Goal: Task Accomplishment & Management: Manage account settings

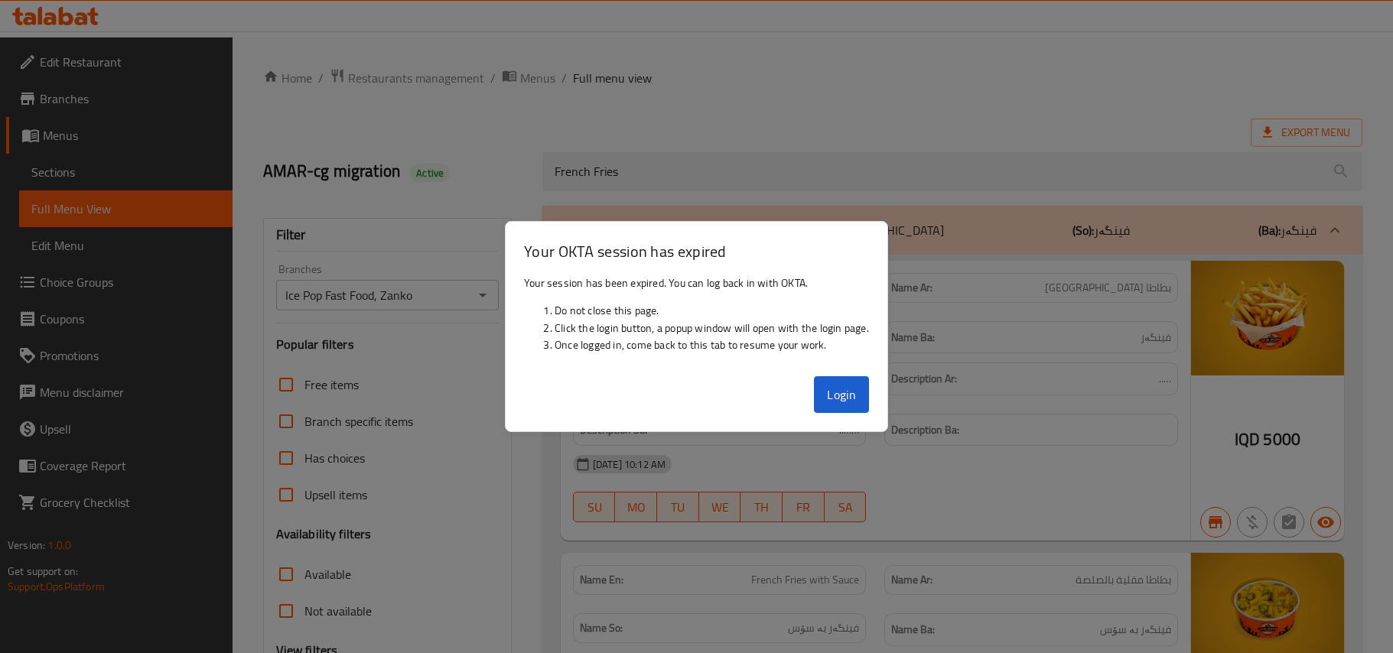
scroll to position [546, 0]
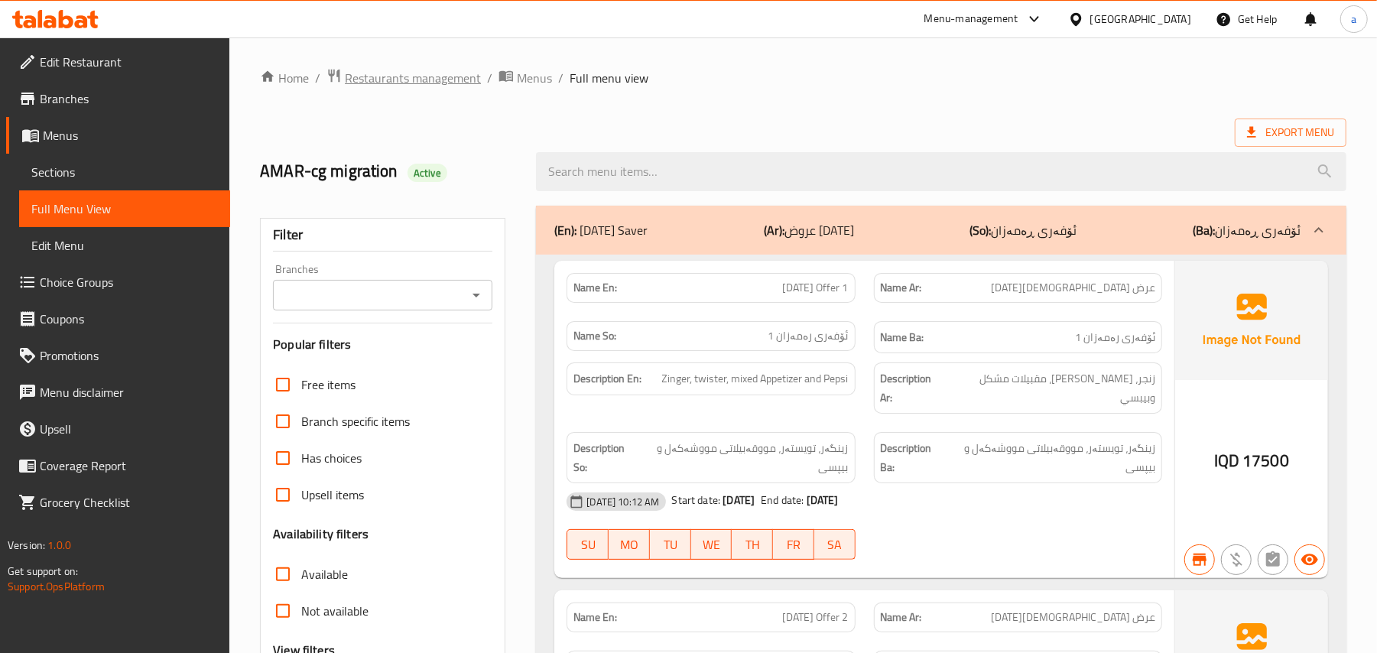
click at [431, 71] on span "Restaurants management" at bounding box center [413, 78] width 136 height 18
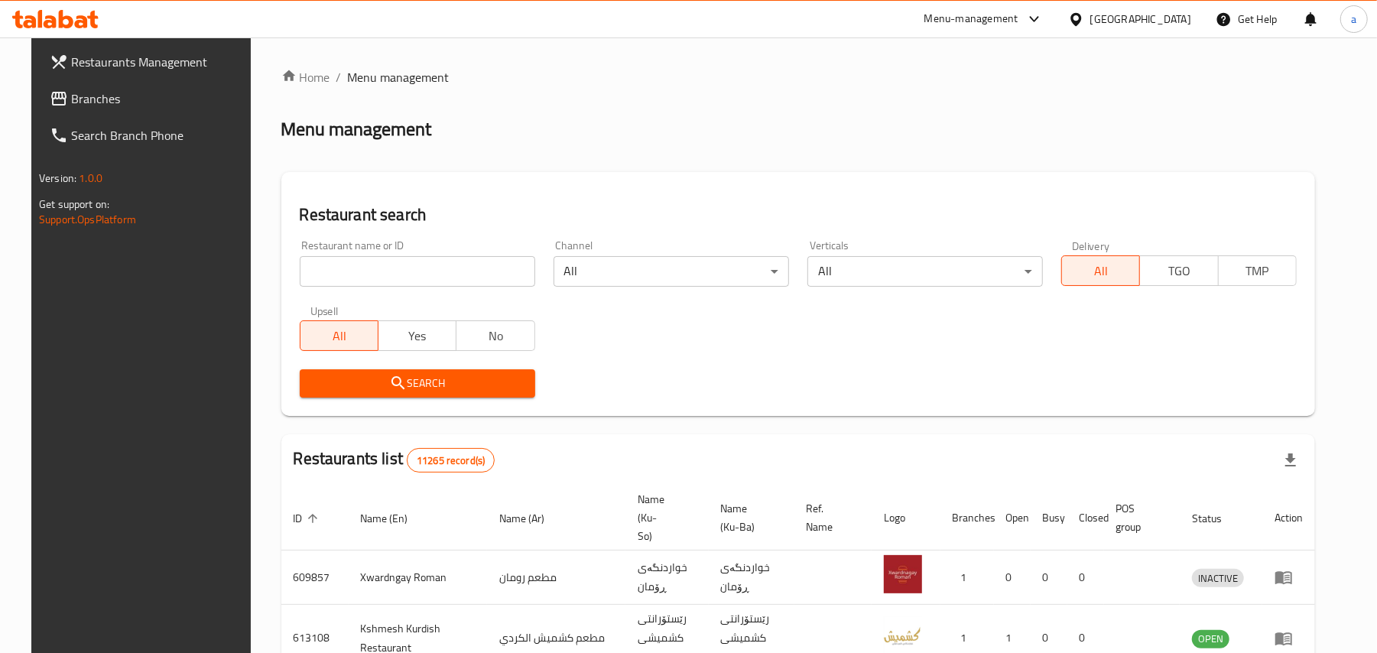
click at [411, 282] on input "search" at bounding box center [418, 271] width 236 height 31
paste input "Cheshtkhanay Mama Shera"
type input "Cheshtkhanay Mama Shera"
click button "Search" at bounding box center [418, 383] width 236 height 28
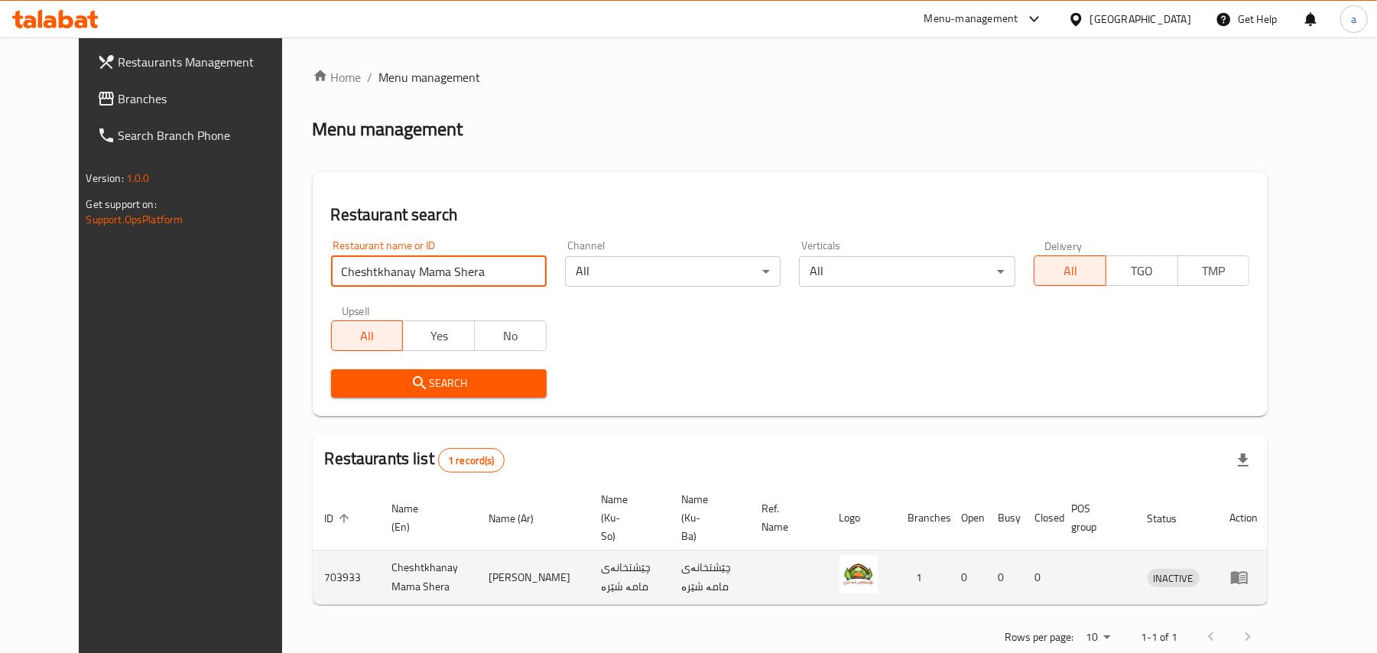
click at [1032, 489] on icon "enhanced table" at bounding box center [1239, 578] width 17 height 13
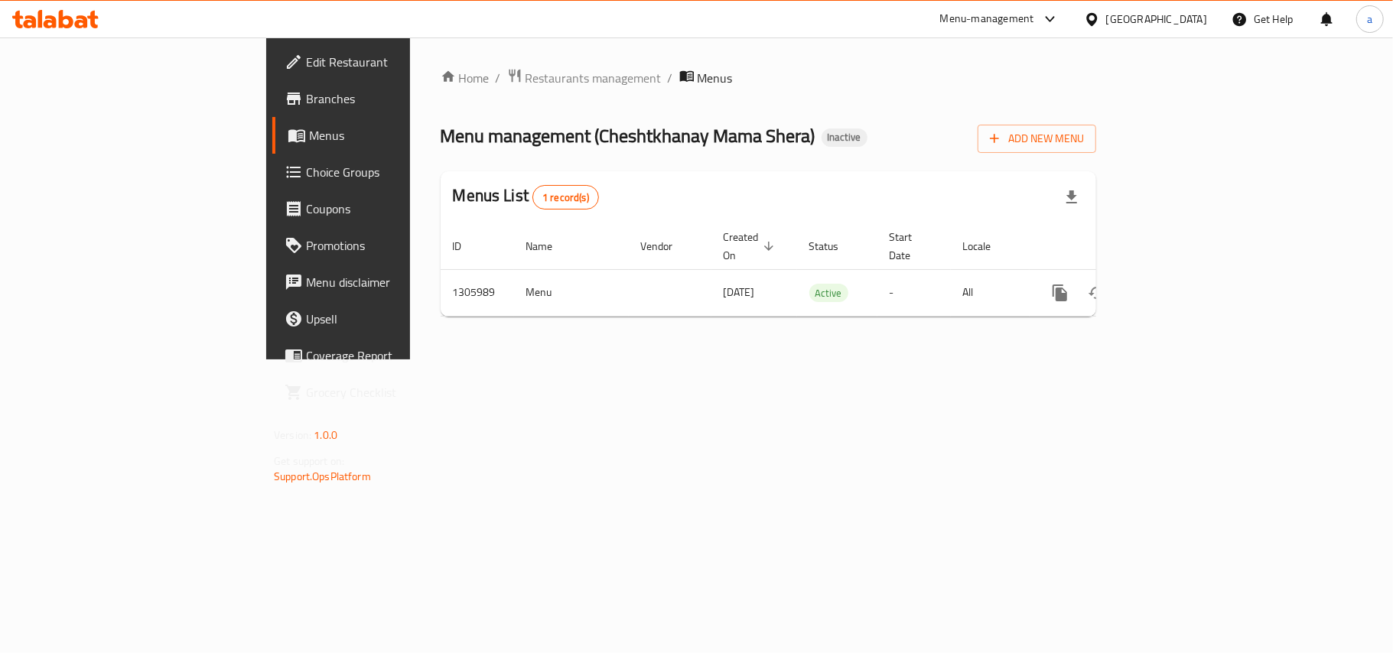
click at [306, 59] on span "Edit Restaurant" at bounding box center [396, 62] width 180 height 18
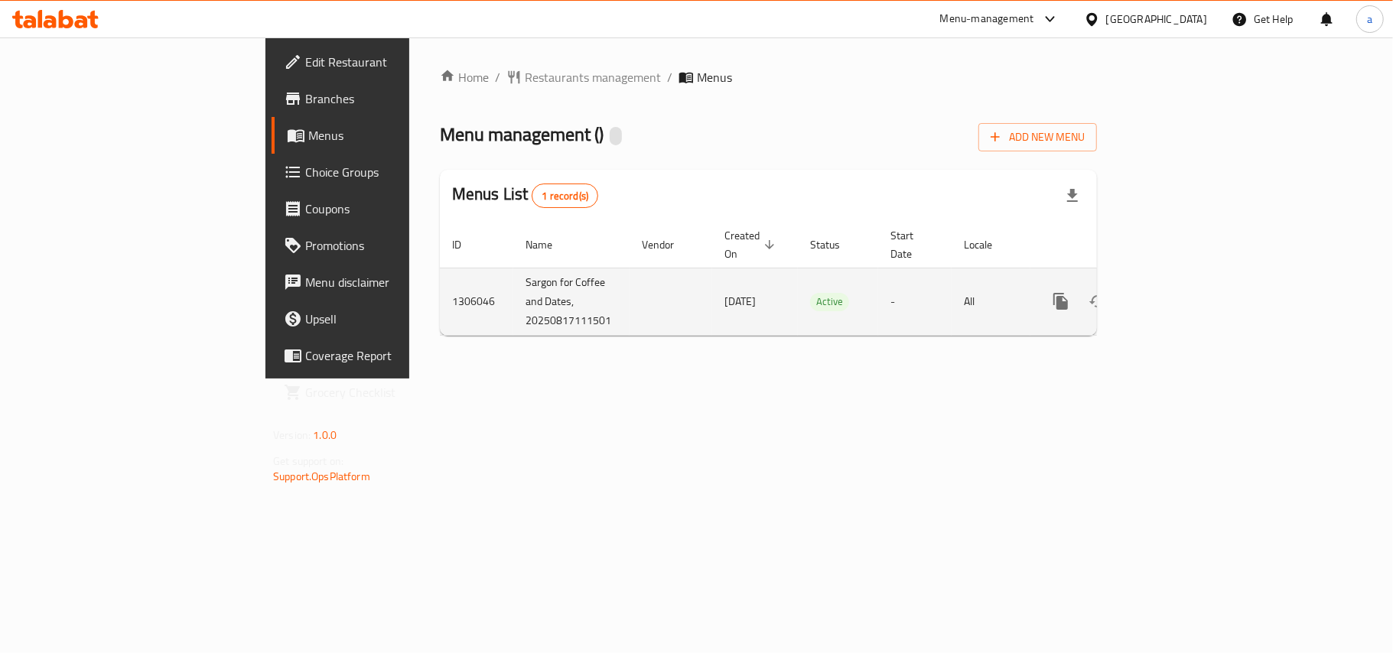
click at [1180, 297] on icon "enhanced table" at bounding box center [1171, 301] width 18 height 18
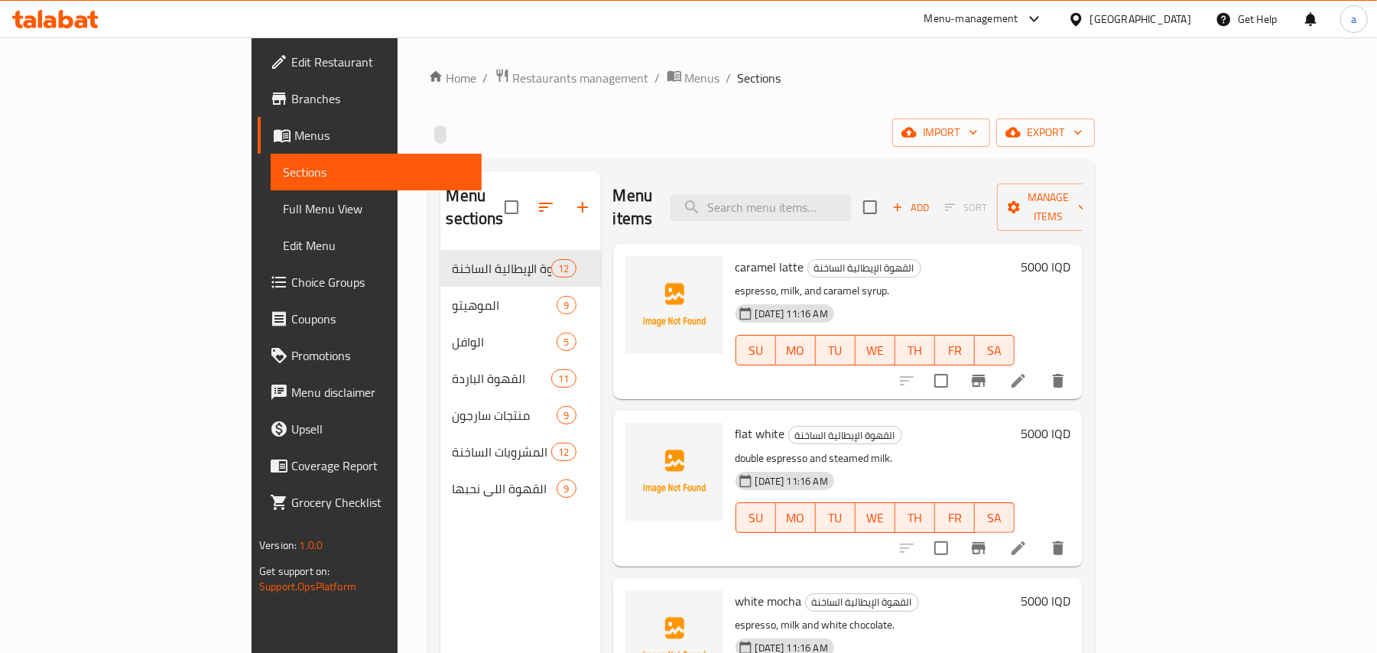
click at [1026, 374] on icon at bounding box center [1019, 381] width 14 height 14
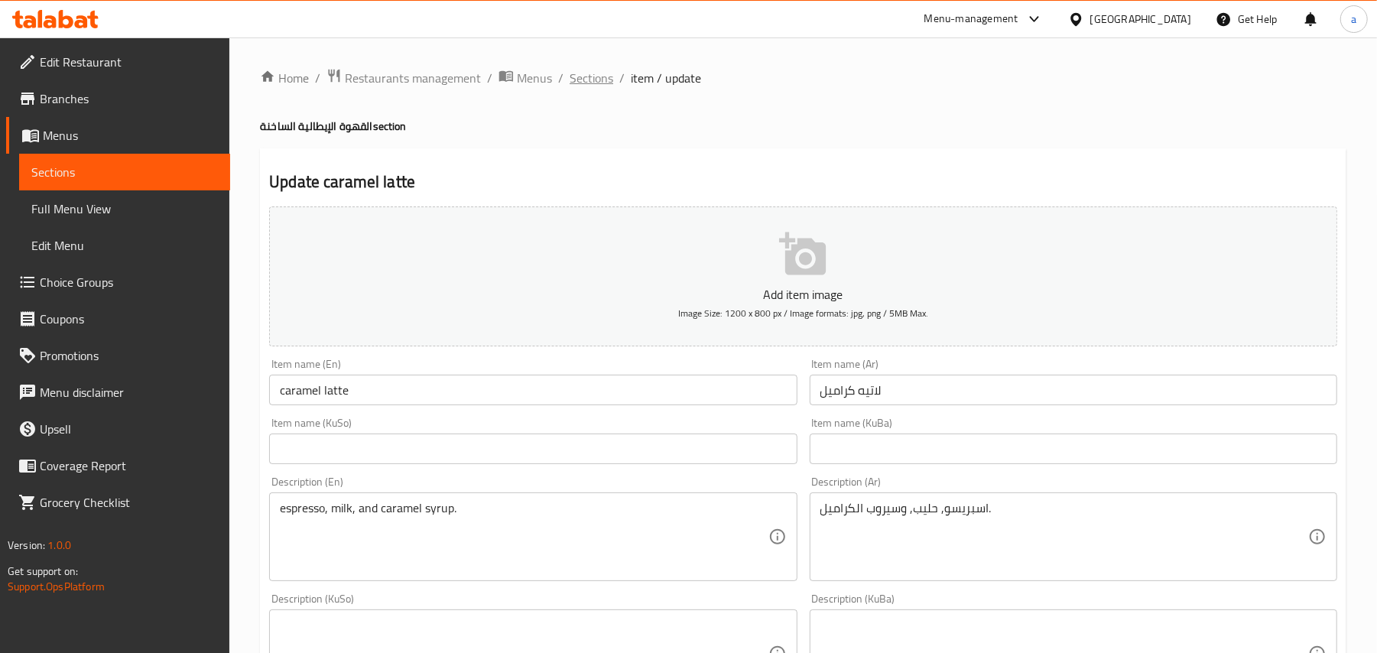
click at [586, 77] on span "Sections" at bounding box center [592, 78] width 44 height 18
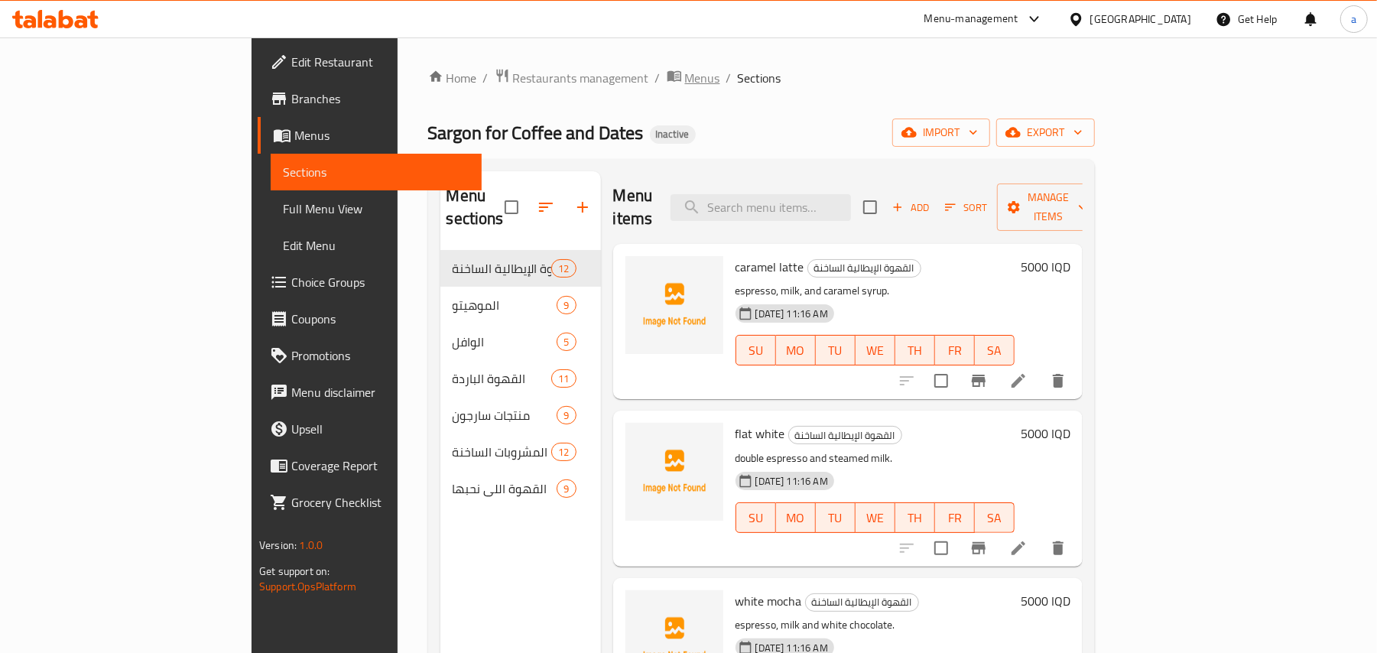
click at [685, 77] on span "Menus" at bounding box center [702, 78] width 35 height 18
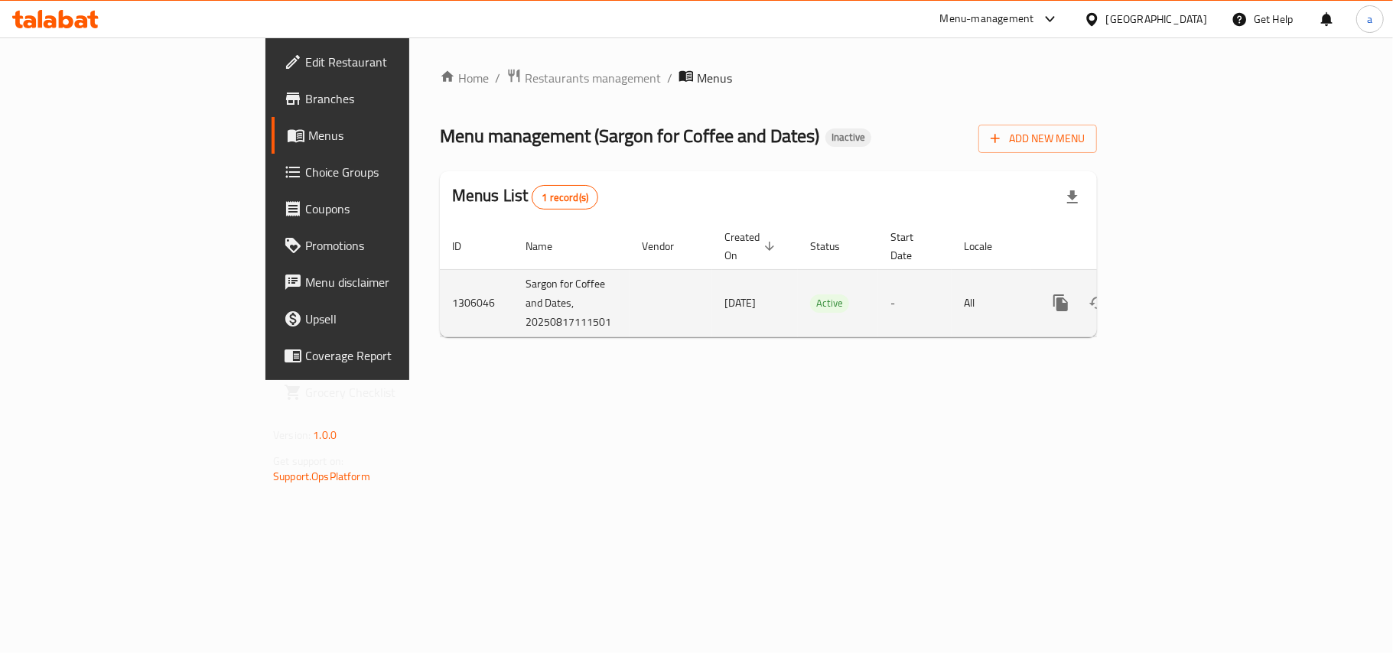
click at [1139, 296] on icon "enhanced table" at bounding box center [1134, 303] width 11 height 14
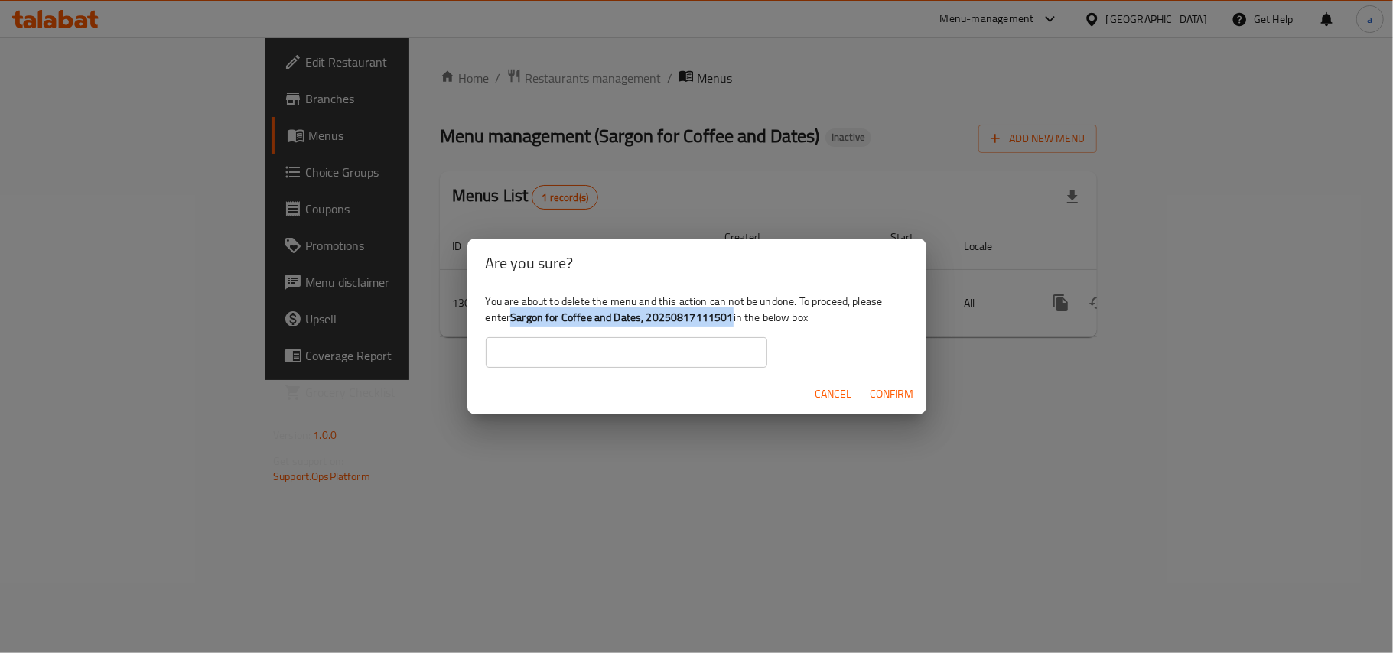
drag, startPoint x: 549, startPoint y: 316, endPoint x: 780, endPoint y: 323, distance: 231.1
click at [733, 323] on b "Sargon for Coffee and Dates, 20250817111501" at bounding box center [621, 317] width 223 height 20
copy b "Sargon for Coffee and Dates, 20250817111501"
click at [580, 349] on input "text" at bounding box center [626, 352] width 281 height 31
paste input "Sargon for Coffee and Dates, 20250817111501"
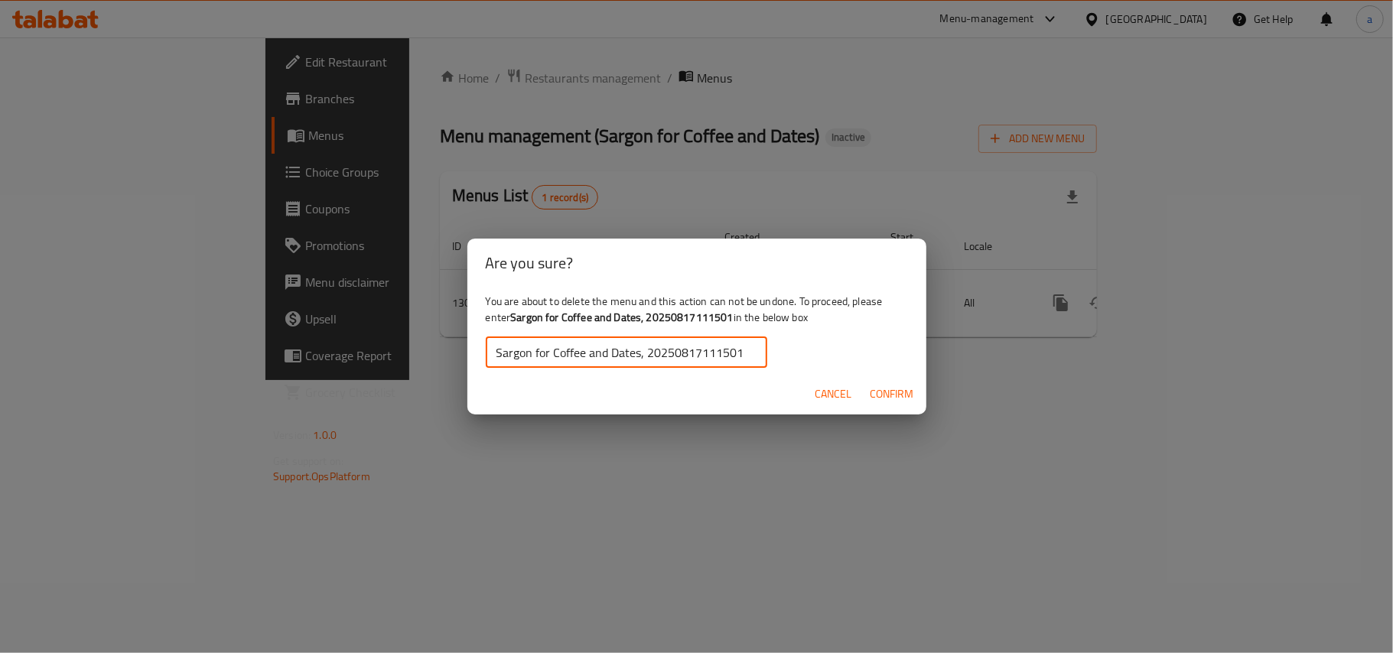
scroll to position [0, 1]
type input "Sargon for Coffee and Dates, 20250817111501"
click at [890, 392] on span "Confirm" at bounding box center [892, 394] width 44 height 19
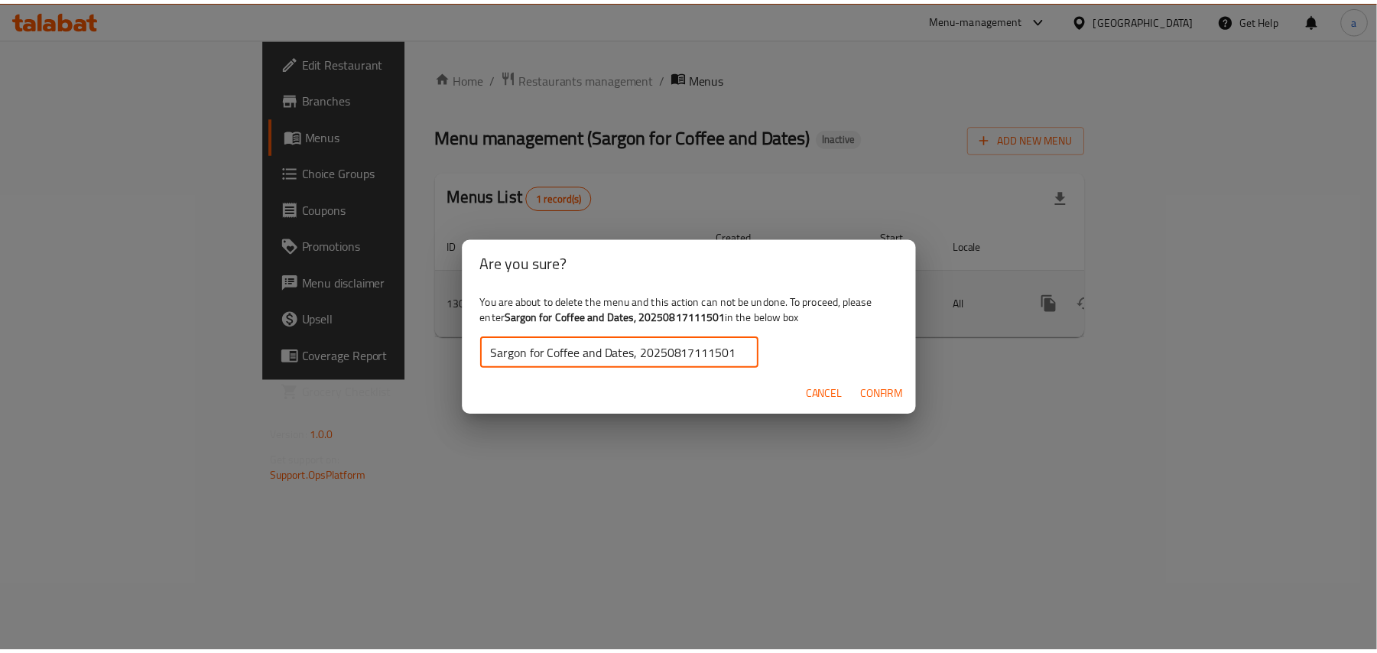
scroll to position [0, 0]
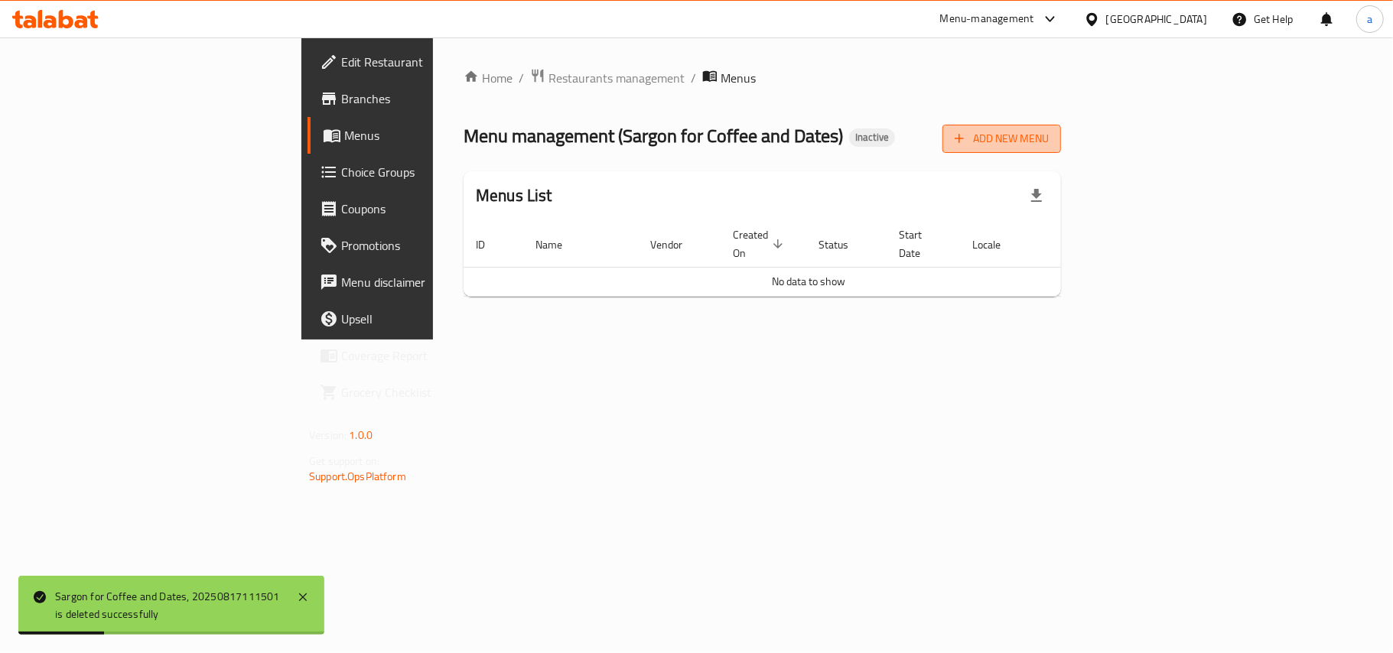
click at [967, 136] on icon "button" at bounding box center [958, 138] width 15 height 15
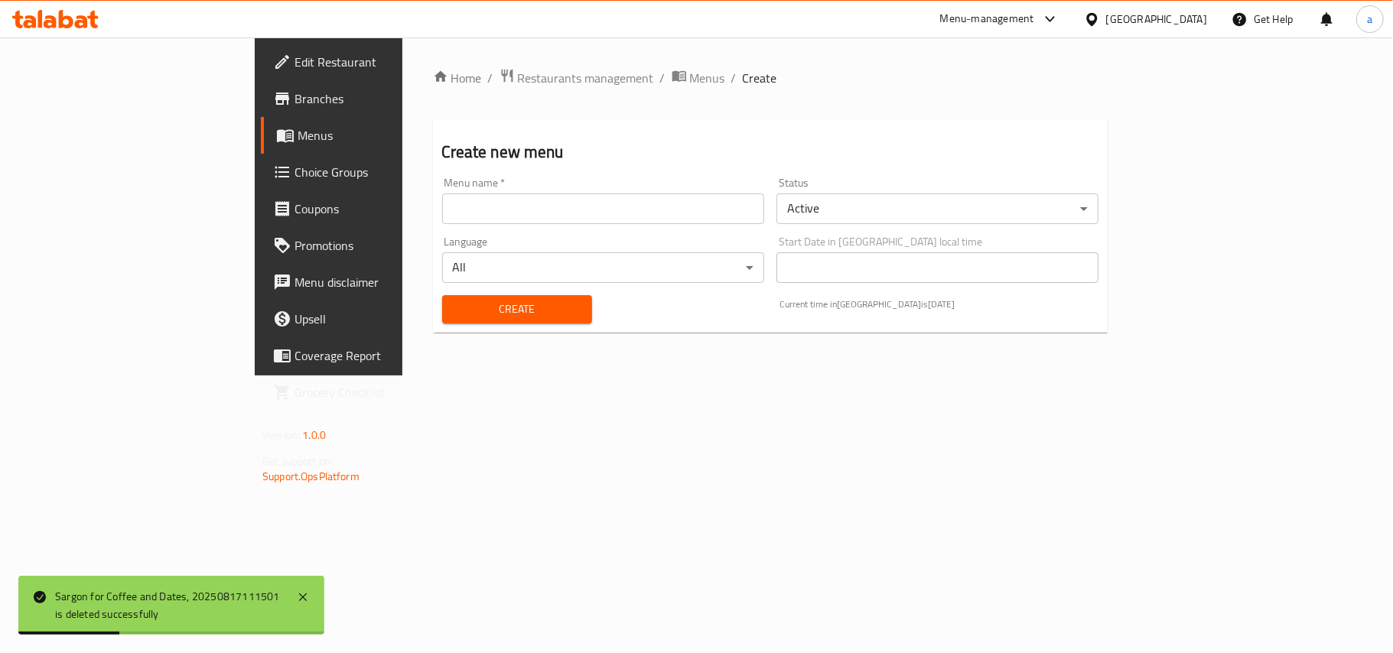
click at [478, 220] on input "text" at bounding box center [603, 208] width 322 height 31
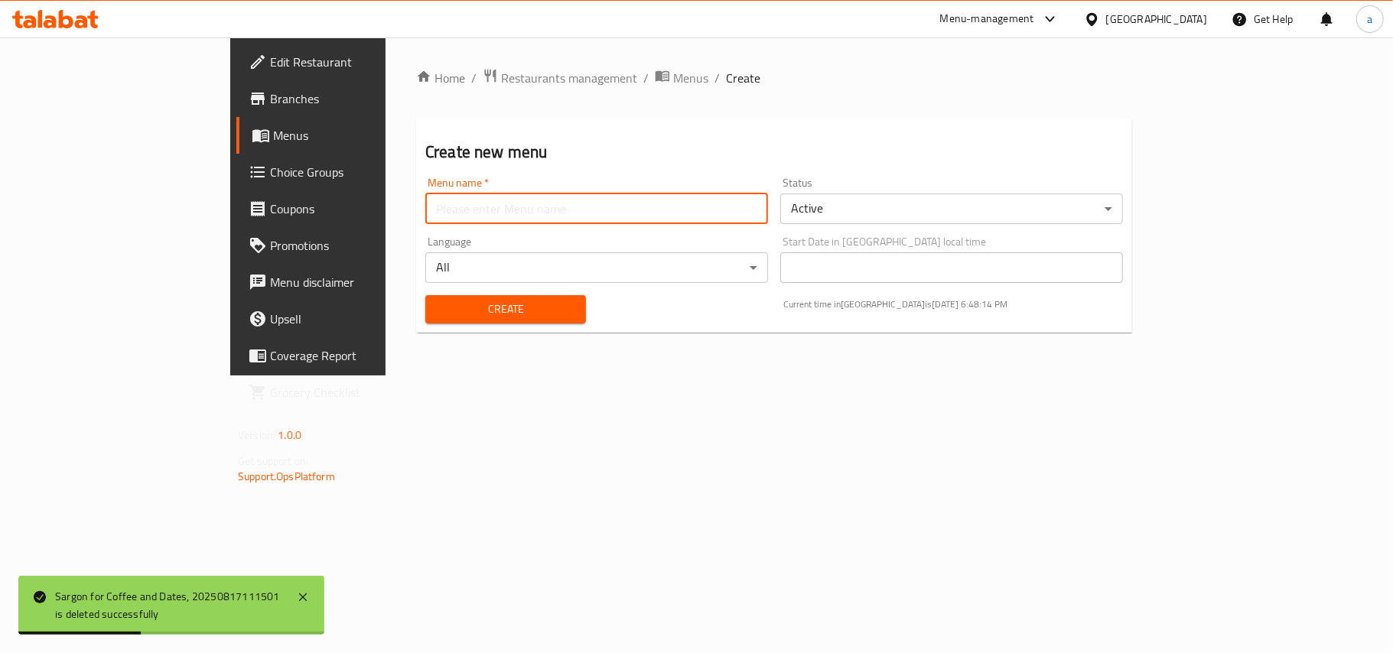
type input "AMAR"
click at [437, 312] on span "Create" at bounding box center [505, 309] width 136 height 19
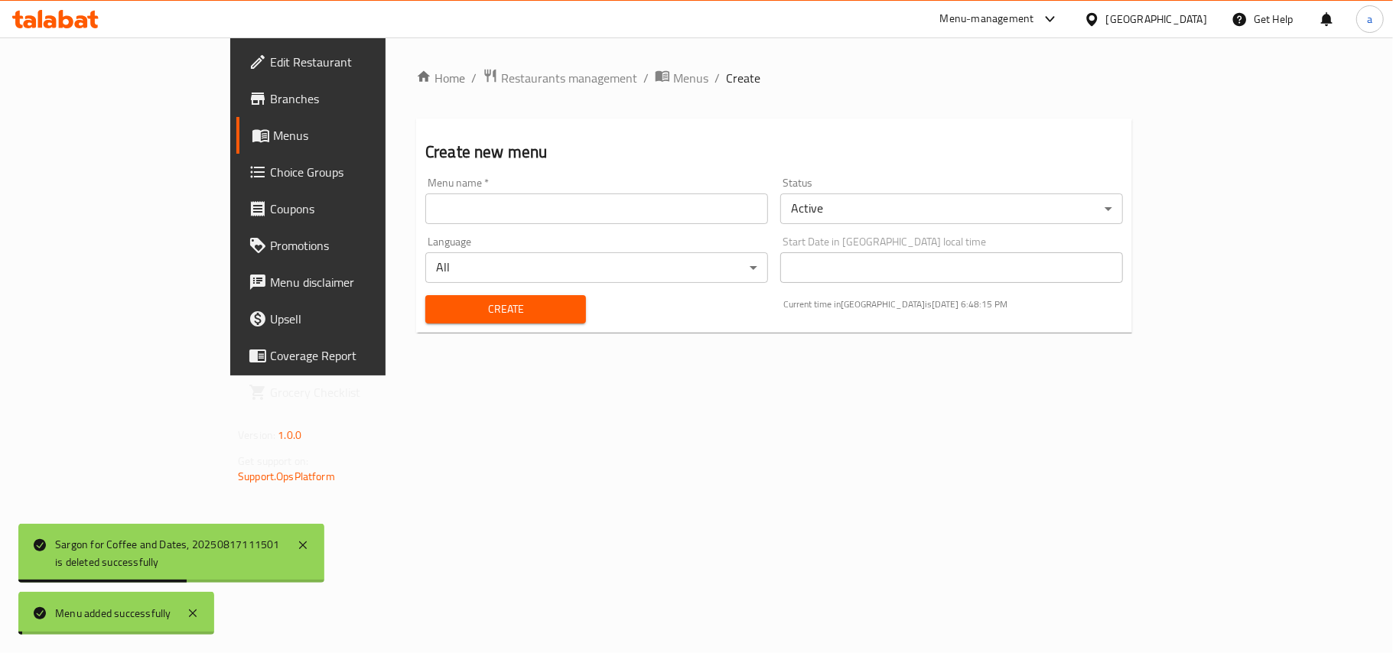
click at [673, 75] on span "Menus" at bounding box center [690, 78] width 35 height 18
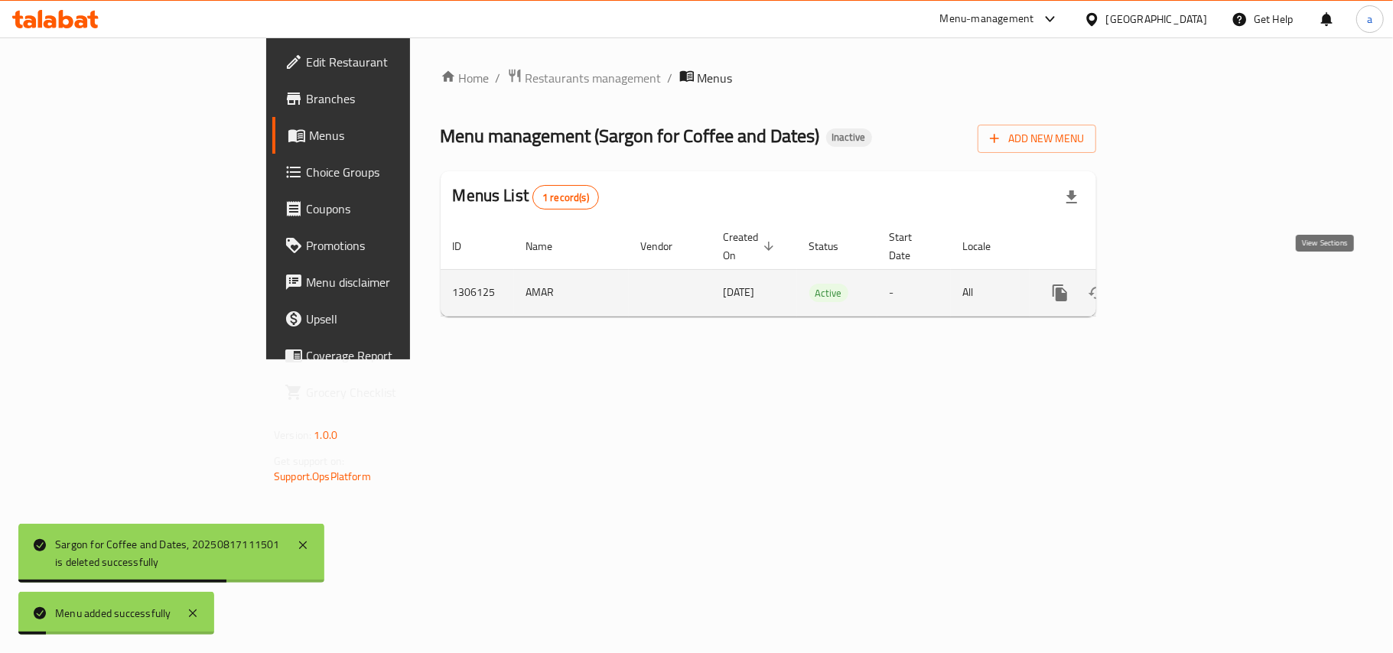
click at [1179, 284] on icon "enhanced table" at bounding box center [1170, 293] width 18 height 18
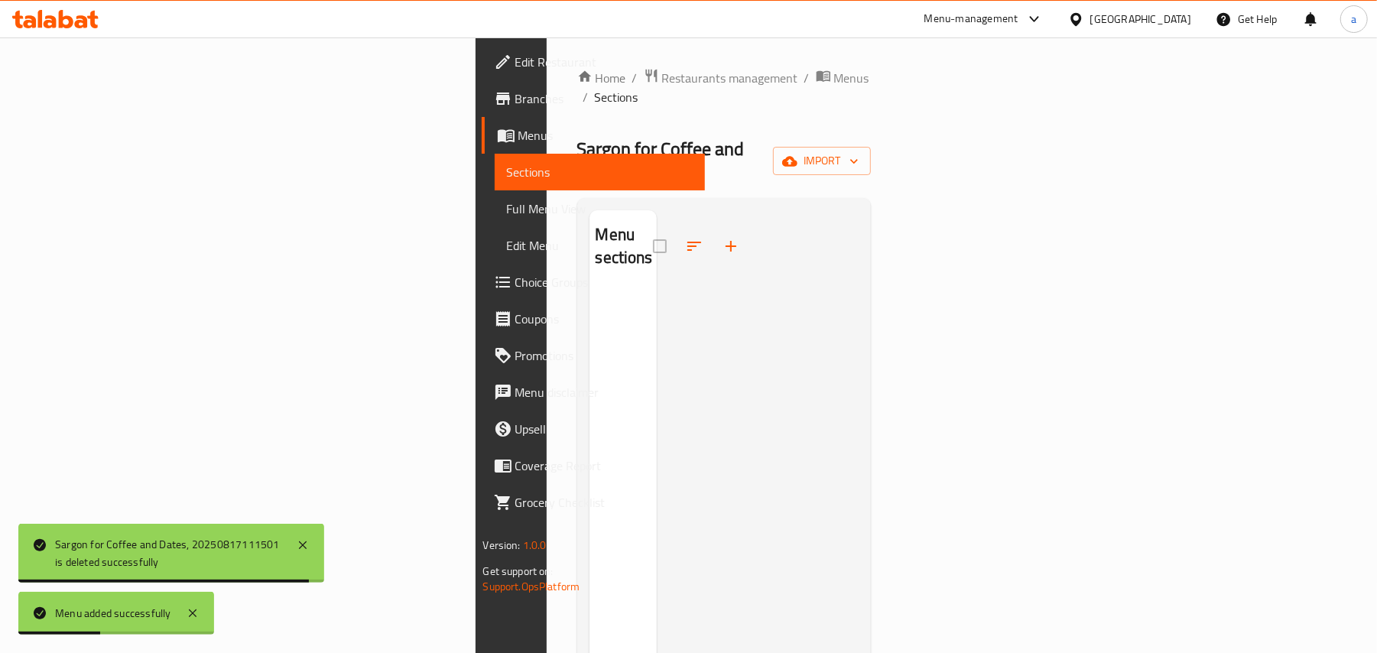
click at [872, 151] on div "Home / Restaurants management / Menus / Sections Sargon for Coffee and Dates In…" at bounding box center [724, 472] width 294 height 808
click at [798, 154] on icon "button" at bounding box center [789, 161] width 15 height 15
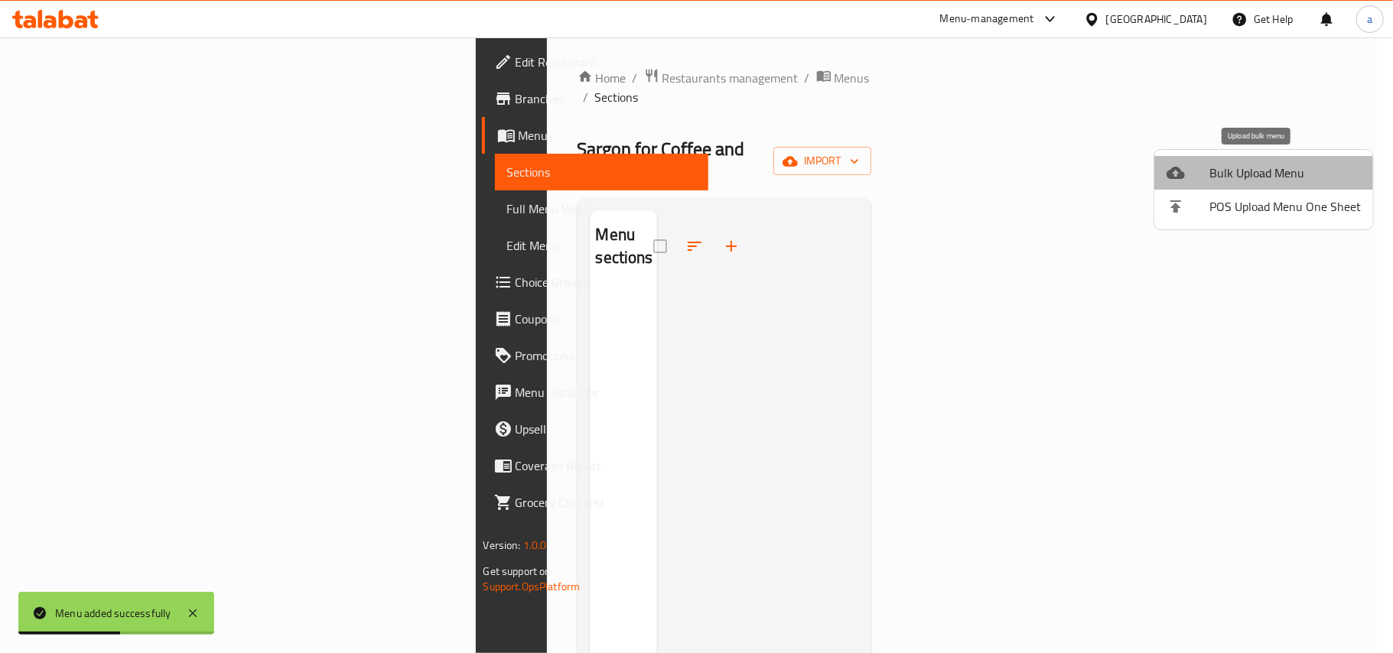
click at [1193, 167] on div at bounding box center [1187, 173] width 43 height 18
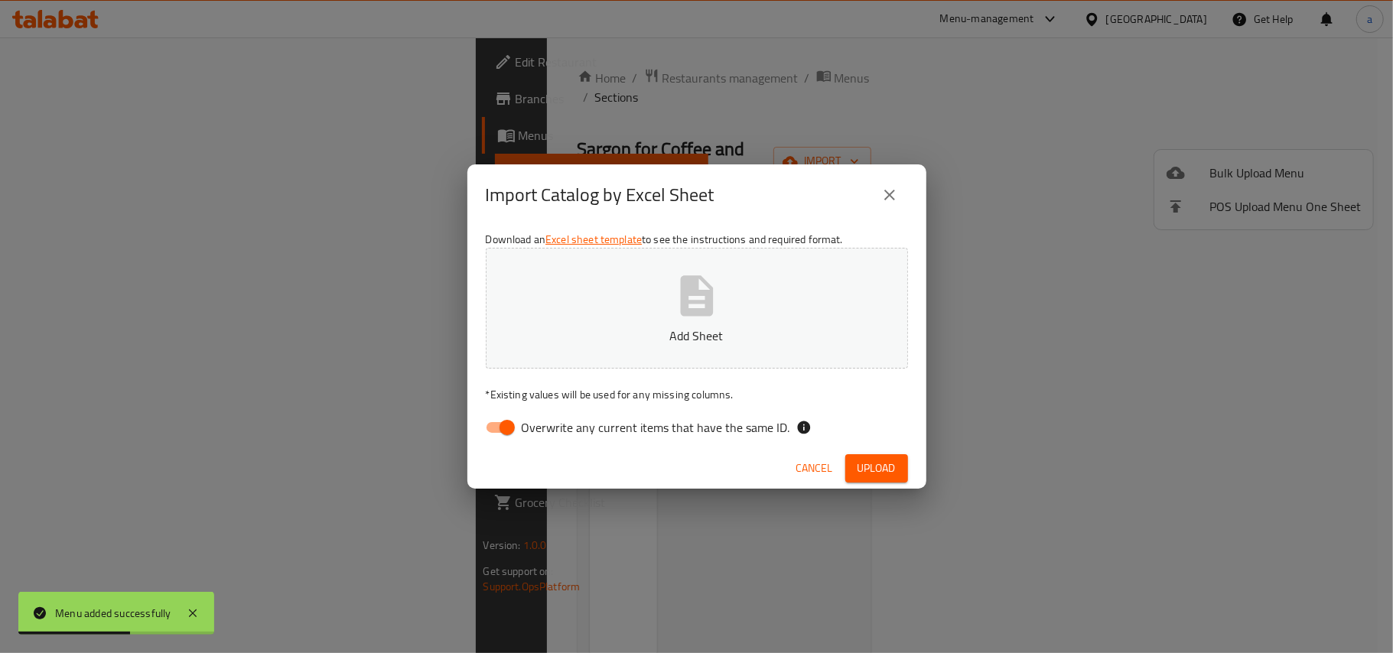
click at [509, 417] on input "Overwrite any current items that have the same ID." at bounding box center [506, 427] width 87 height 29
checkbox input "false"
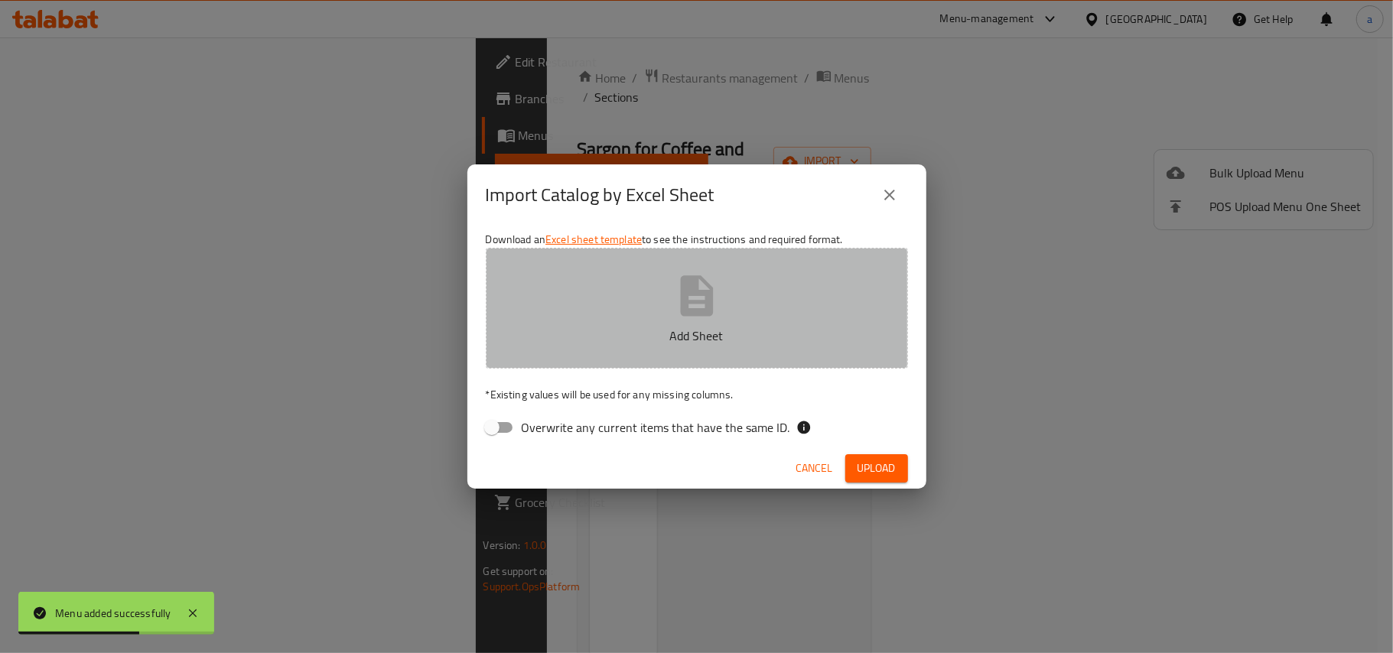
click at [701, 304] on icon "button" at bounding box center [696, 295] width 49 height 49
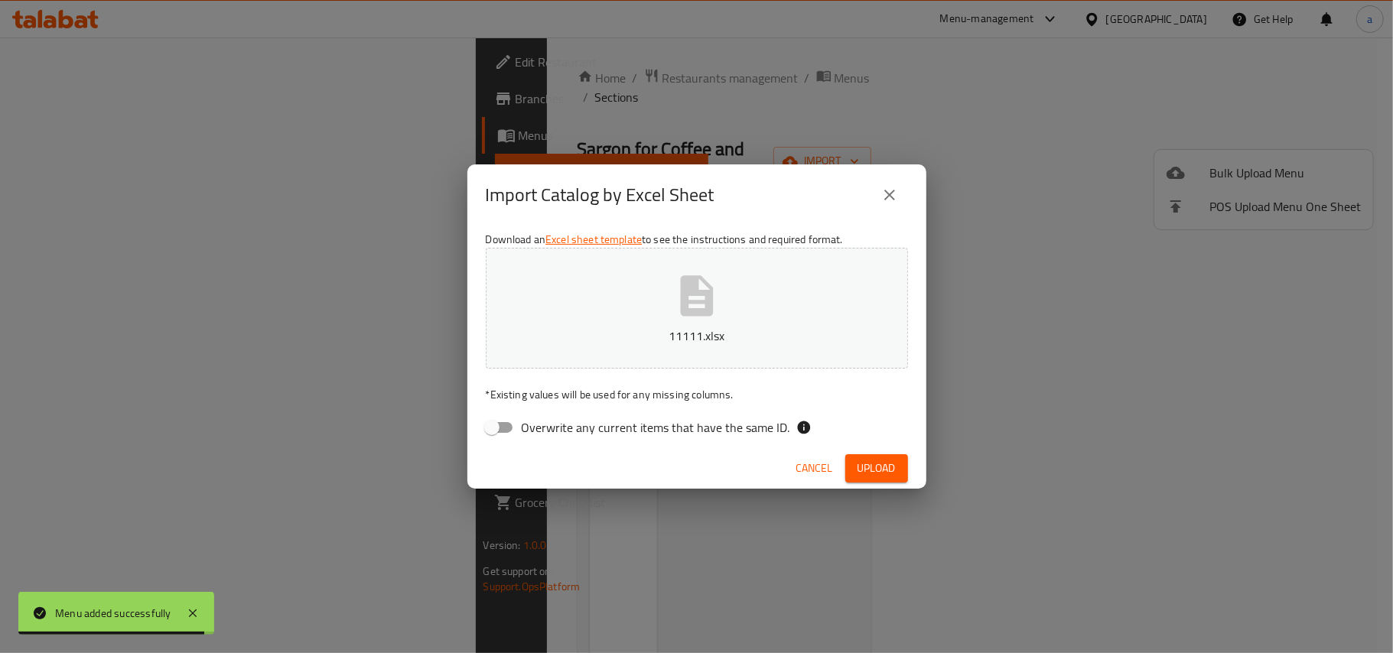
click at [870, 477] on span "Upload" at bounding box center [876, 468] width 38 height 19
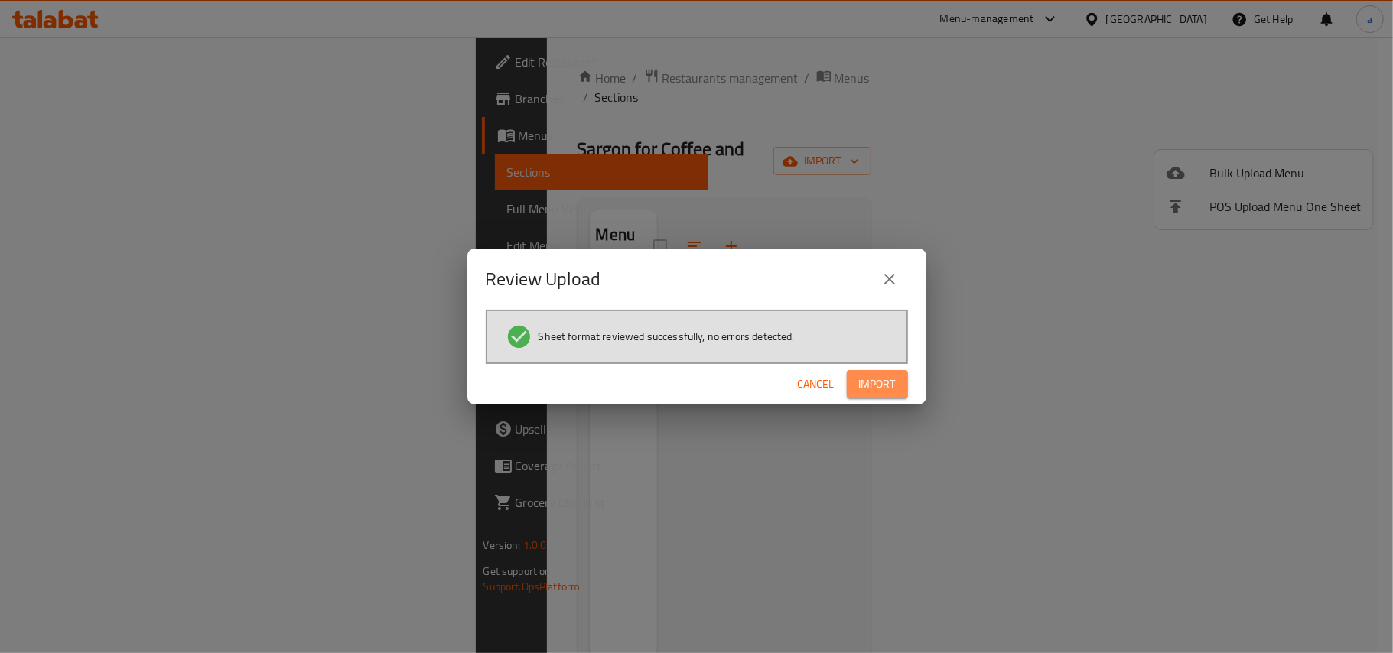
click at [869, 389] on span "Import" at bounding box center [877, 384] width 37 height 19
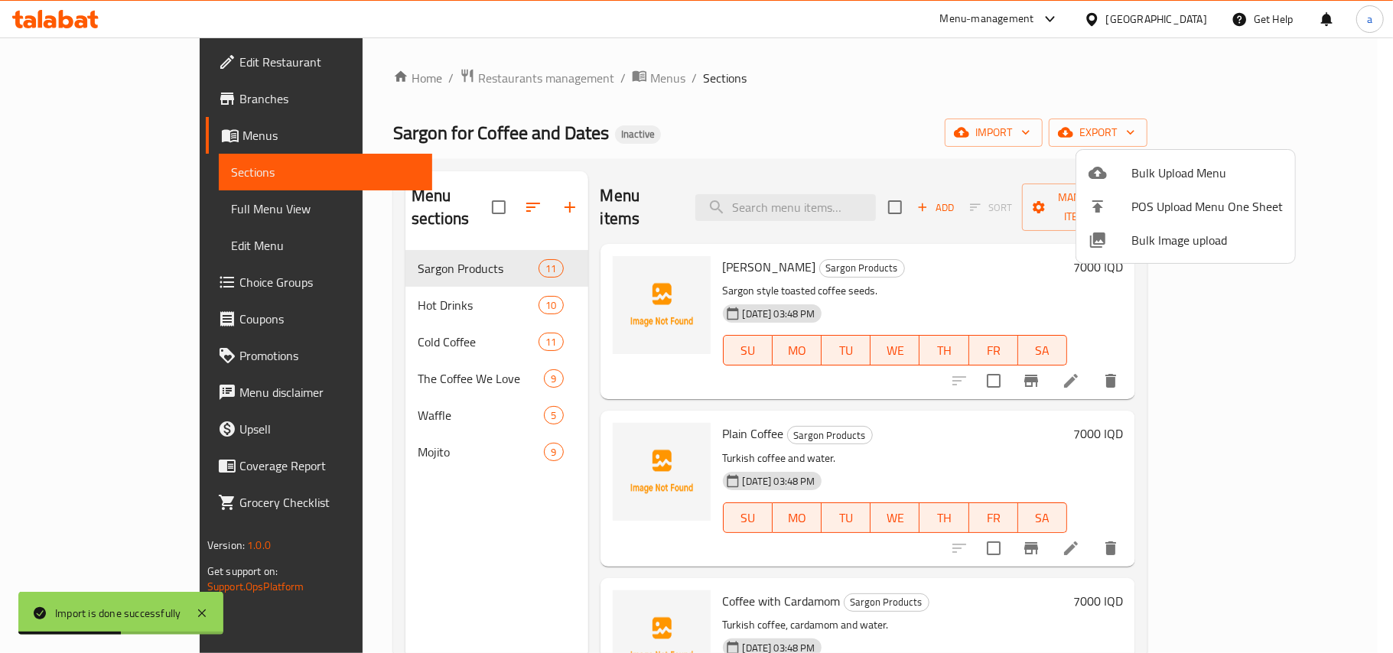
click at [480, 512] on div at bounding box center [696, 326] width 1393 height 653
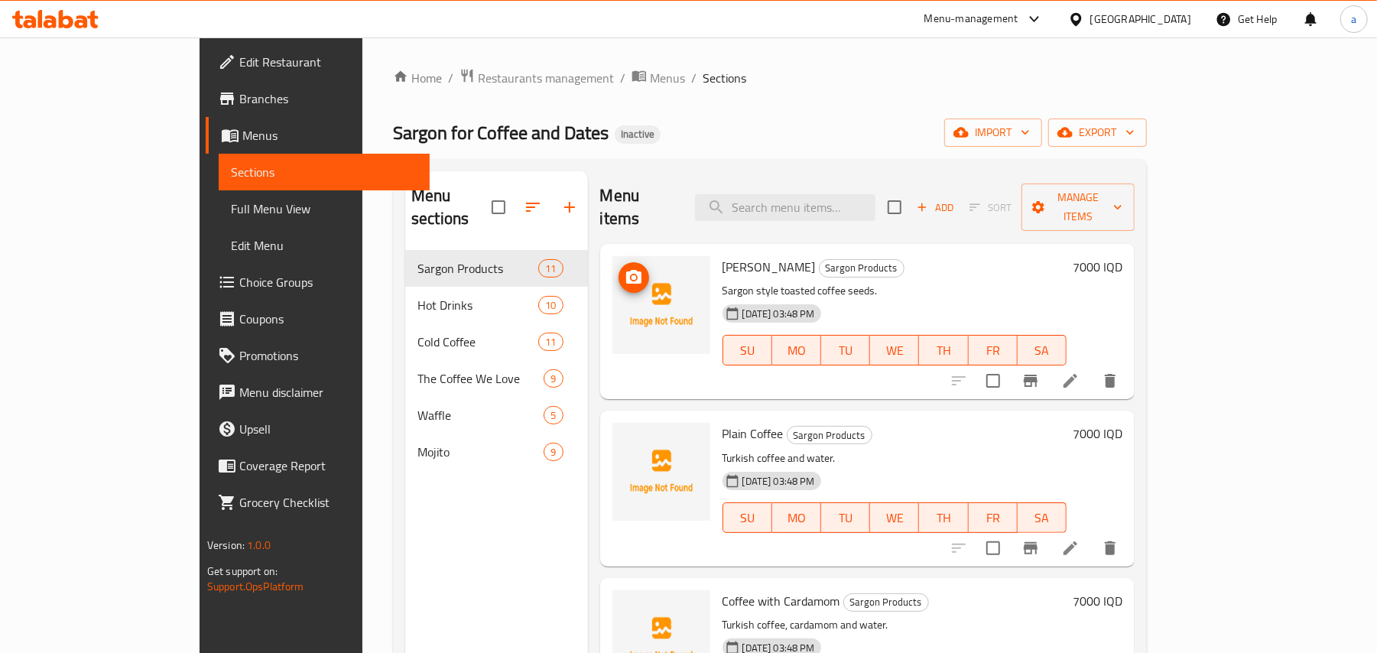
click at [619, 268] on span "upload picture" at bounding box center [634, 277] width 31 height 18
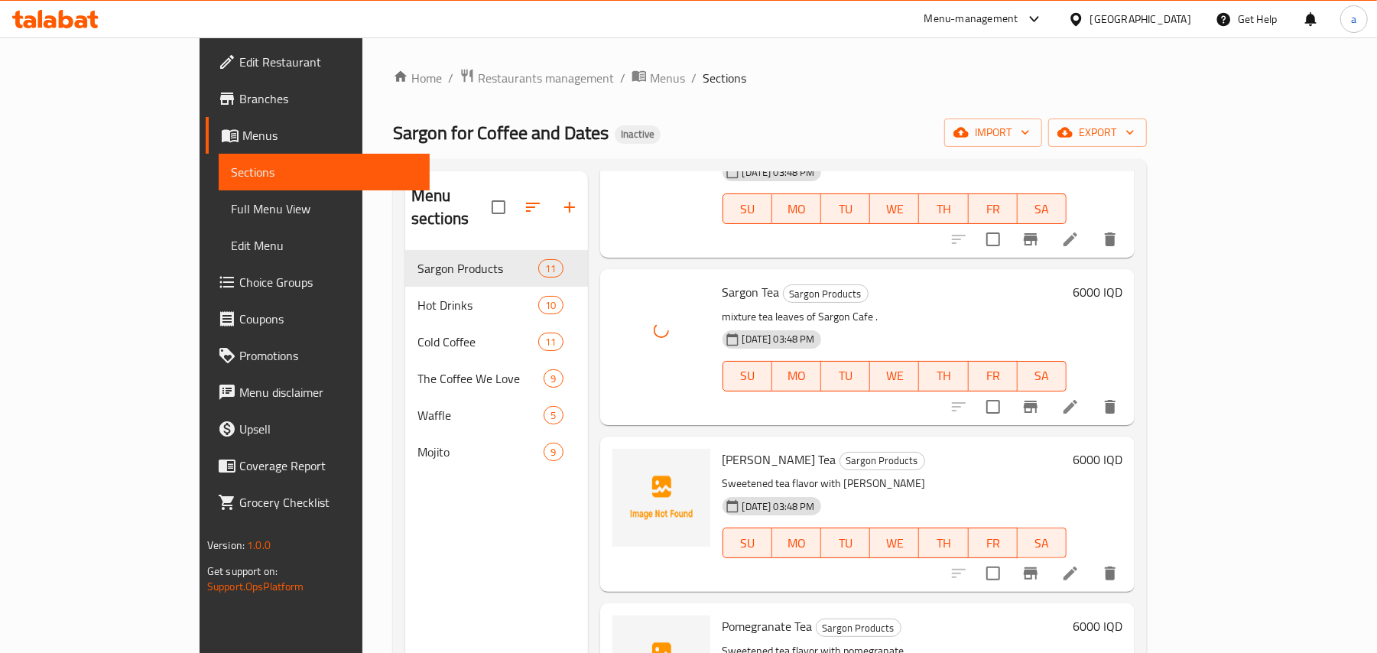
scroll to position [714, 0]
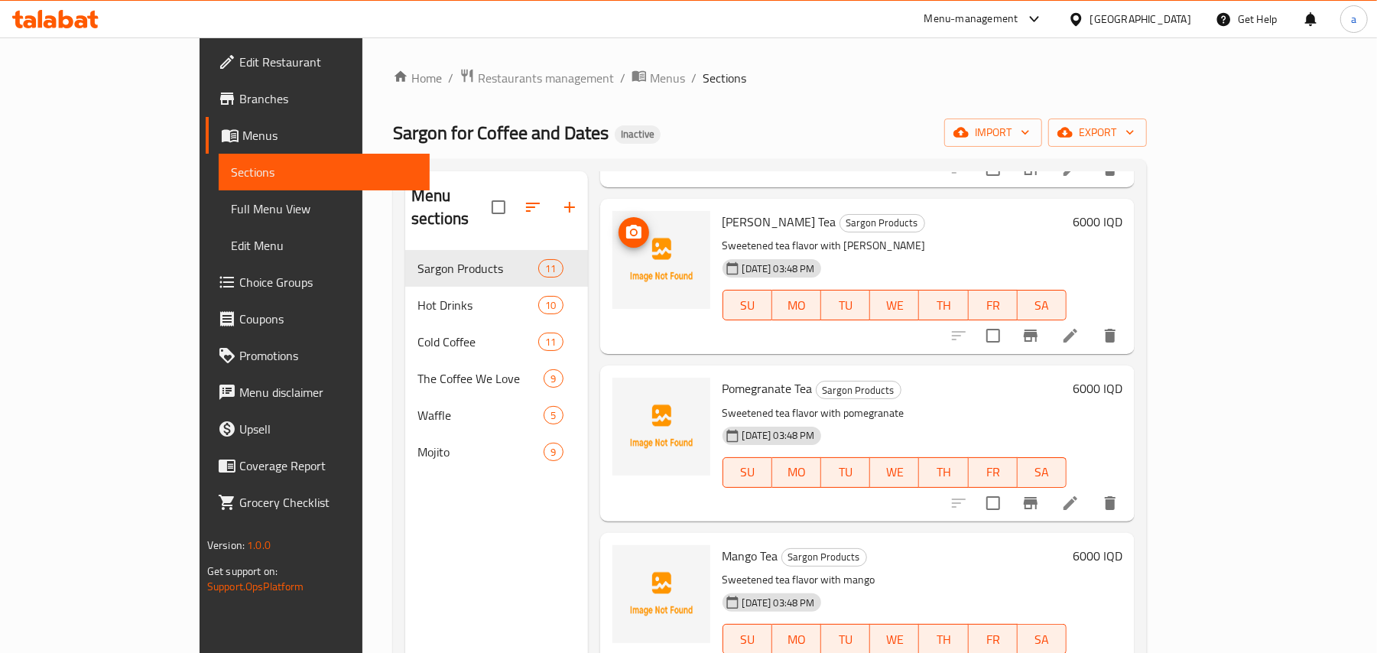
click at [625, 226] on icon "upload picture" at bounding box center [634, 232] width 18 height 18
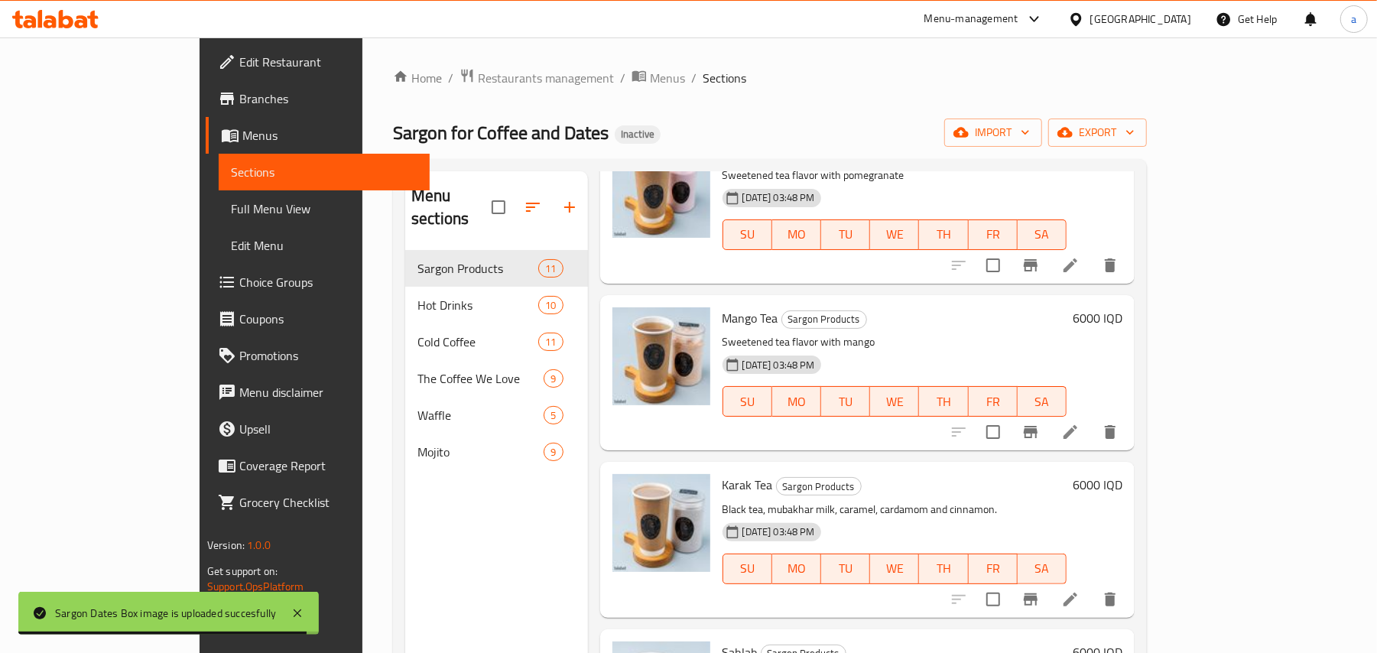
scroll to position [0, 0]
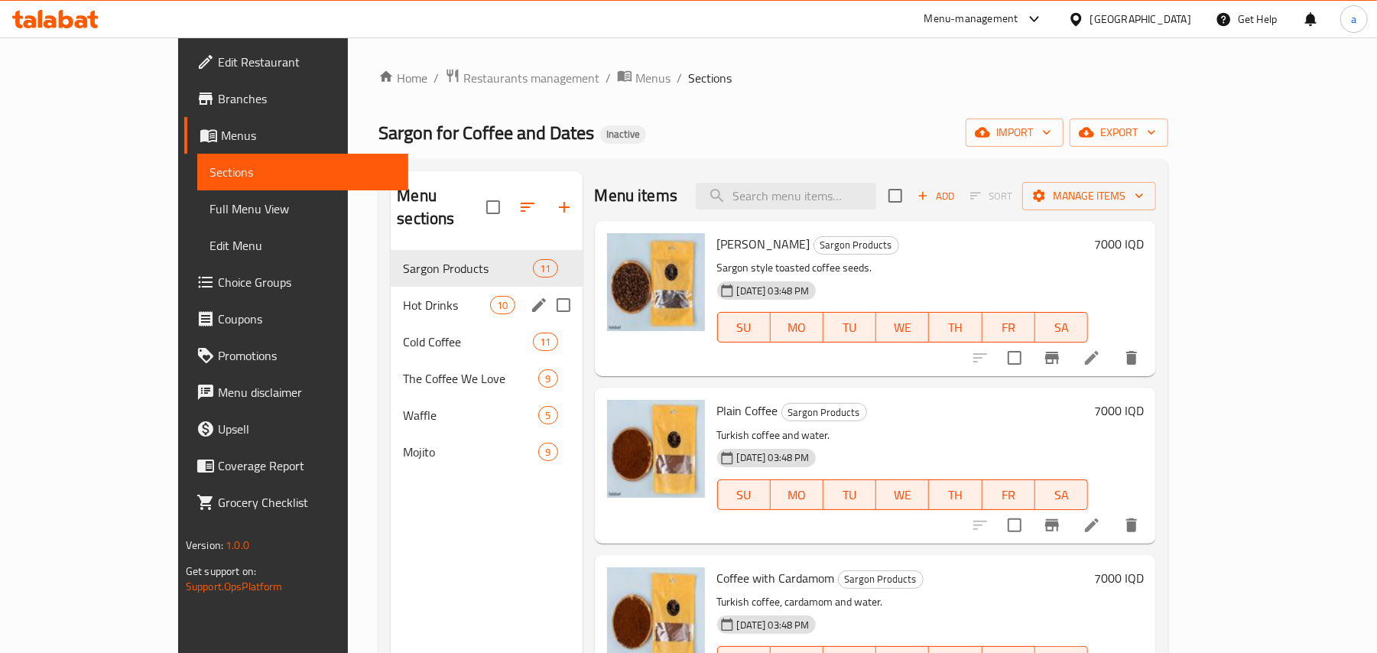
click at [405, 287] on div "Hot Drinks 10" at bounding box center [486, 305] width 191 height 37
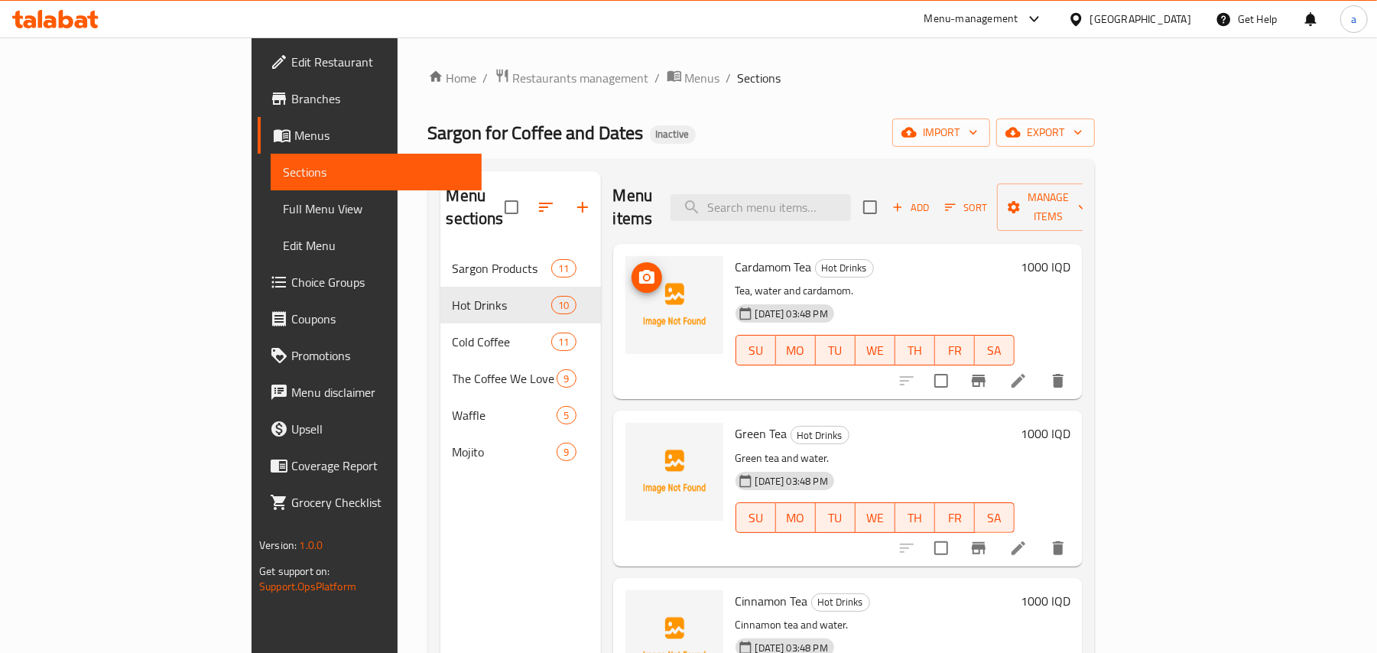
click at [638, 268] on icon "upload picture" at bounding box center [647, 277] width 18 height 18
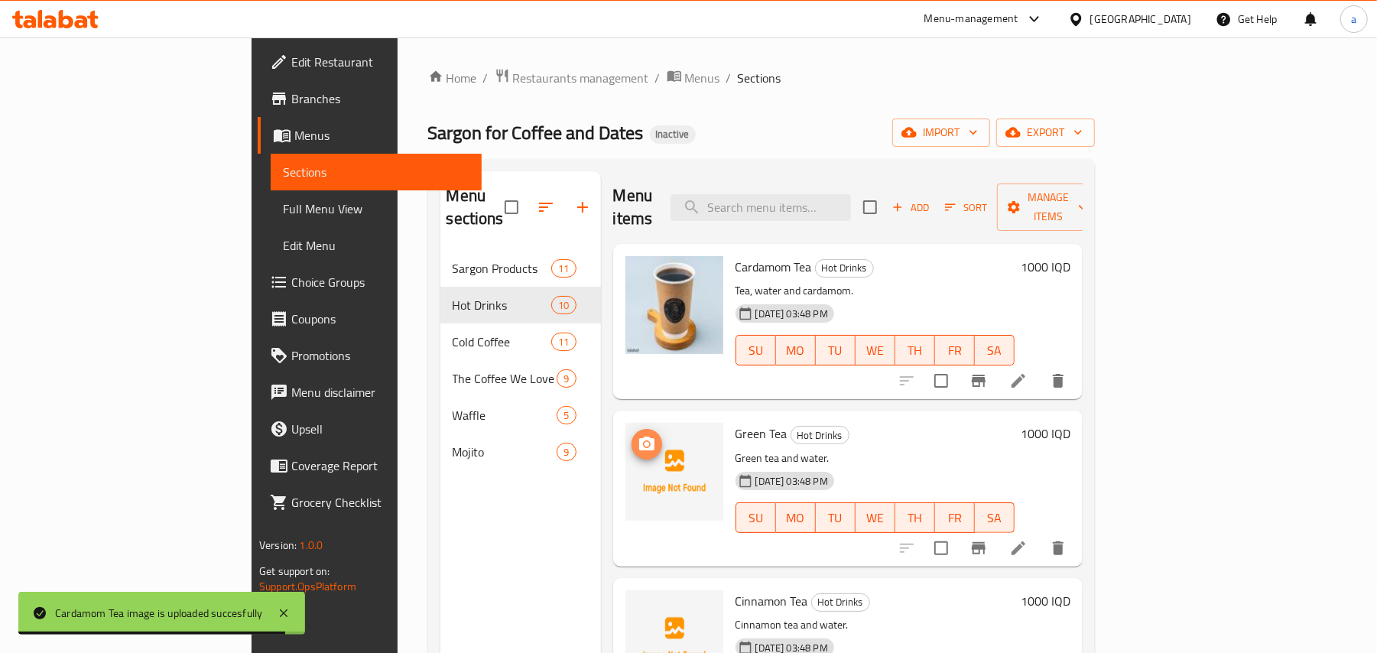
click at [632, 435] on span "upload picture" at bounding box center [647, 444] width 31 height 18
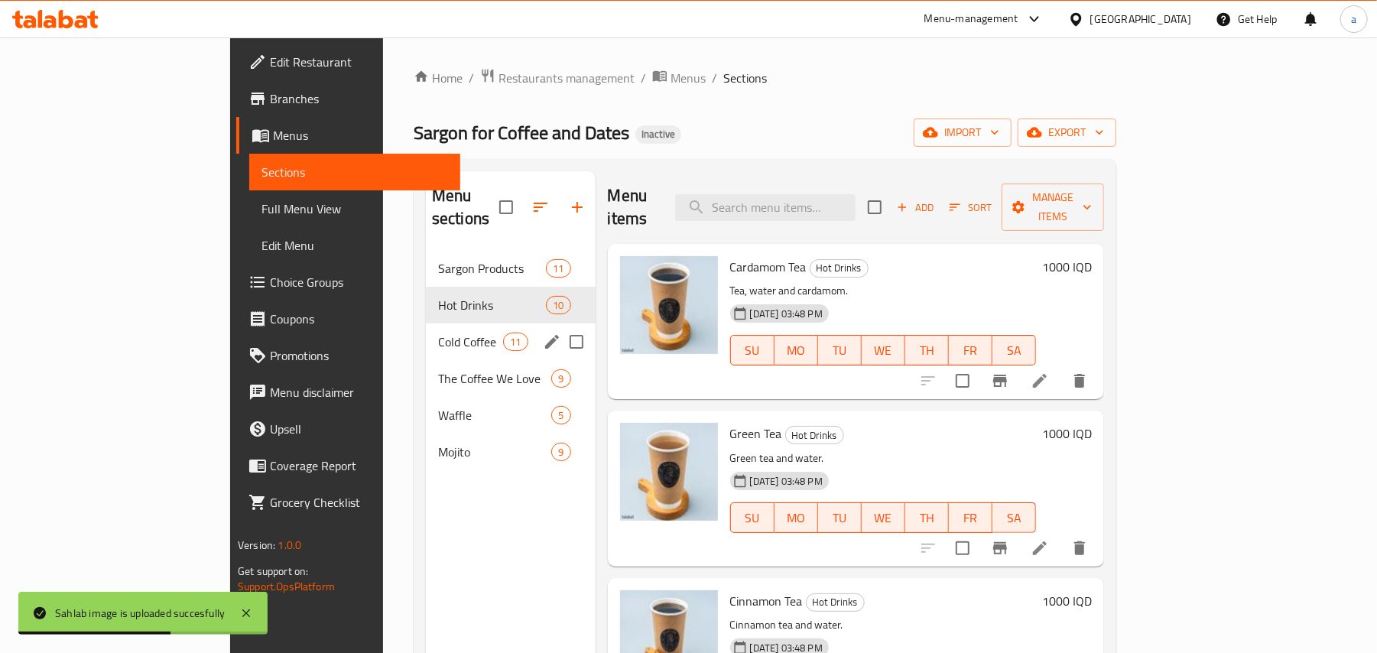
click at [438, 333] on span "Cold Coffee" at bounding box center [470, 342] width 65 height 18
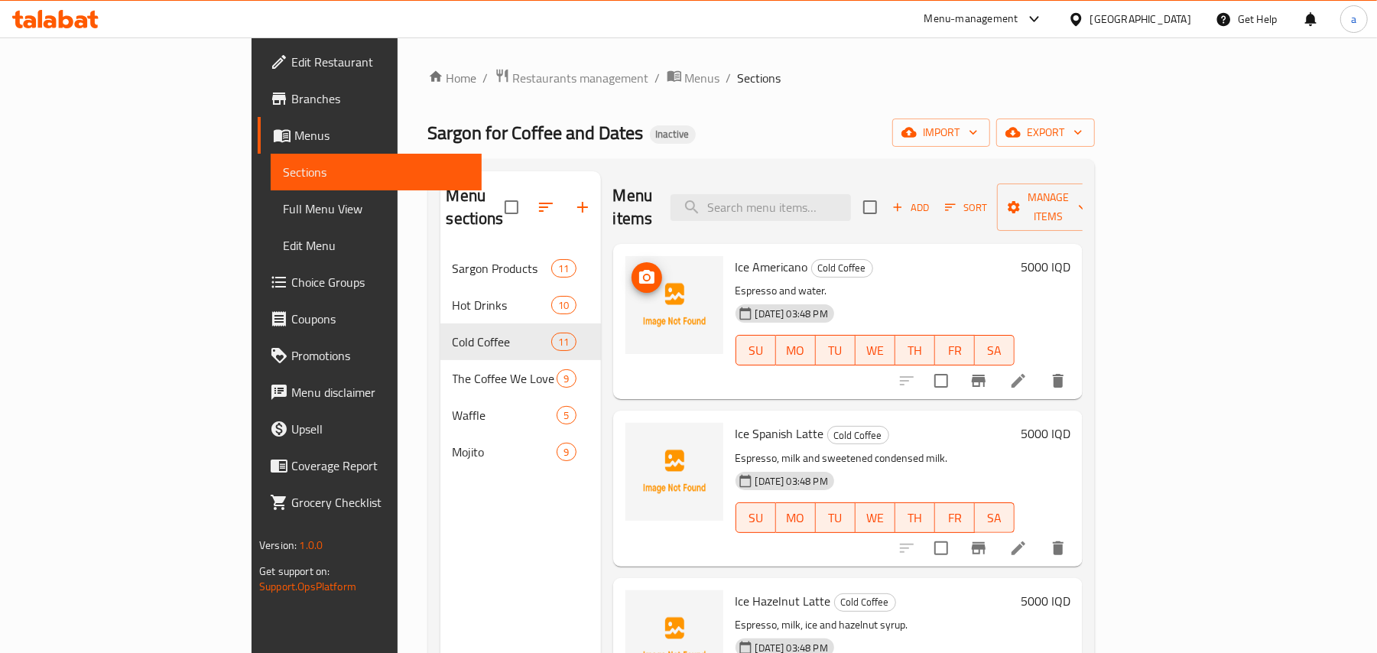
click at [632, 271] on button "upload picture" at bounding box center [647, 277] width 31 height 31
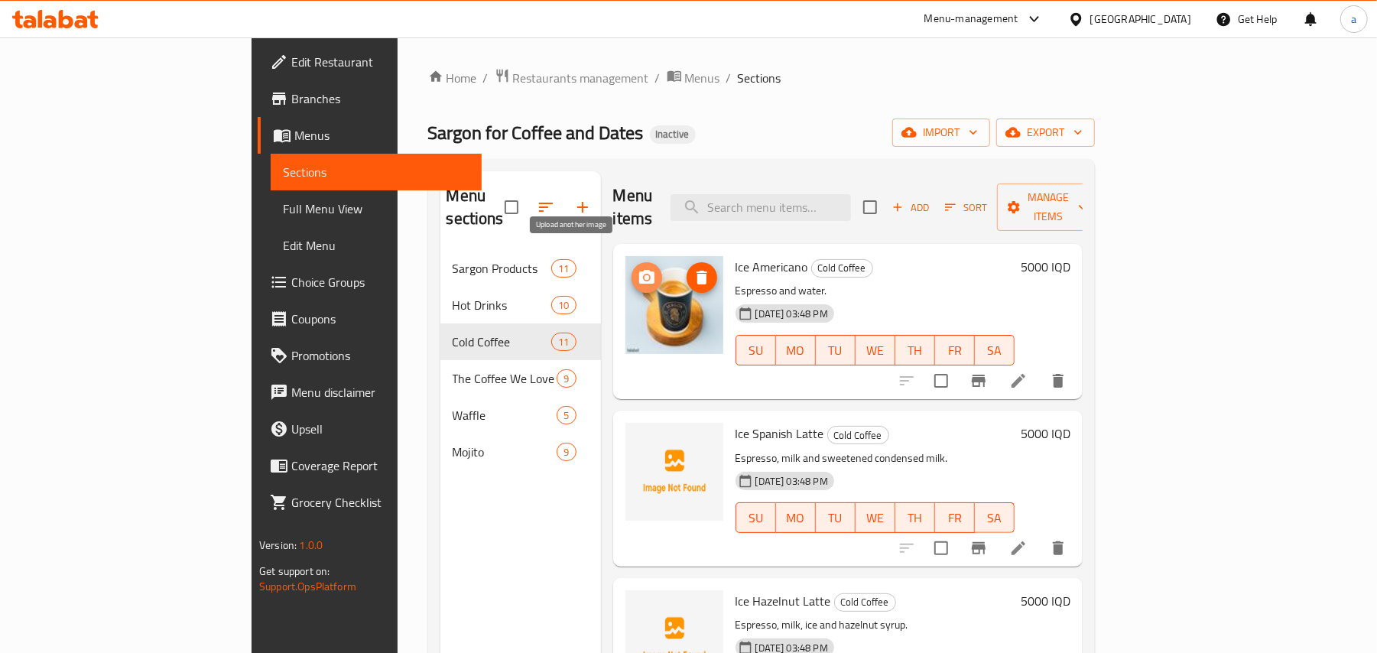
click at [639, 270] on icon "upload picture" at bounding box center [646, 277] width 15 height 14
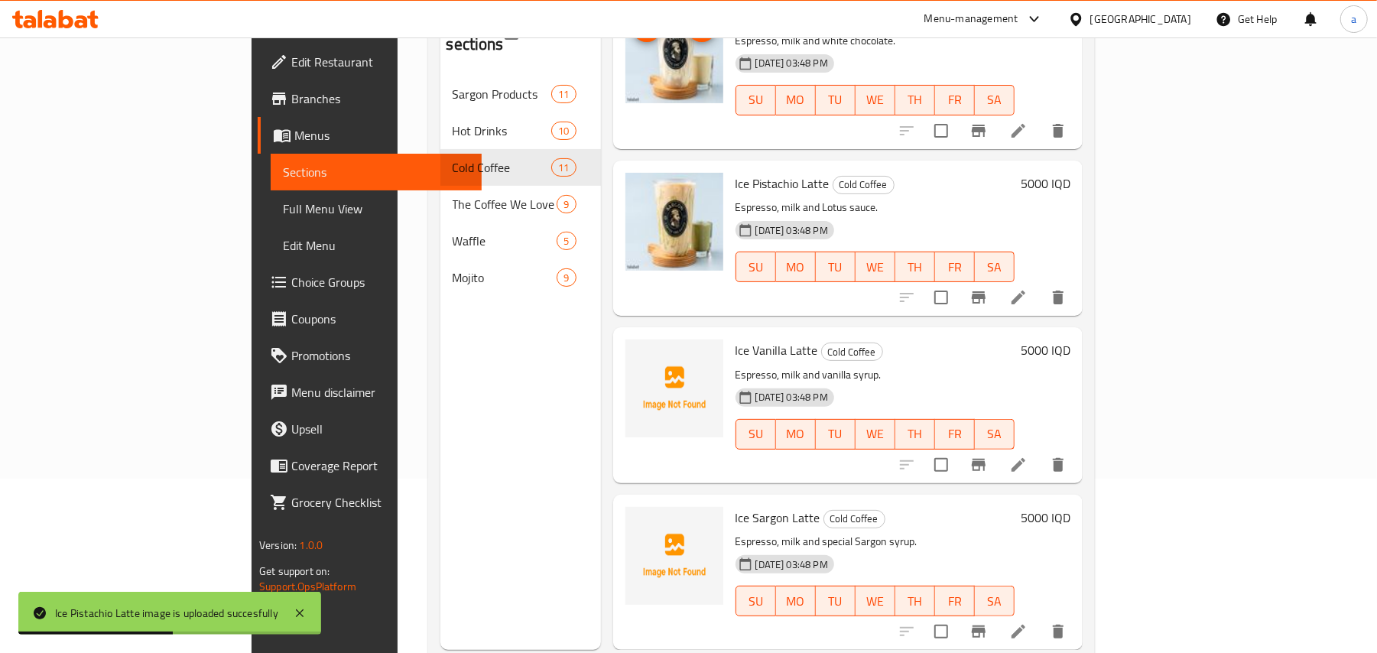
scroll to position [216, 0]
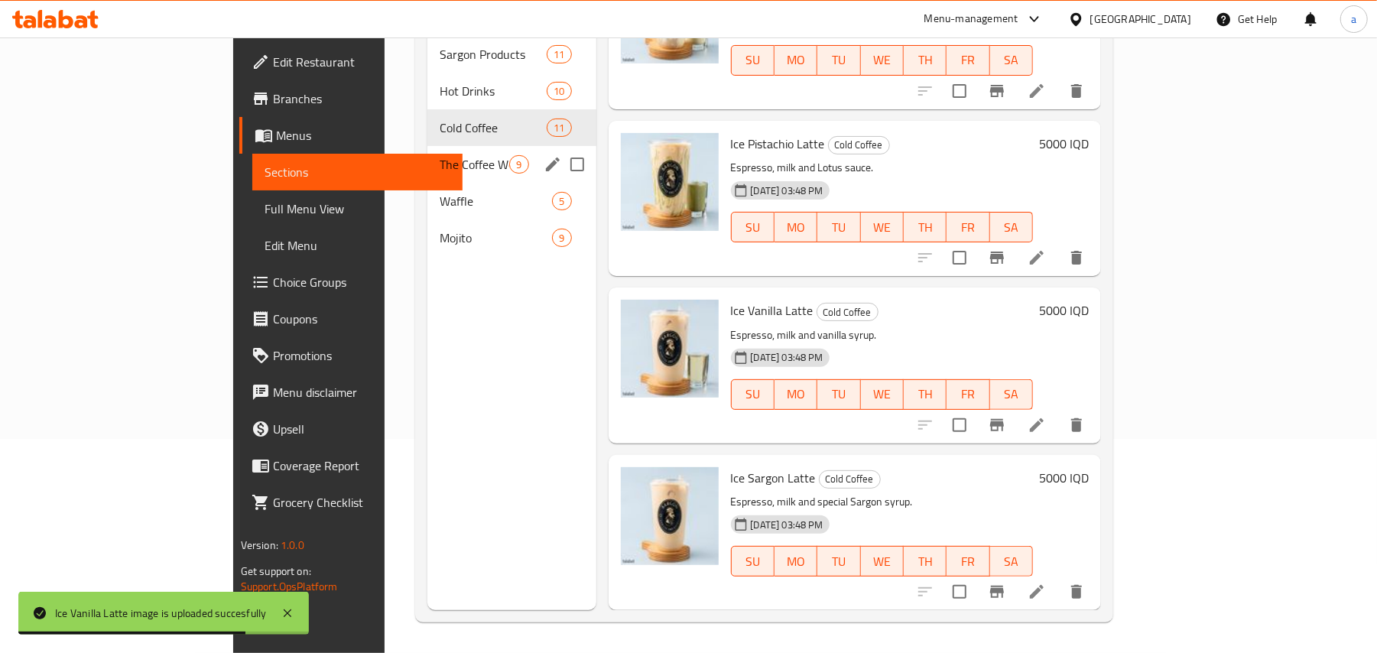
click at [440, 155] on span "The Coffee We Love" at bounding box center [475, 164] width 70 height 18
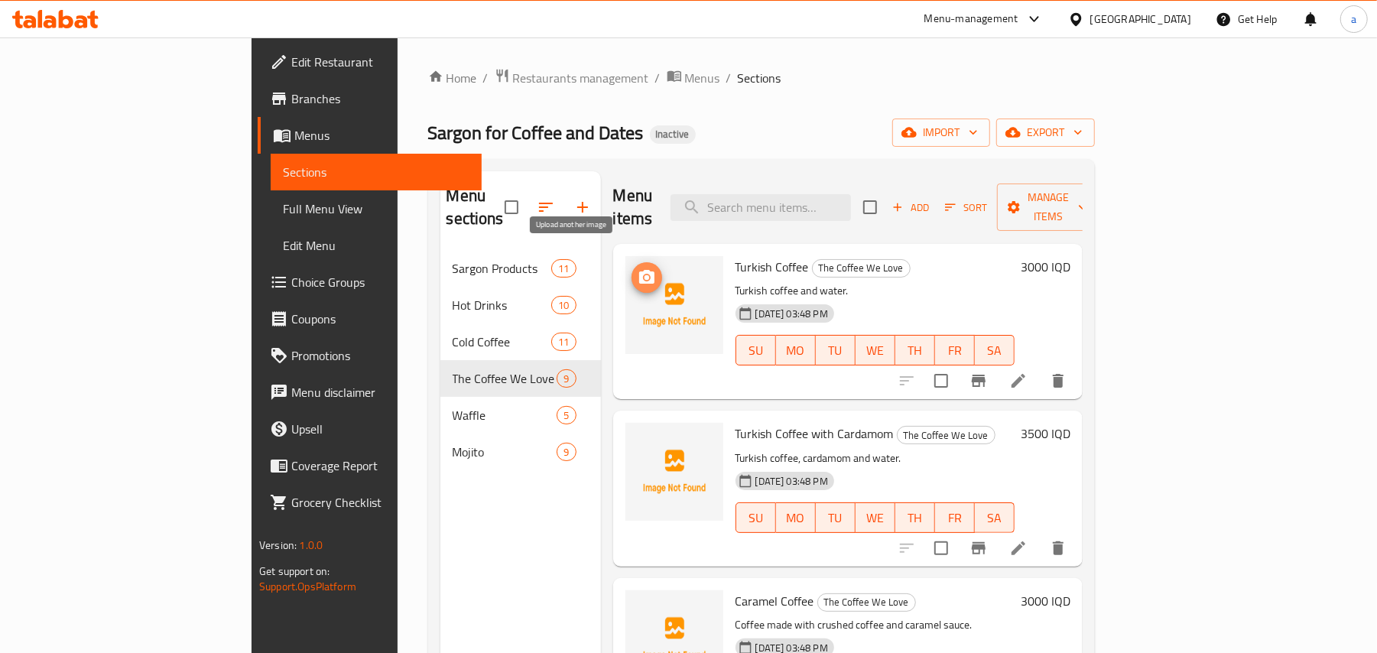
click at [644, 275] on circle "upload picture" at bounding box center [646, 277] width 5 height 5
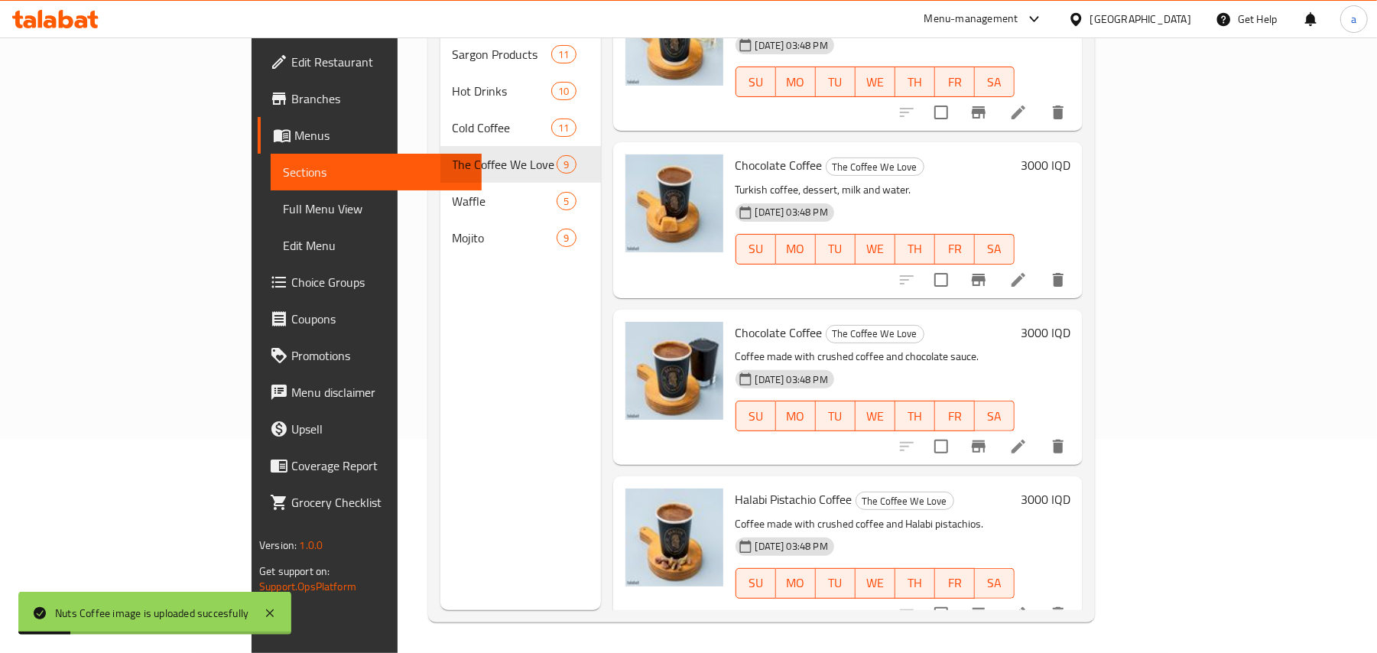
scroll to position [683, 0]
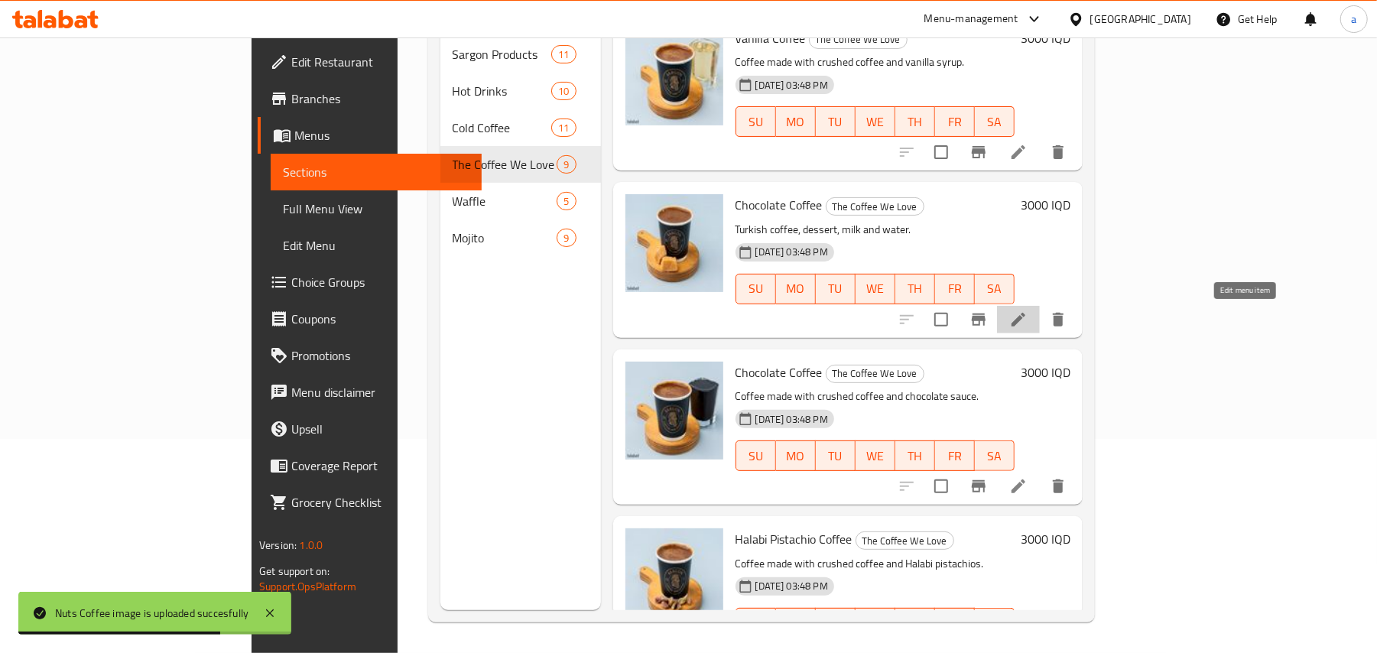
click at [1028, 325] on icon at bounding box center [1018, 319] width 18 height 18
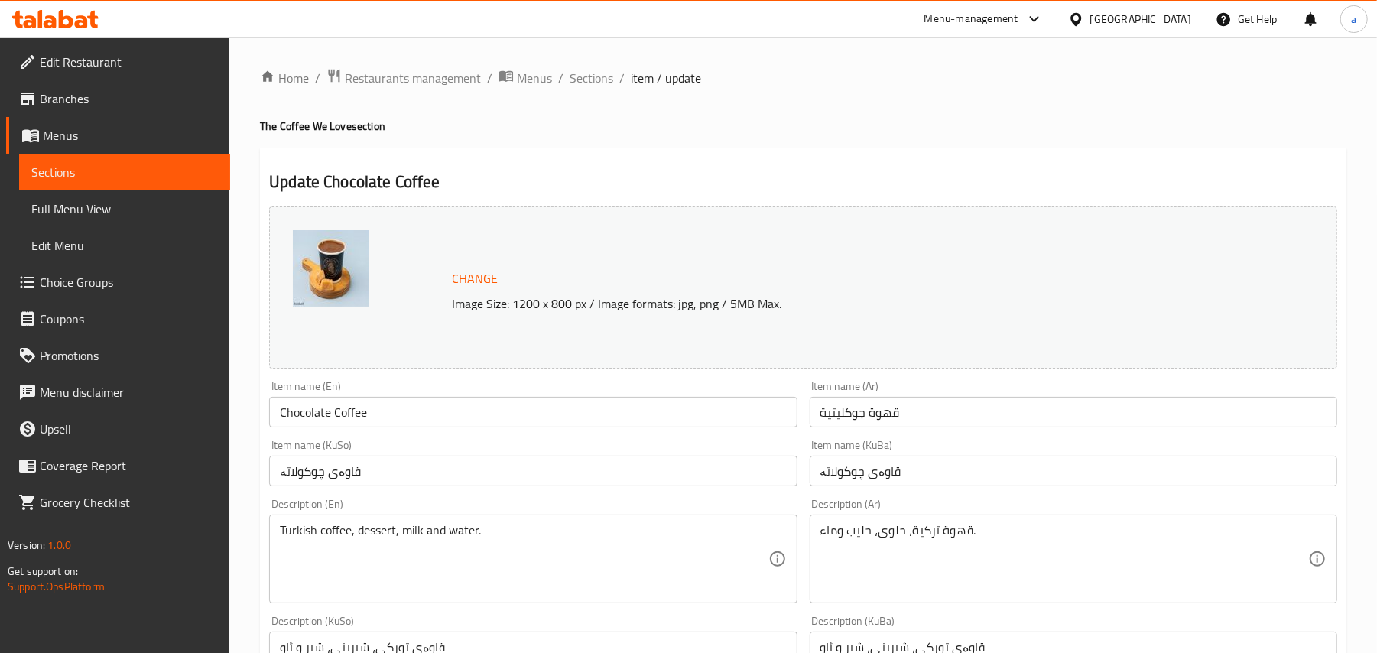
click at [852, 421] on input "قهوة جوكليتية" at bounding box center [1074, 412] width 528 height 31
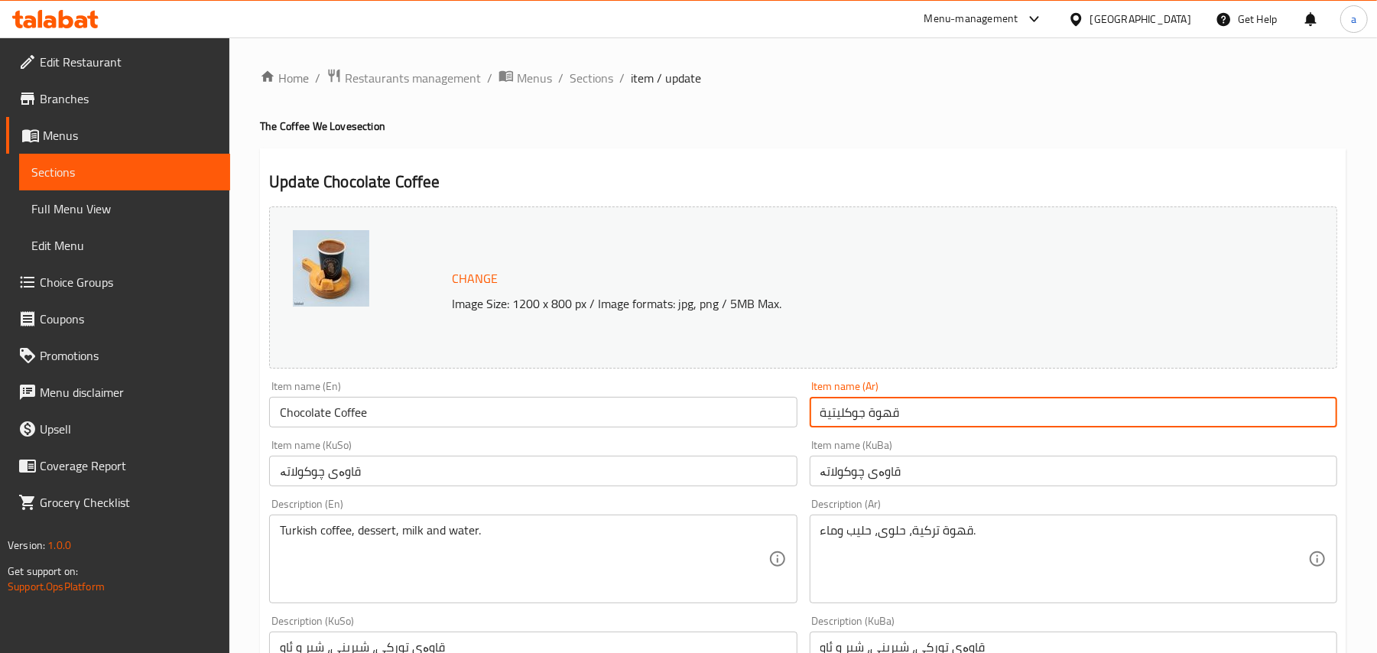
click at [852, 421] on input "قهوة جوكليتية" at bounding box center [1074, 412] width 528 height 31
click at [613, 78] on span "Sections" at bounding box center [592, 78] width 44 height 18
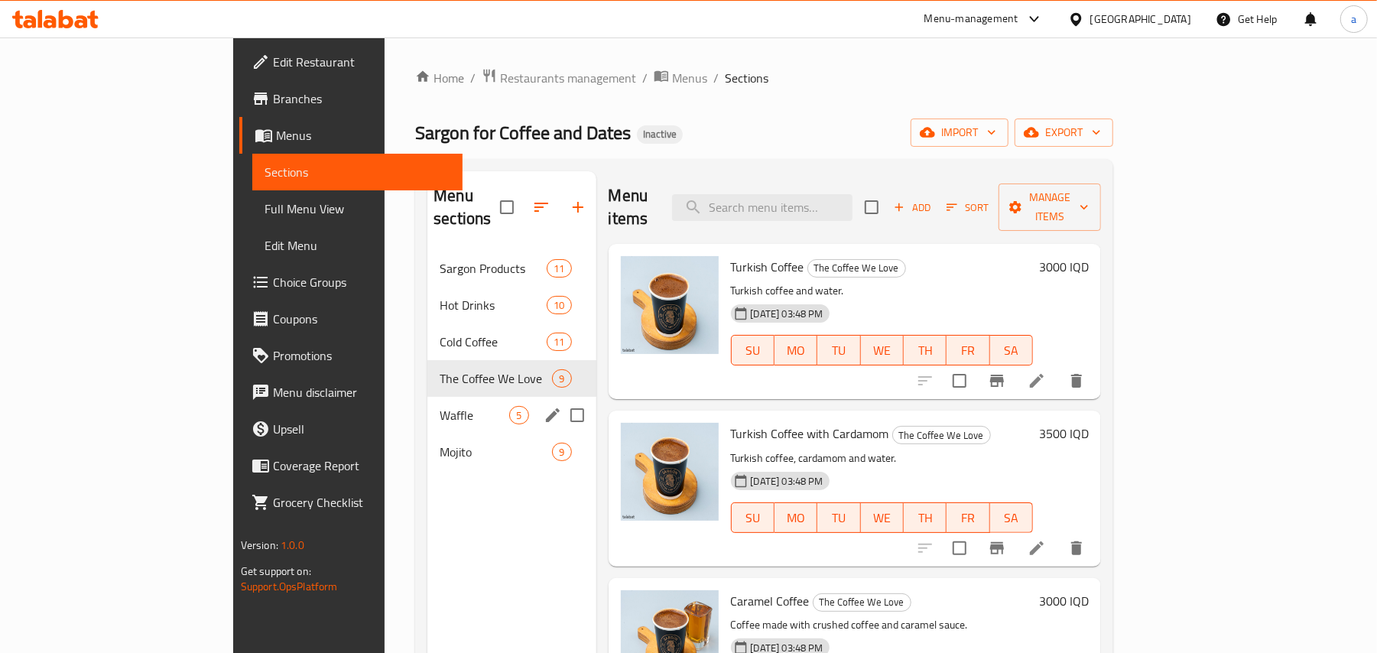
drag, startPoint x: 395, startPoint y: 404, endPoint x: 427, endPoint y: 401, distance: 32.3
click at [440, 406] on span "Waffle" at bounding box center [475, 415] width 70 height 18
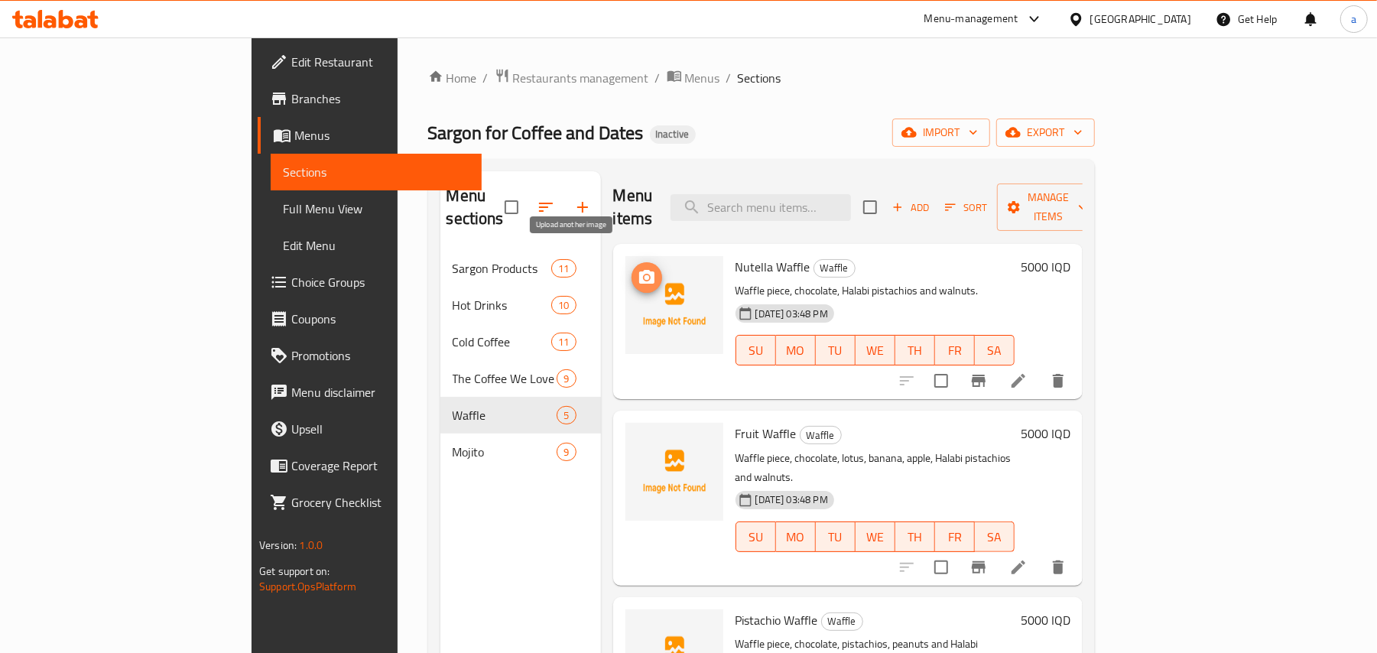
click at [639, 270] on icon "upload picture" at bounding box center [646, 277] width 15 height 14
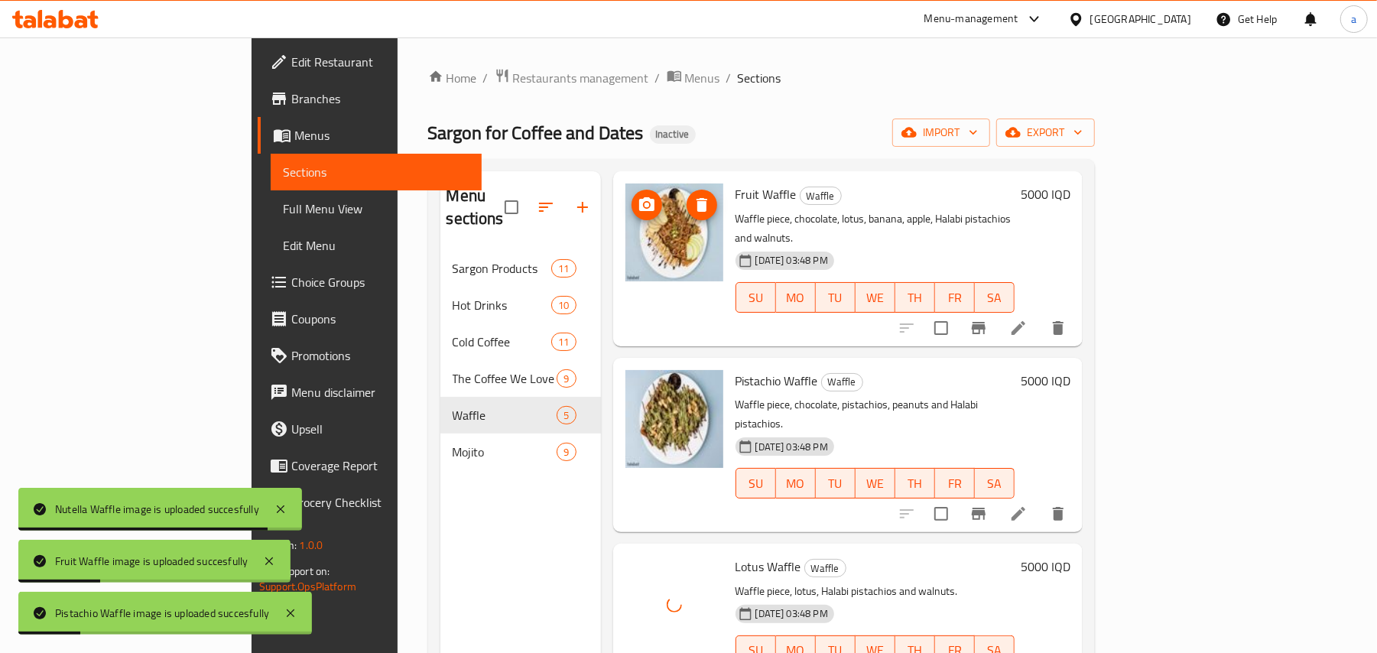
scroll to position [216, 0]
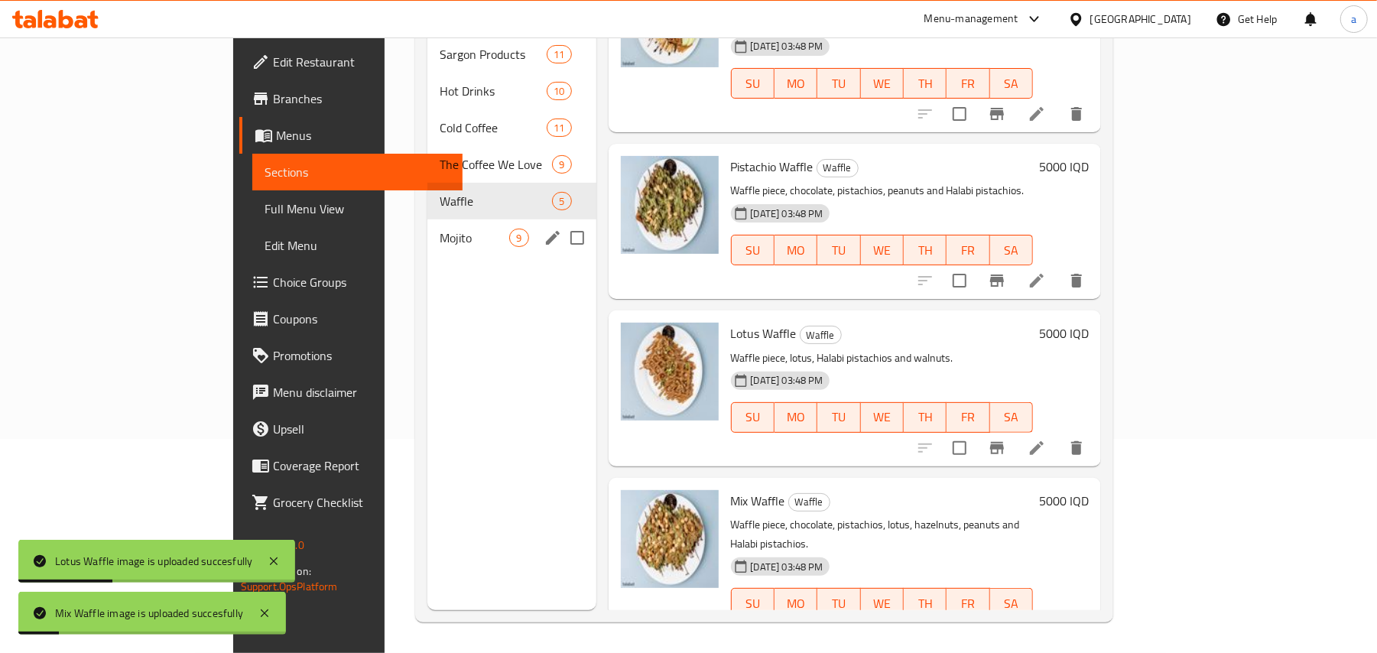
click at [470, 232] on div "Mojito 9" at bounding box center [511, 237] width 168 height 37
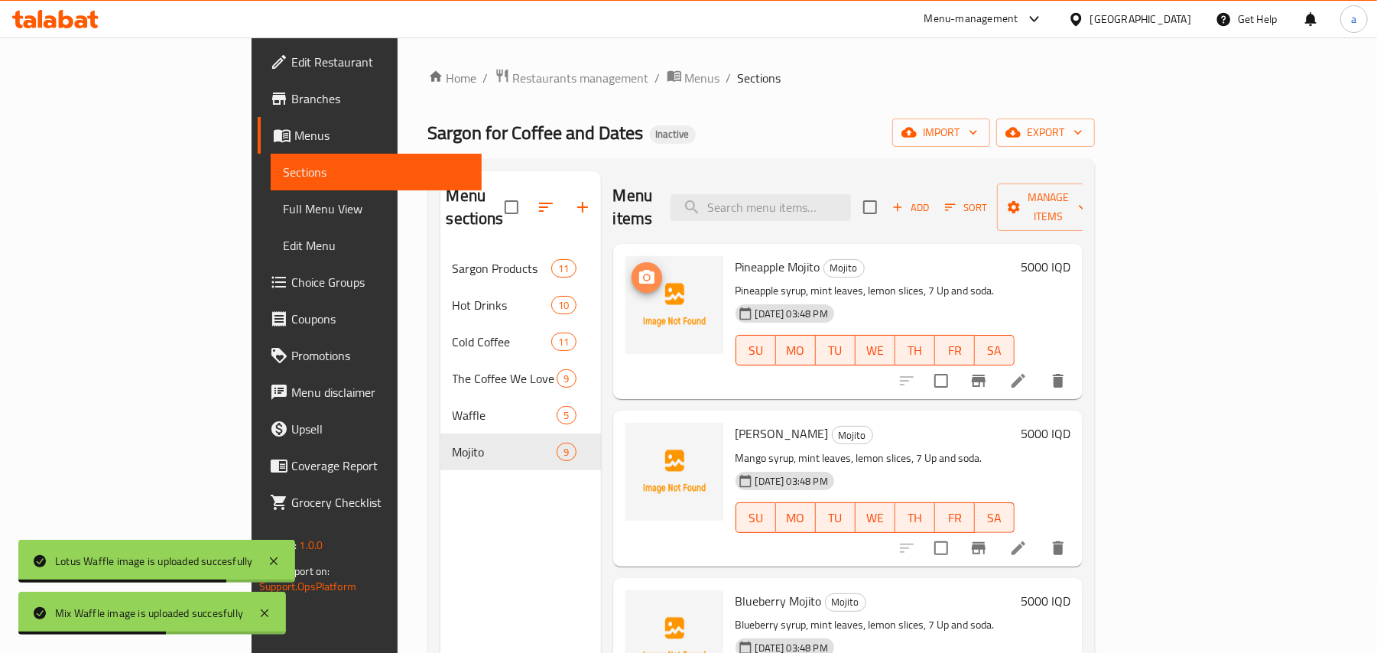
click at [632, 268] on span "upload picture" at bounding box center [647, 277] width 31 height 18
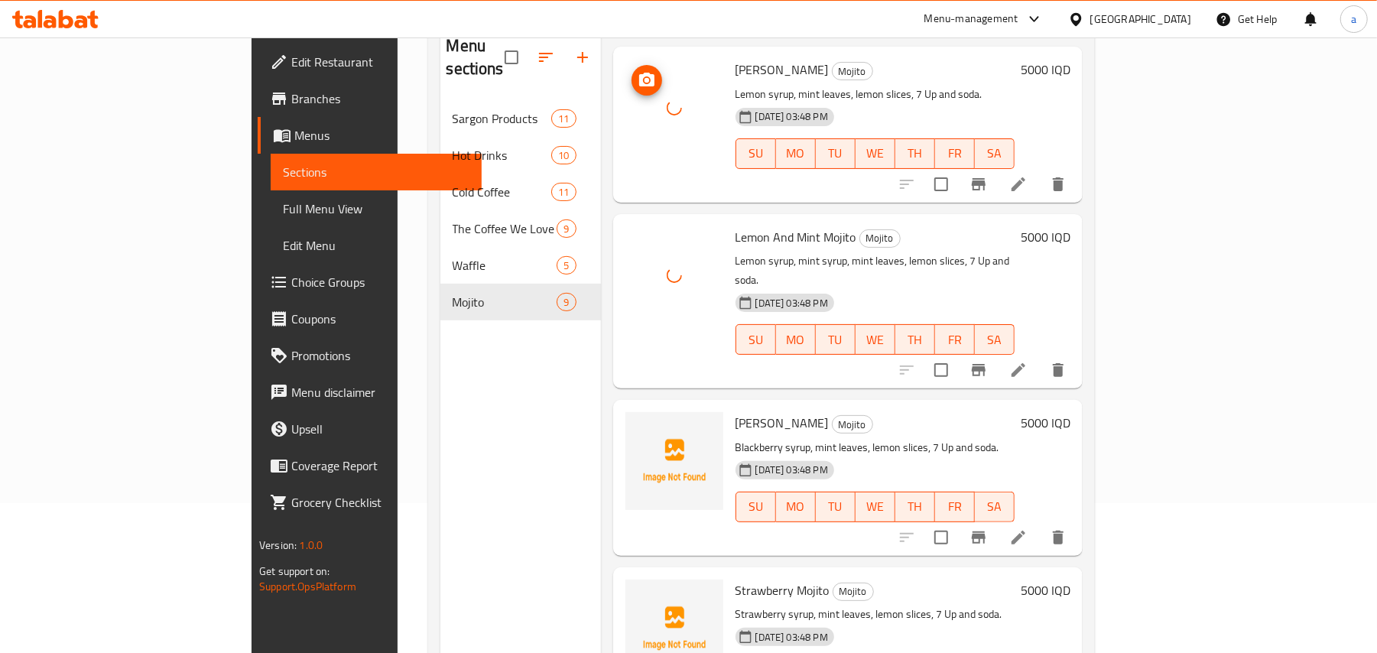
scroll to position [216, 0]
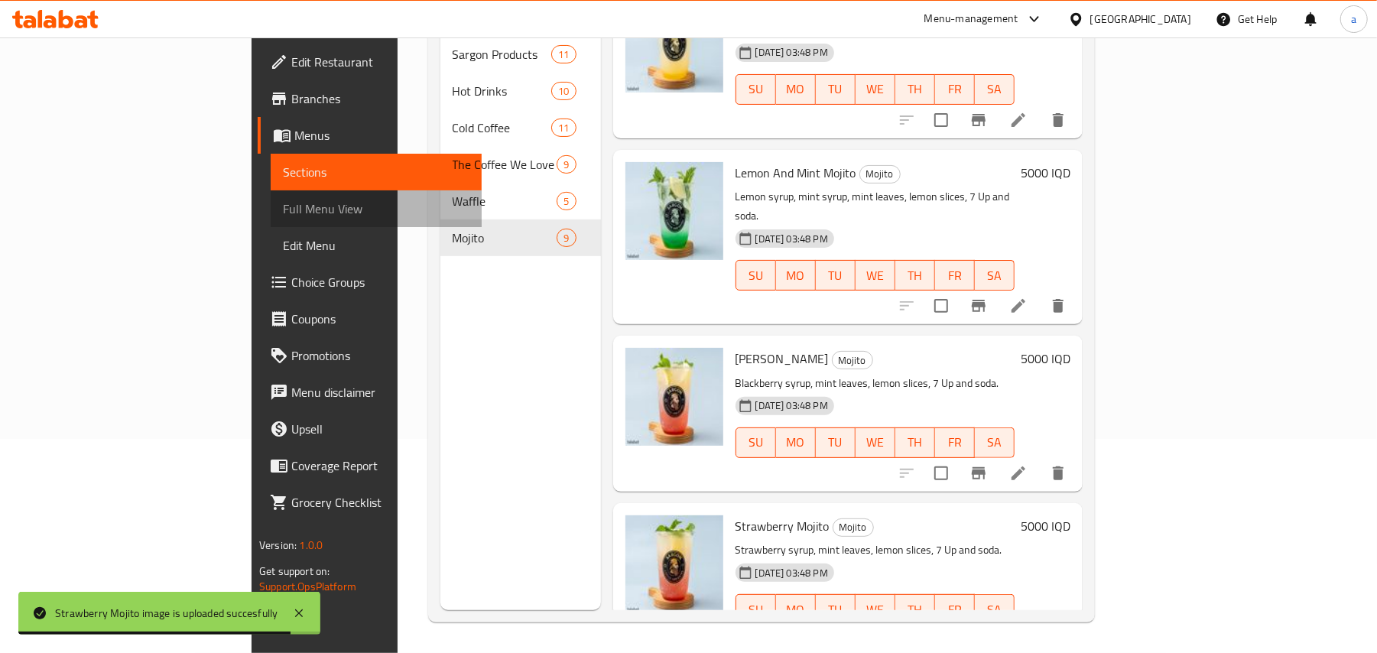
click at [283, 215] on span "Full Menu View" at bounding box center [376, 209] width 187 height 18
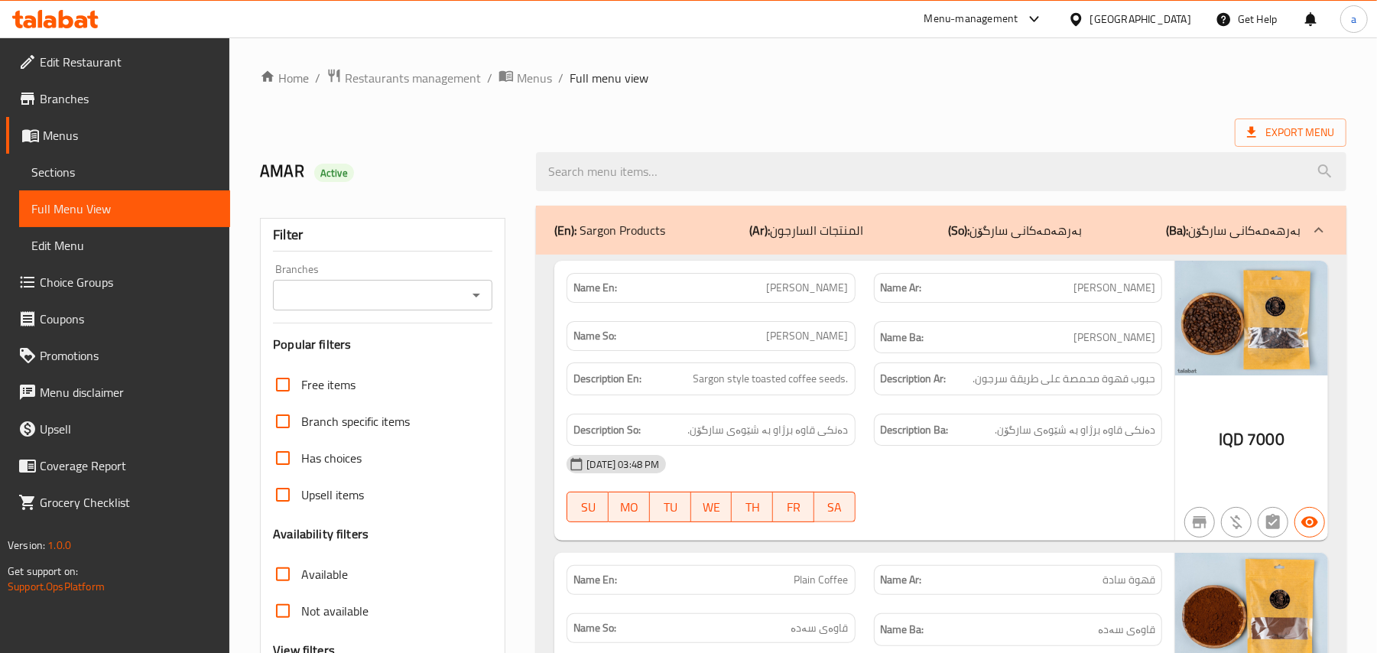
click at [476, 298] on icon "Open" at bounding box center [476, 295] width 18 height 18
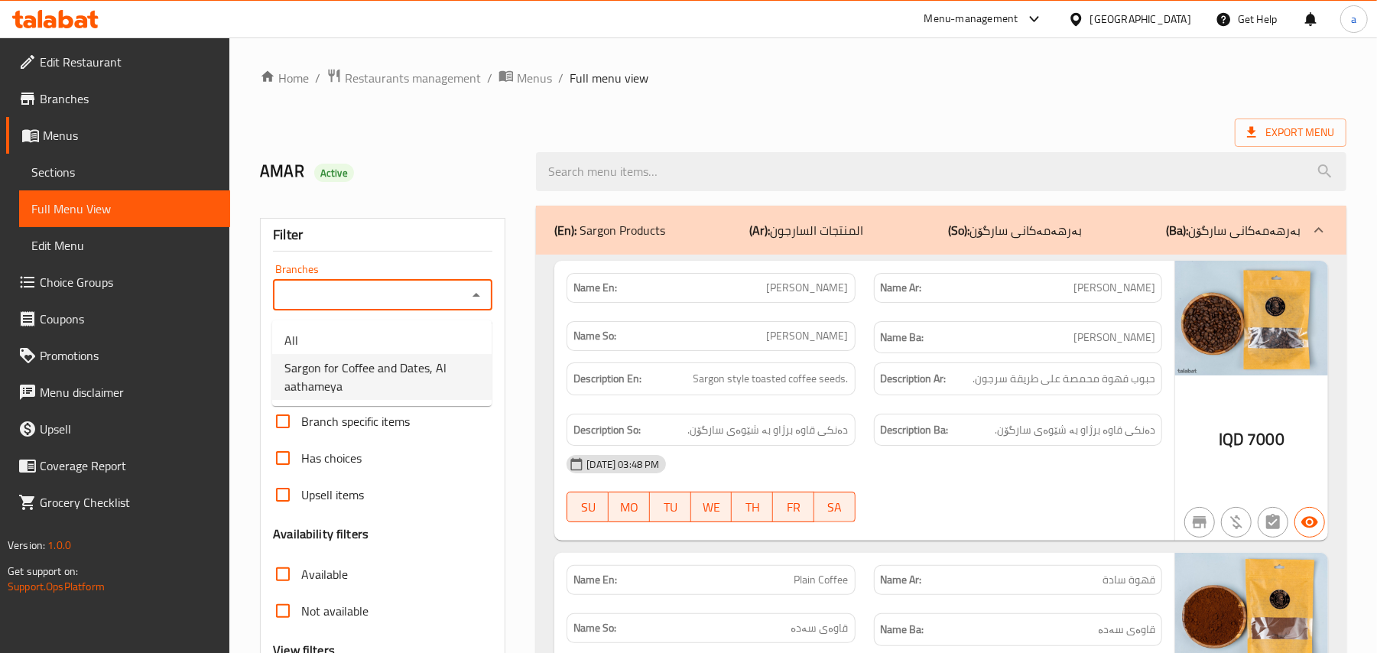
click at [419, 362] on span "Sargon for Coffee and Dates, Al aathameya" at bounding box center [381, 377] width 195 height 37
type input "Sargon for Coffee and Dates, Al aathameya"
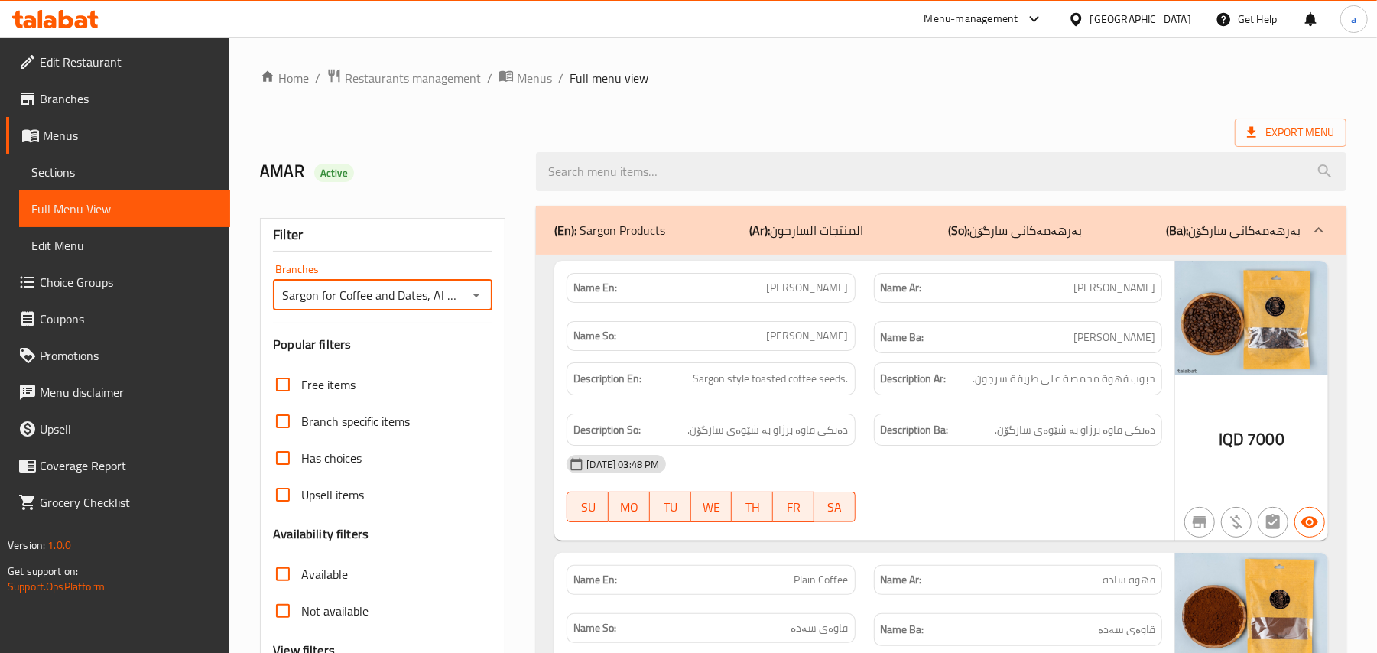
scroll to position [476, 0]
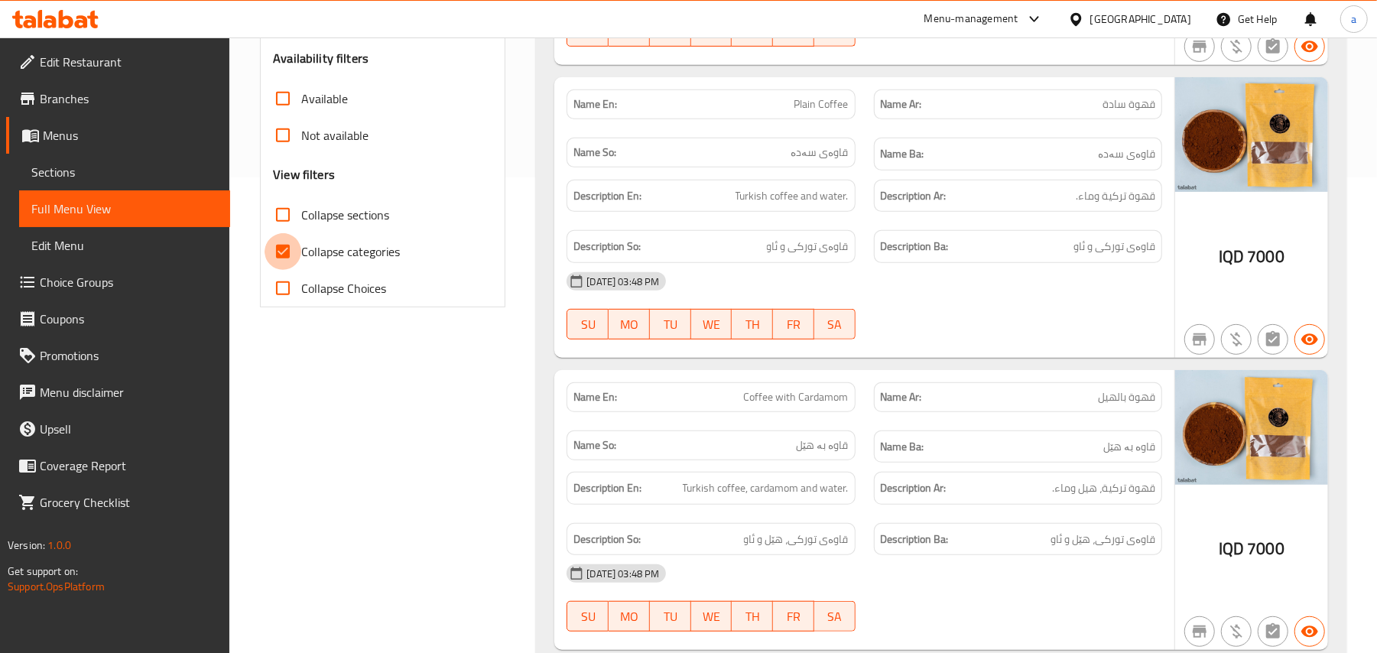
click at [291, 270] on input "Collapse categories" at bounding box center [283, 251] width 37 height 37
checkbox input "false"
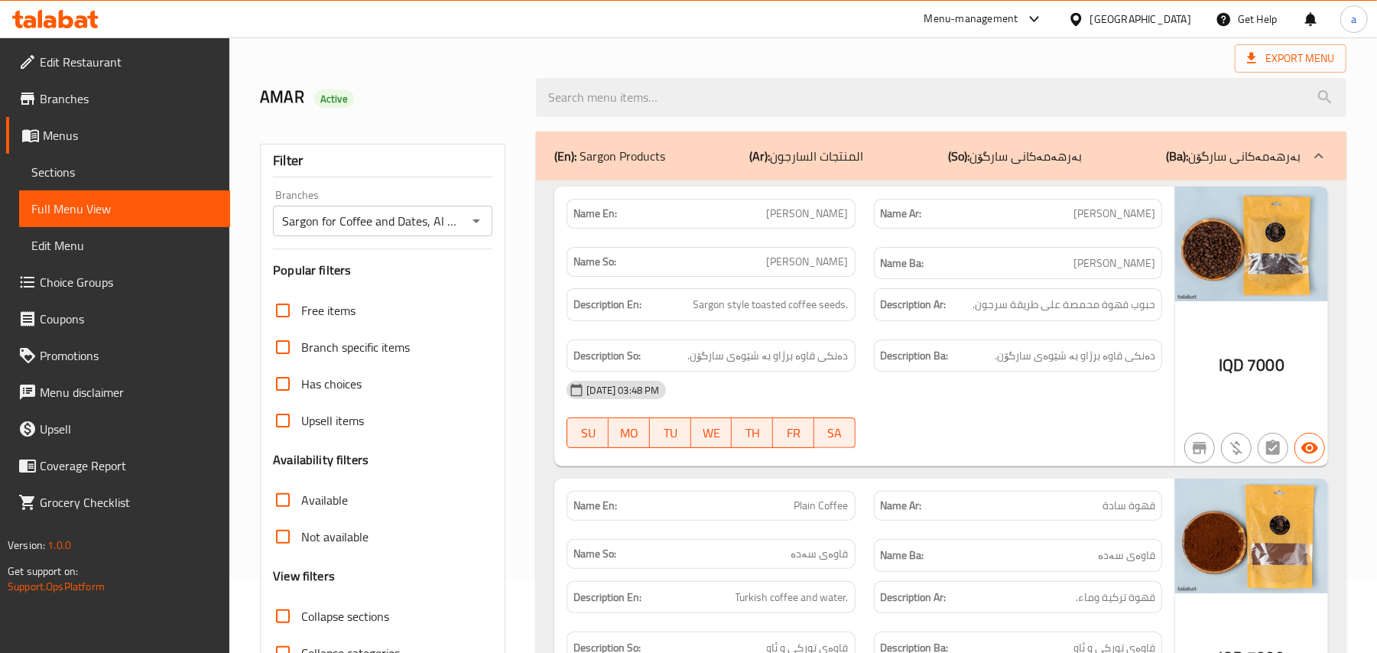
scroll to position [0, 0]
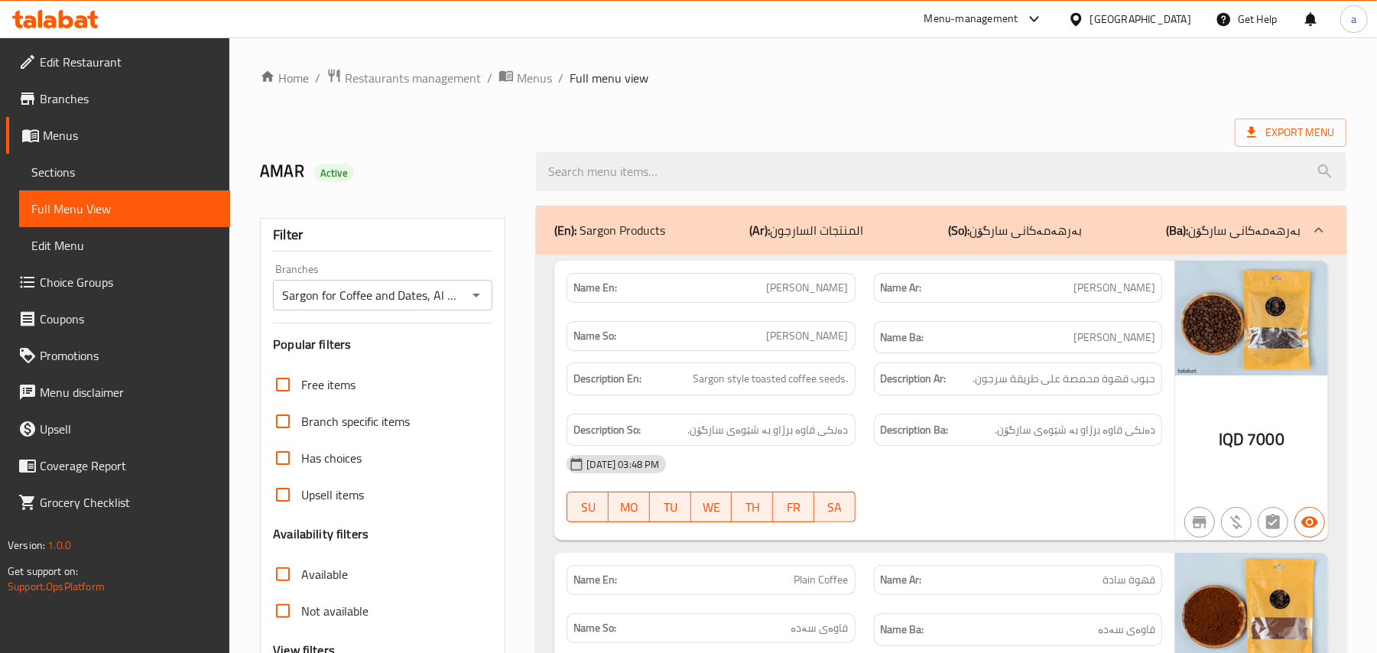
click at [818, 296] on span "[PERSON_NAME]" at bounding box center [808, 288] width 82 height 16
copy span "[PERSON_NAME]"
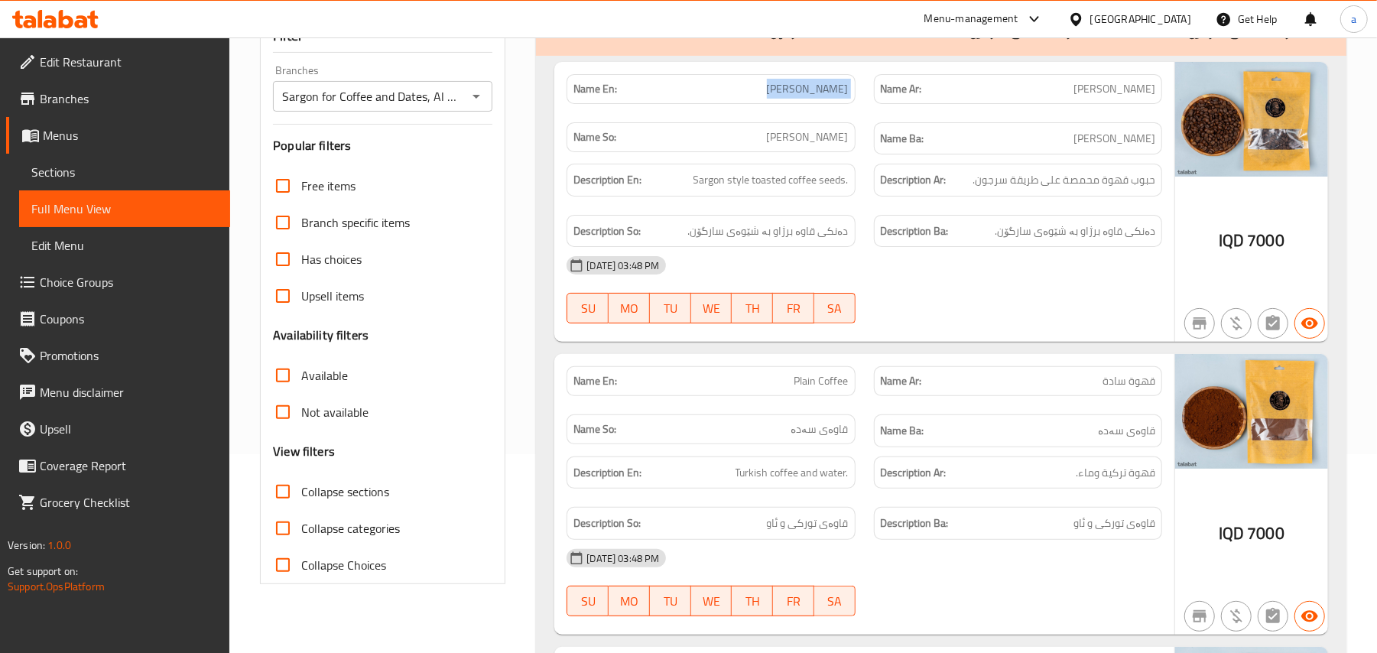
scroll to position [237, 0]
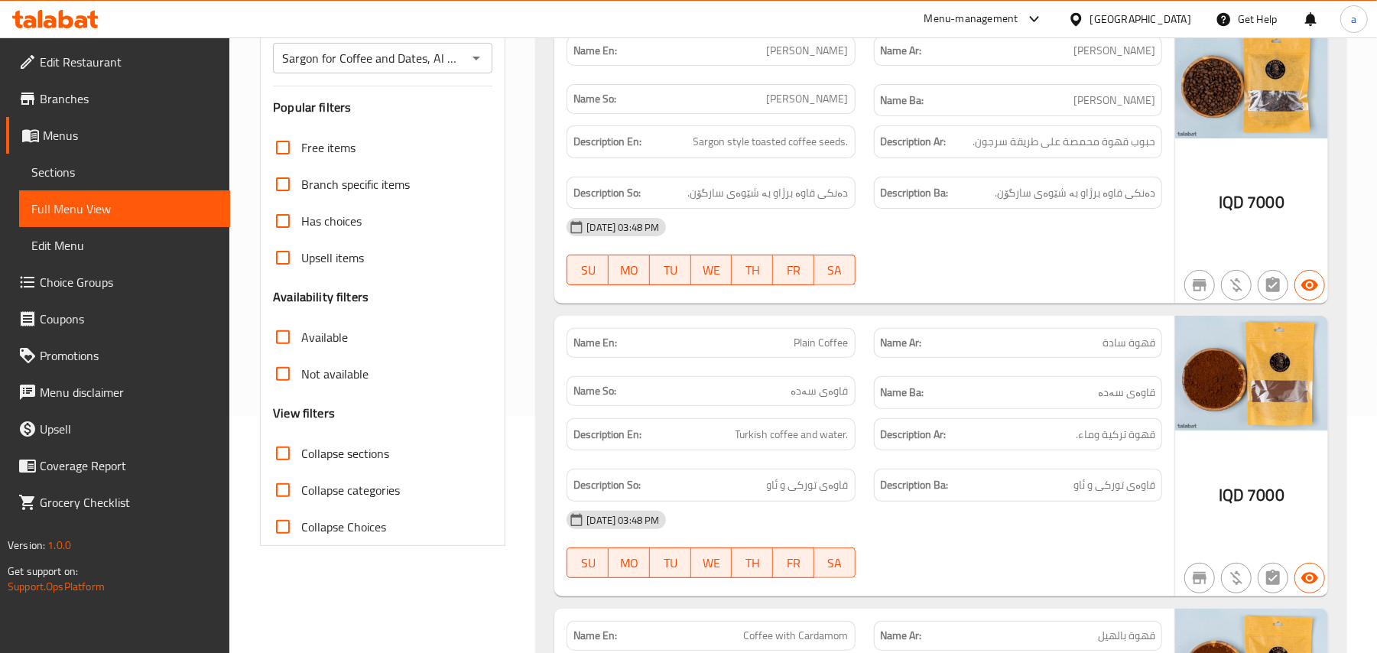
click at [805, 351] on span "Plain Coffee" at bounding box center [822, 343] width 54 height 16
copy span "Plain Coffee"
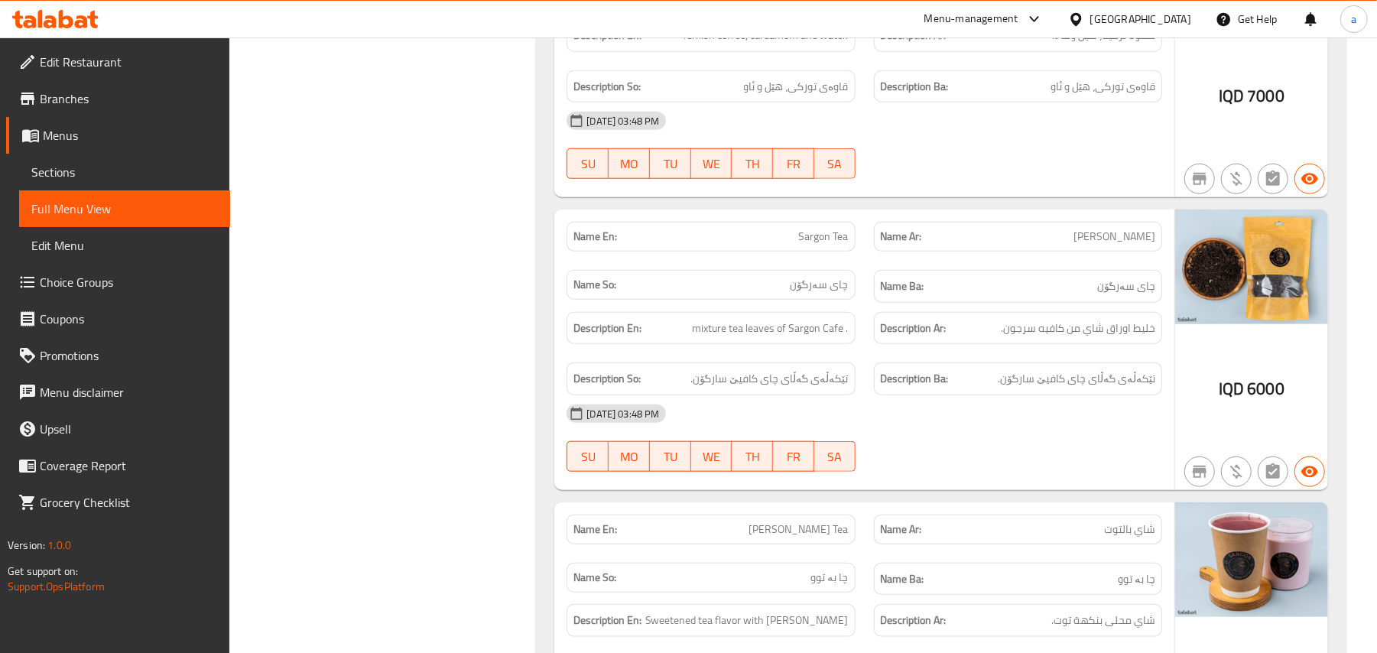
scroll to position [931, 0]
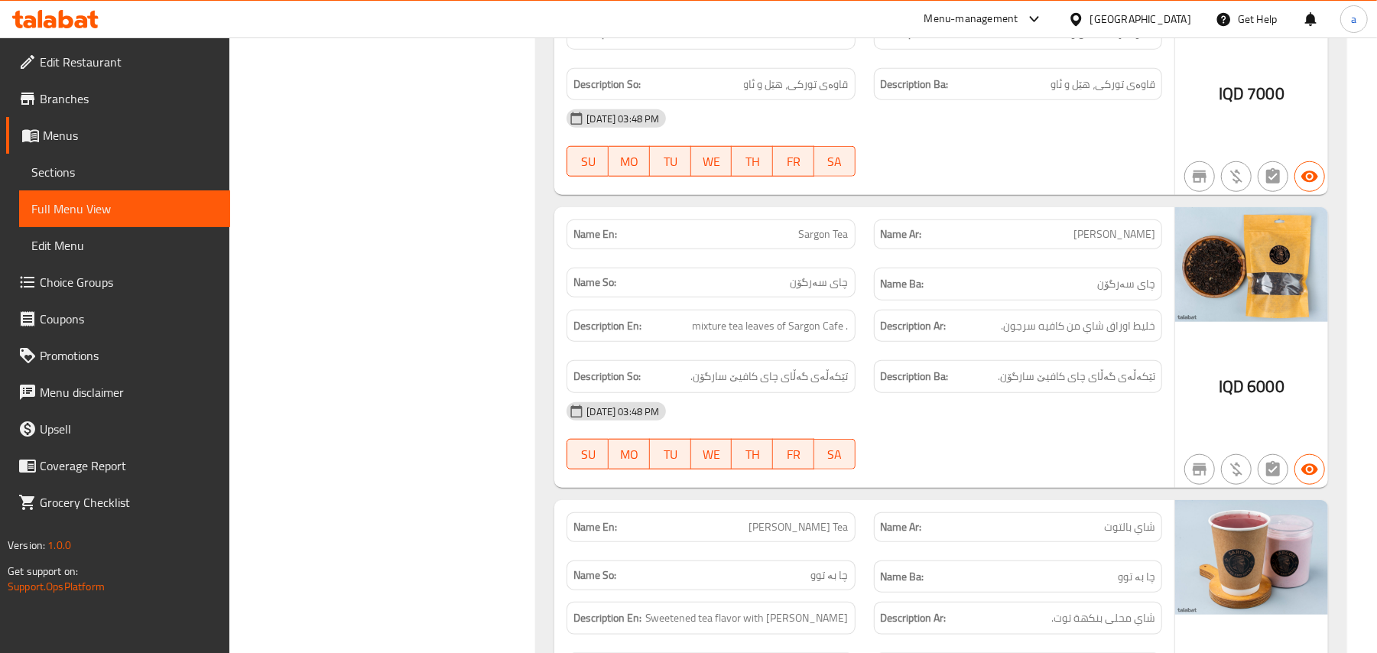
click at [815, 258] on div "Name En: Sargon Tea" at bounding box center [711, 234] width 307 height 48
click at [815, 242] on span "Sargon Tea" at bounding box center [824, 234] width 50 height 16
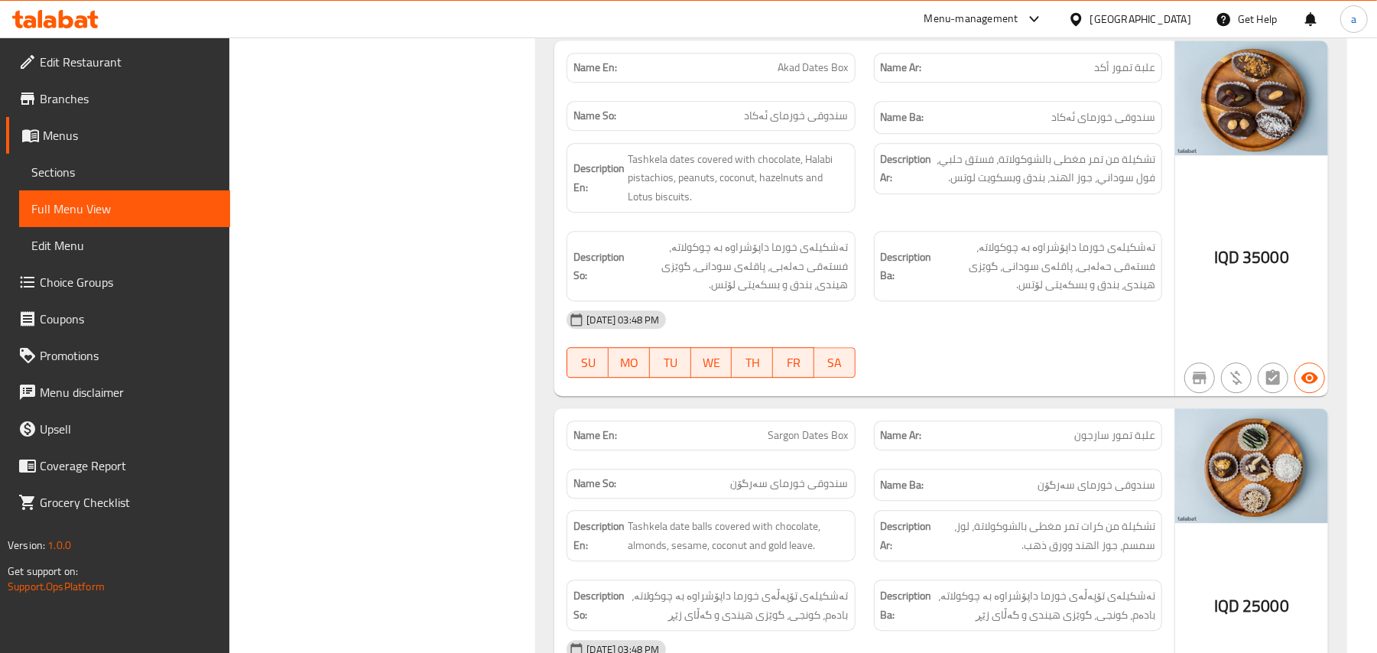
scroll to position [2929, 0]
click at [798, 74] on span "Akad Dates Box" at bounding box center [814, 66] width 70 height 16
copy span "Akad Dates Box"
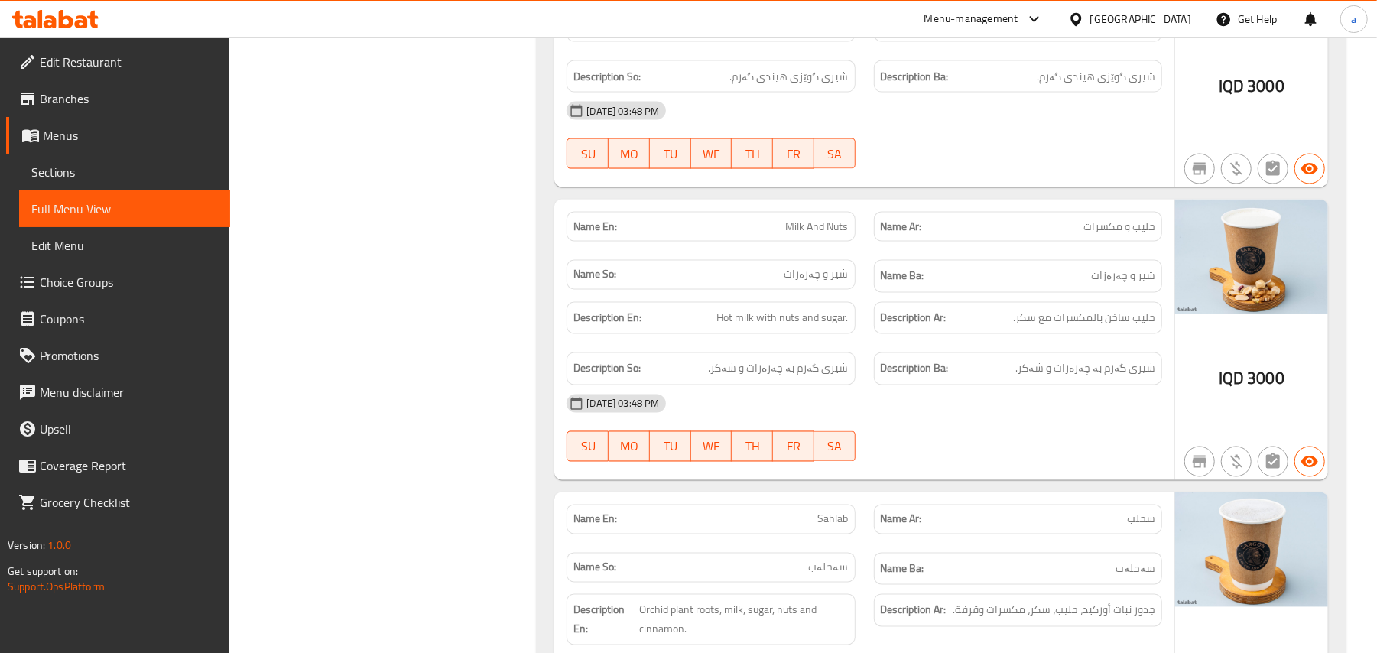
scroll to position [5947, 0]
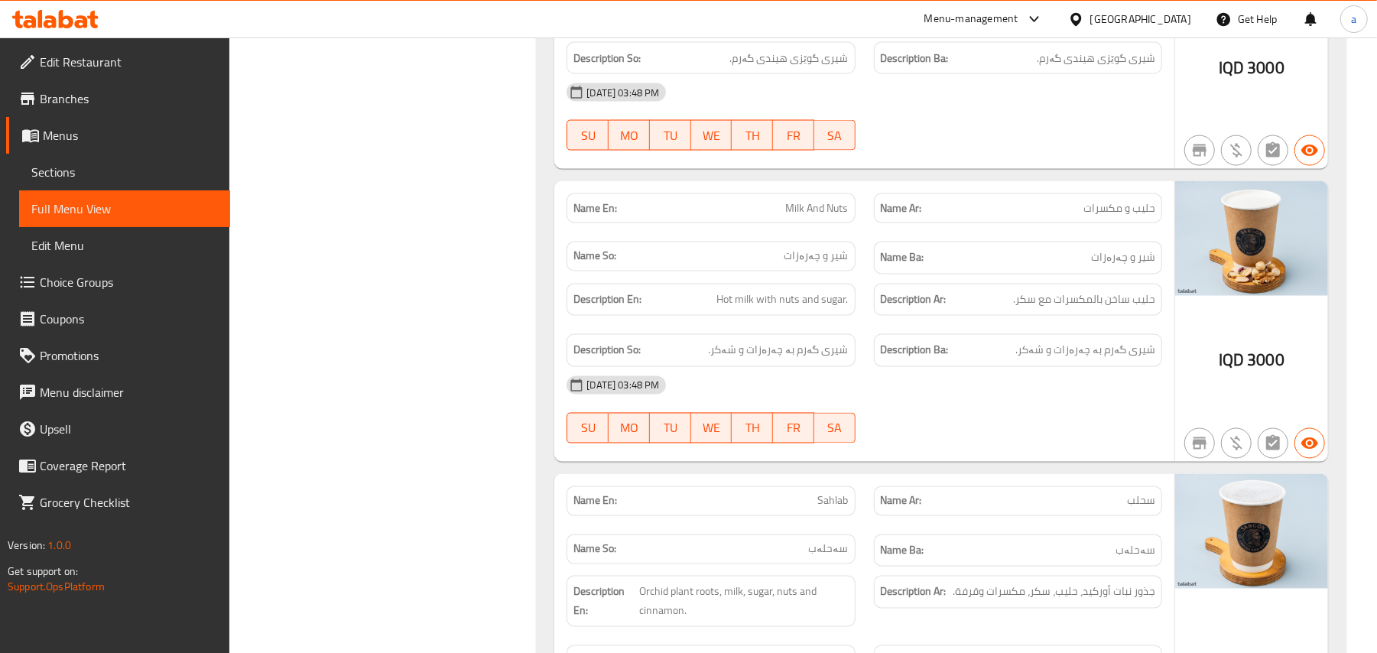
copy span "Milk And Nuts"
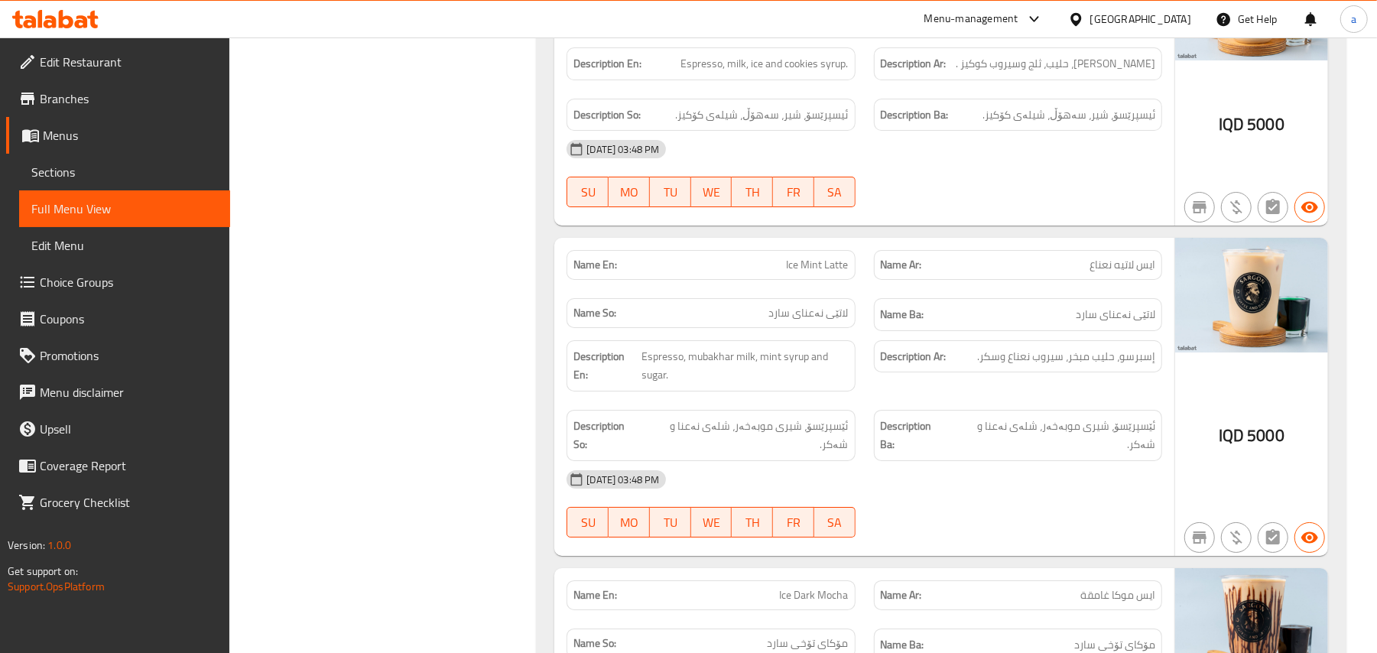
scroll to position [8190, 0]
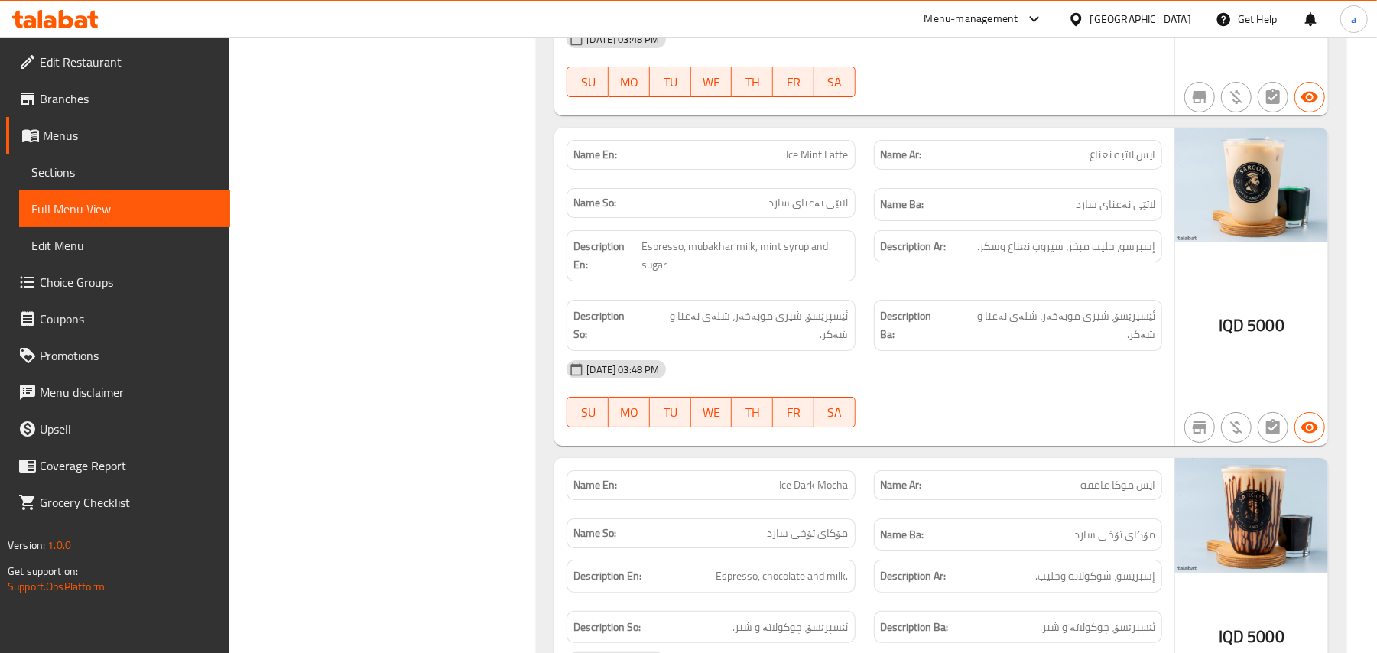
copy span "Ice Mint Latte"
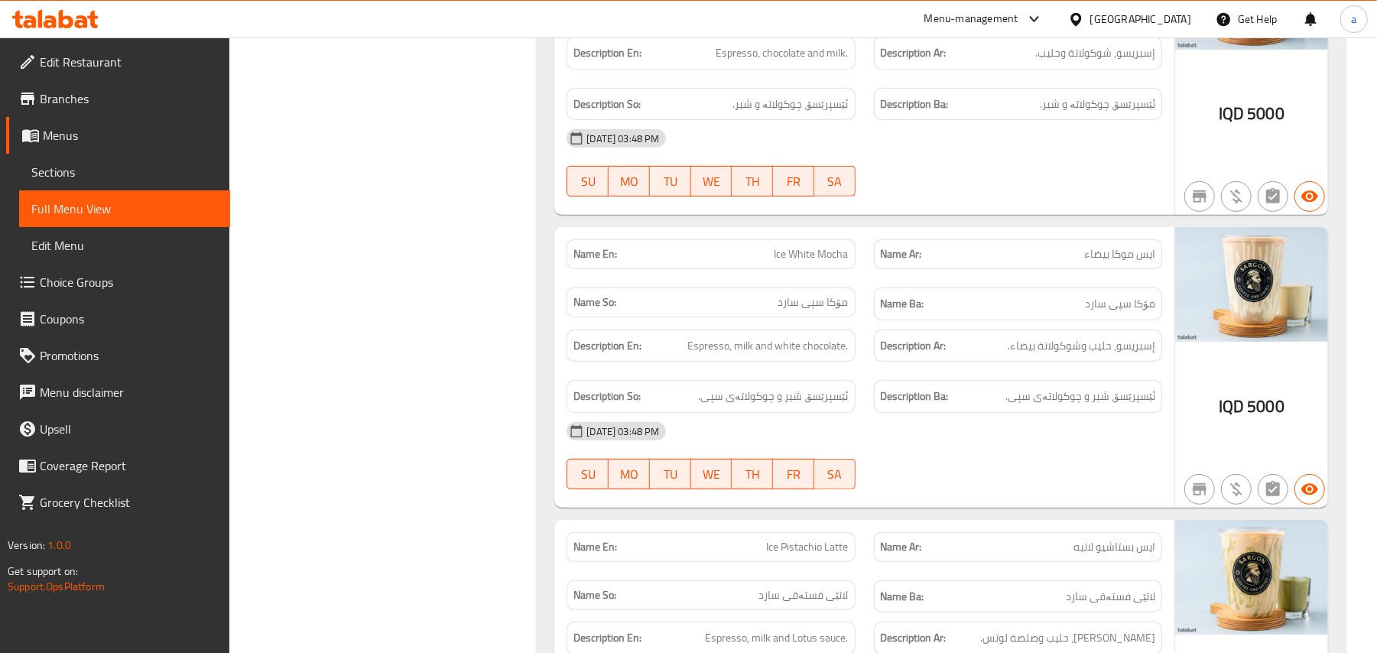
scroll to position [8755, 0]
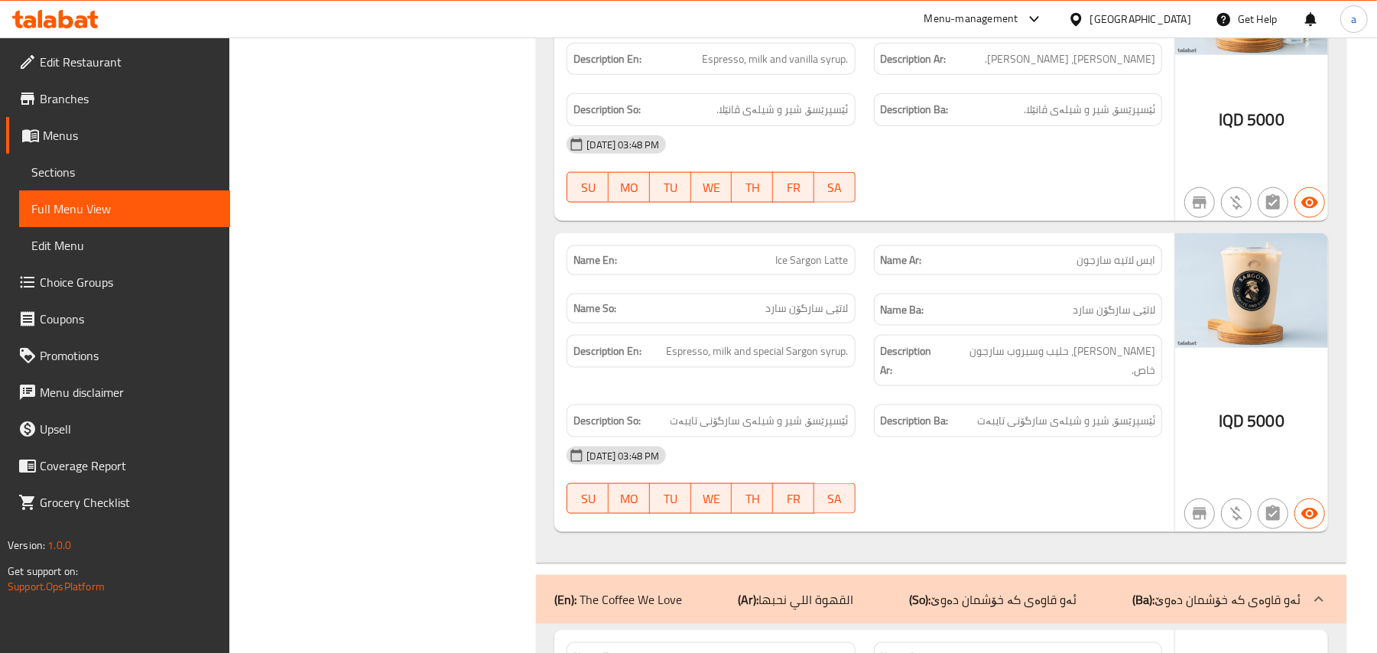
scroll to position [9652, 0]
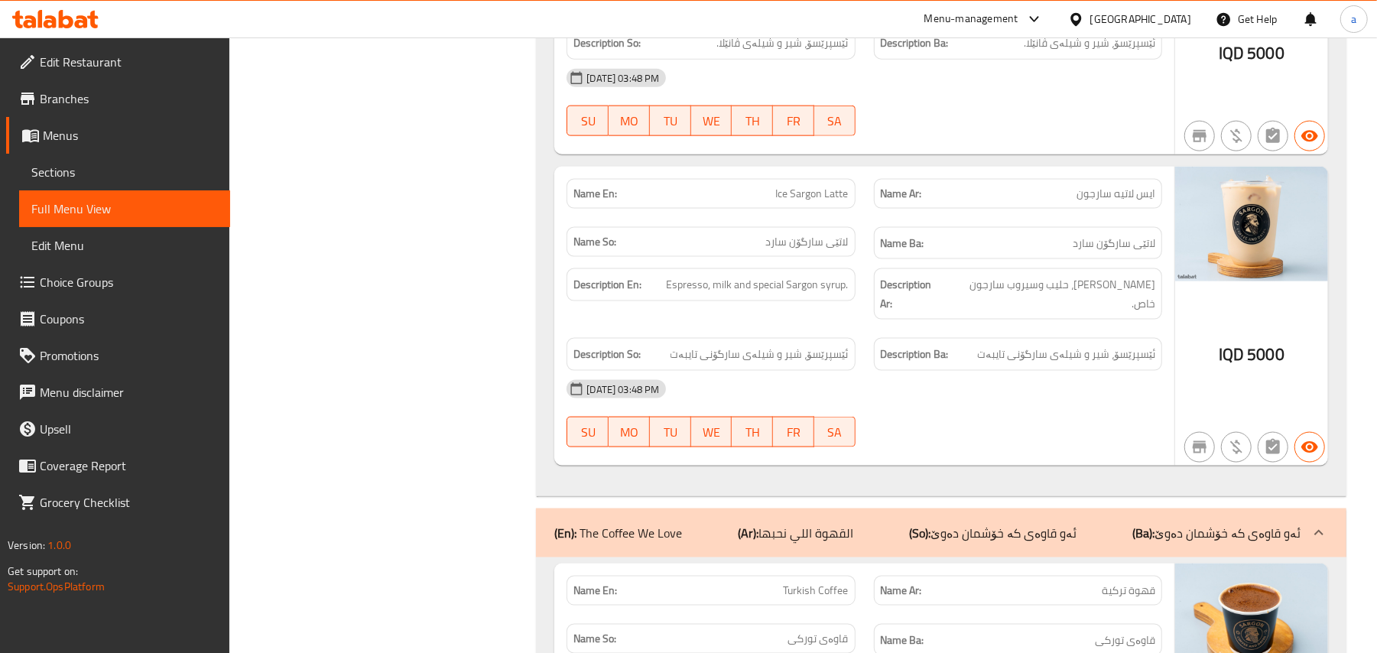
copy span "Ice Sargon Latte"
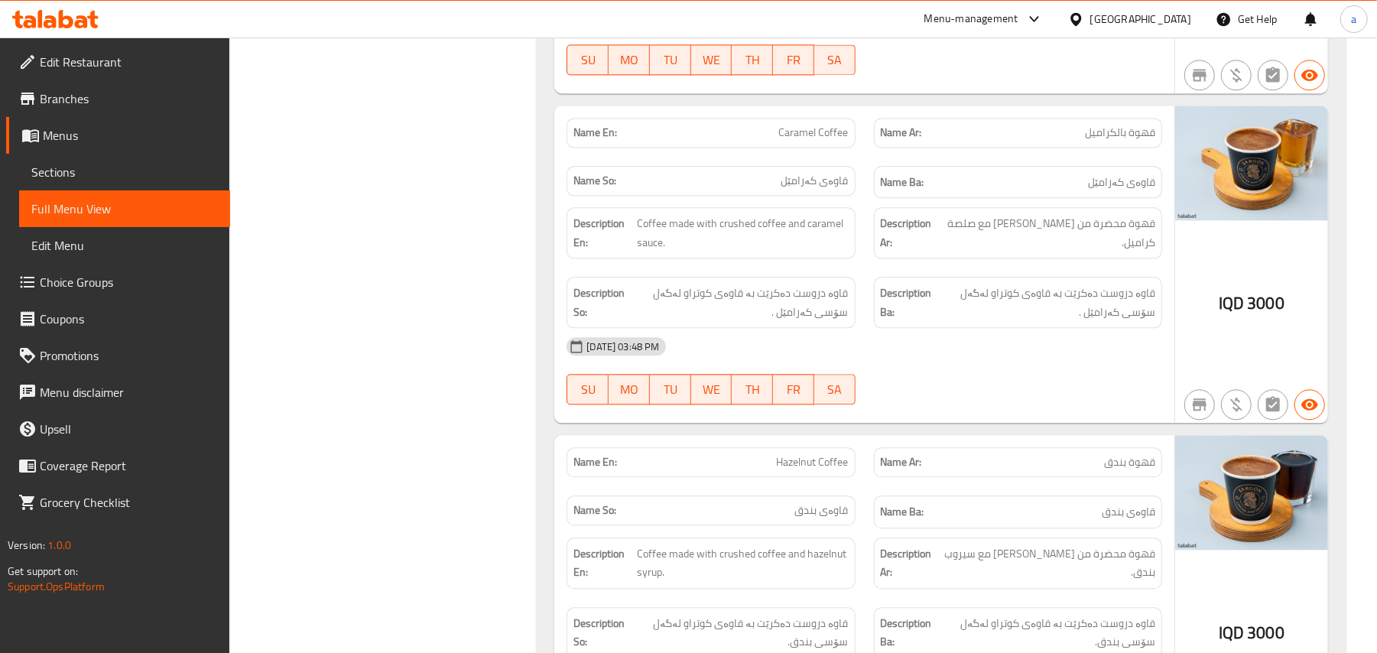
scroll to position [10713, 0]
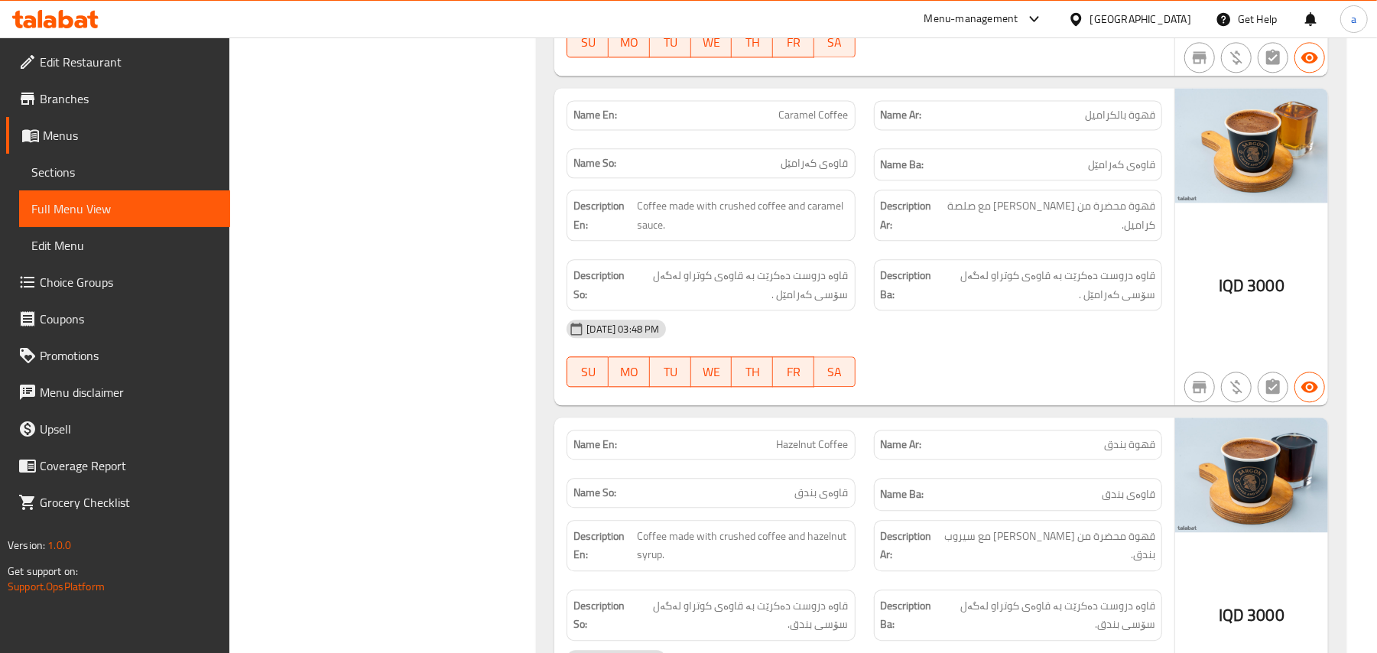
copy span "Caramel Coffee"
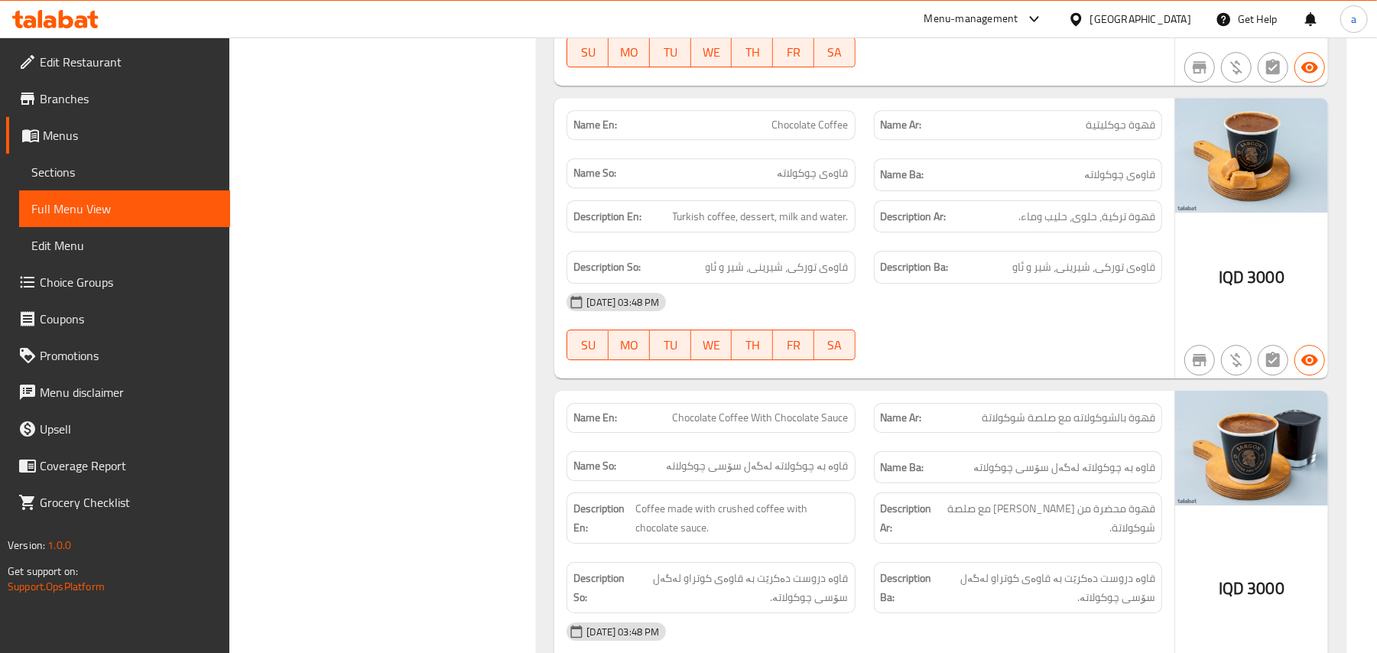
scroll to position [11692, 0]
copy span "Chocolate Coffee"
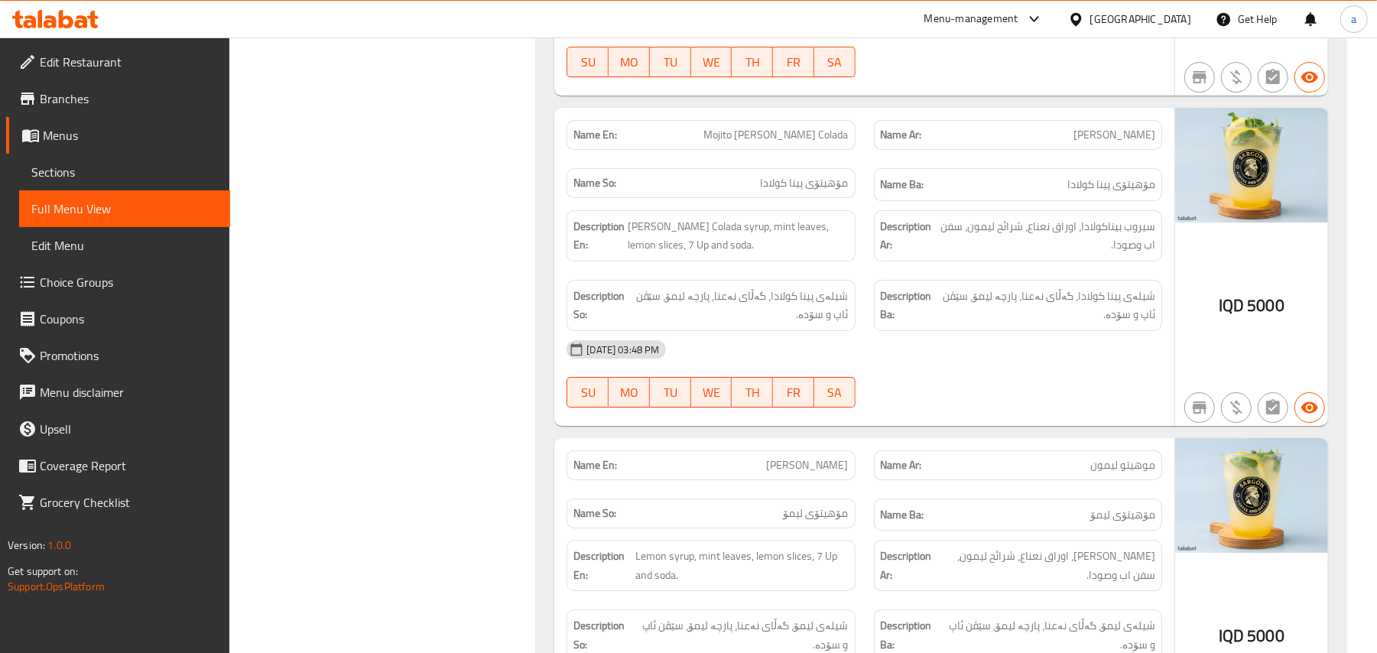
scroll to position [16089, 0]
drag, startPoint x: 798, startPoint y: 159, endPoint x: 860, endPoint y: 164, distance: 61.4
copy span "Pina Colada"
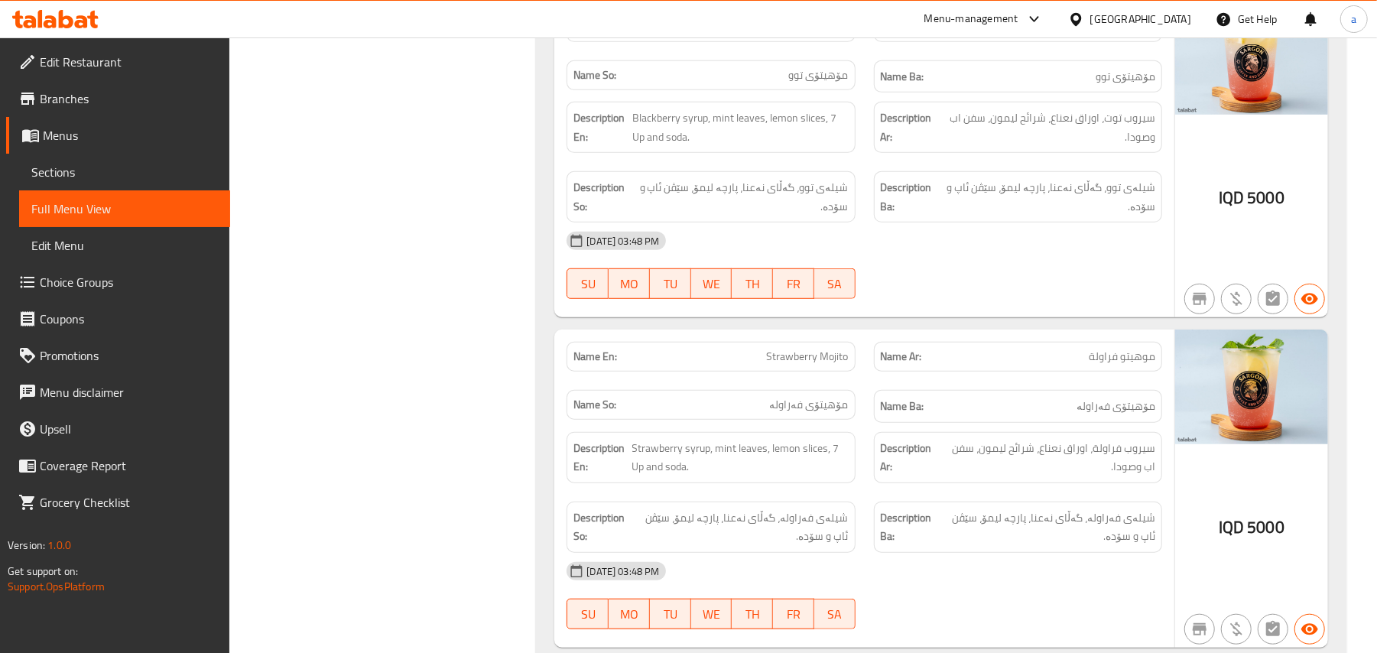
scroll to position [17271, 0]
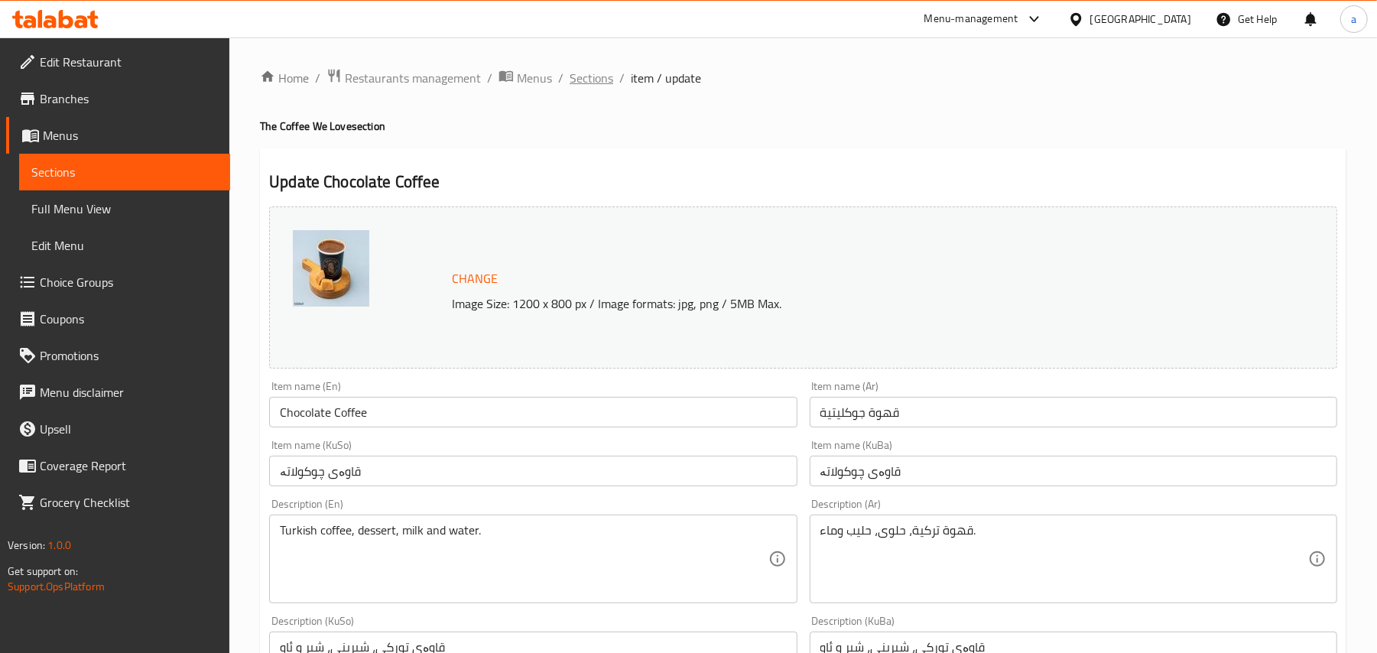
click at [612, 87] on span "Sections" at bounding box center [592, 78] width 44 height 18
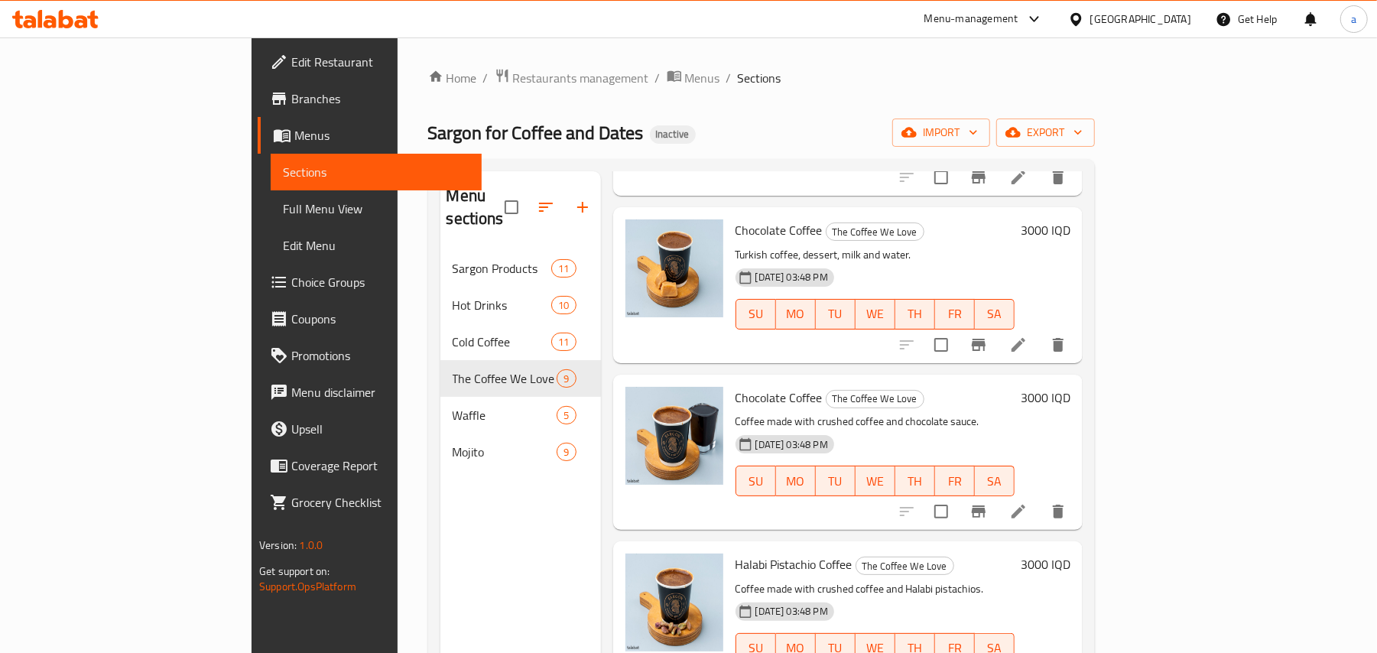
scroll to position [921, 0]
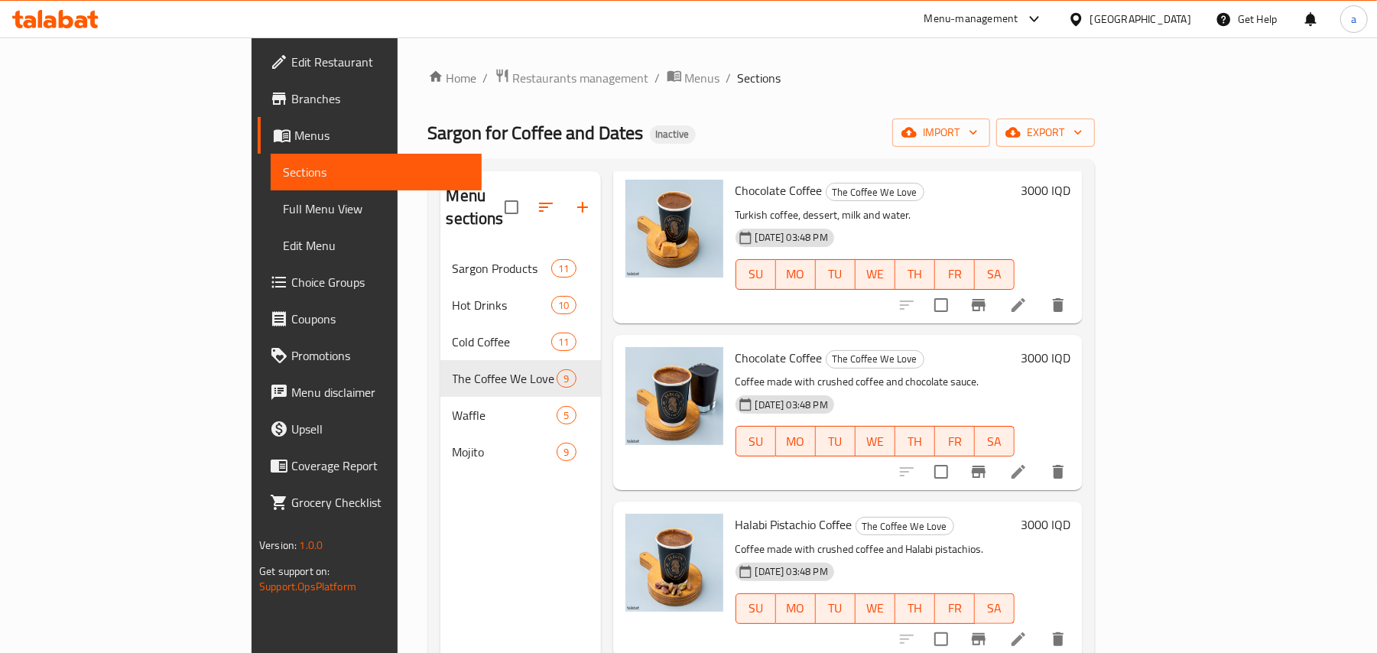
click at [1040, 479] on li at bounding box center [1018, 472] width 43 height 28
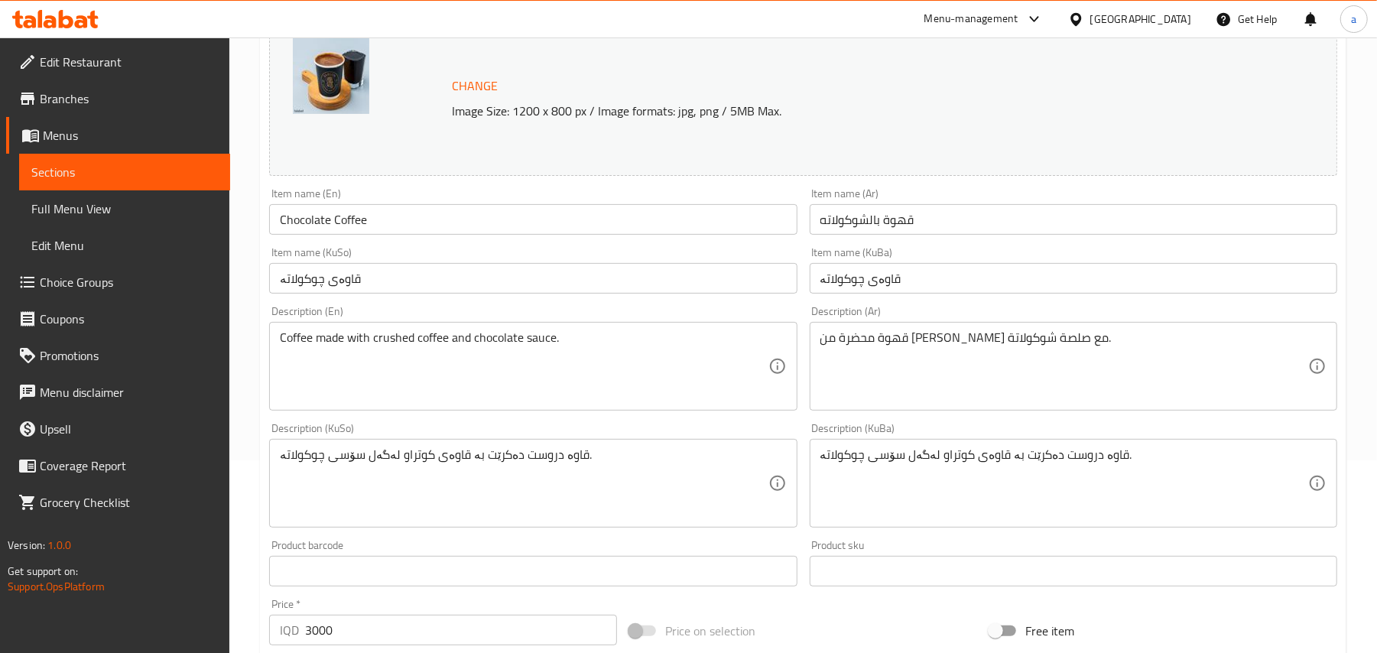
scroll to position [237, 0]
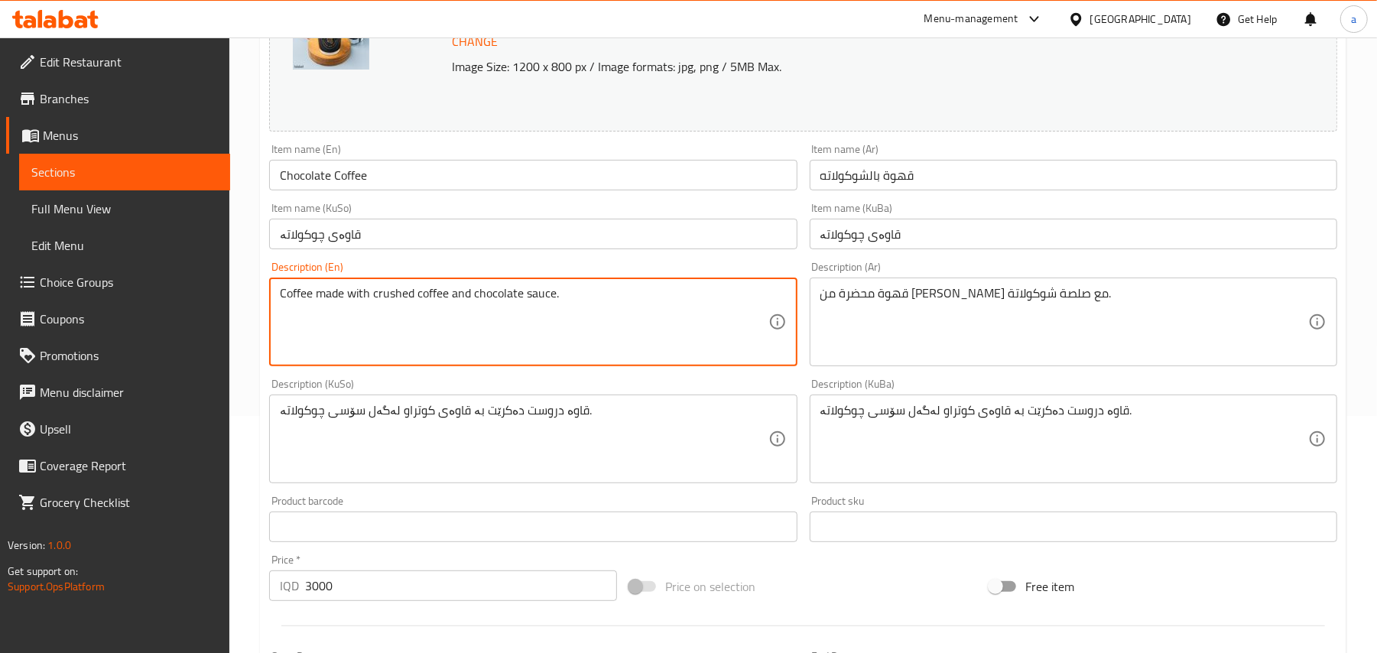
click at [466, 307] on textarea "Coffee made with crushed coffee and chocolate sauce." at bounding box center [524, 322] width 488 height 73
drag, startPoint x: 462, startPoint y: 307, endPoint x: 575, endPoint y: 313, distance: 113.3
click at [575, 313] on textarea "Coffee made with crushed coffee with chocolate sauce." at bounding box center [524, 322] width 488 height 73
type textarea "Coffee made with crushed coffee with chocolate sauce."
click at [469, 187] on input "Chocolate Coffee" at bounding box center [533, 175] width 528 height 31
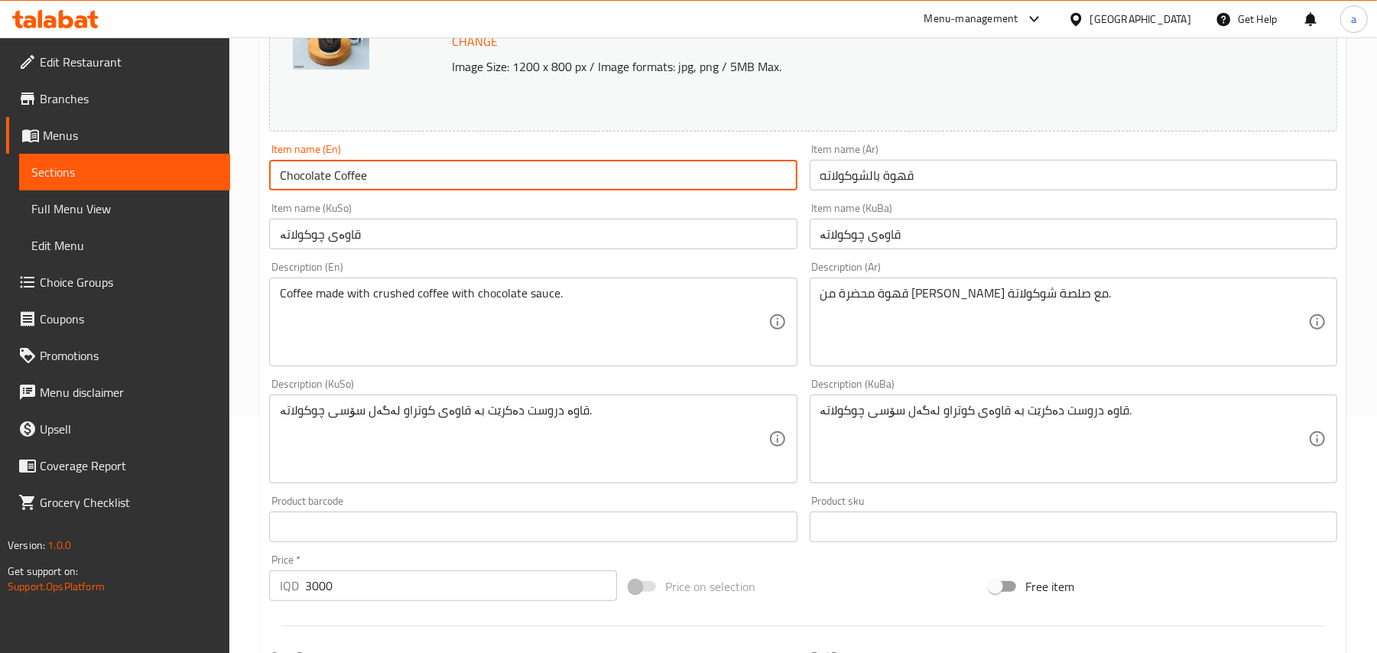
paste input "with chocolate sauce"
drag, startPoint x: 375, startPoint y: 185, endPoint x: 496, endPoint y: 182, distance: 121.6
click at [496, 182] on input "Chocolate Coffee with chocolate sauce" at bounding box center [533, 175] width 528 height 31
paste input "With Chocolate S"
type input "Chocolate Coffee With Chocolate Sauce"
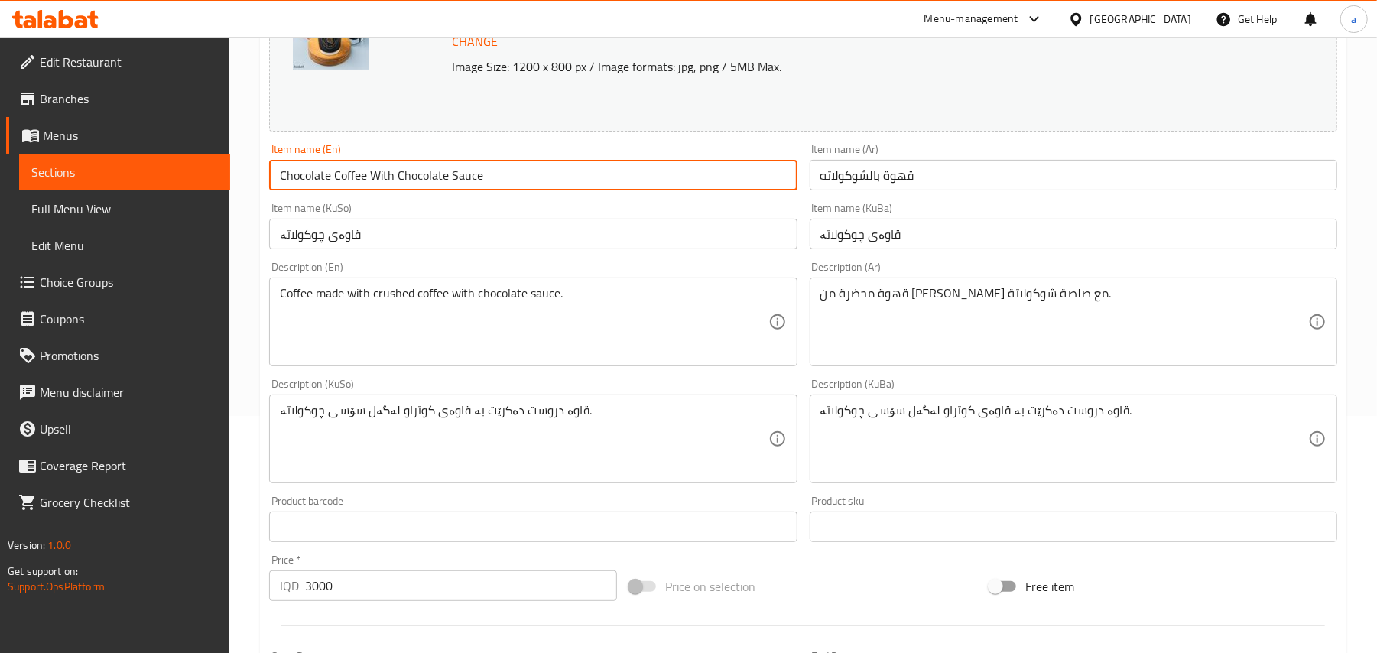
click at [928, 180] on input "قهوة بالشوكولاته" at bounding box center [1074, 175] width 528 height 31
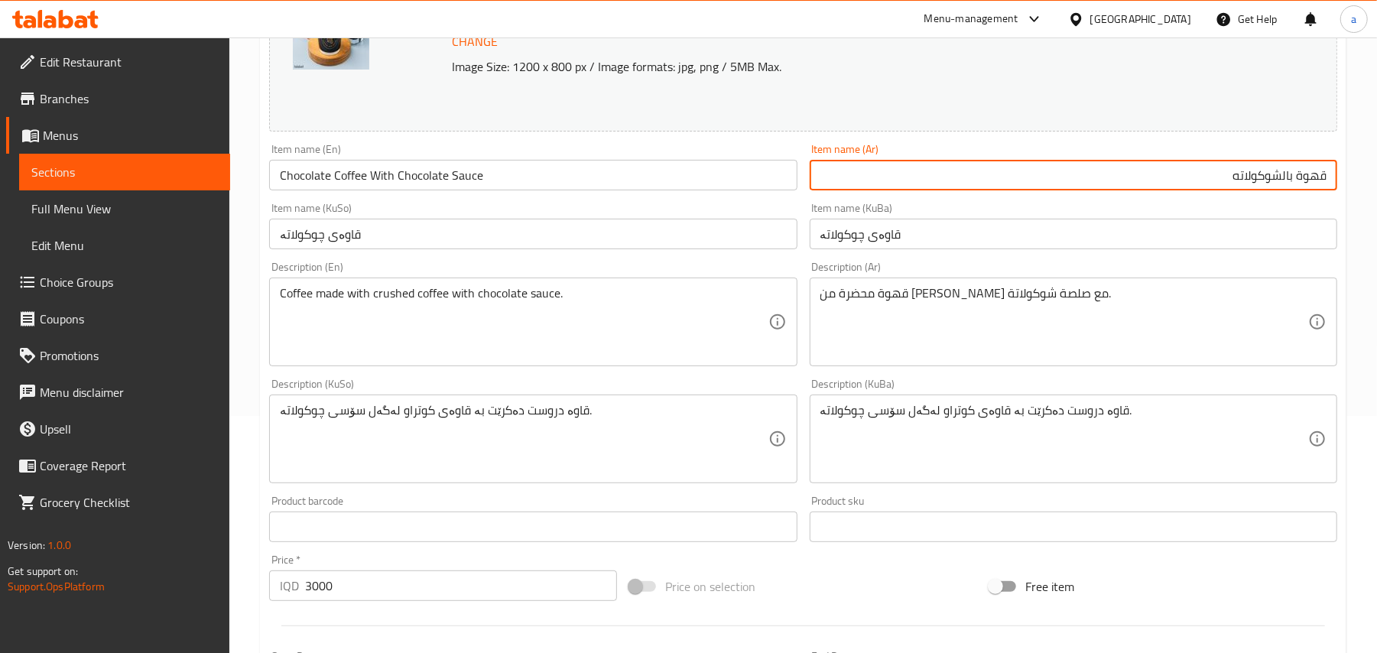
click at [1279, 190] on input "قهوة بالشوكولاته" at bounding box center [1074, 175] width 528 height 31
type input "قهوة بالشوكولاته"
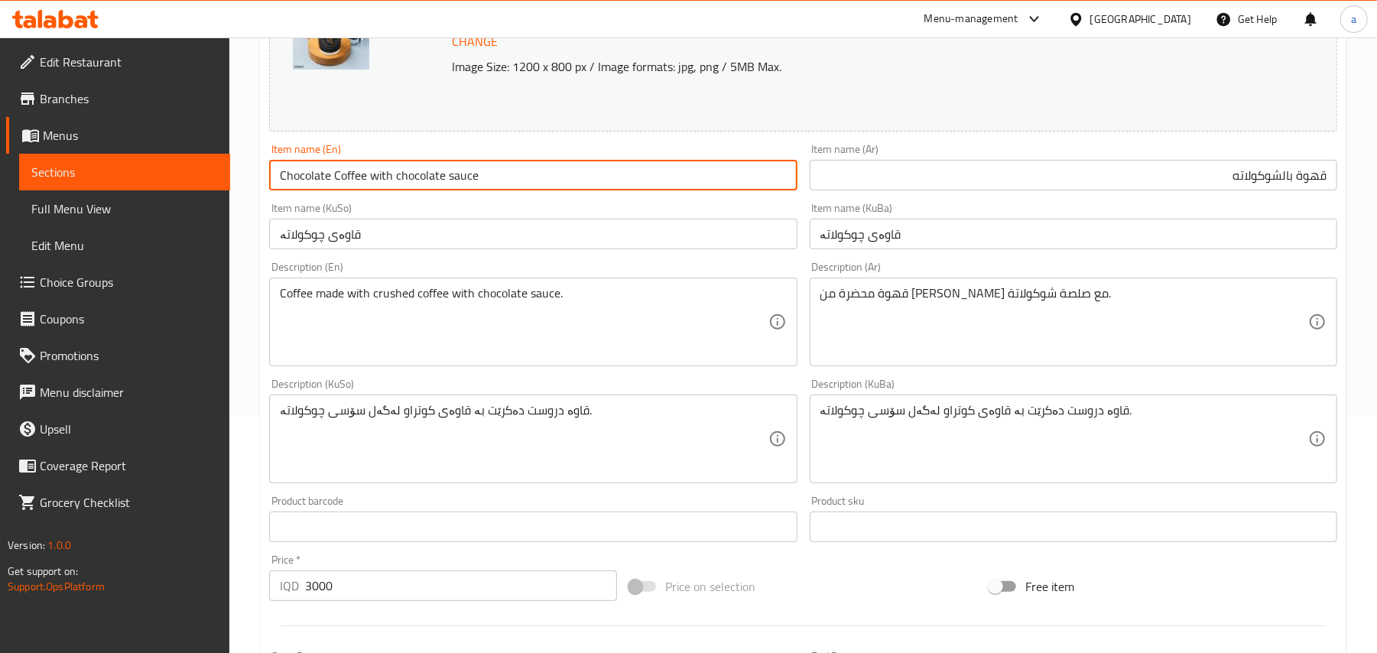
paste input "With Chocolate S"
type input "Chocolate Coffee With Chocolate Sauce"
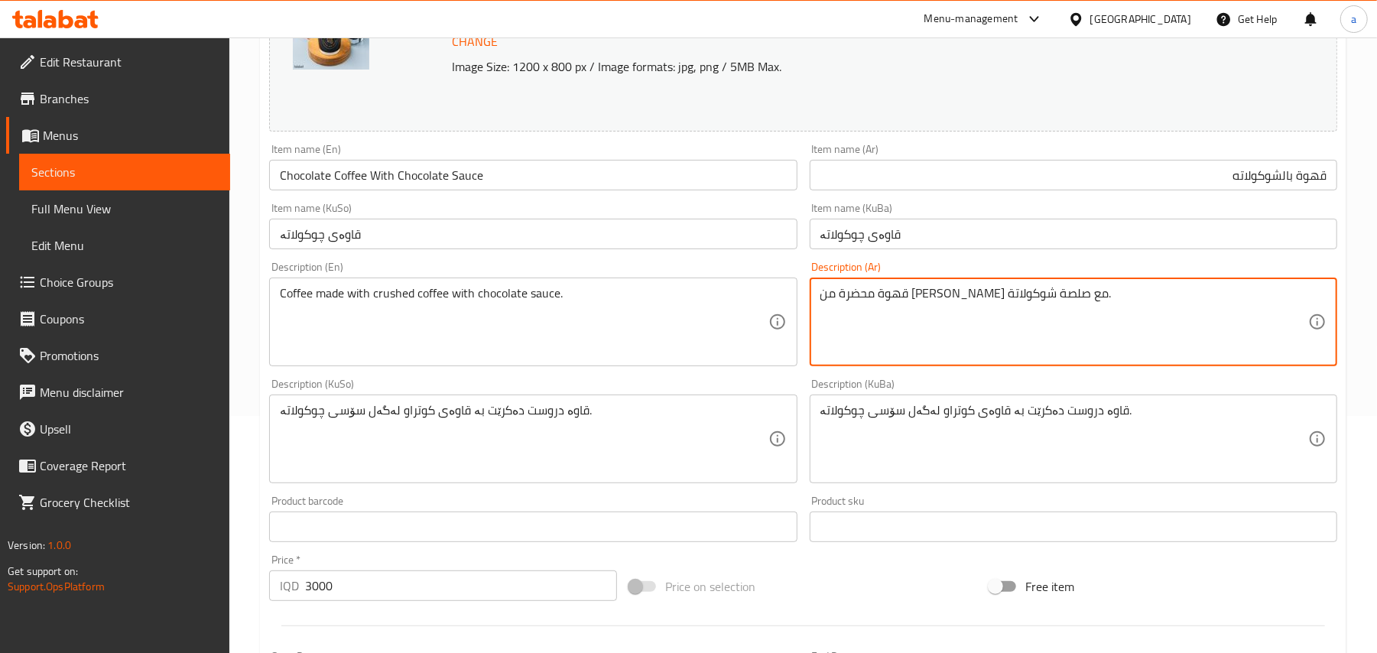
drag, startPoint x: 925, startPoint y: 310, endPoint x: 823, endPoint y: 312, distance: 102.5
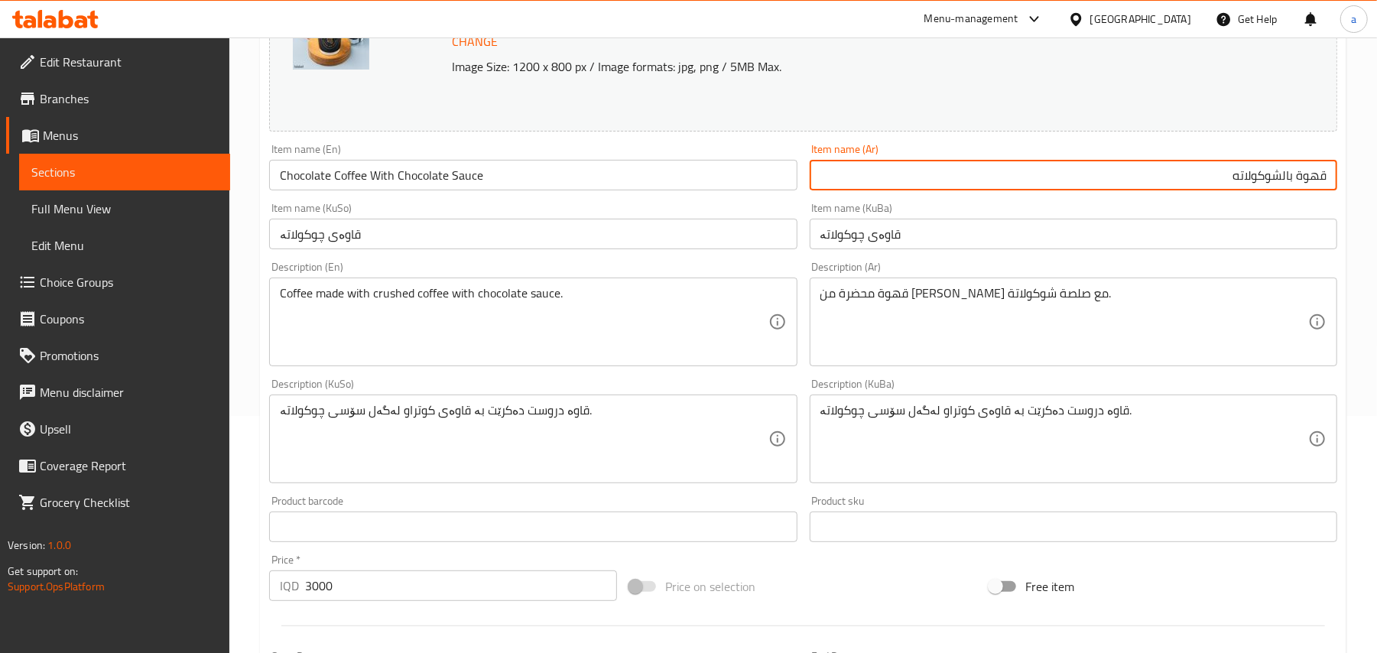
click at [1113, 182] on input "قهوة بالشوكولاته" at bounding box center [1074, 175] width 528 height 31
paste input "مع صلصة شوكولاتة"
type input "قهوة بالشوكولاته مع صلصة شوكولاتة"
click at [624, 255] on div "Item name (KuSo) قاوەی چوکولاتە Item name (KuSo)" at bounding box center [533, 226] width 540 height 59
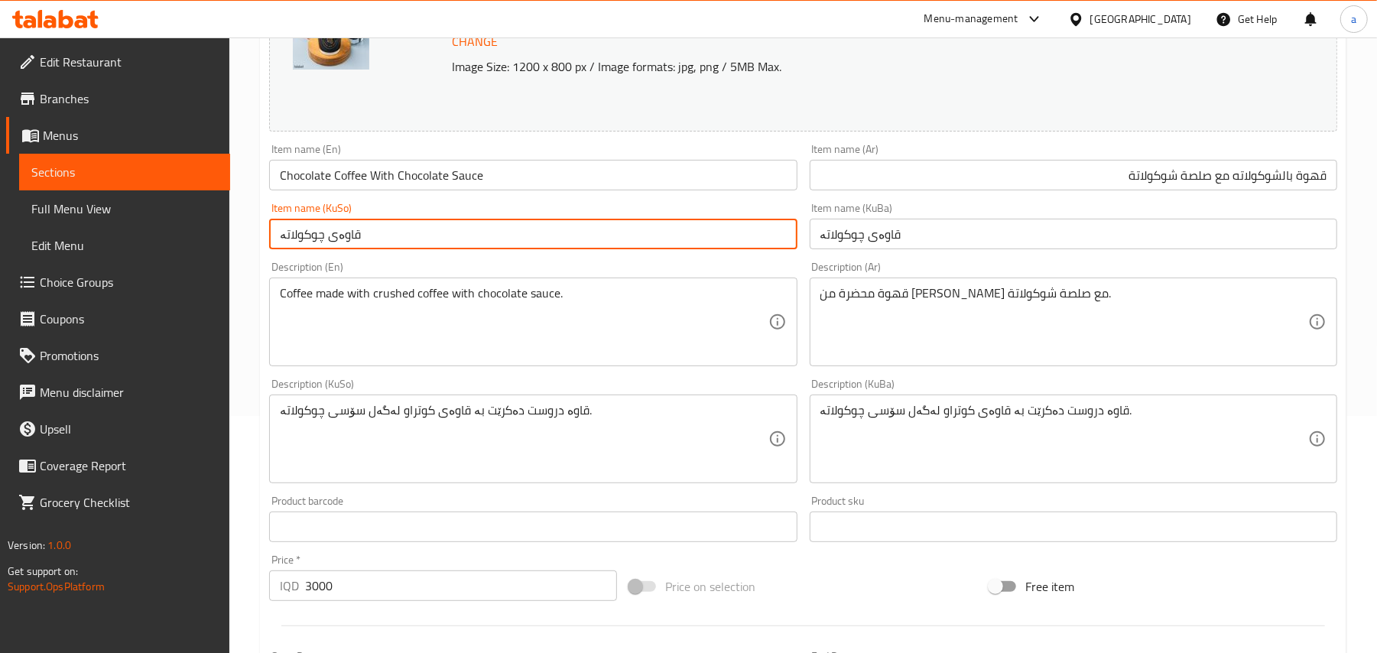
click at [618, 242] on input "قاوەی چوکولاتە" at bounding box center [533, 234] width 528 height 31
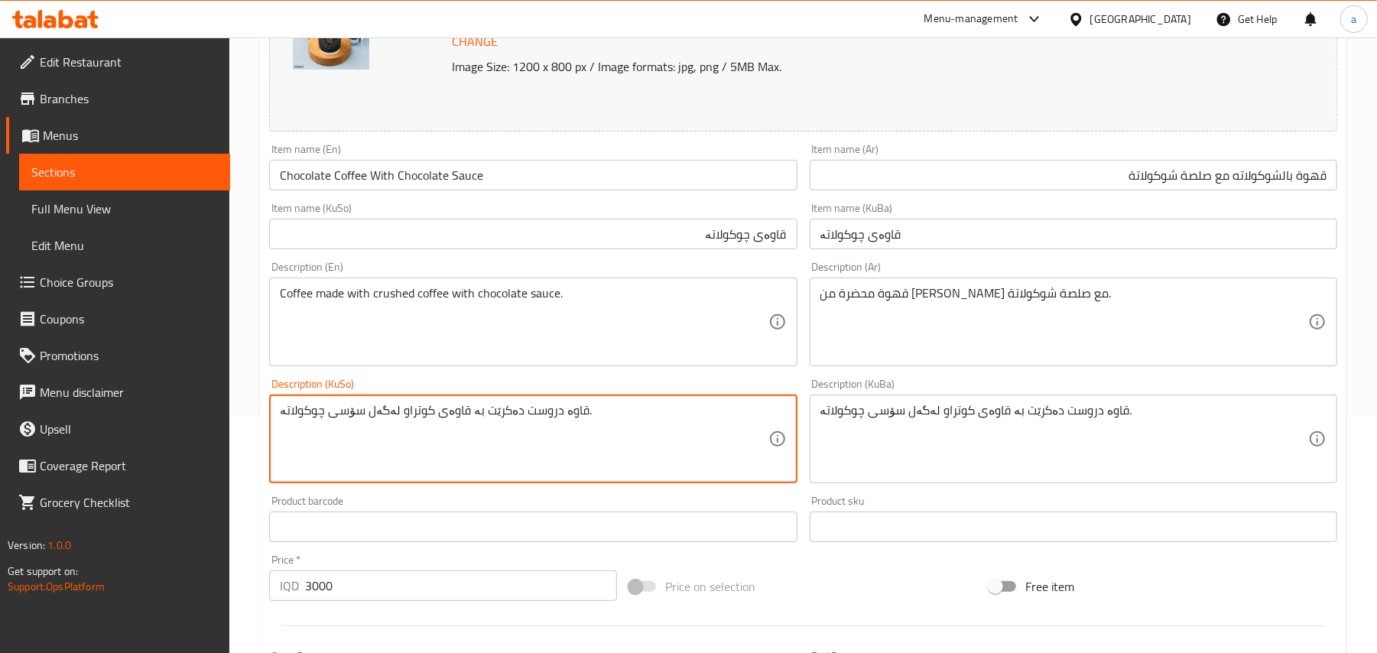
drag, startPoint x: 399, startPoint y: 429, endPoint x: 274, endPoint y: 427, distance: 125.4
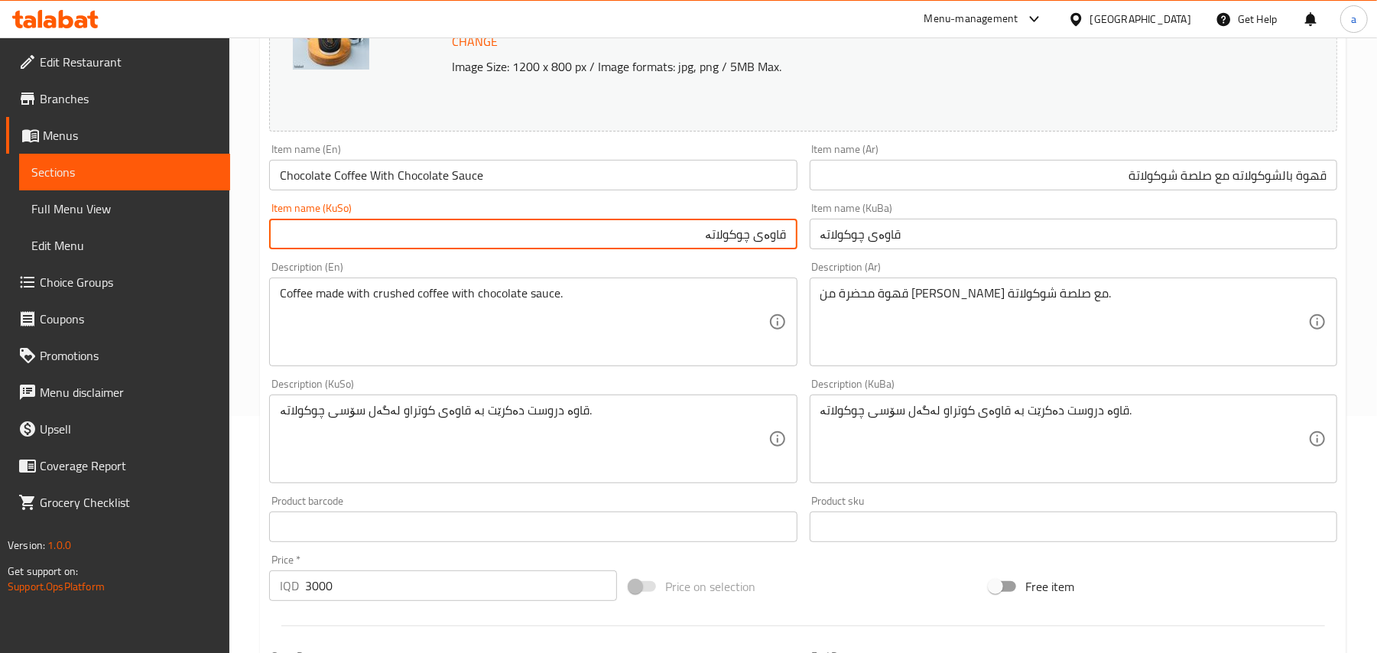
click at [678, 245] on input "قاوەی چوکولاتە" at bounding box center [533, 234] width 528 height 31
paste input "لەگەل سۆسی چوکولاتە"
click at [759, 249] on input "قاوەی چوکولاتە لەگەل سۆسی چوکولاتە" at bounding box center [533, 234] width 528 height 31
click at [738, 249] on input "قاوە بە چوکولاتە لەگەل سۆسی چوکولاتە" at bounding box center [533, 234] width 528 height 31
type input "قاوە بە چوکولاتە لەگەل سۆسی چوکولاتە"
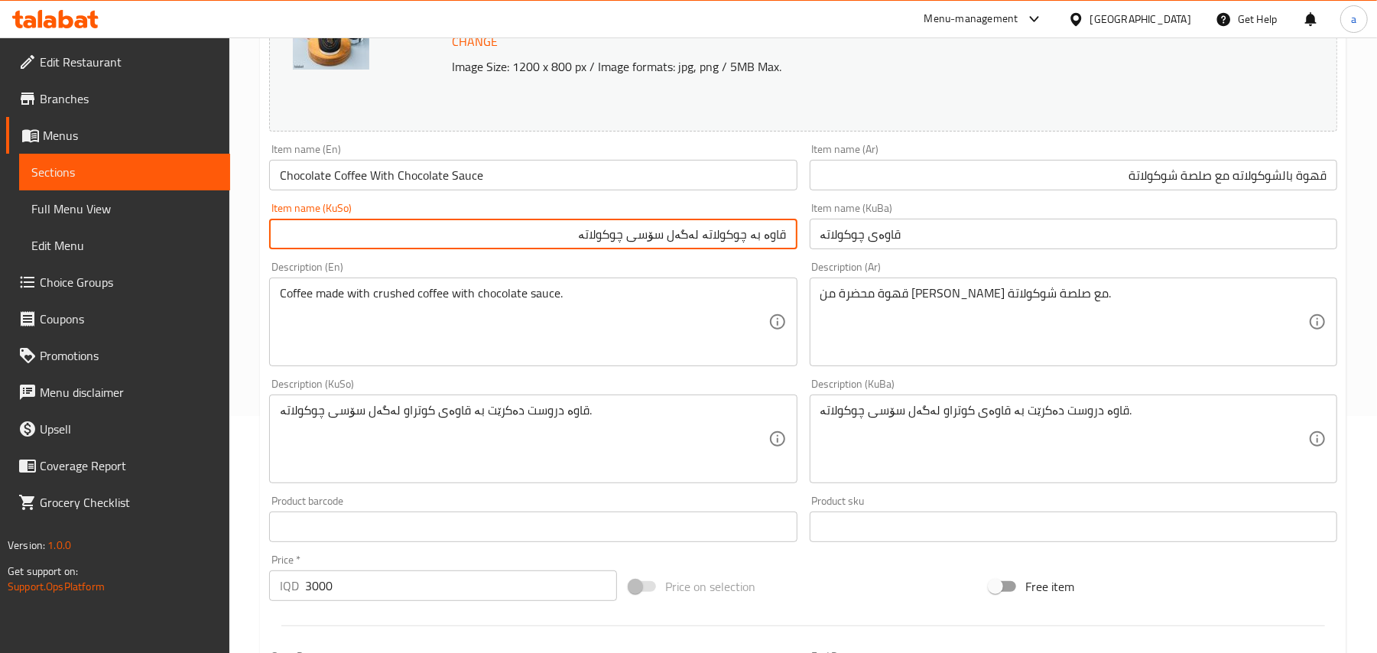
click at [866, 245] on input "قاوەی چوکولاتە" at bounding box center [1074, 234] width 528 height 31
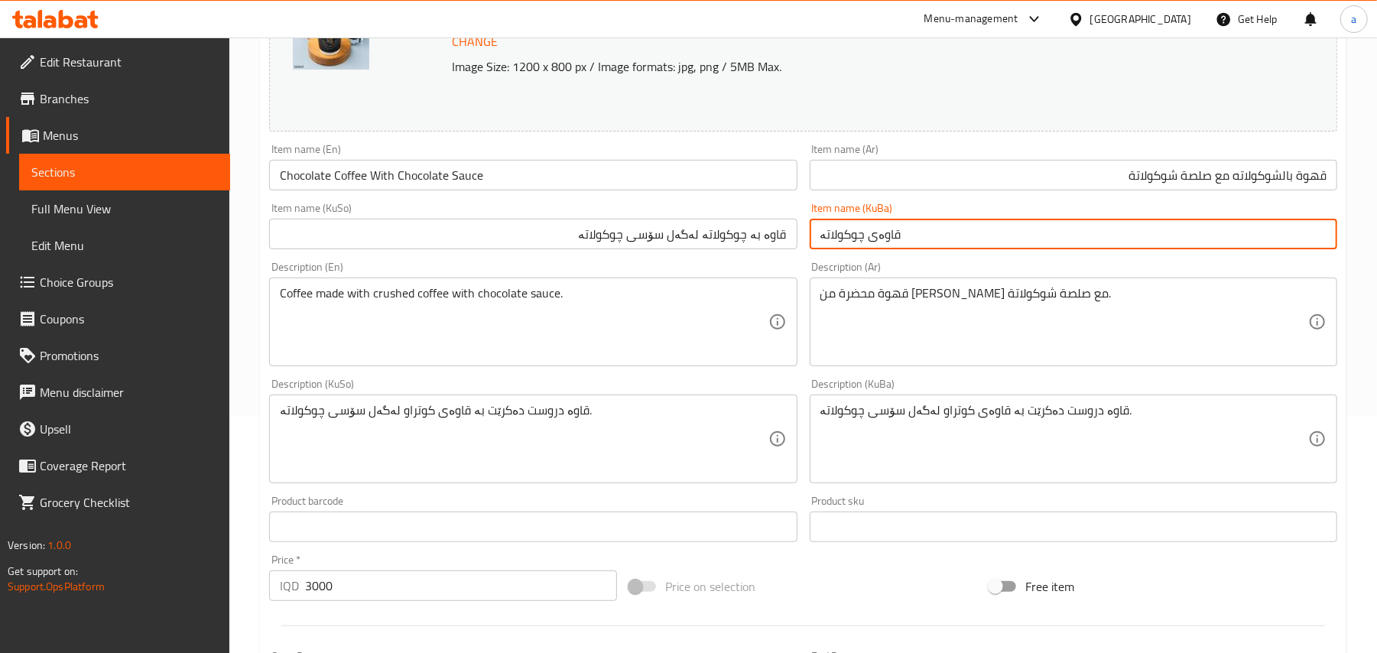
paste input "بە چوکولاتە لەگەل سۆس"
type input "قاوە بە چوکولاتە لەگەل سۆسی چوکولاتە"
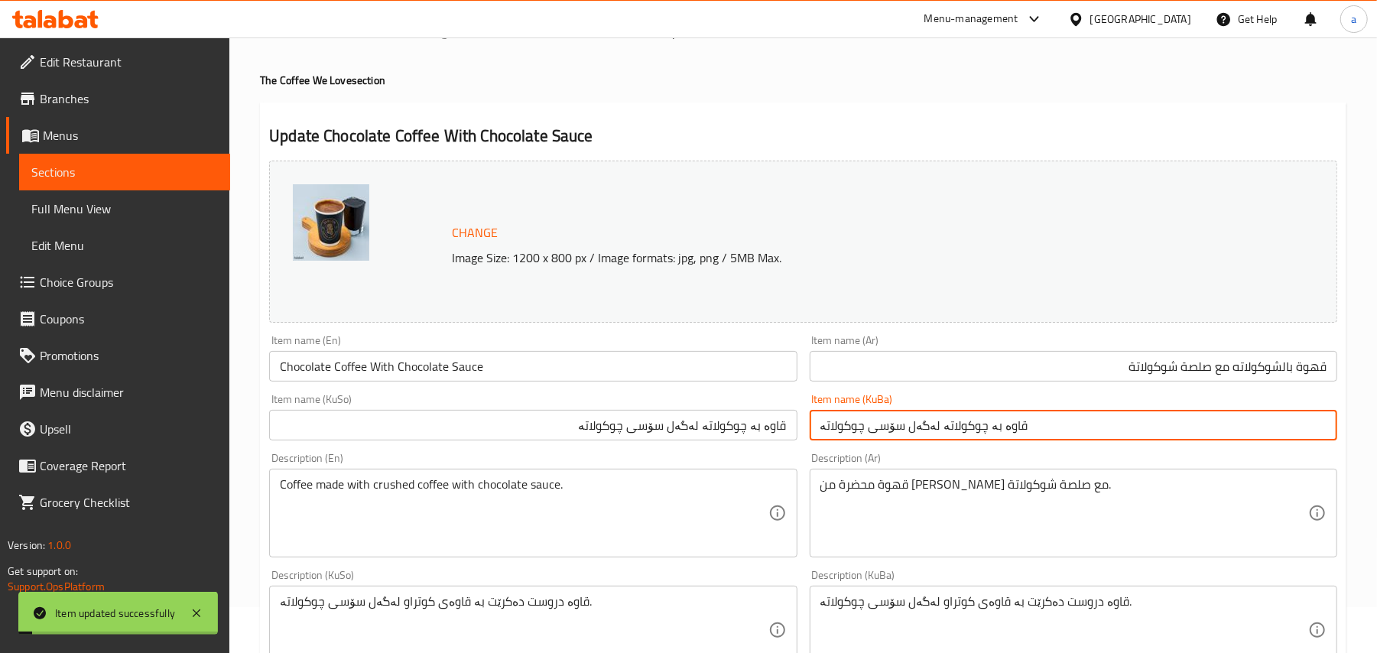
scroll to position [0, 0]
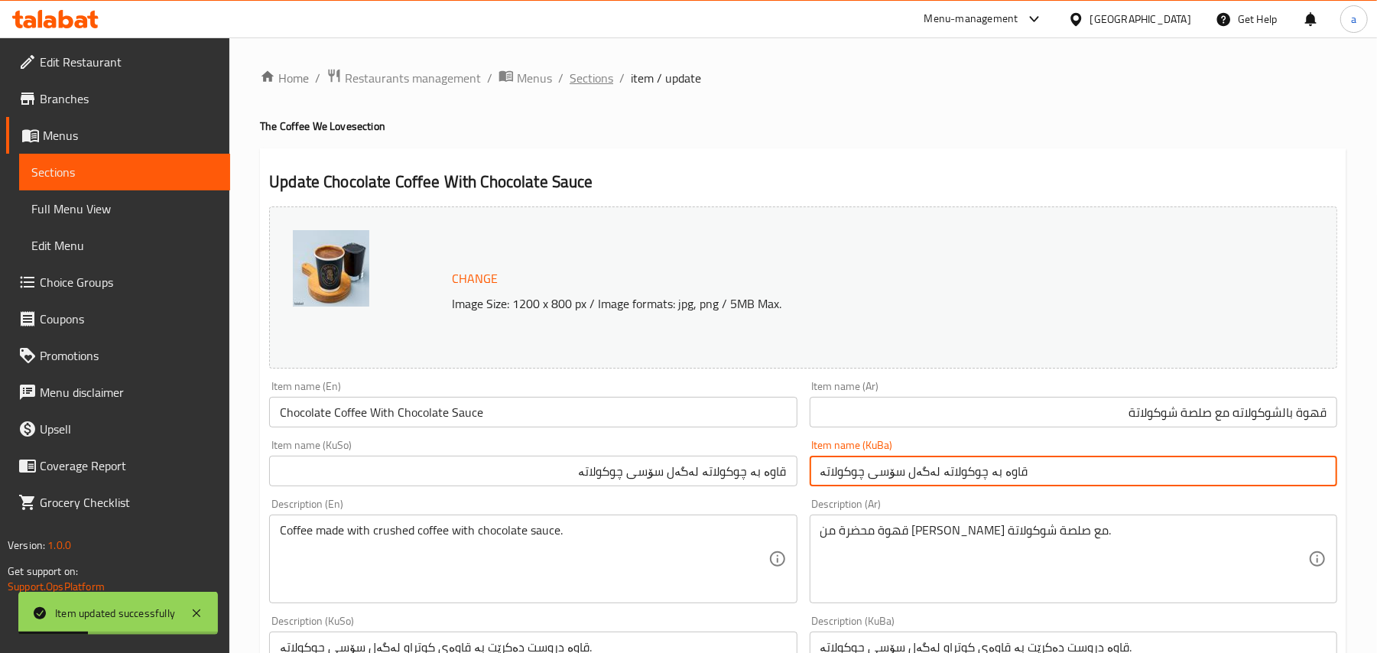
click at [613, 80] on span "Sections" at bounding box center [592, 78] width 44 height 18
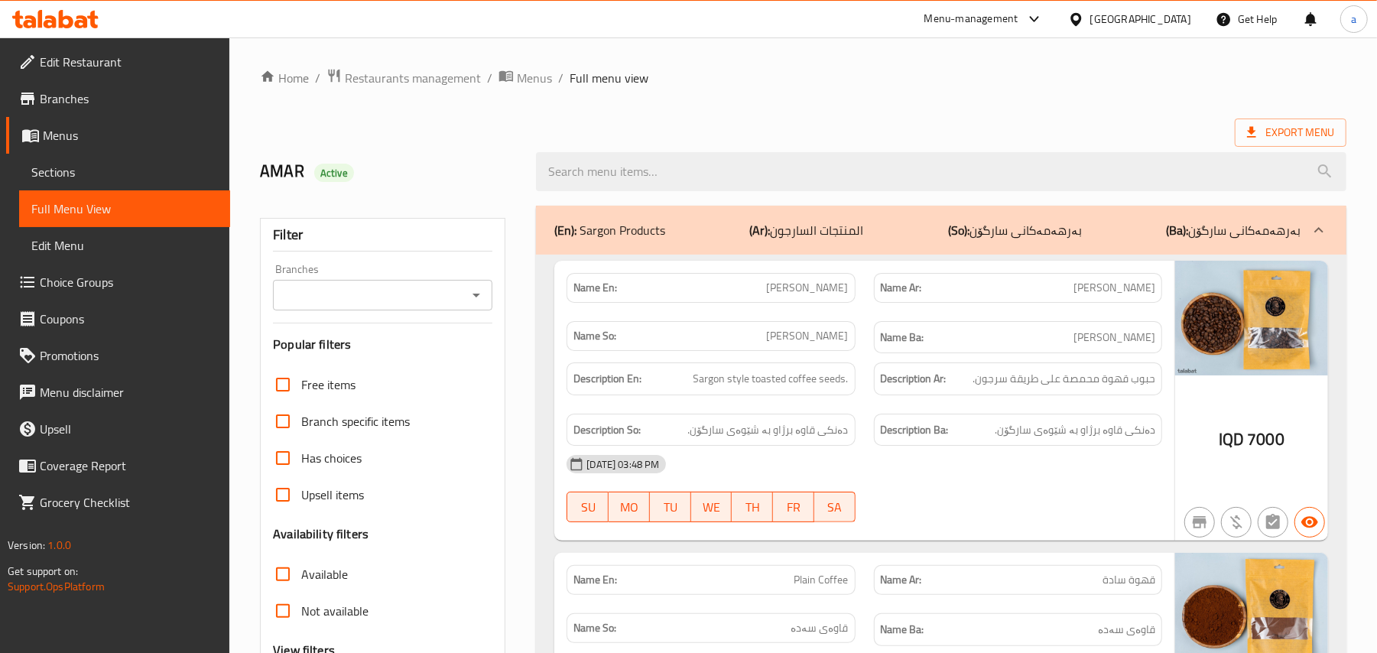
click at [65, 181] on span "Sections" at bounding box center [124, 172] width 187 height 18
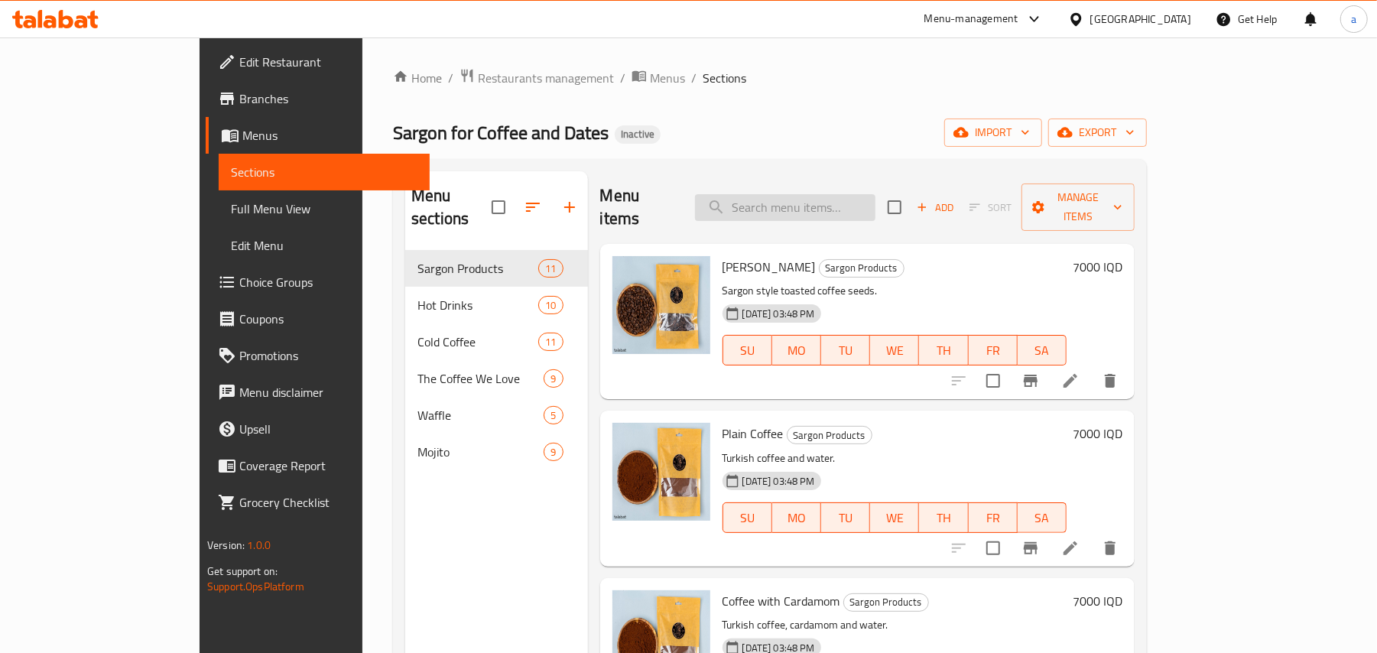
click at [787, 197] on input "search" at bounding box center [785, 207] width 180 height 27
paste input "[PERSON_NAME]"
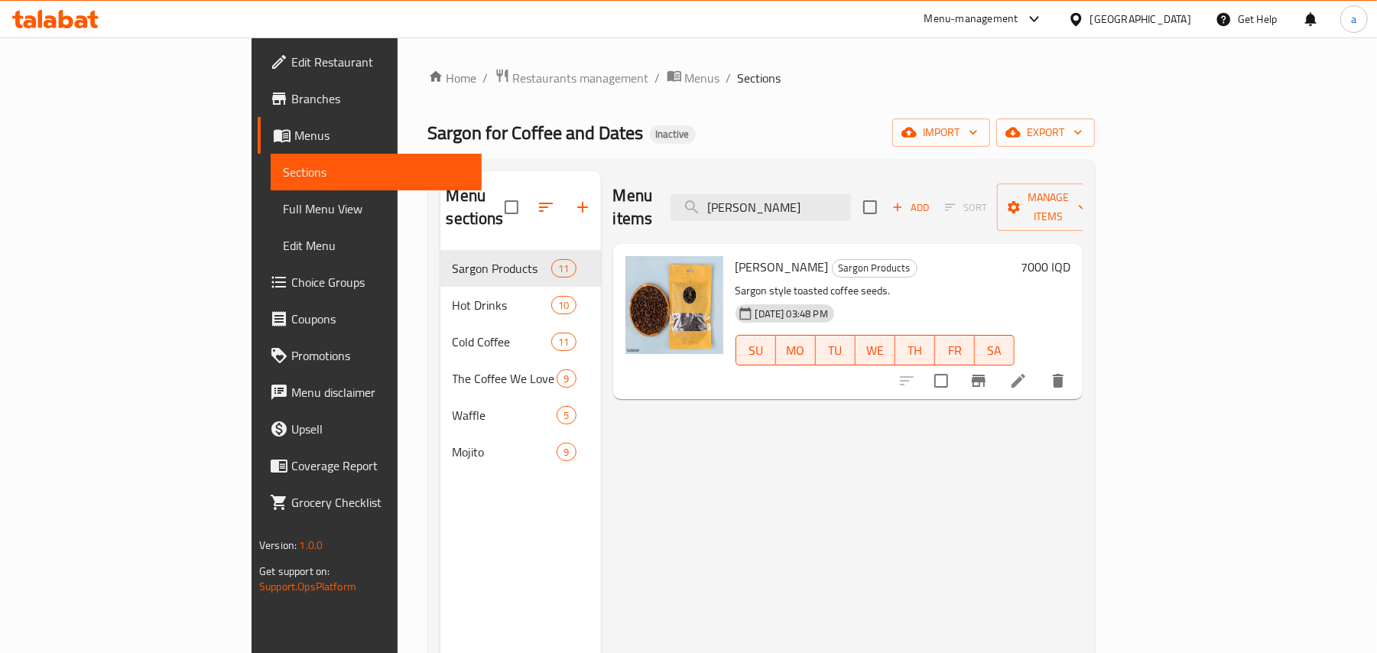
type input "[PERSON_NAME]"
click at [1040, 368] on li at bounding box center [1018, 381] width 43 height 28
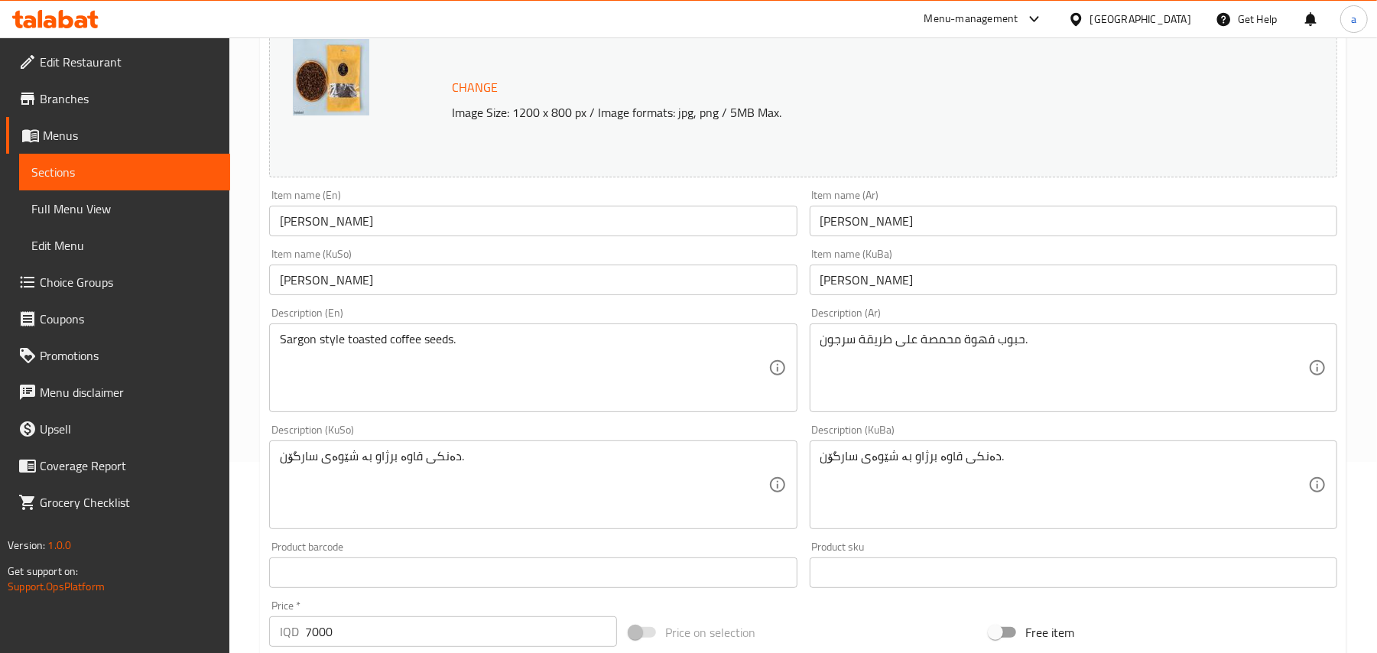
scroll to position [237, 0]
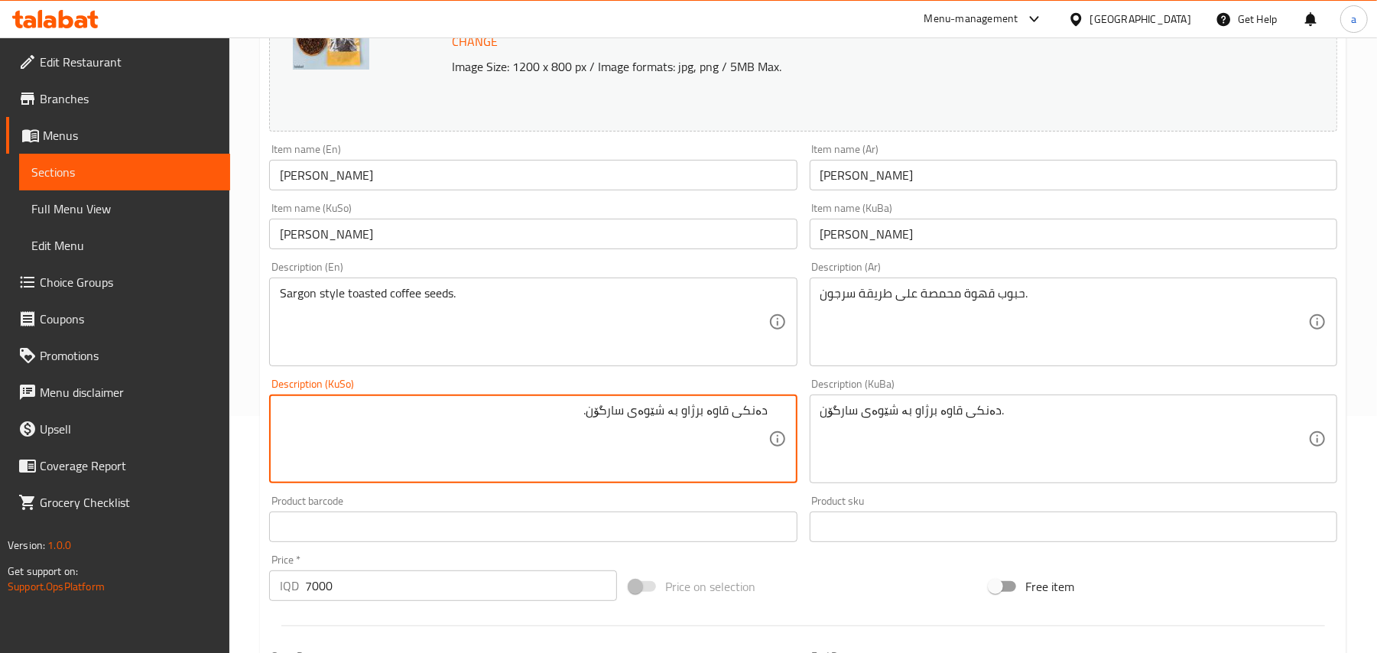
click at [615, 437] on textarea "دەنکی قاوە برژاو بە شێوەی سارگۆن." at bounding box center [524, 439] width 488 height 73
click at [616, 434] on textarea "دەنکی قاوە برژاو بە شێوەی سەرگۆن." at bounding box center [524, 439] width 488 height 73
type textarea "دەنکی قاوە برژاو بە شێوەی سەرگۆن."
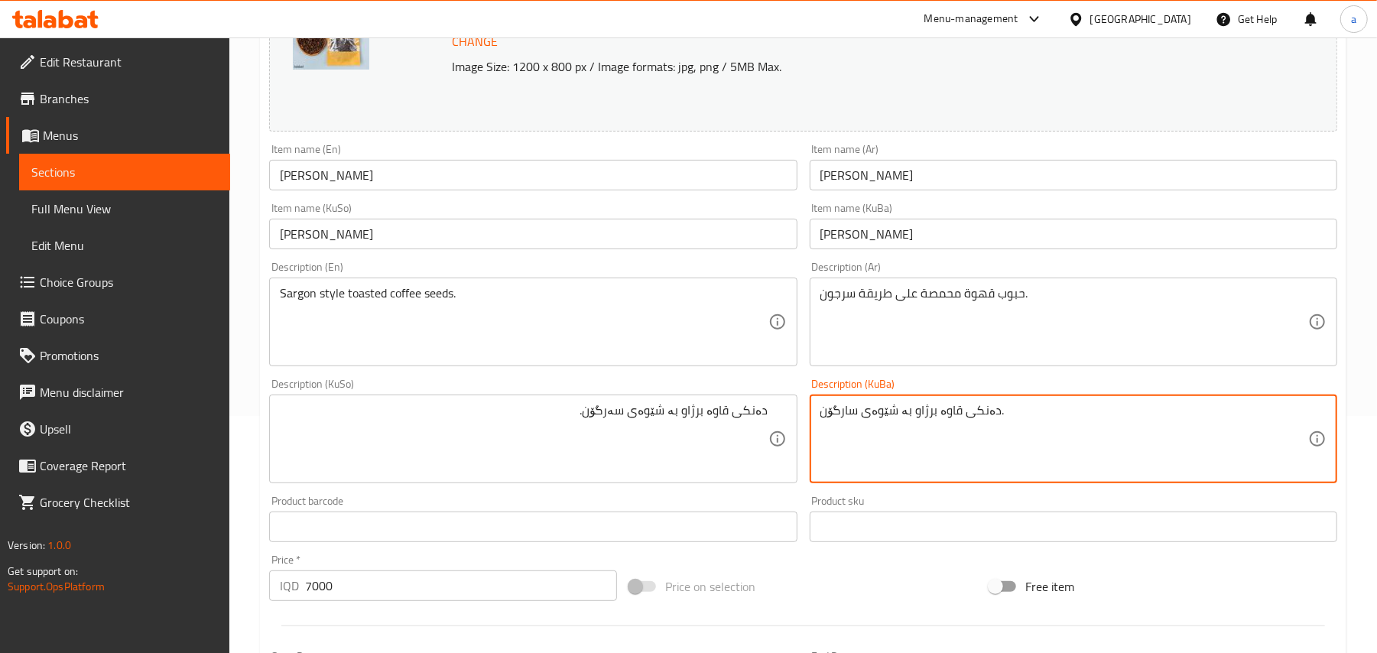
paste textarea "ە"
type textarea "دەنکی قاوە برژاو بە شێوەی سەرگۆن."
click at [438, 190] on input "[PERSON_NAME]" at bounding box center [533, 175] width 528 height 31
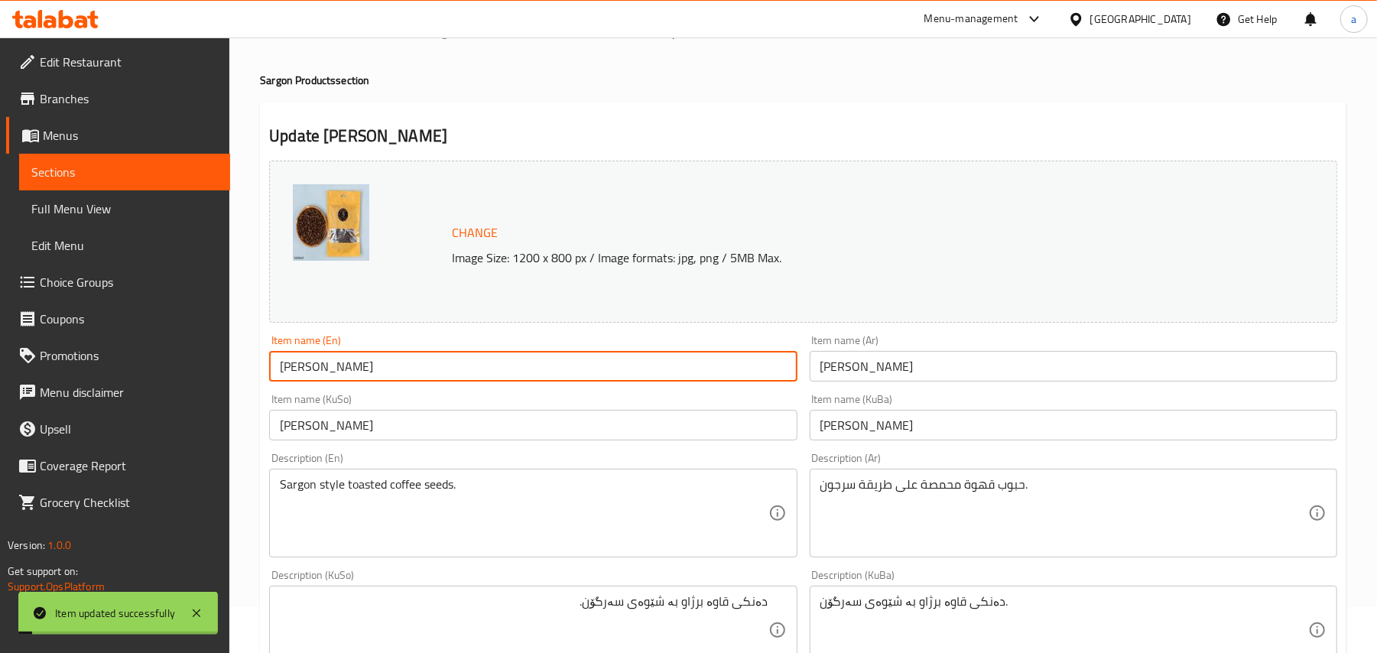
scroll to position [0, 0]
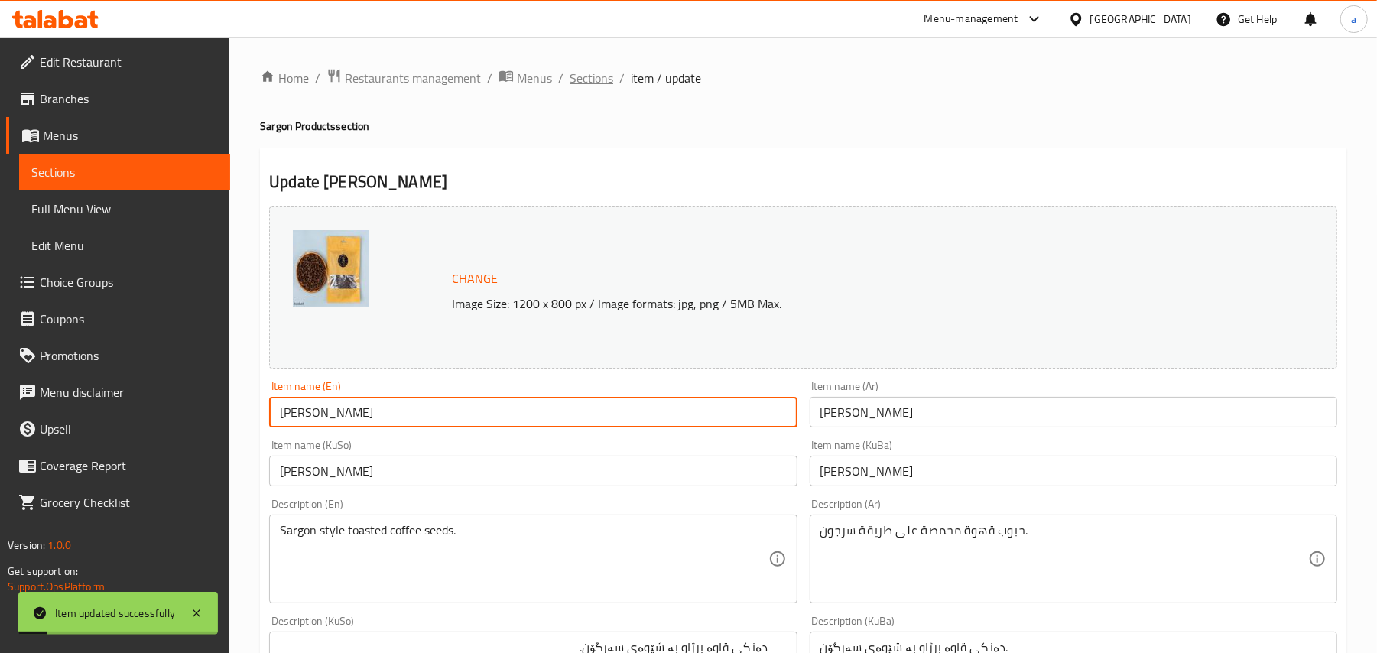
click at [610, 77] on span "Sections" at bounding box center [592, 78] width 44 height 18
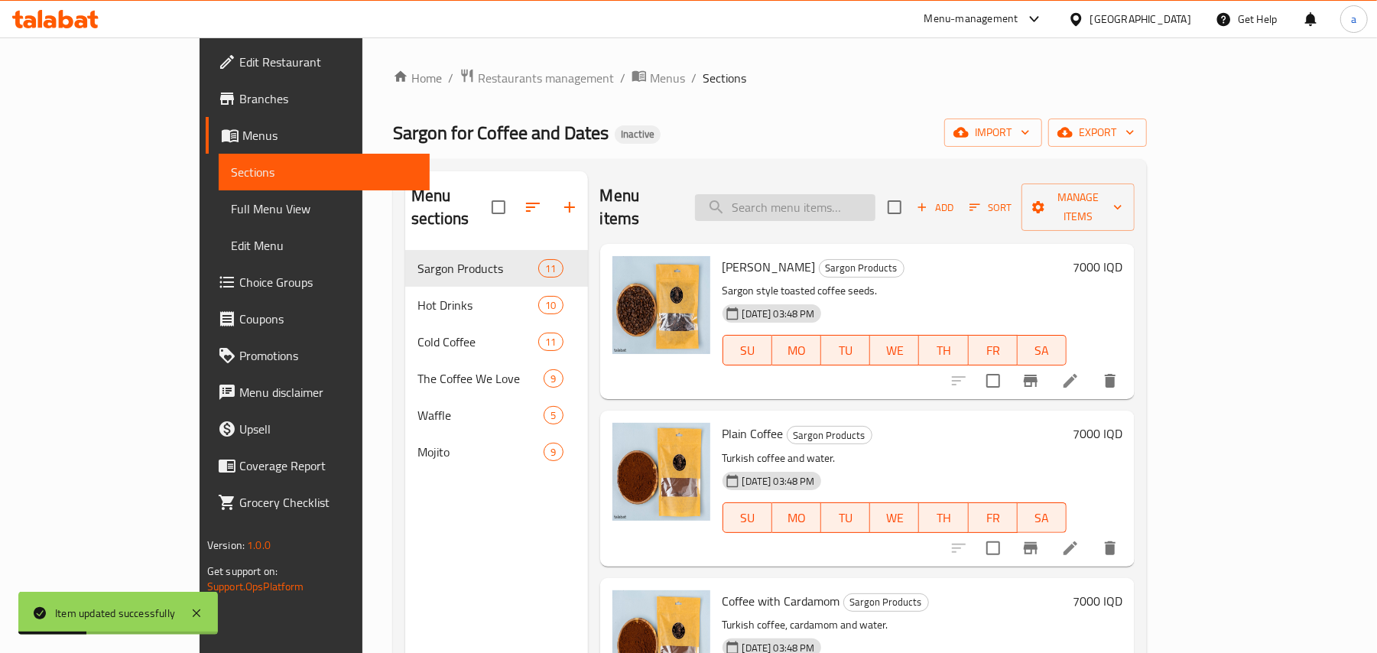
click at [820, 197] on input "search" at bounding box center [785, 207] width 180 height 27
paste input "Plain Coffee"
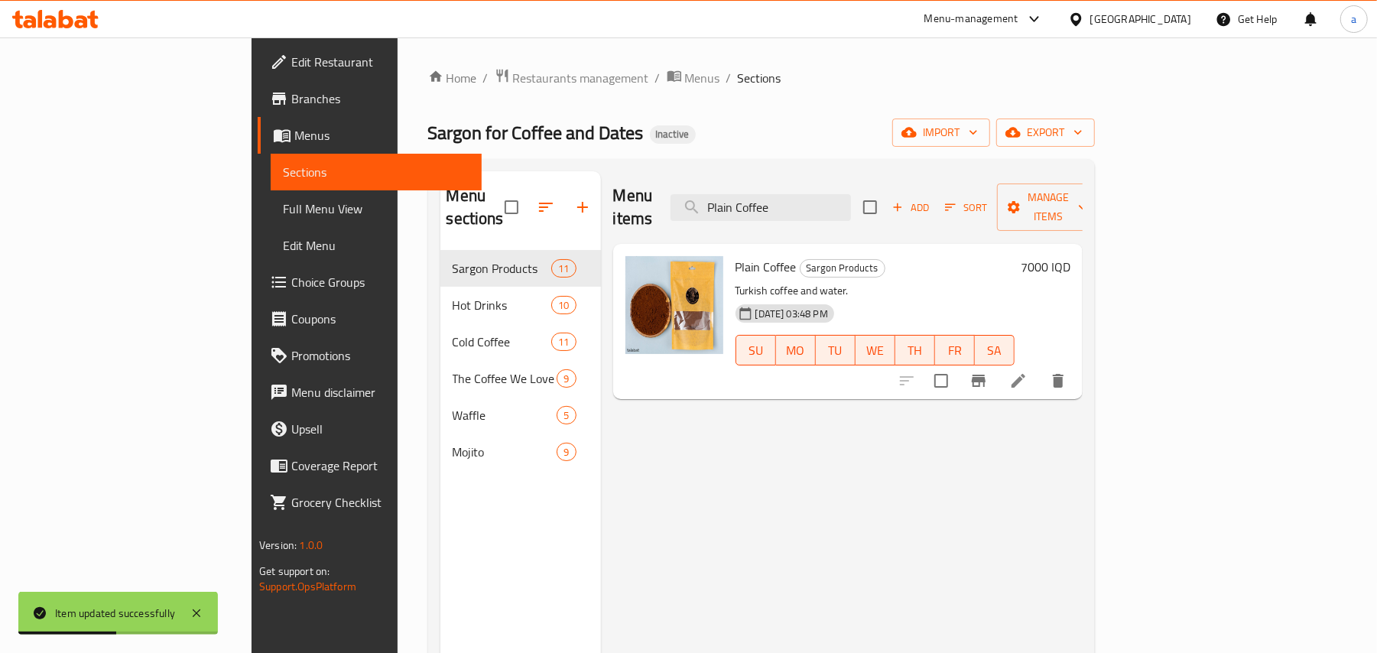
type input "Plain Coffee"
click at [1040, 377] on li at bounding box center [1018, 381] width 43 height 28
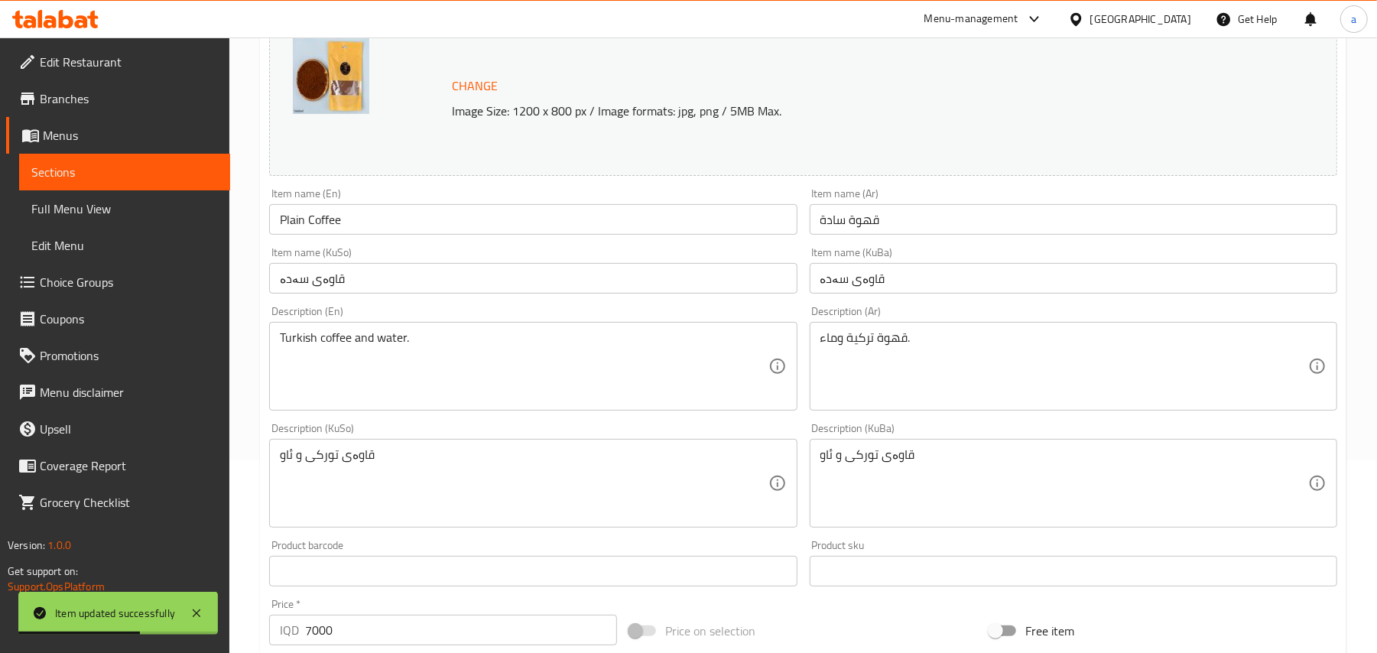
scroll to position [237, 0]
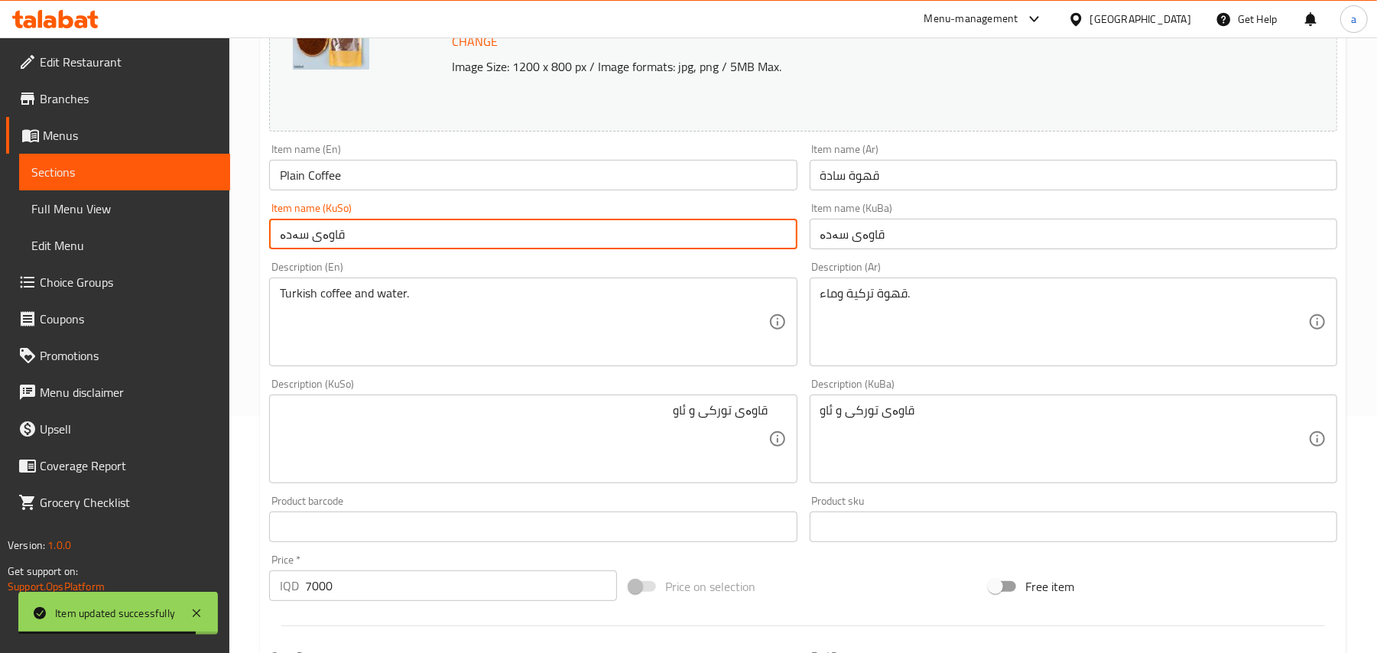
click at [414, 249] on input "قاوەی سەدە" at bounding box center [533, 234] width 528 height 31
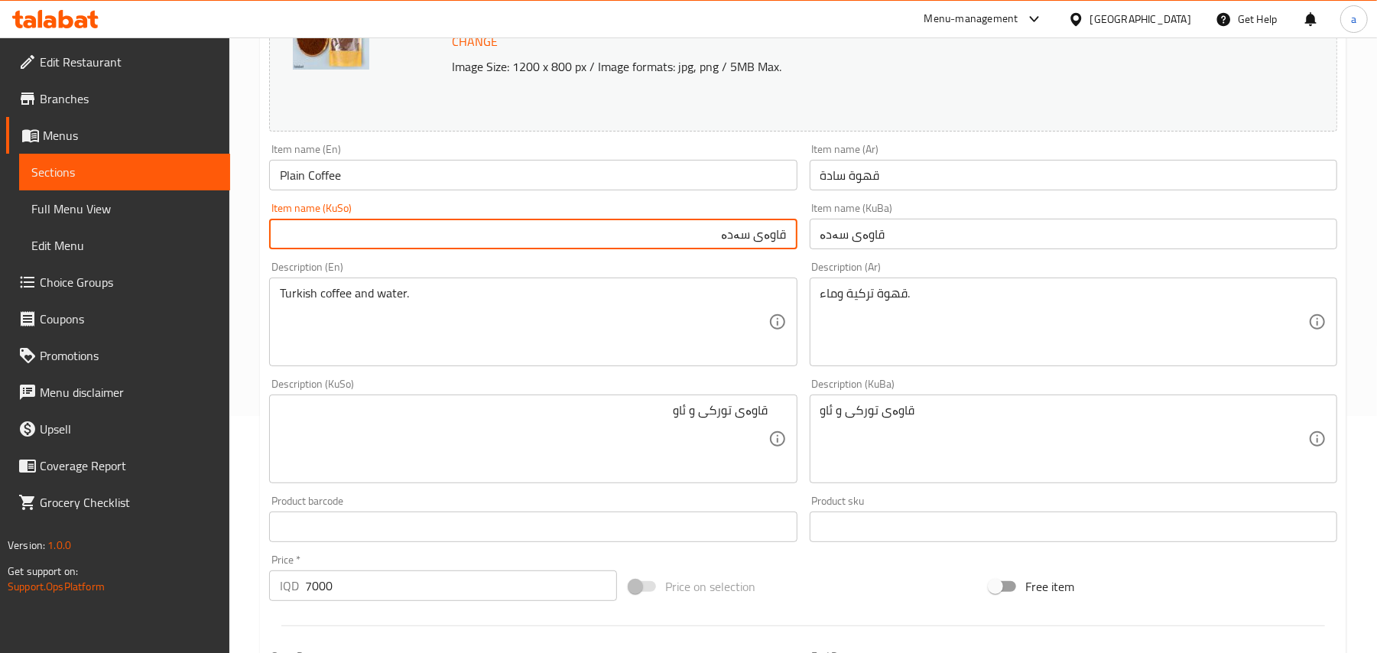
click at [743, 249] on input "قاوەی سەدە" at bounding box center [533, 234] width 528 height 31
click at [740, 248] on input "قاوەی سادە" at bounding box center [533, 234] width 528 height 31
type input "قاوەی سادە"
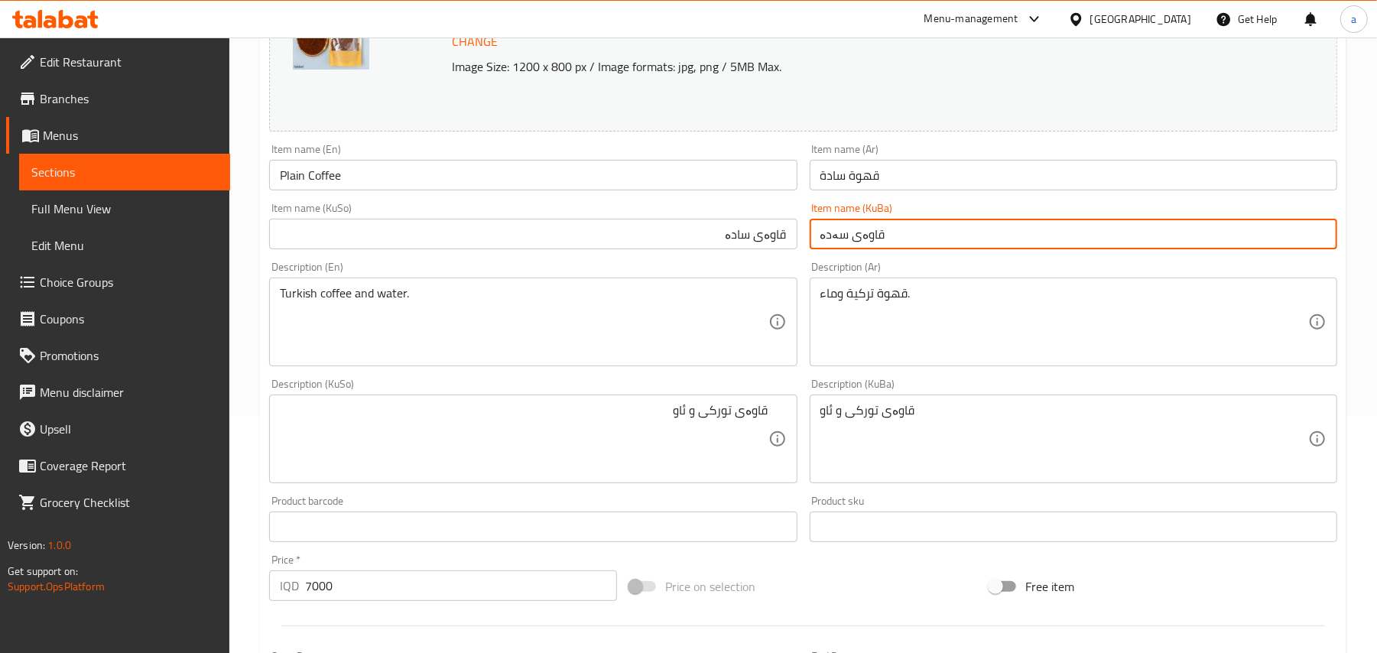
click at [884, 239] on input "قاوەی سەدە" at bounding box center [1074, 234] width 528 height 31
paste input "ا"
type input "قاوەی سادە"
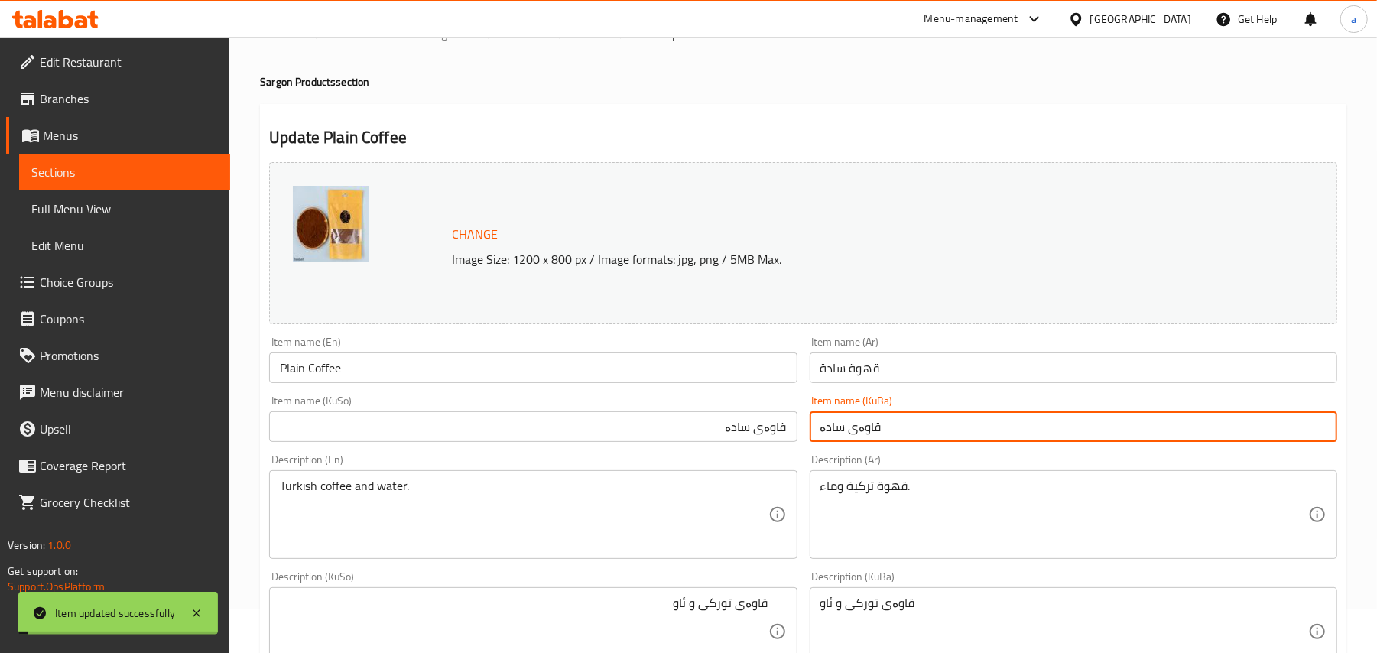
scroll to position [0, 0]
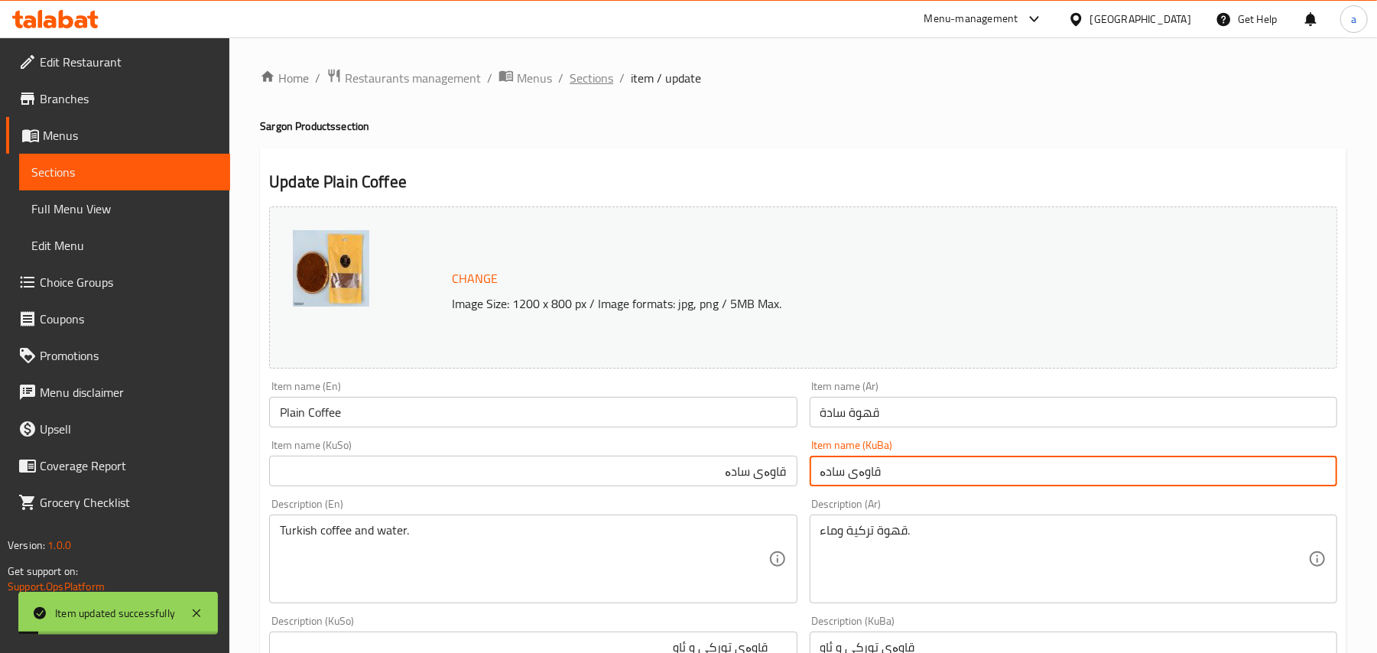
click at [613, 78] on span "Sections" at bounding box center [592, 78] width 44 height 18
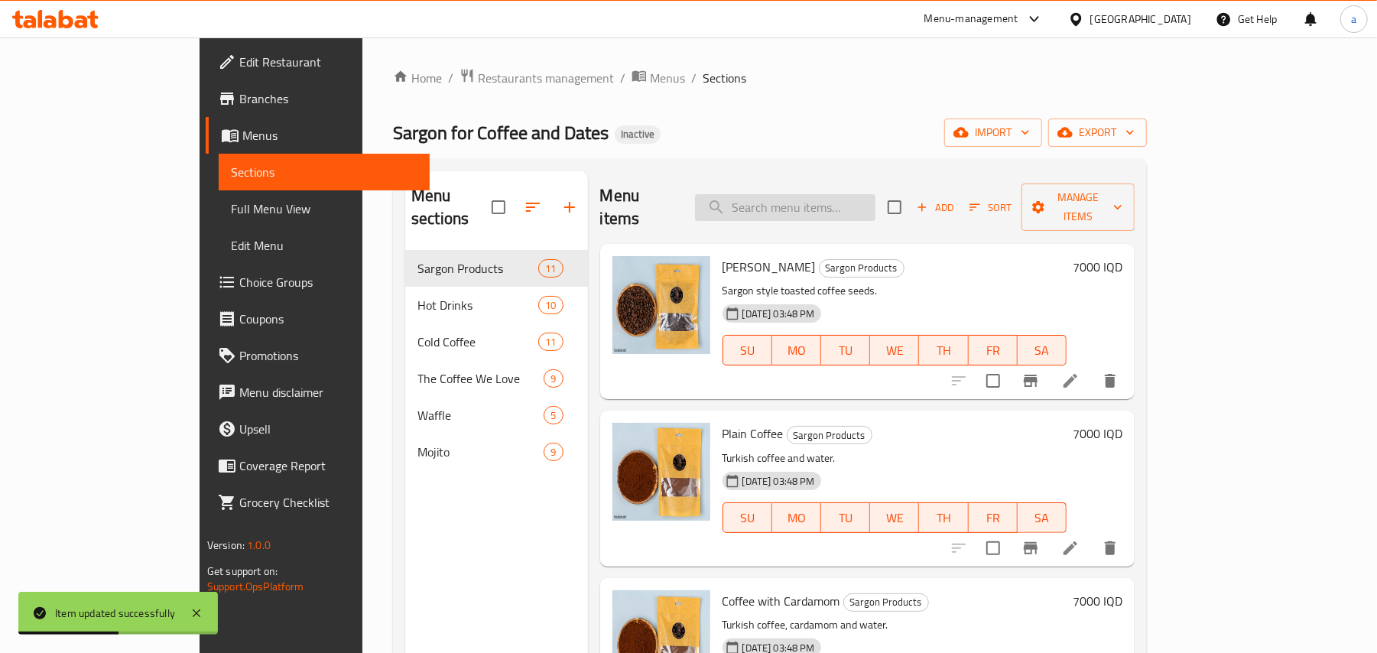
click at [835, 194] on input "search" at bounding box center [785, 207] width 180 height 27
paste input "Sargon Tea"
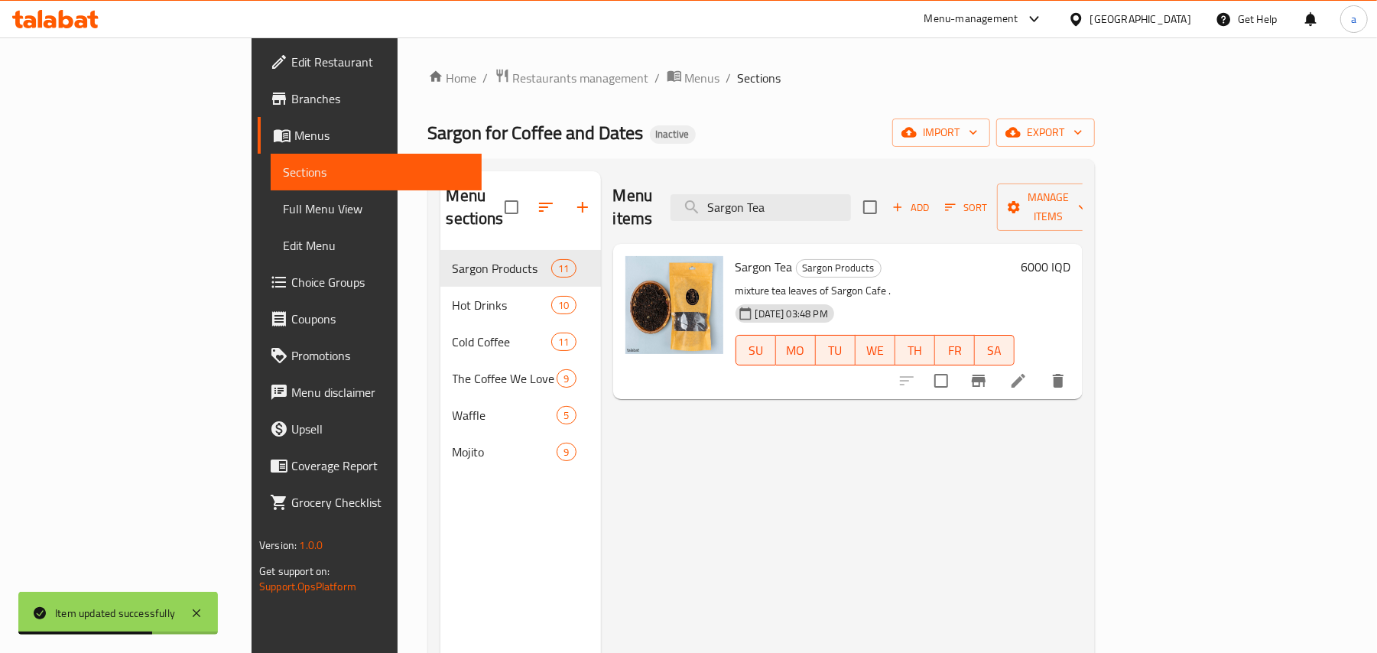
type input "Sargon Tea"
click at [1028, 372] on icon at bounding box center [1018, 381] width 18 height 18
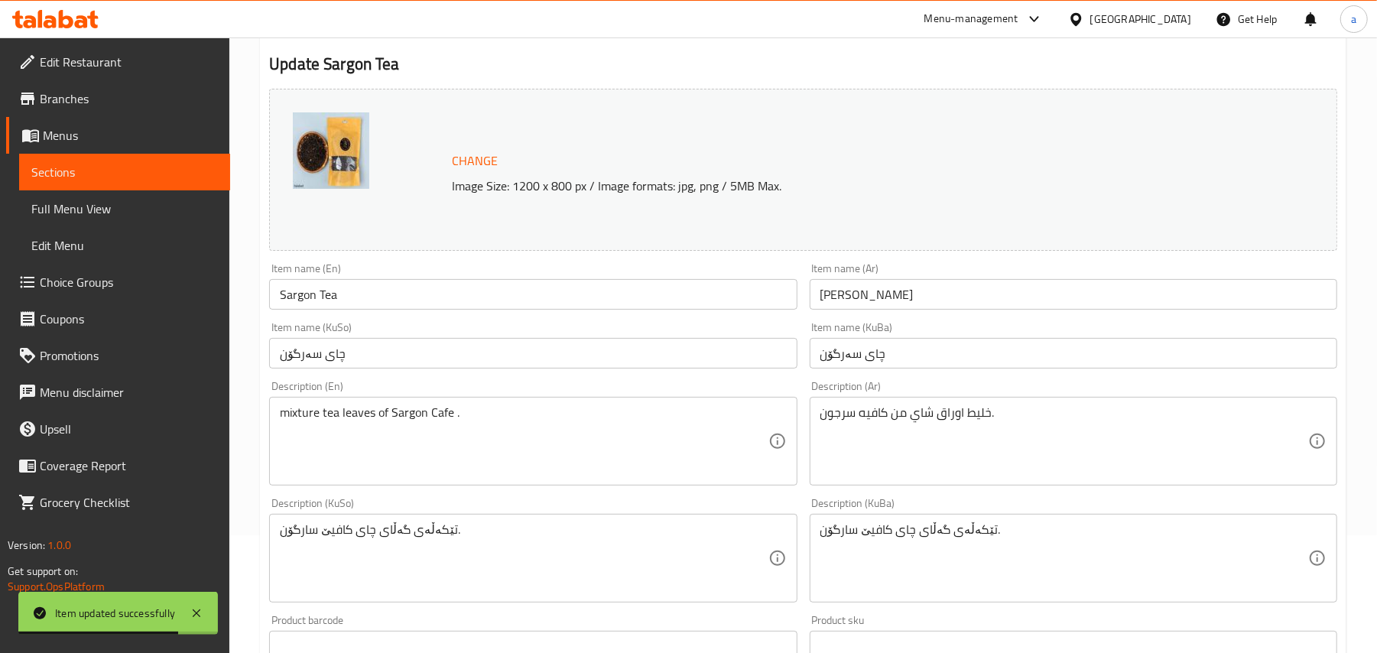
scroll to position [237, 0]
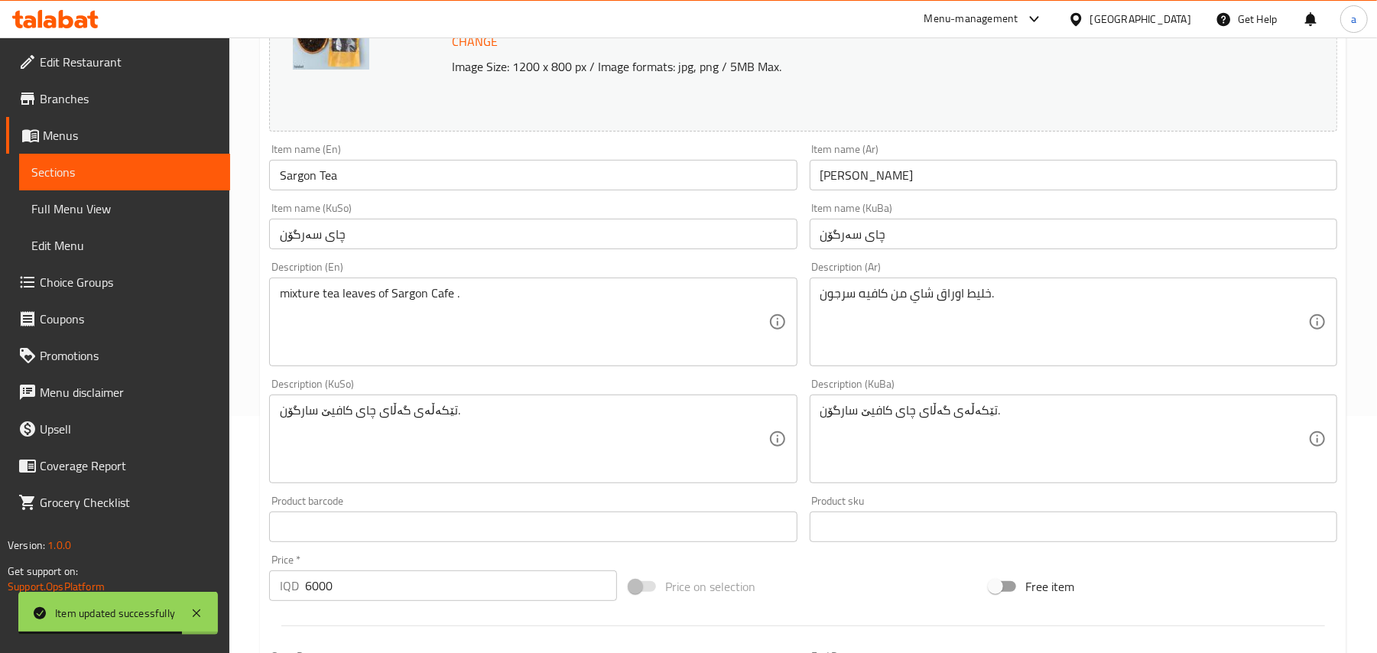
click at [690, 408] on div "تێکەڵەی گەڵای چای كافيێ سارگۆن. Description (KuSo)" at bounding box center [533, 439] width 528 height 89
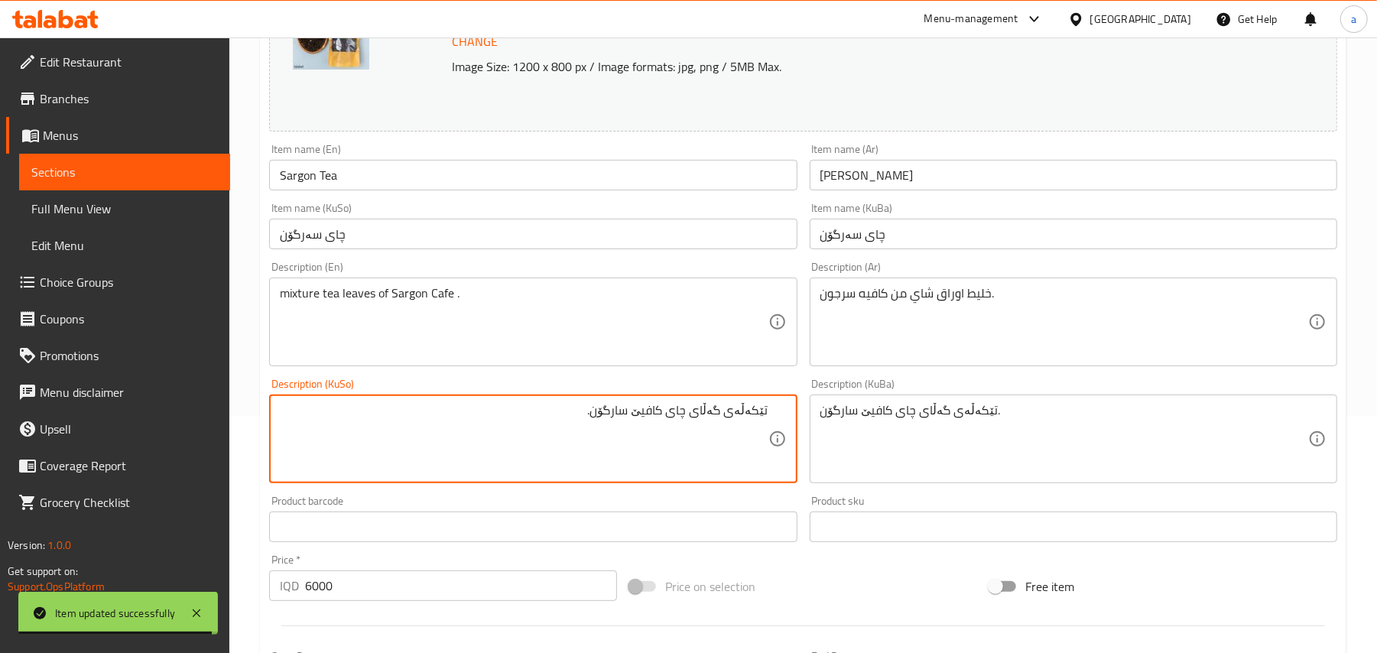
click at [621, 434] on textarea "تێکەڵەی گەڵای چای كافيێ سارگۆن." at bounding box center [524, 439] width 488 height 73
click at [634, 438] on textarea "تێکەڵەی گەڵای چای كافيێ سەرگۆن." at bounding box center [524, 439] width 488 height 73
type textarea "تێکەڵەی گەڵای چای كافيێ سەرگۆن."
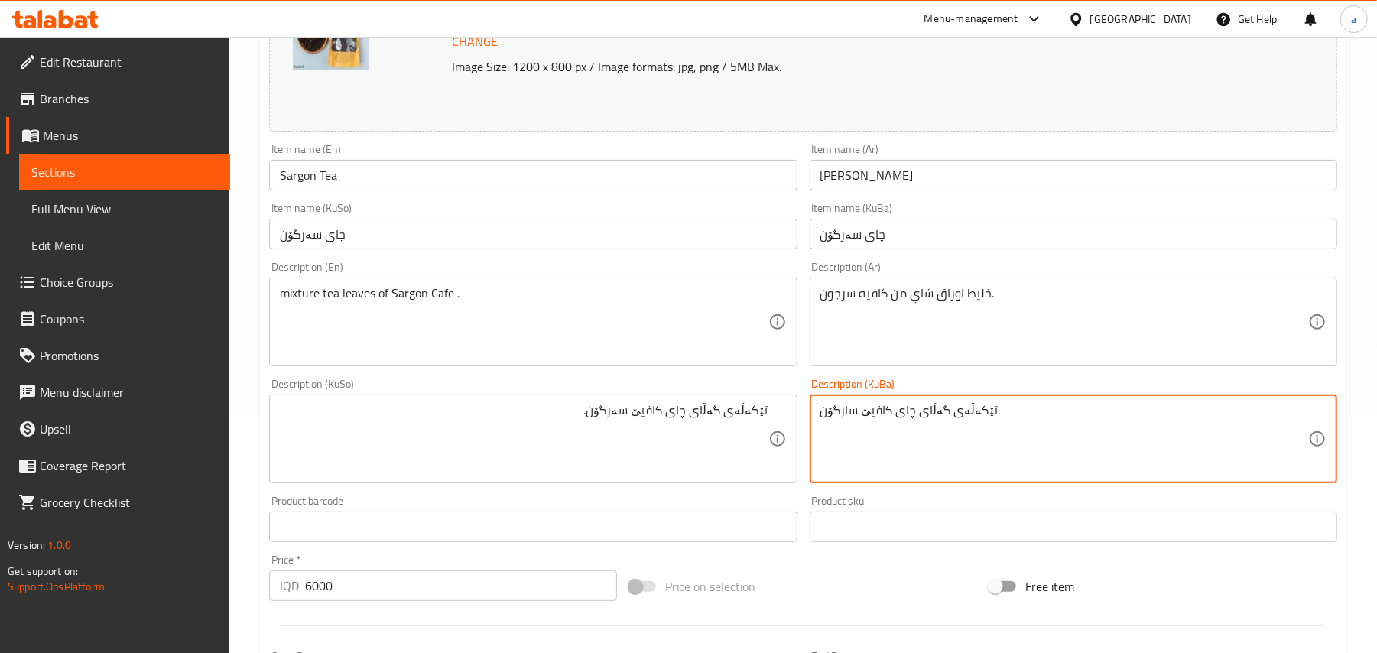
paste textarea "ە"
type textarea "تێکەڵەی گەڵای چای كافيێ سەرگۆن."
click at [431, 188] on input "Sargon Tea" at bounding box center [533, 175] width 528 height 31
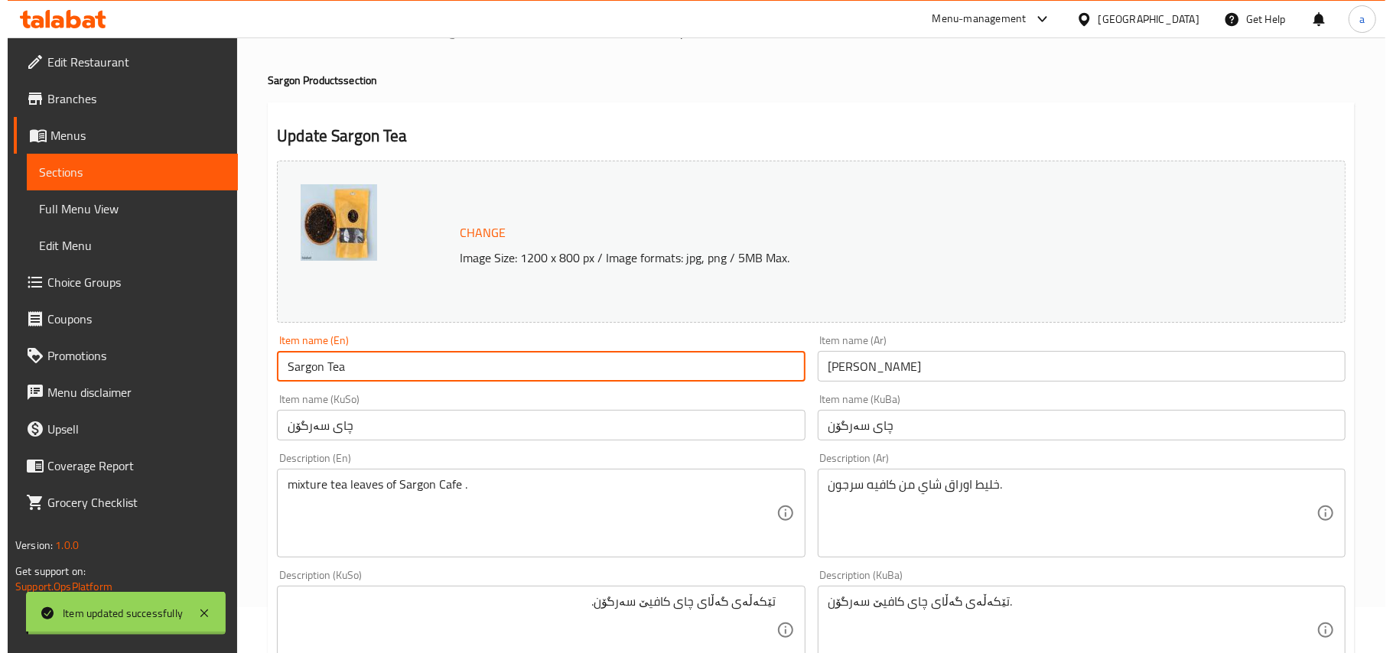
scroll to position [0, 0]
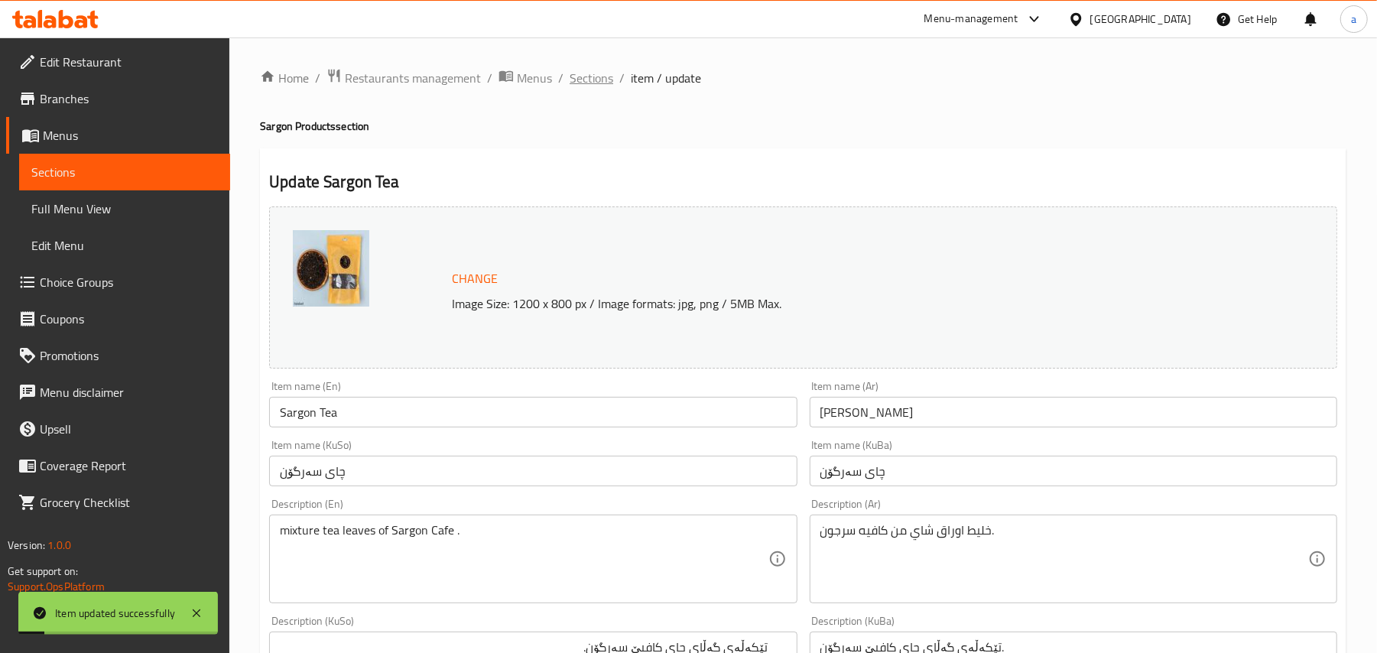
click at [603, 83] on span "Sections" at bounding box center [592, 78] width 44 height 18
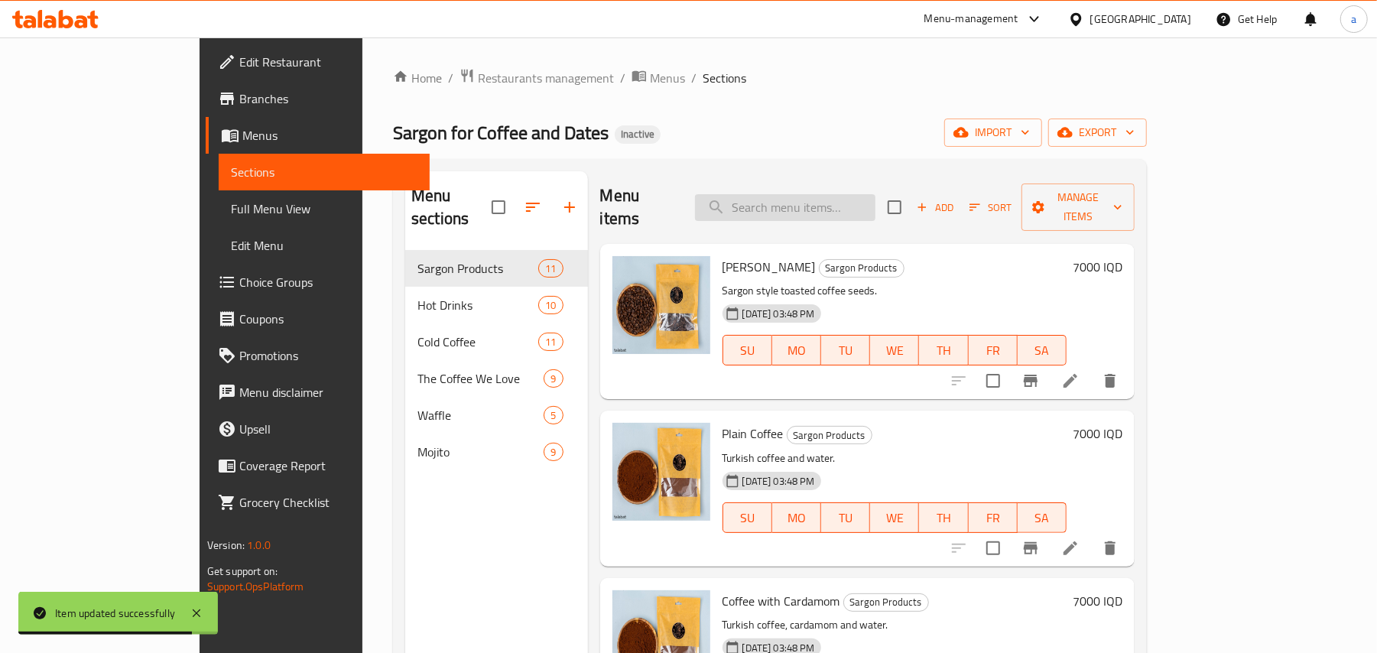
click at [815, 194] on input "search" at bounding box center [785, 207] width 180 height 27
paste input "Akad Dates Box"
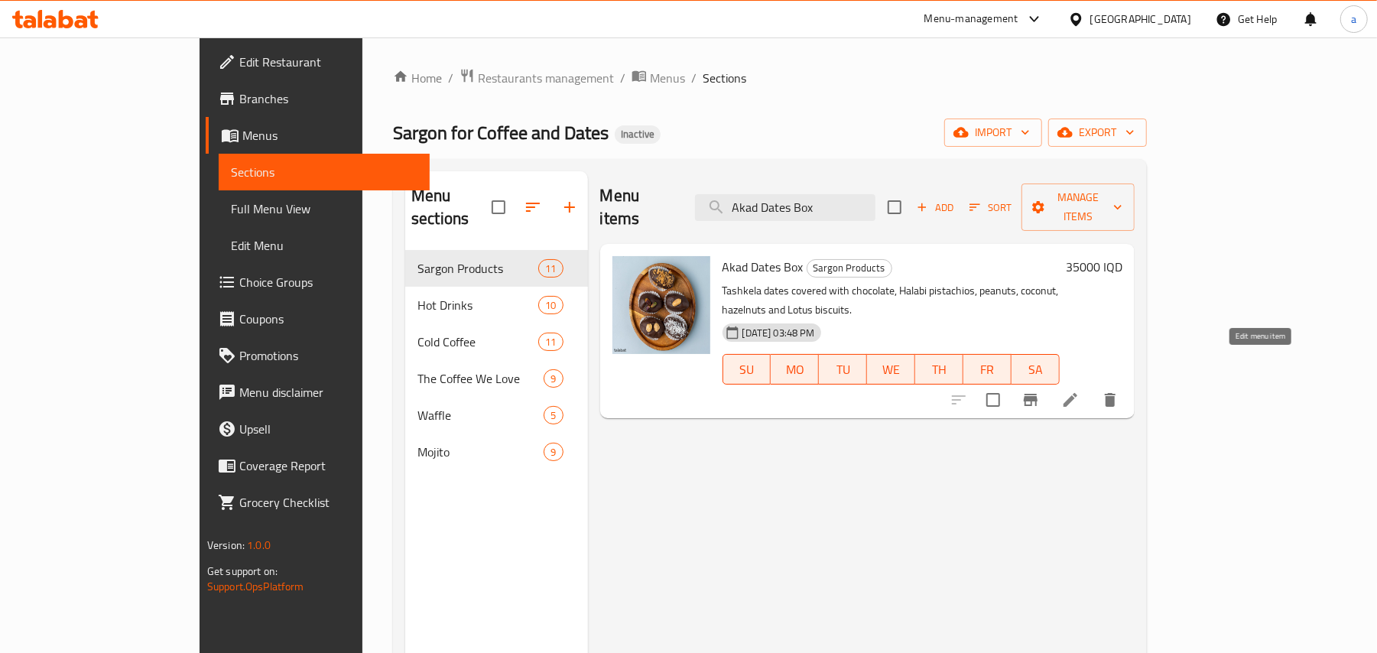
type input "Akad Dates Box"
click at [1080, 391] on icon at bounding box center [1070, 400] width 18 height 18
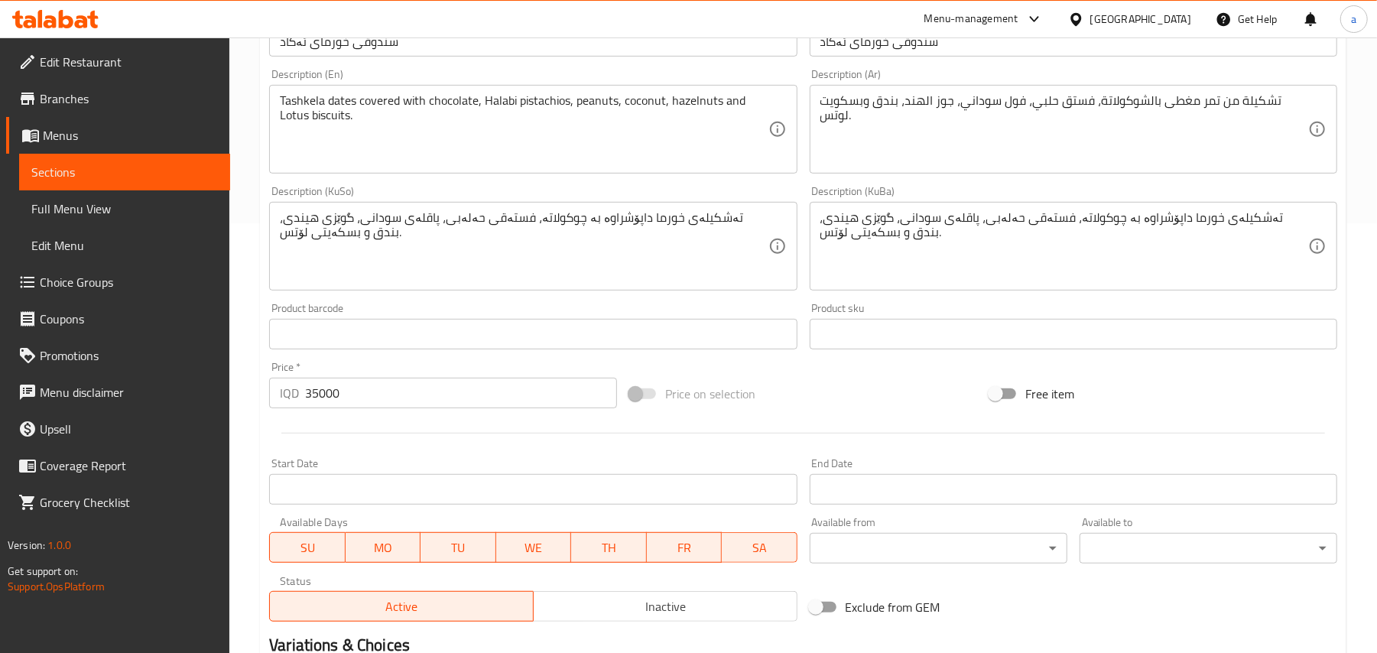
scroll to position [476, 0]
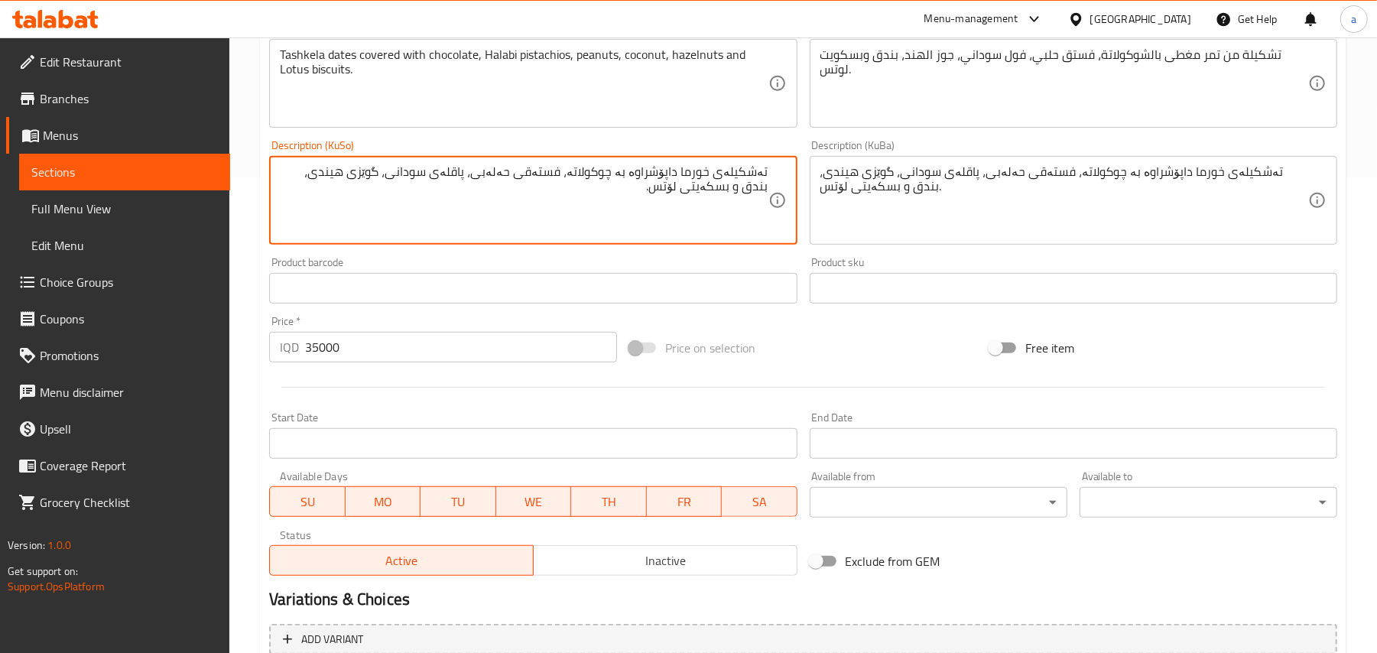
click at [697, 212] on textarea "تەشکیلەی خورما داپۆشراوە بە چوکولاتە، فستەقی حەلەبی، پاقلەی سودانی، گوێزی هیندی…" at bounding box center [524, 200] width 488 height 73
click at [699, 200] on textarea "تەشکیلەی خورما داپۆشراوە بە چوکولاتە، فستەقی حەلەبی، پاقلەی سودانی، گوێزی هیندی…" at bounding box center [524, 200] width 488 height 73
type textarea "تەشکیلەی خورما داپۆشراوە بە چوکولاتە، فستەقی حەلەبی، پاقلەی سودانی، گوێزی هیندی…"
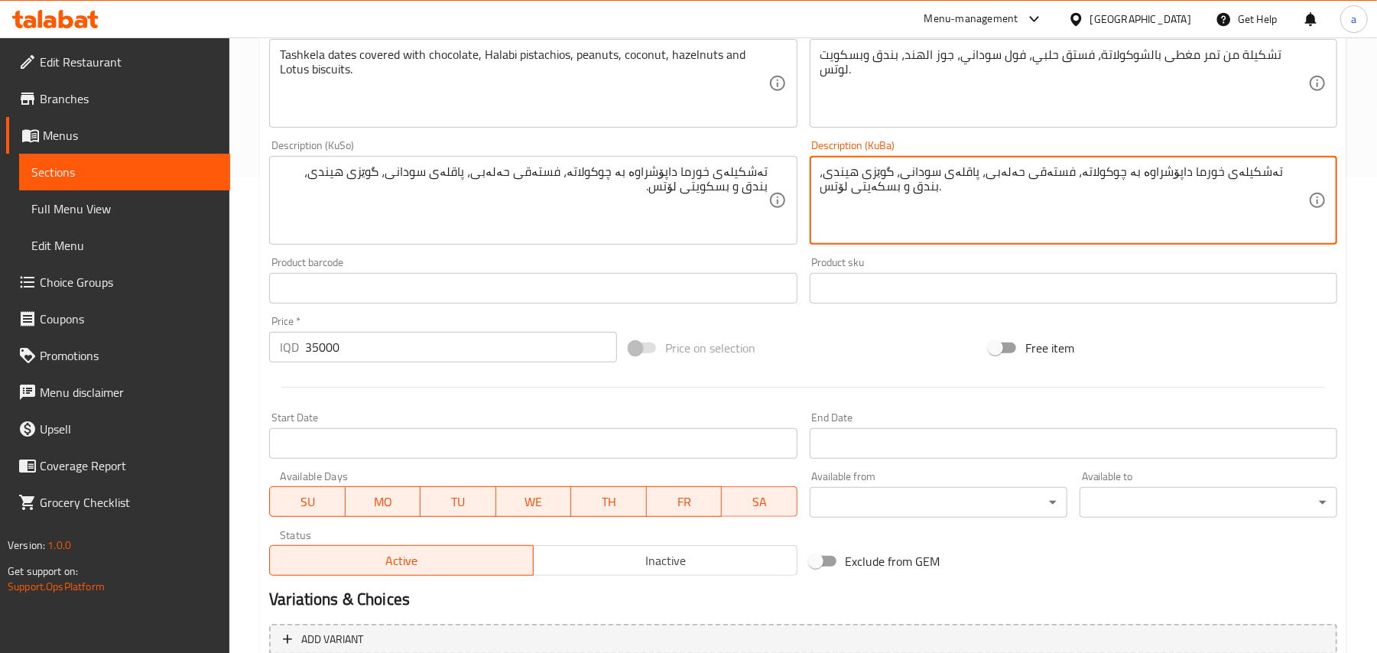
paste textarea "و"
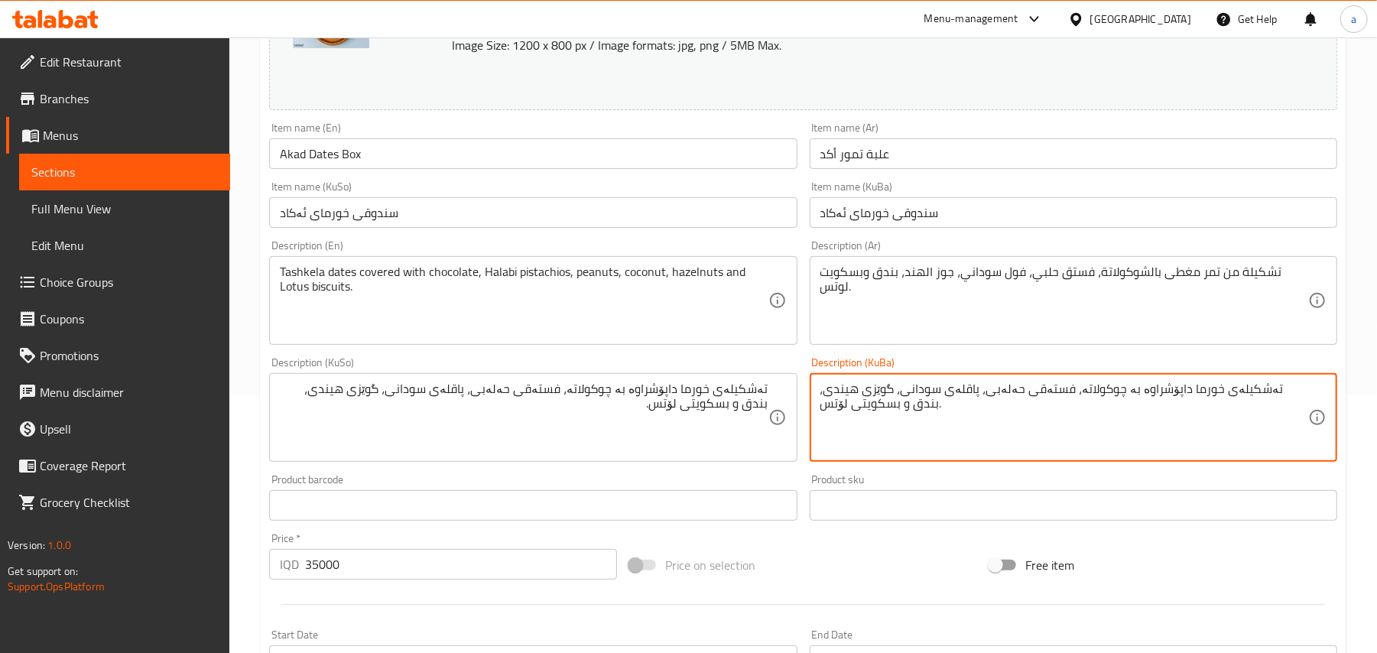
scroll to position [237, 0]
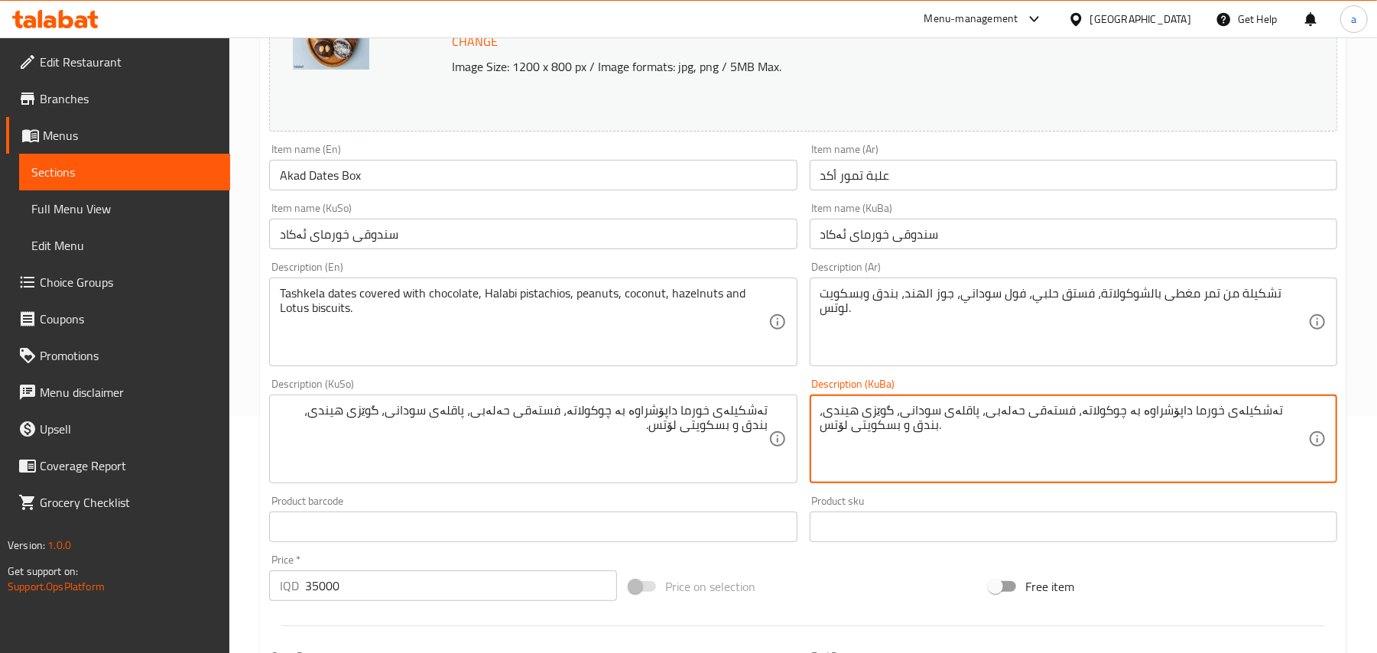
type textarea "تەشکیلەی خورما داپۆشراوە بە چوکولاتە، فستەقی حەلەبی، پاقلەی سودانی، گوێزی هیندی…"
click at [477, 179] on input "Akad Dates Box" at bounding box center [533, 175] width 528 height 31
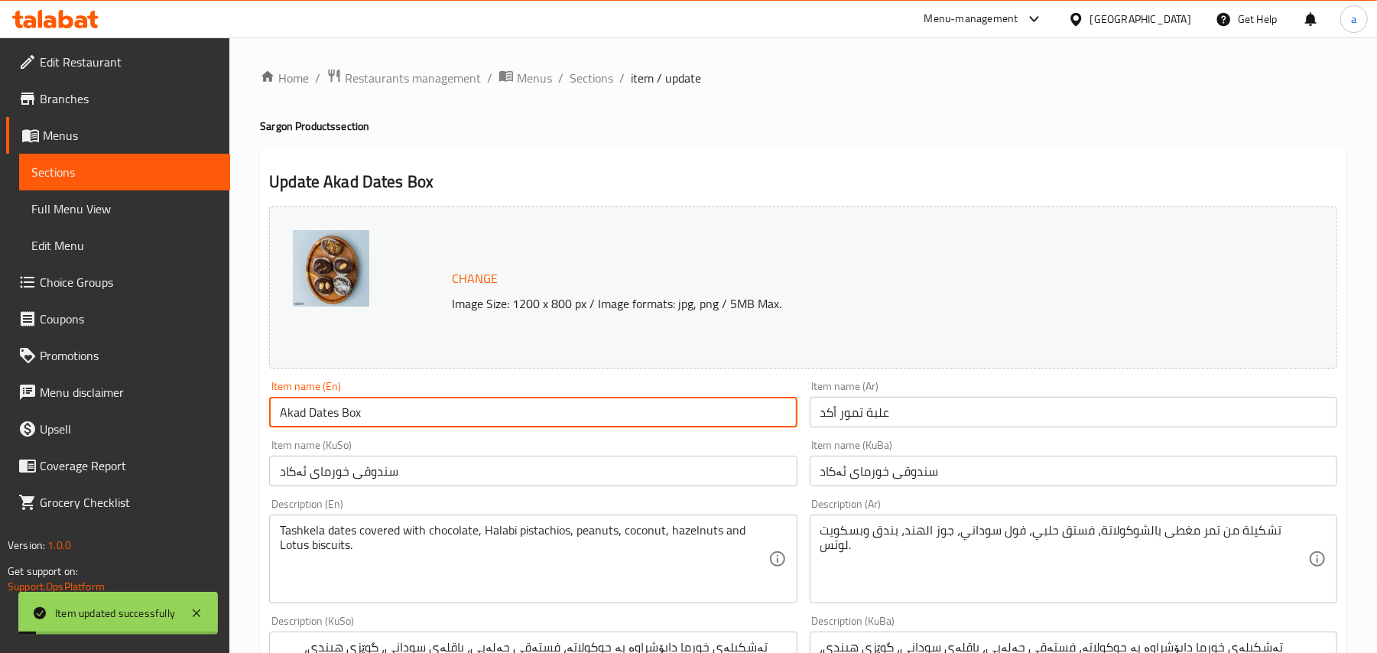
click at [613, 74] on span "Sections" at bounding box center [592, 78] width 44 height 18
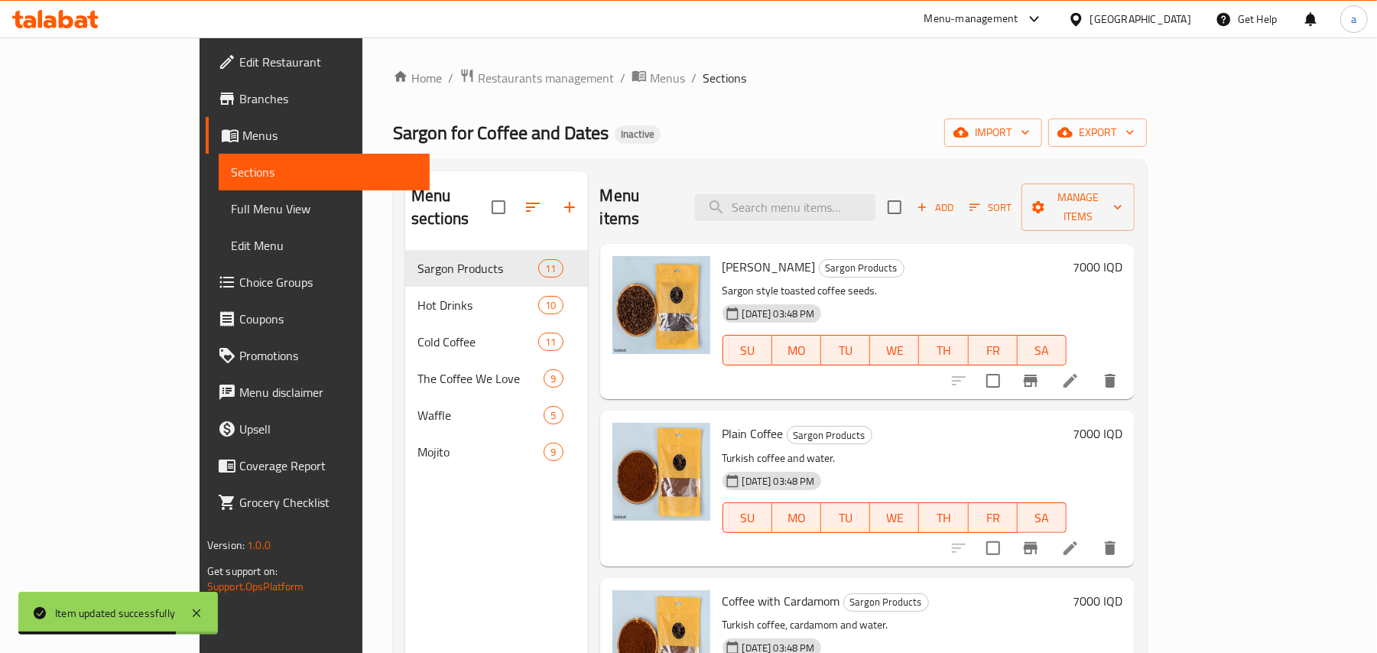
click at [832, 244] on div "Ben Sargon Sargon Products Sargon style toasted coffee seeds. 17-08-2025 03:48 …" at bounding box center [867, 321] width 535 height 155
click at [835, 197] on input "search" at bounding box center [785, 207] width 180 height 27
paste input "Milk And Nuts"
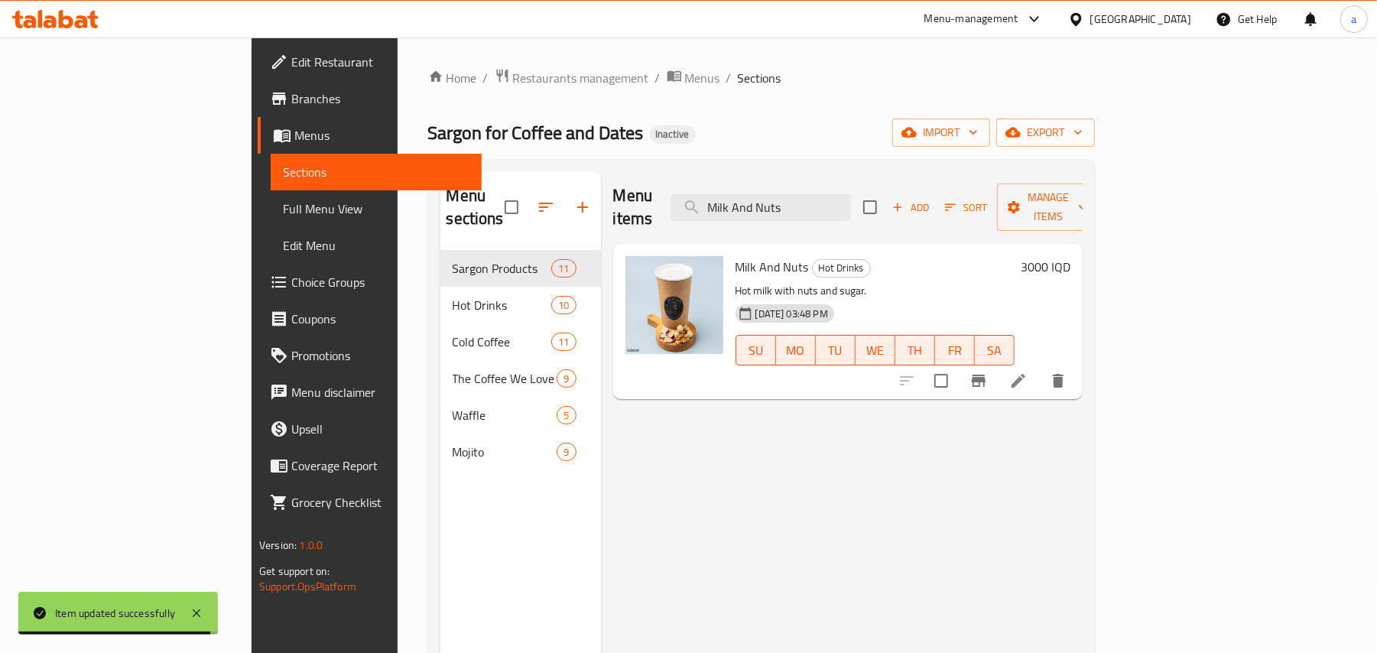
type input "Milk And Nuts"
click at [1028, 372] on icon at bounding box center [1018, 381] width 18 height 18
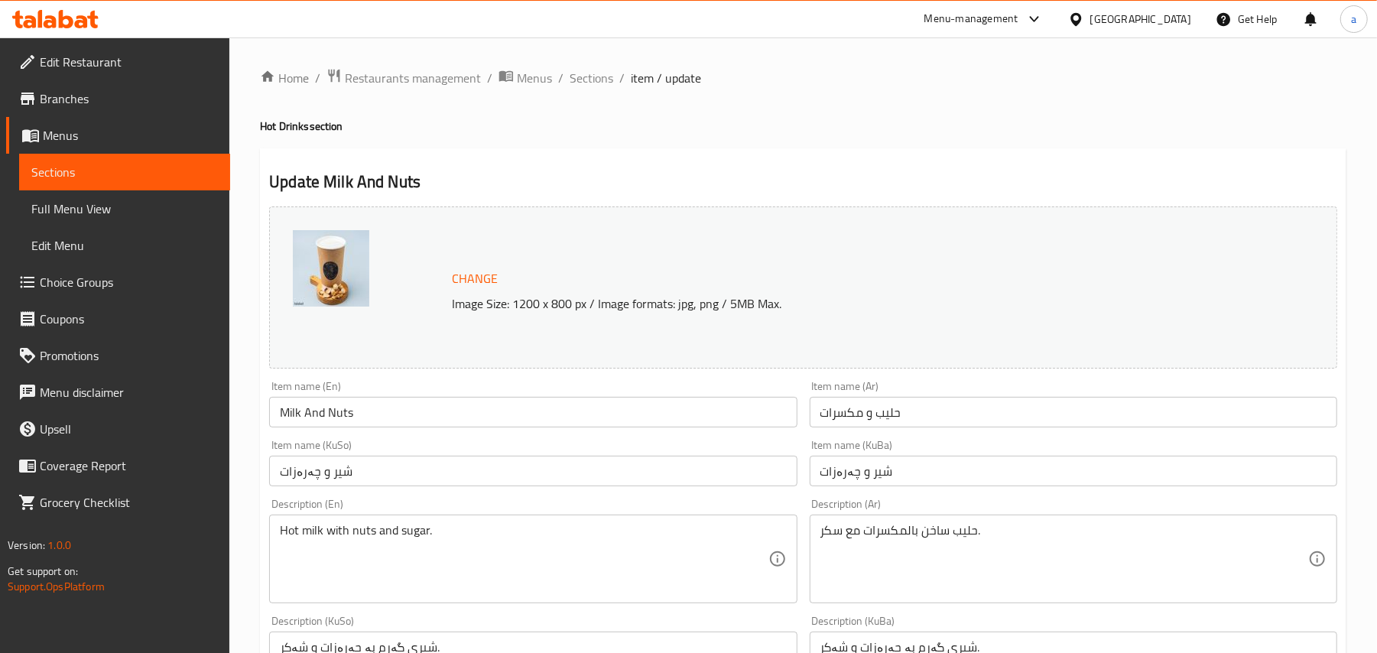
scroll to position [237, 0]
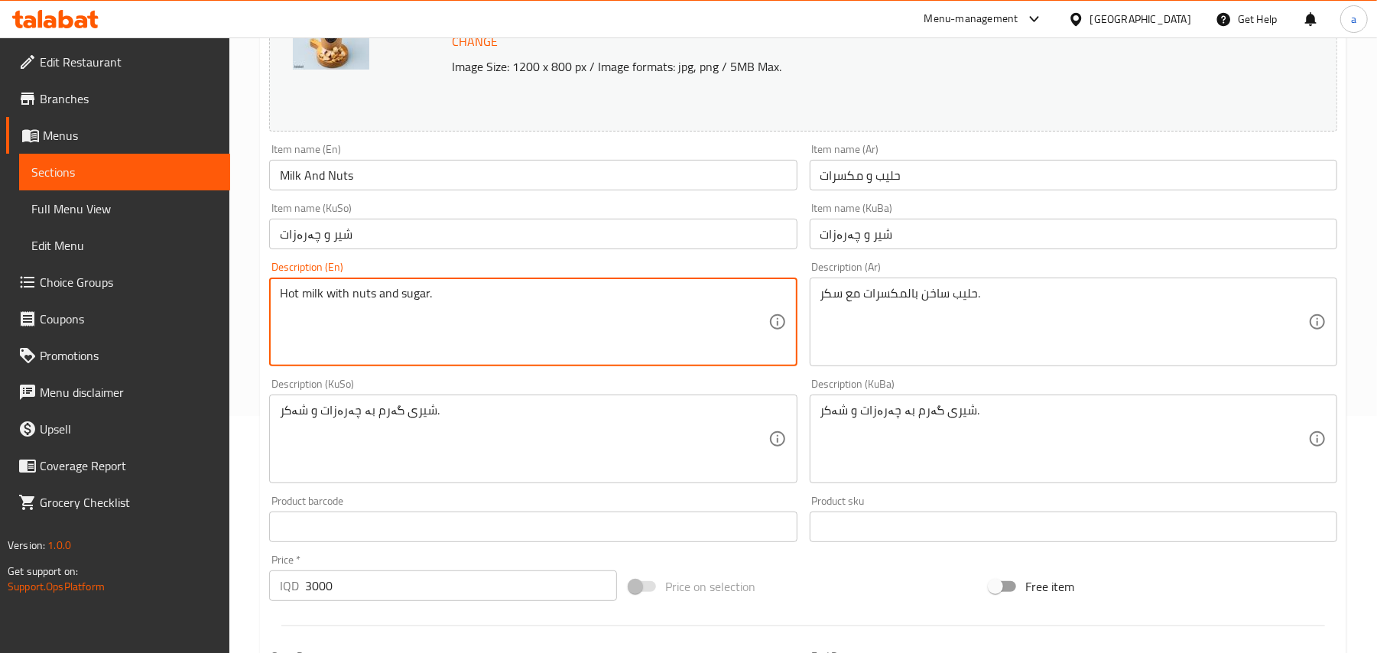
click at [392, 306] on textarea "Hot milk with nuts and sugar." at bounding box center [524, 322] width 488 height 73
type textarea "Hot milk with nuts with sugar."
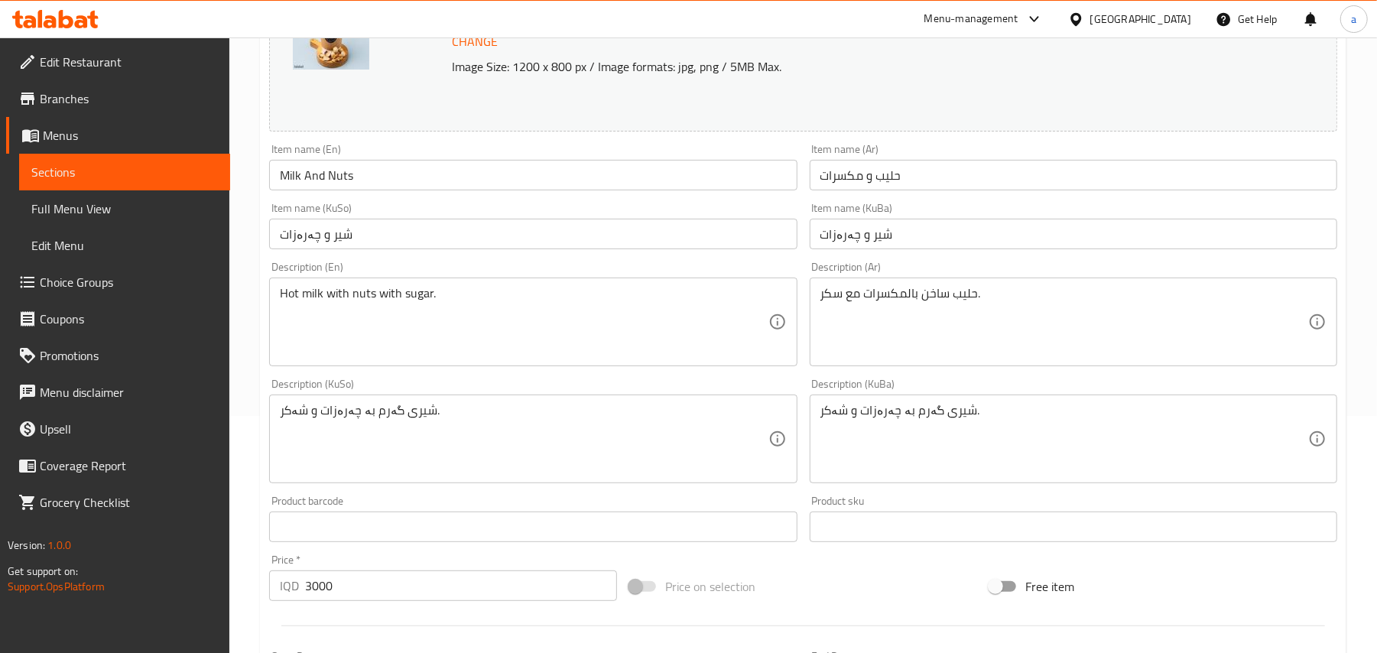
click at [653, 410] on div "شیری گەرم بە چەرەزات و شەکر. Description (KuSo)" at bounding box center [533, 439] width 528 height 89
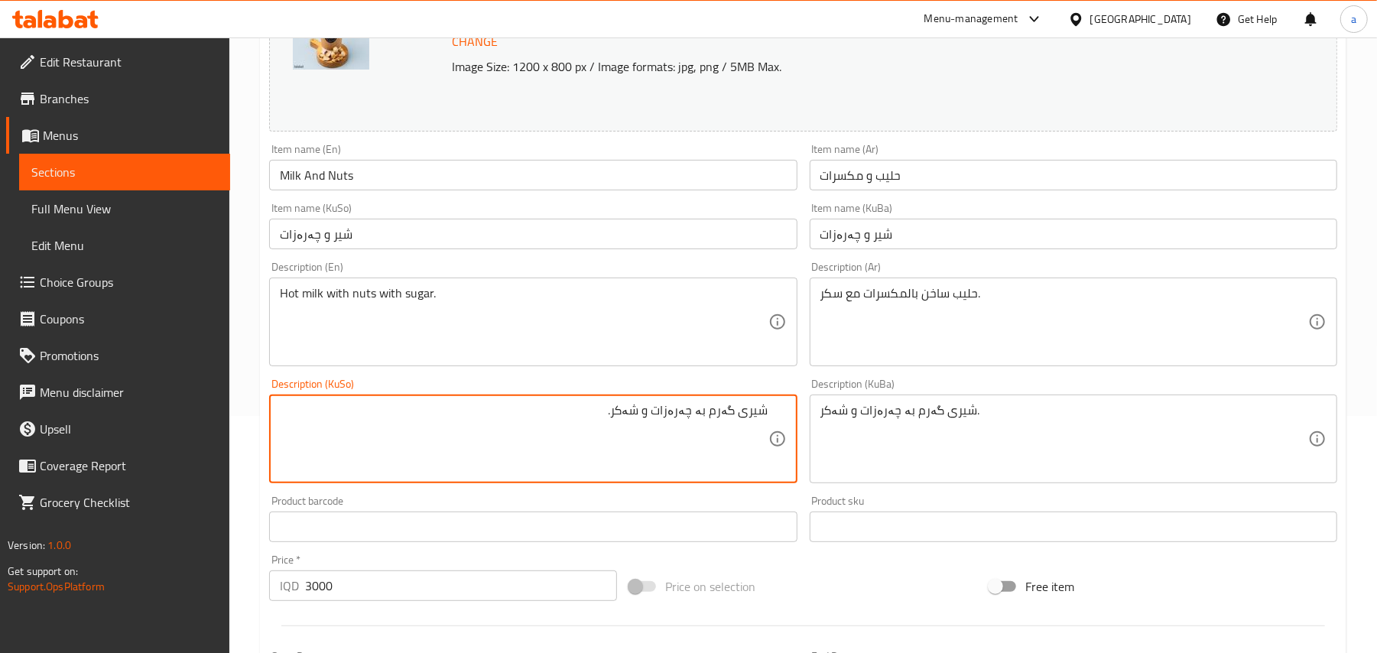
drag, startPoint x: 643, startPoint y: 433, endPoint x: 652, endPoint y: 432, distance: 9.2
click at [652, 432] on textarea "شیری گەرم بە چەرەزات و شەکر." at bounding box center [524, 439] width 488 height 73
click at [664, 427] on textarea "شیری گەرم بە چەرەزات و شەکر." at bounding box center [524, 439] width 488 height 73
click at [650, 431] on textarea "شیری گەرم بە چەرەزات و شەکر." at bounding box center [524, 439] width 488 height 73
click at [650, 431] on textarea "شیری گەرم بە چەرەزات لەگەل شەکر." at bounding box center [524, 439] width 488 height 73
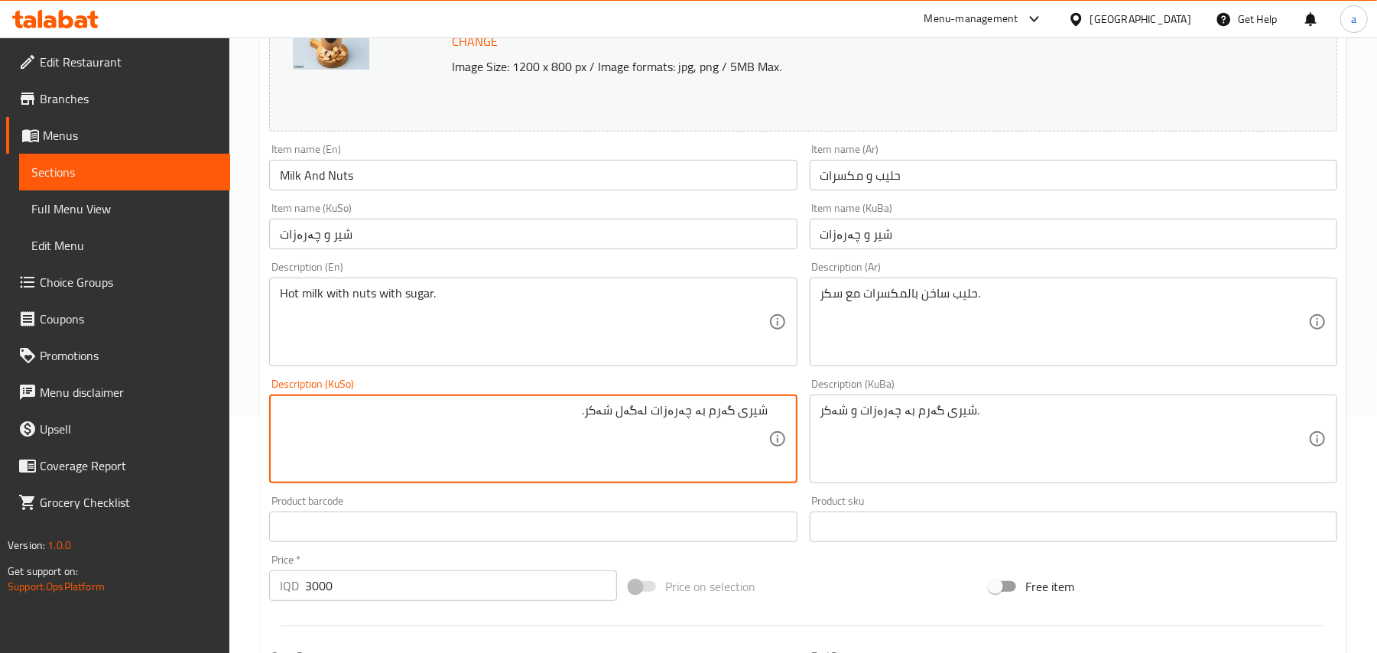
click at [650, 431] on textarea "شیری گەرم بە چەرەزات لەگەل شەکر." at bounding box center [524, 439] width 488 height 73
type textarea "شیری گەرم بە چەرەزات لەگەل شەکر."
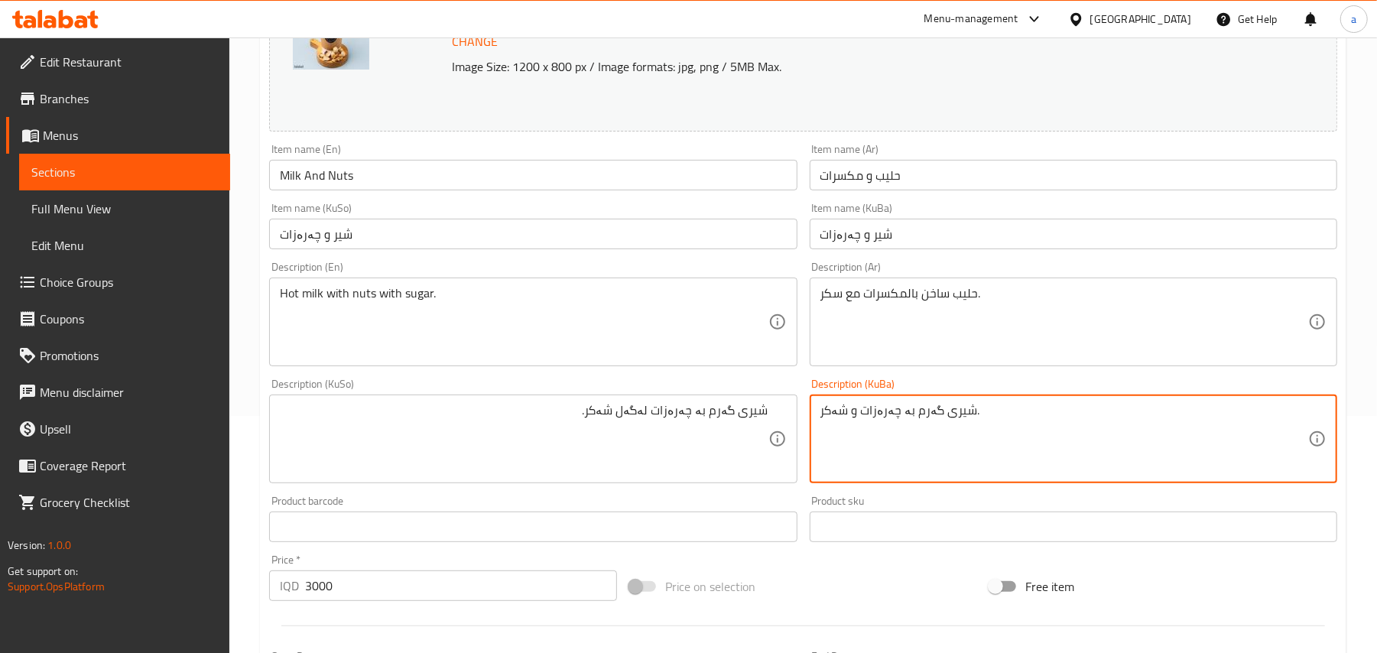
paste textarea "ەگەل"
type textarea "شیری گەرم بە چەرەزات لەگەل شەکر."
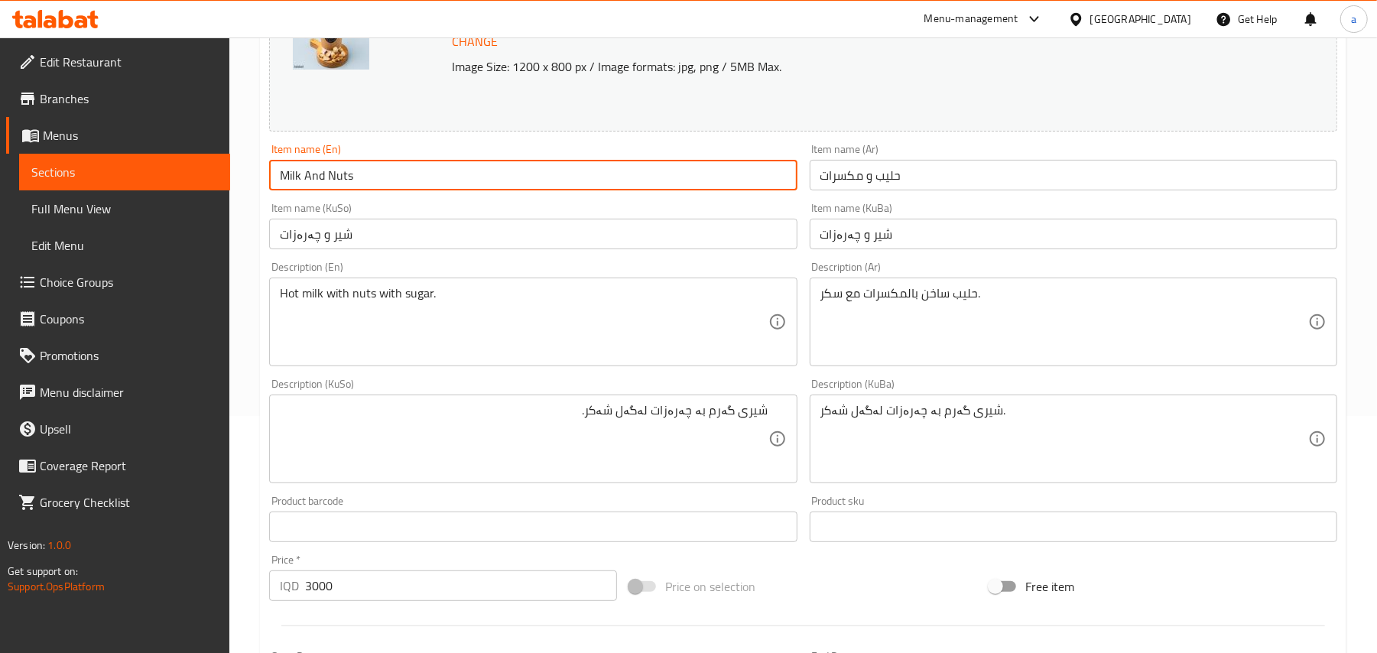
click at [466, 175] on input "Milk And Nuts" at bounding box center [533, 175] width 528 height 31
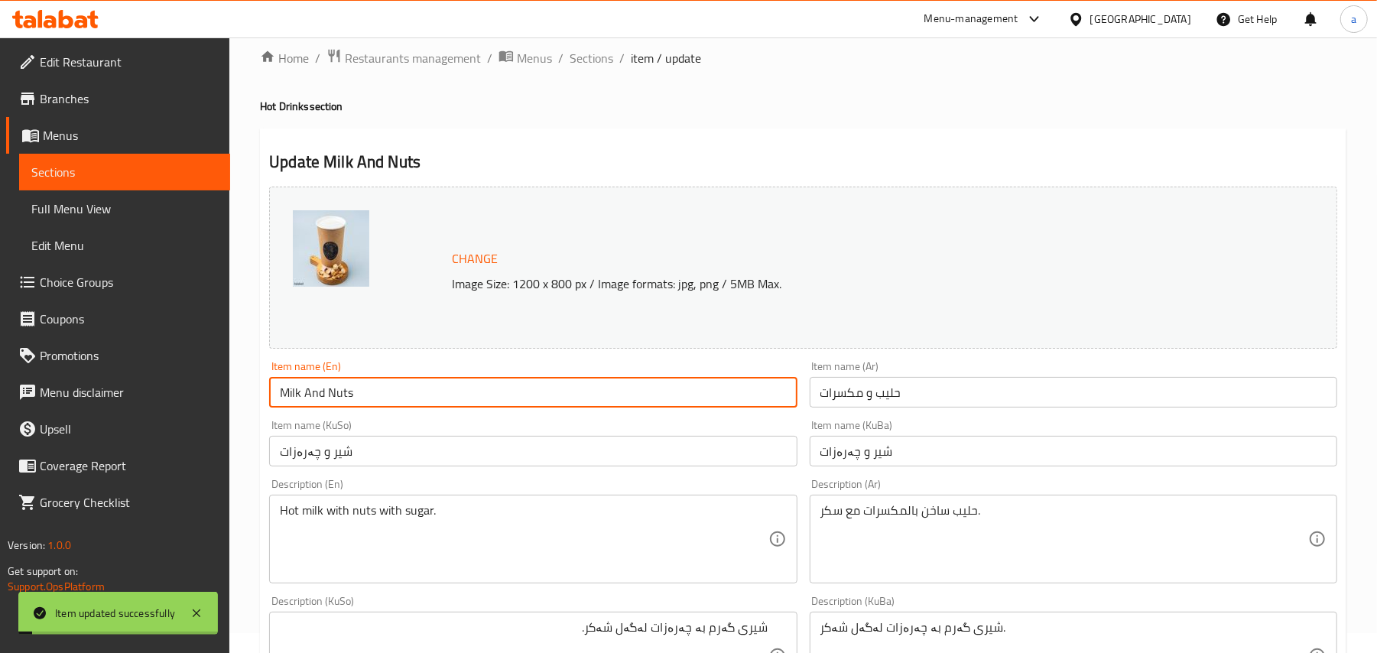
scroll to position [0, 0]
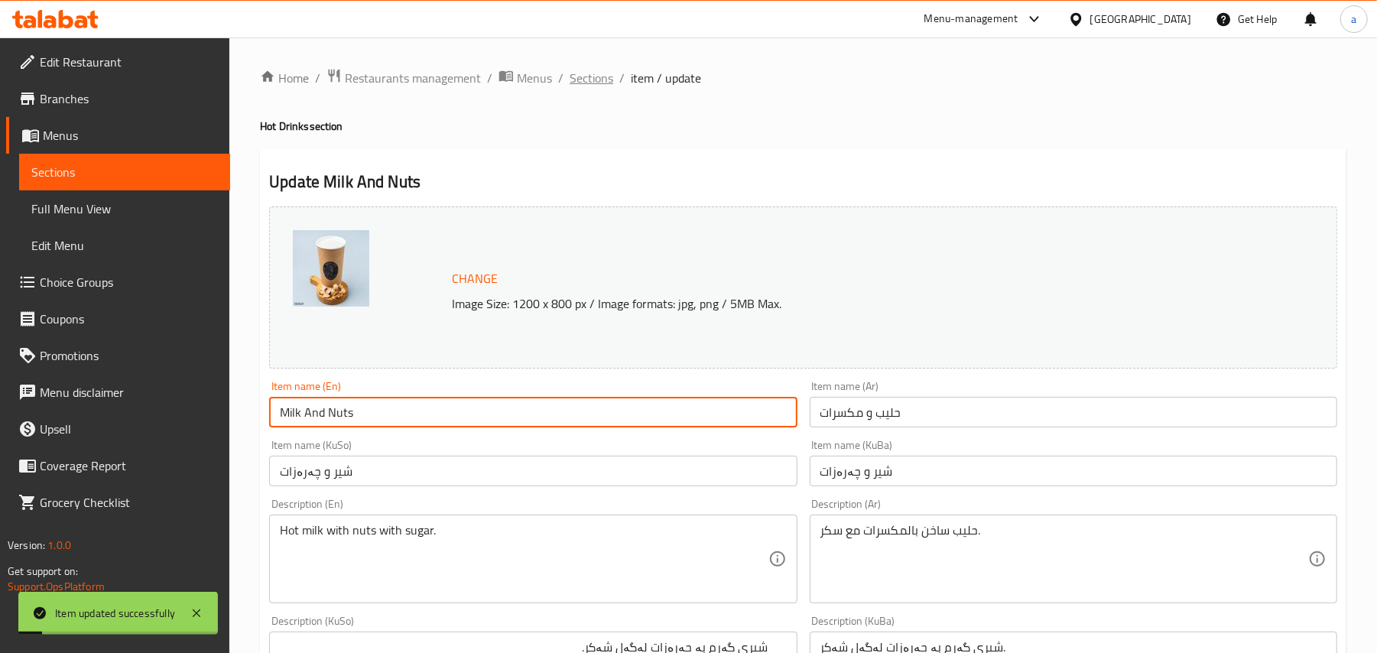
click at [613, 72] on span "Sections" at bounding box center [592, 78] width 44 height 18
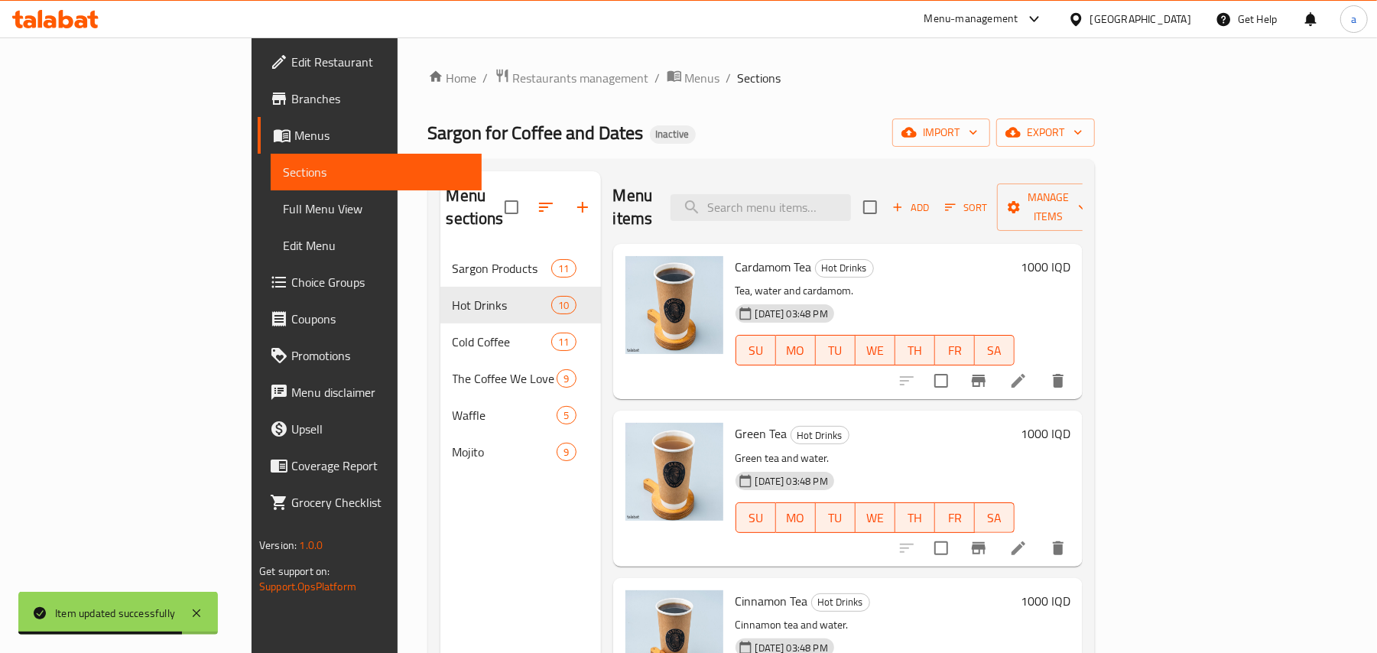
click at [834, 182] on div "Menu items Add Sort Manage items" at bounding box center [848, 207] width 470 height 73
click at [834, 194] on input "search" at bounding box center [761, 207] width 180 height 27
paste input "Ice Mint Latte"
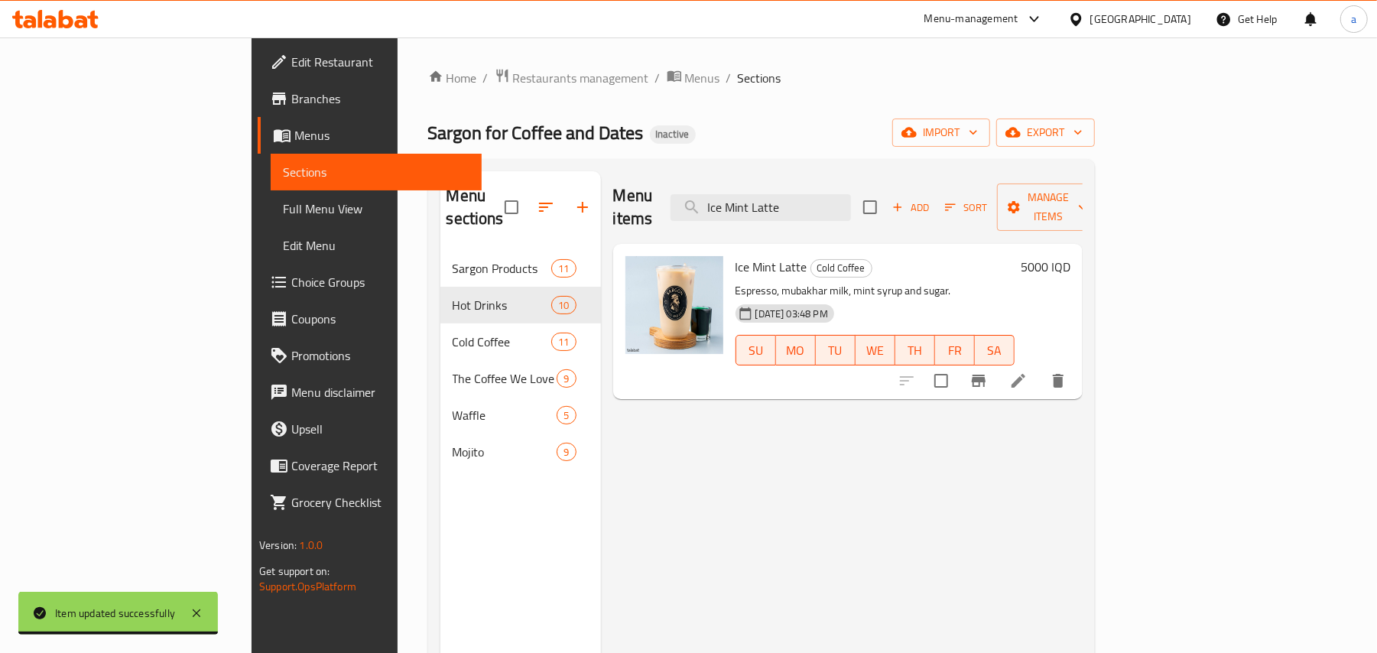
type input "Ice Mint Latte"
click at [1028, 372] on icon at bounding box center [1018, 381] width 18 height 18
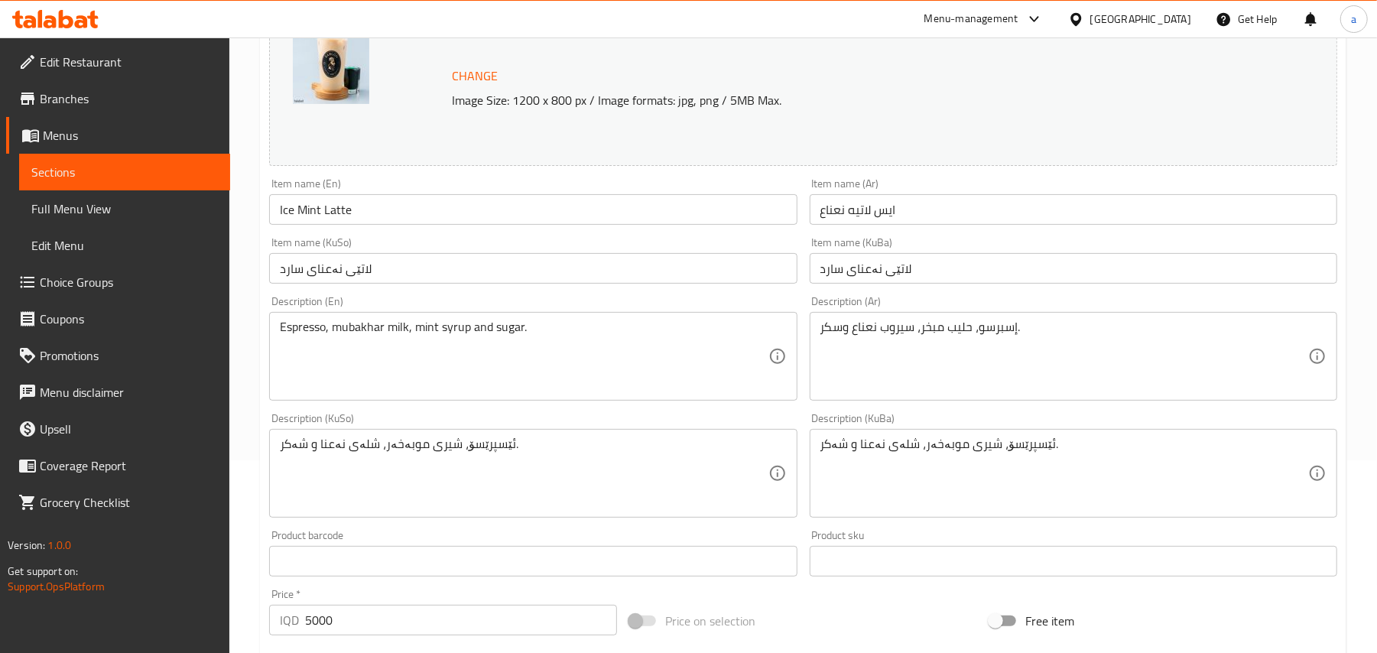
scroll to position [237, 0]
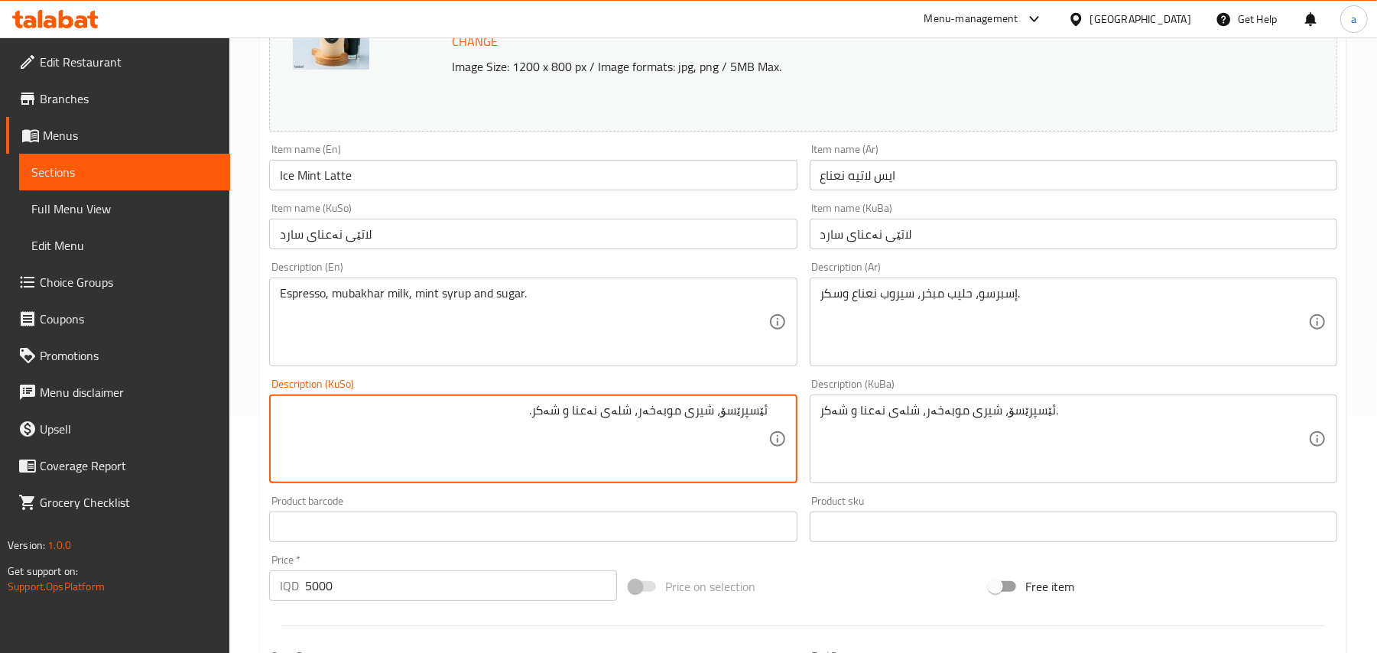
click at [621, 431] on textarea "ئێسپرێسۆ، شیری موبەخەر، شلەی نەعنا و شەکر." at bounding box center [524, 439] width 488 height 73
click at [644, 433] on textarea "ئێسپرێسۆ، شیری موبەخەر، شیلەی نەعنا و شەکر." at bounding box center [524, 439] width 488 height 73
type textarea "ئێسپرێسۆ، شیری موبەخەر، شیلەی نەعنا و شەکر."
click at [817, 433] on div "ئێسپرێسۆ، شیری موبەخەر، شلەی نەعنا و شەکر. Description (KuBa)" at bounding box center [1074, 439] width 528 height 89
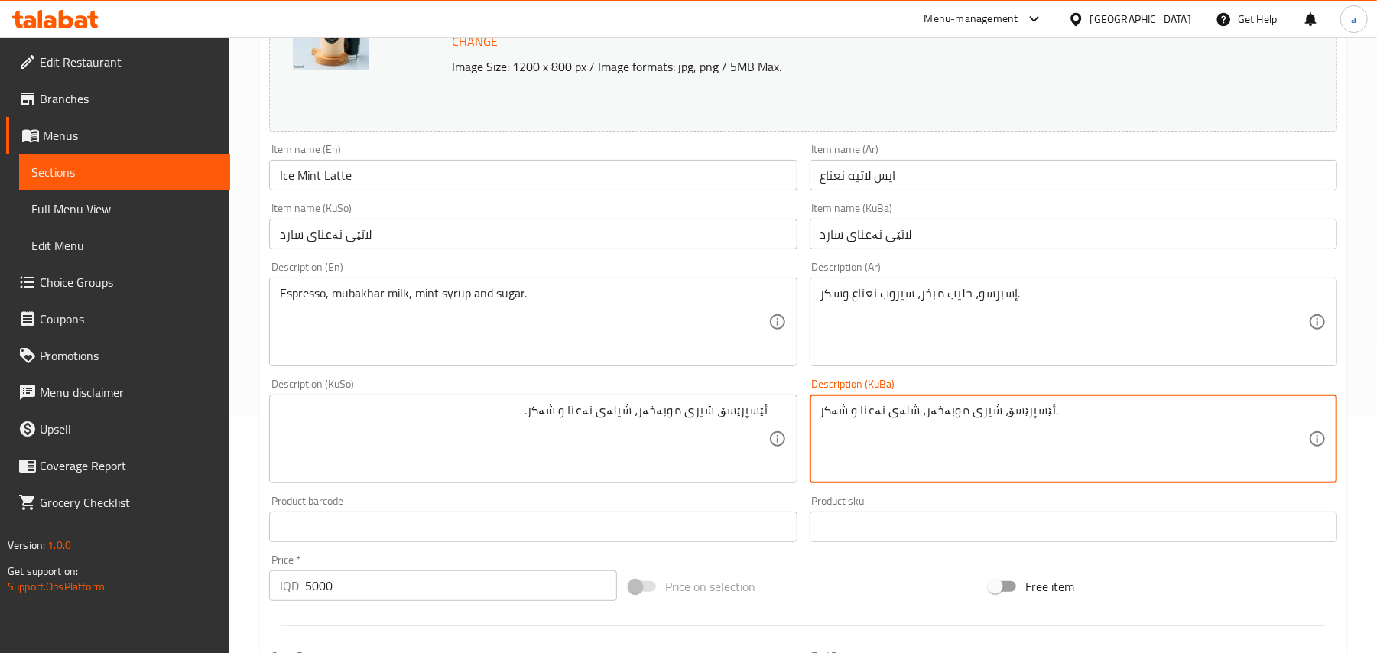
click at [854, 435] on textarea "ئێسپرێسۆ، شیری موبەخەر، شلەی نەعنا و شەکر." at bounding box center [1065, 439] width 488 height 73
paste textarea "ی"
type textarea "ئێسپرێسۆ، شیری موبەخەر، شیلەی نەعنا و شەکر."
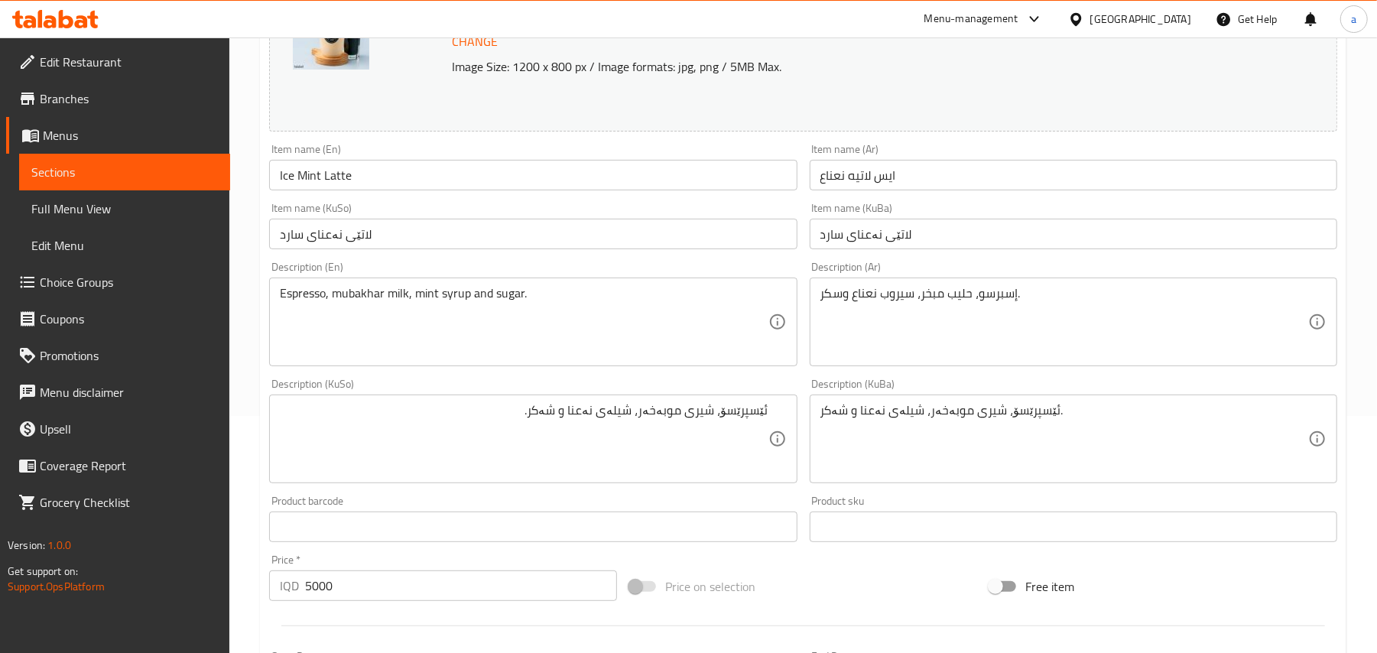
click at [448, 197] on div "Item name (En) Ice Mint Latte Item name (En)" at bounding box center [533, 167] width 540 height 59
click at [442, 187] on input "Ice Mint Latte" at bounding box center [533, 175] width 528 height 31
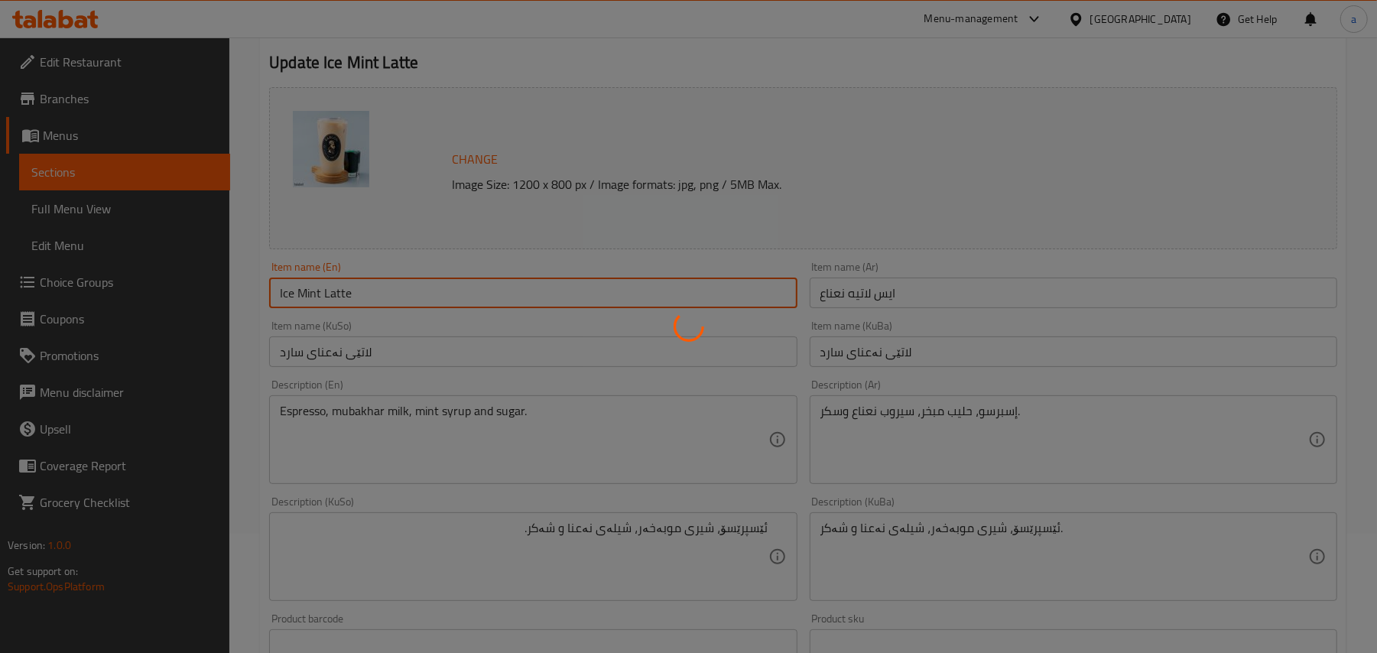
scroll to position [0, 0]
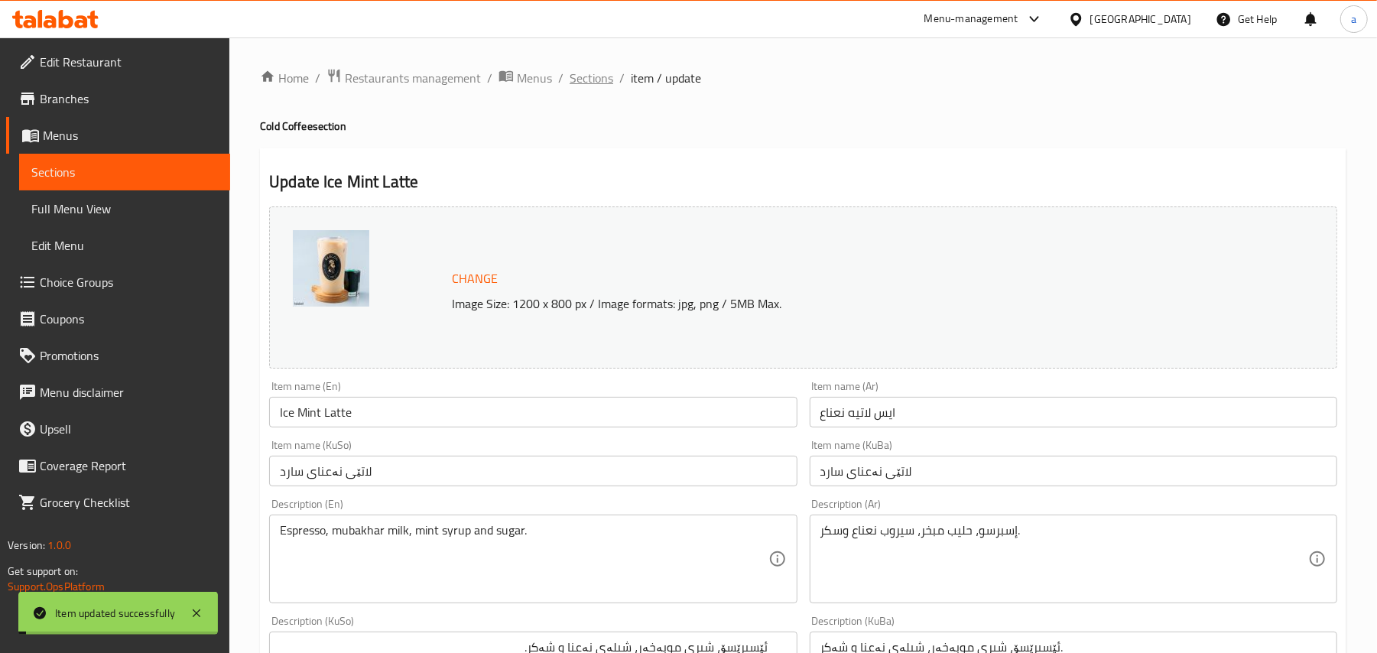
click at [613, 71] on span "Sections" at bounding box center [592, 78] width 44 height 18
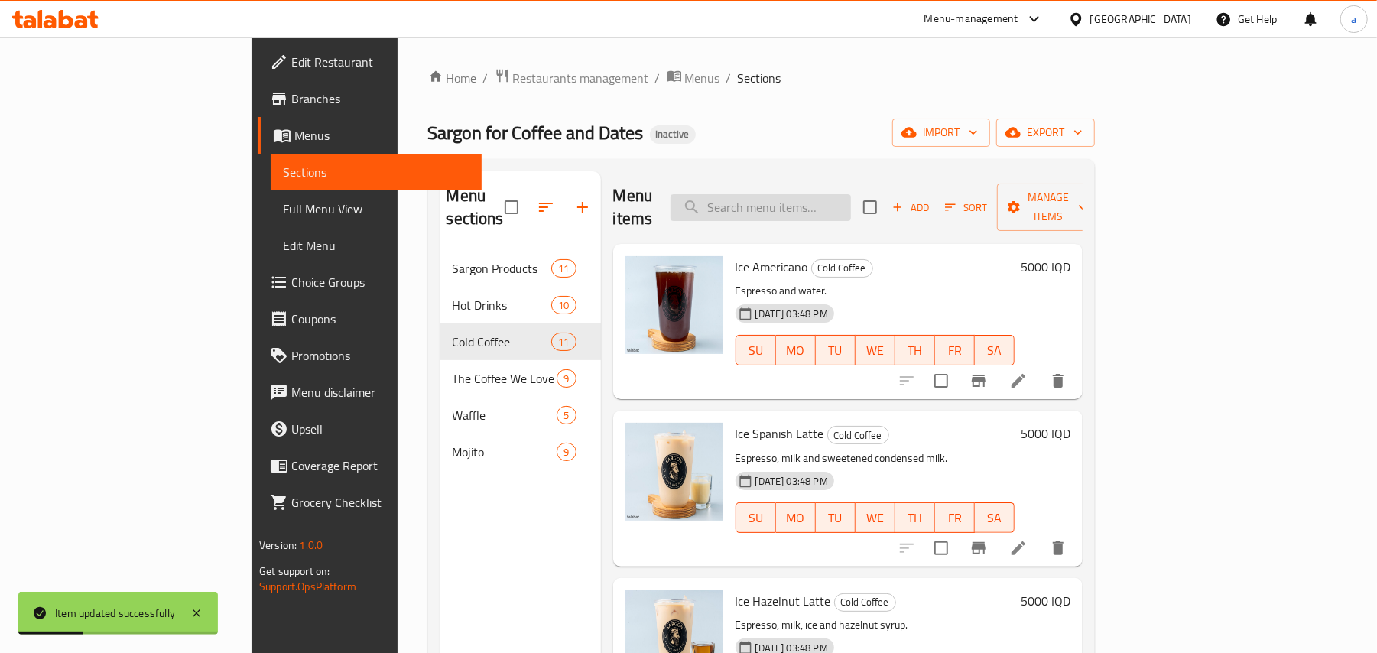
click at [824, 194] on input "search" at bounding box center [761, 207] width 180 height 27
paste input "Ice White Mocha"
type input "Ice White Mocha"
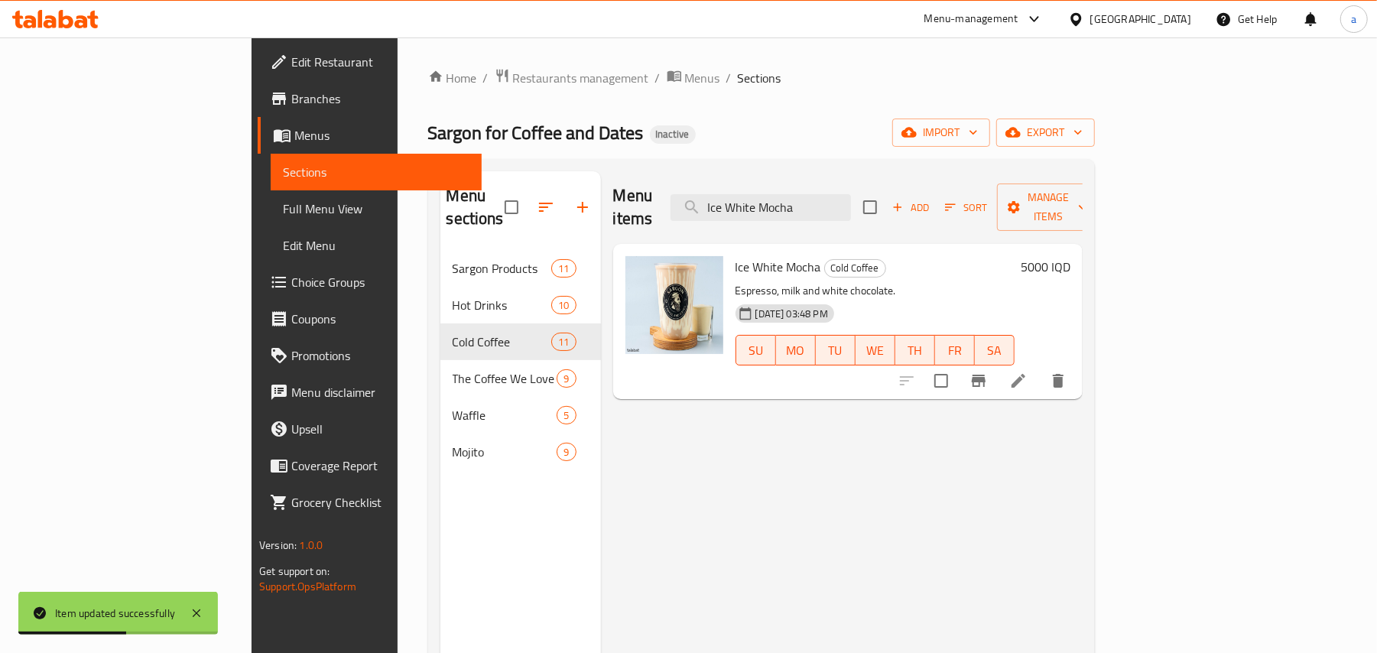
click at [1026, 374] on icon at bounding box center [1019, 381] width 14 height 14
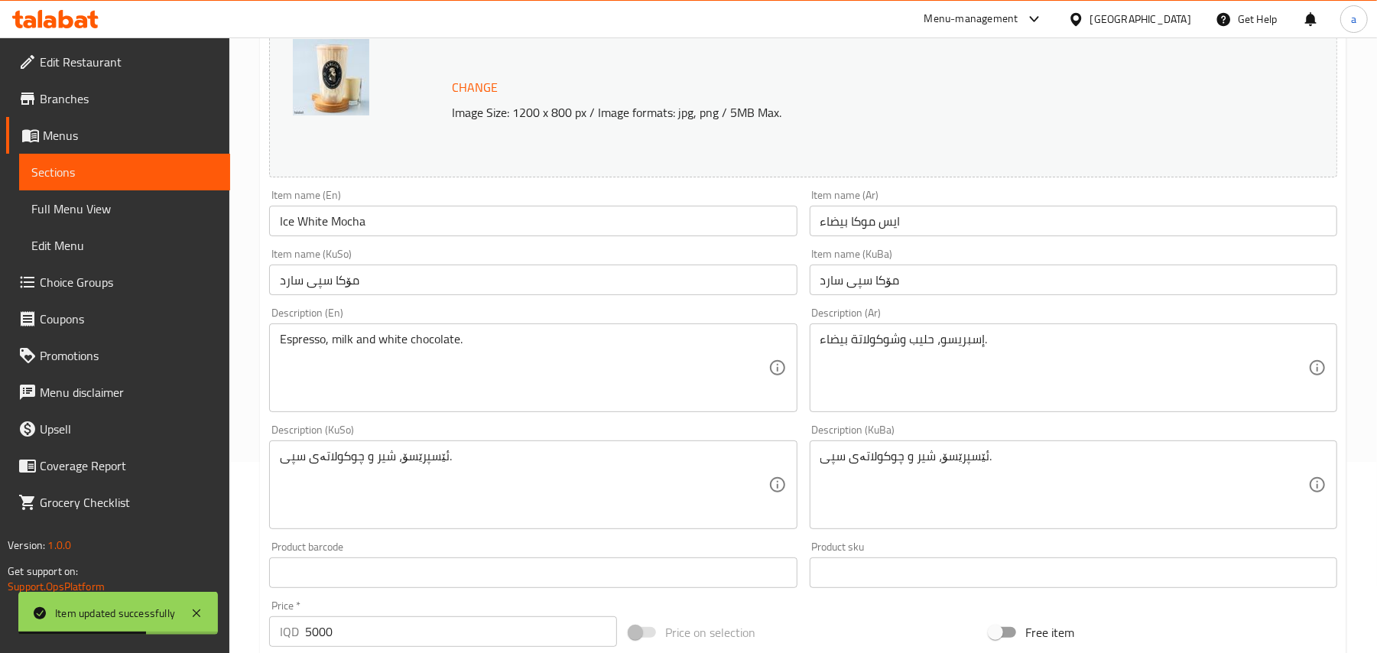
scroll to position [237, 0]
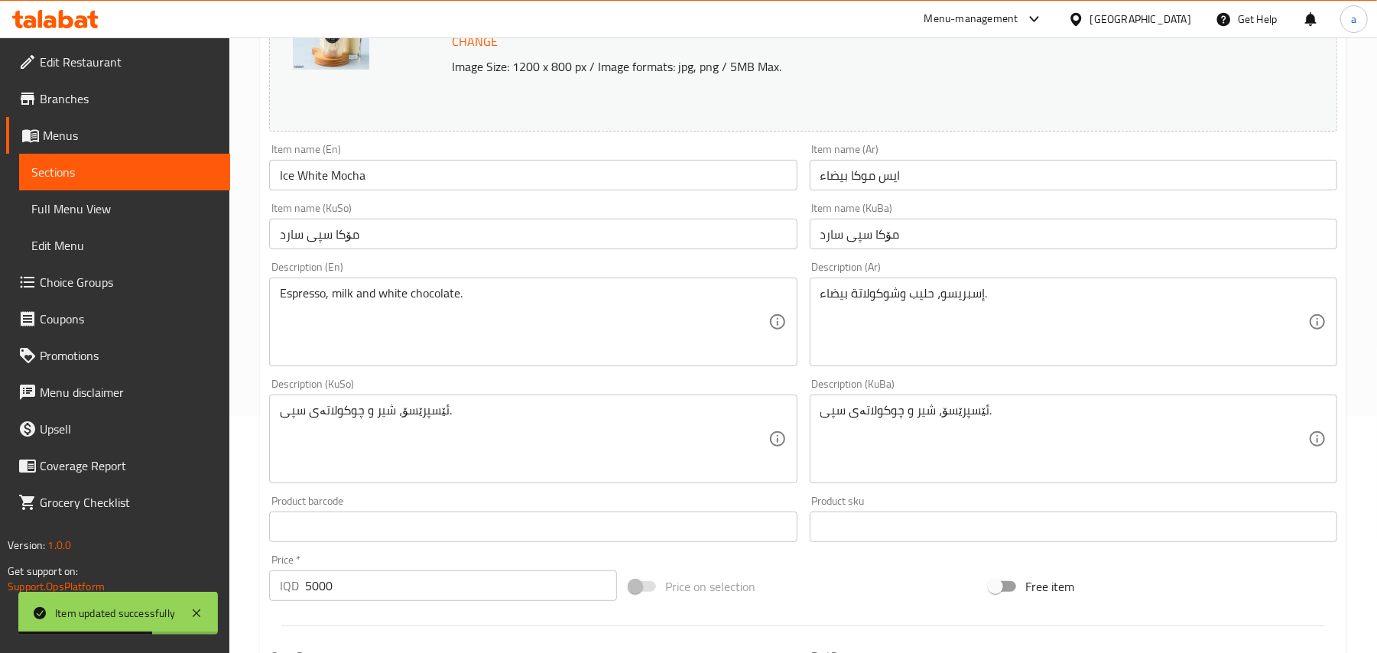
click at [698, 248] on input "مۆکا سپی سارد" at bounding box center [533, 234] width 528 height 31
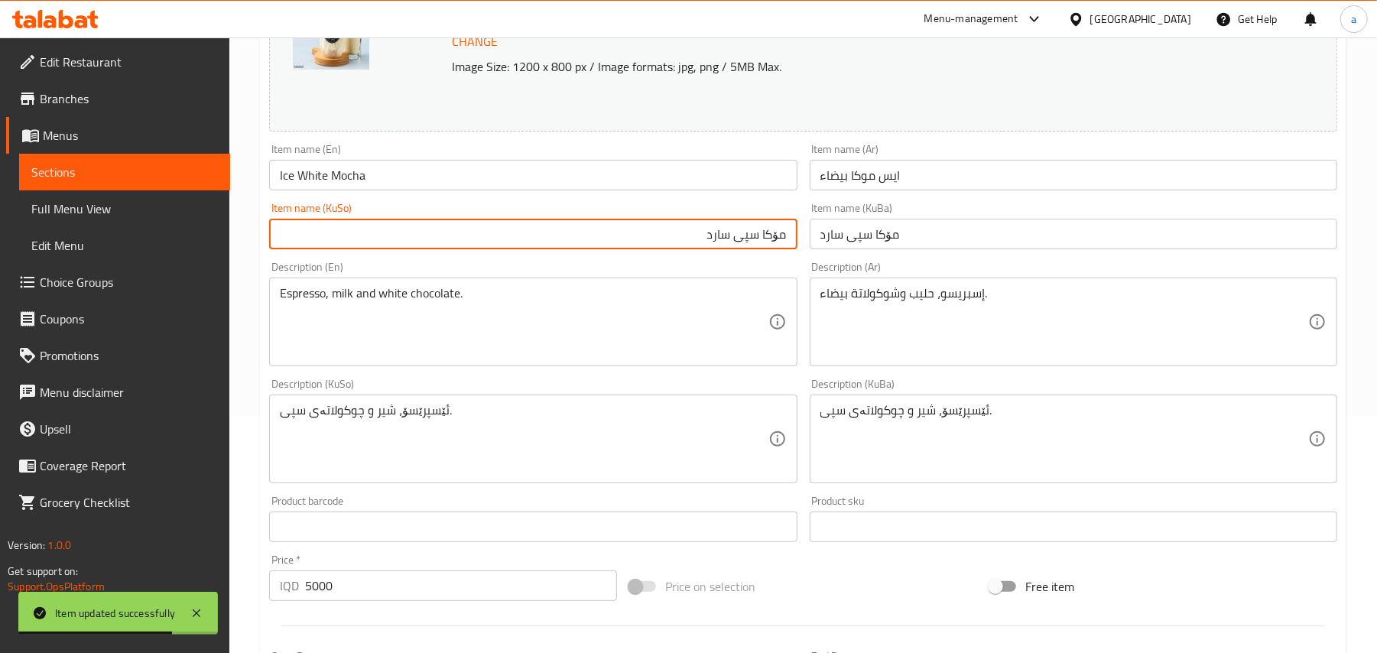
click at [763, 245] on input "مۆکا سپی سارد" at bounding box center [533, 234] width 528 height 31
click at [720, 246] on input "مۆکای سپی سارد" at bounding box center [533, 234] width 528 height 31
type input "مۆکای سپی سارد"
click at [860, 236] on input "مۆکا سپی سارد" at bounding box center [1074, 234] width 528 height 31
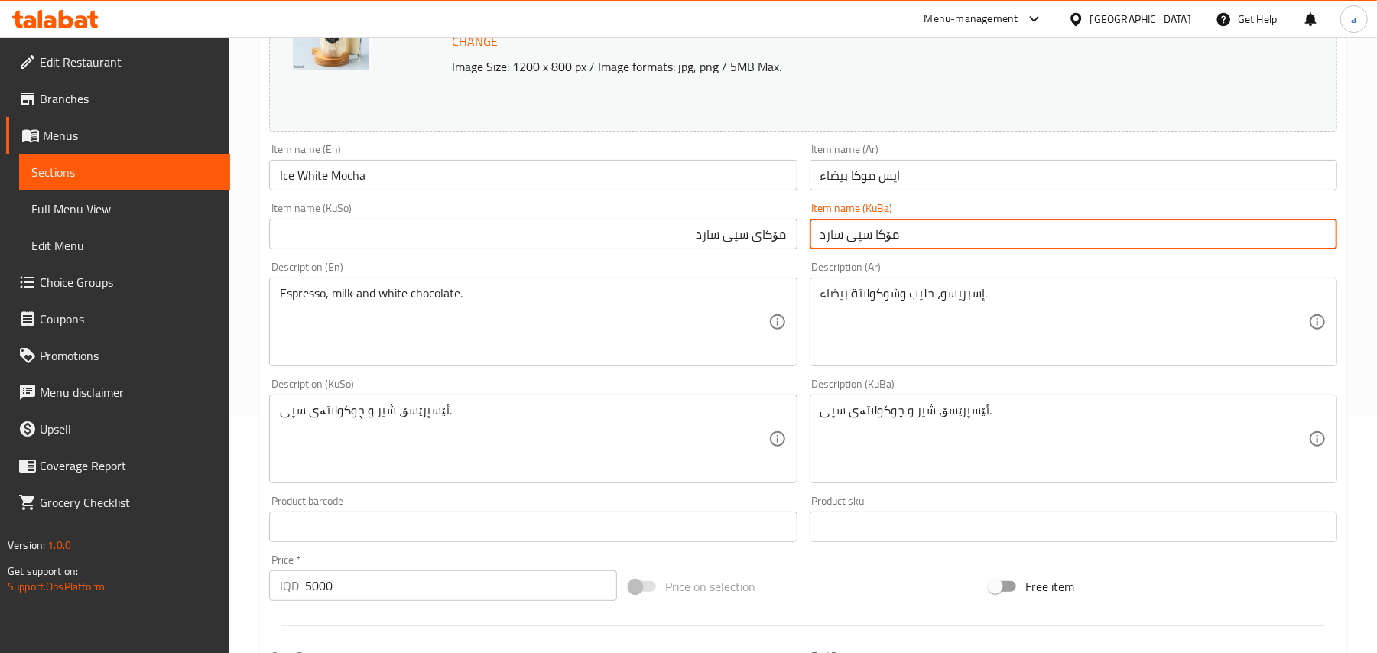
paste input "ی"
type input "مۆکای سپی سارد"
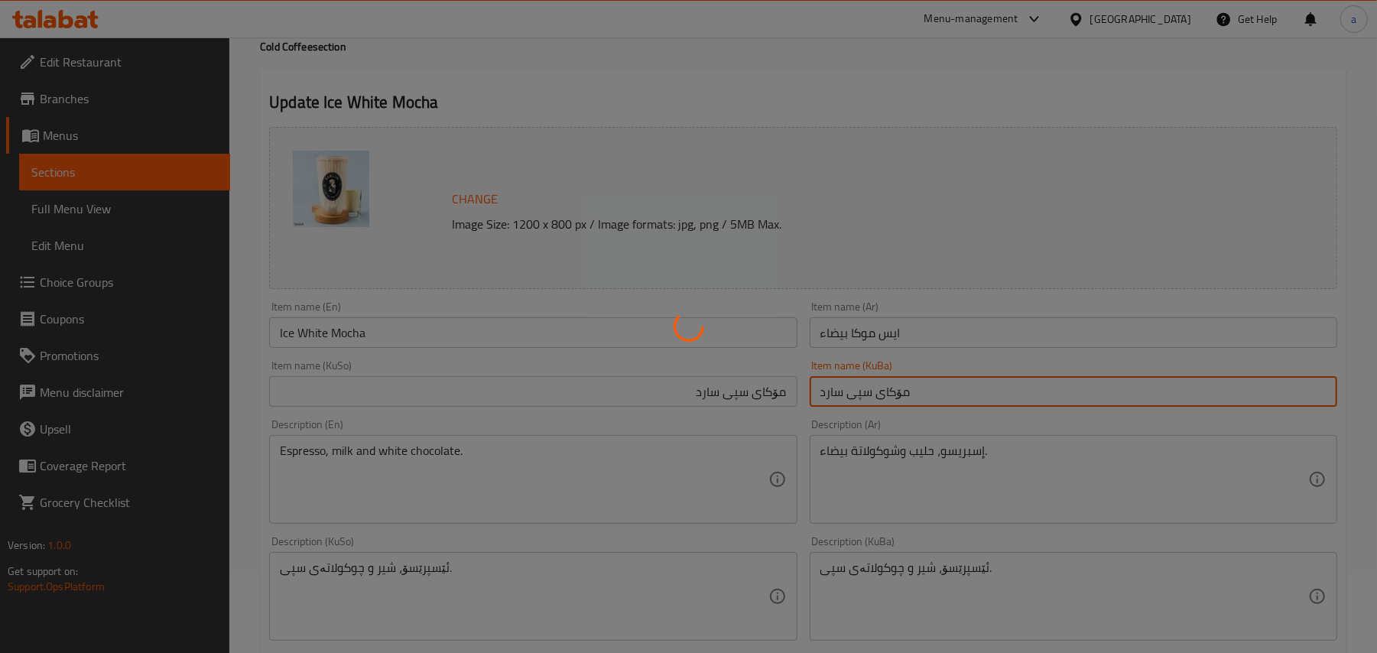
scroll to position [0, 0]
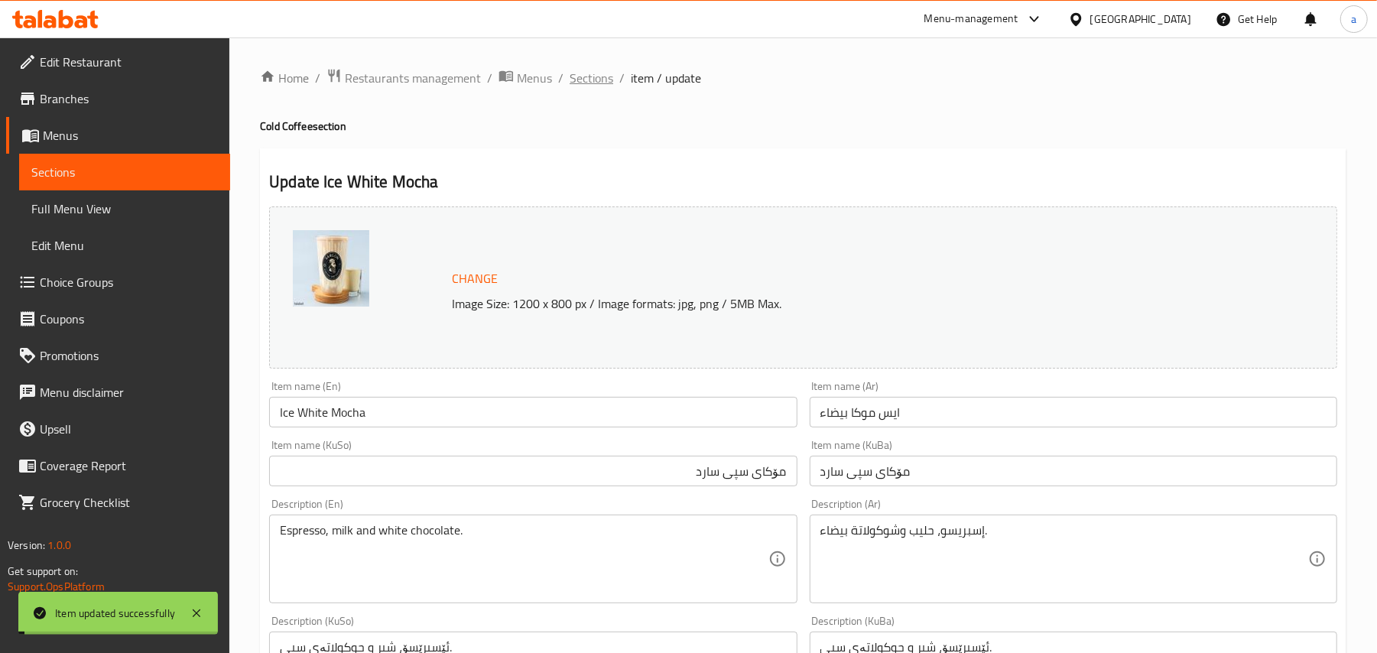
drag, startPoint x: 603, startPoint y: 83, endPoint x: 811, endPoint y: 6, distance: 221.9
click at [604, 81] on span "Sections" at bounding box center [592, 78] width 44 height 18
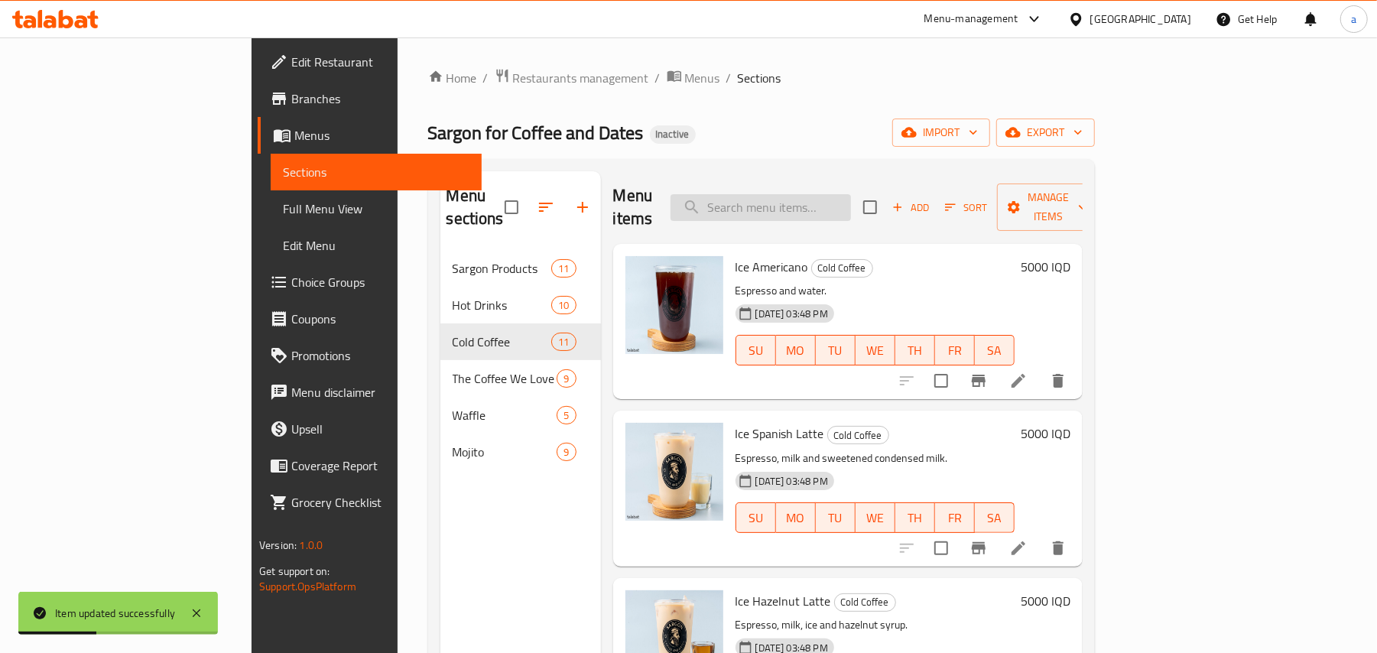
click at [851, 194] on input "search" at bounding box center [761, 207] width 180 height 27
paste input "Ice Sargon Latte"
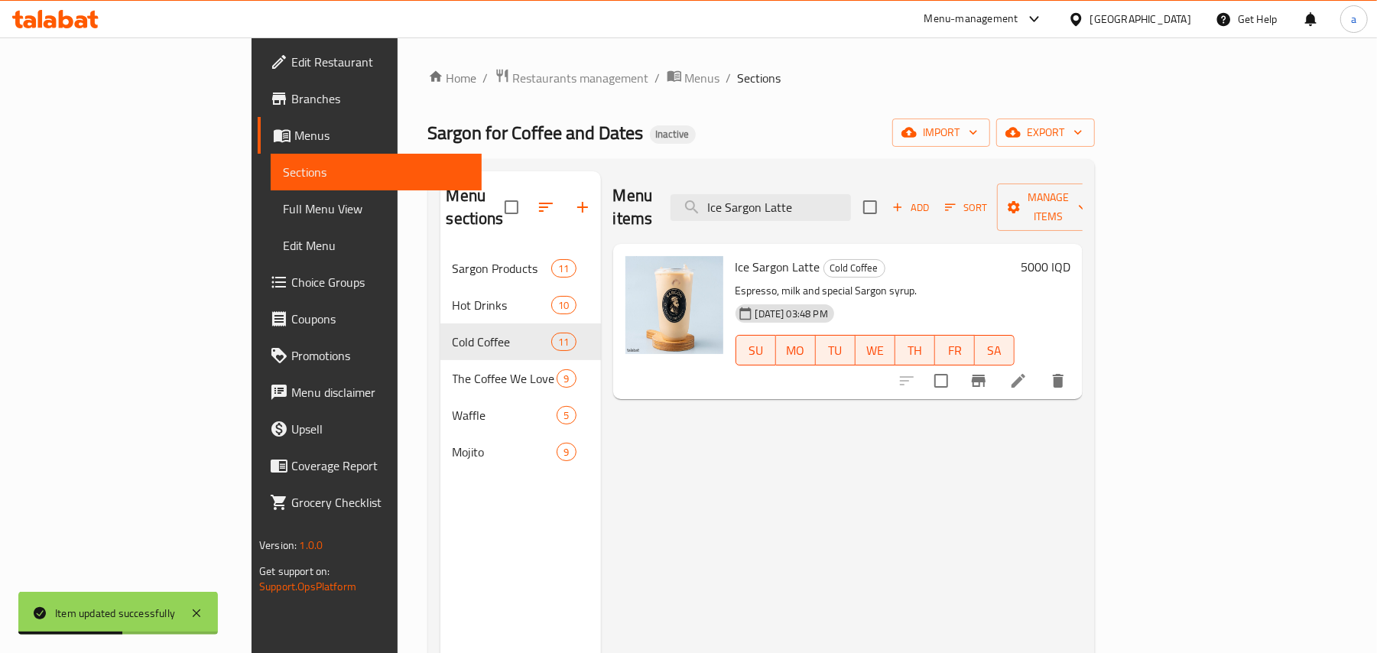
type input "Ice Sargon Latte"
click at [1028, 372] on icon at bounding box center [1018, 381] width 18 height 18
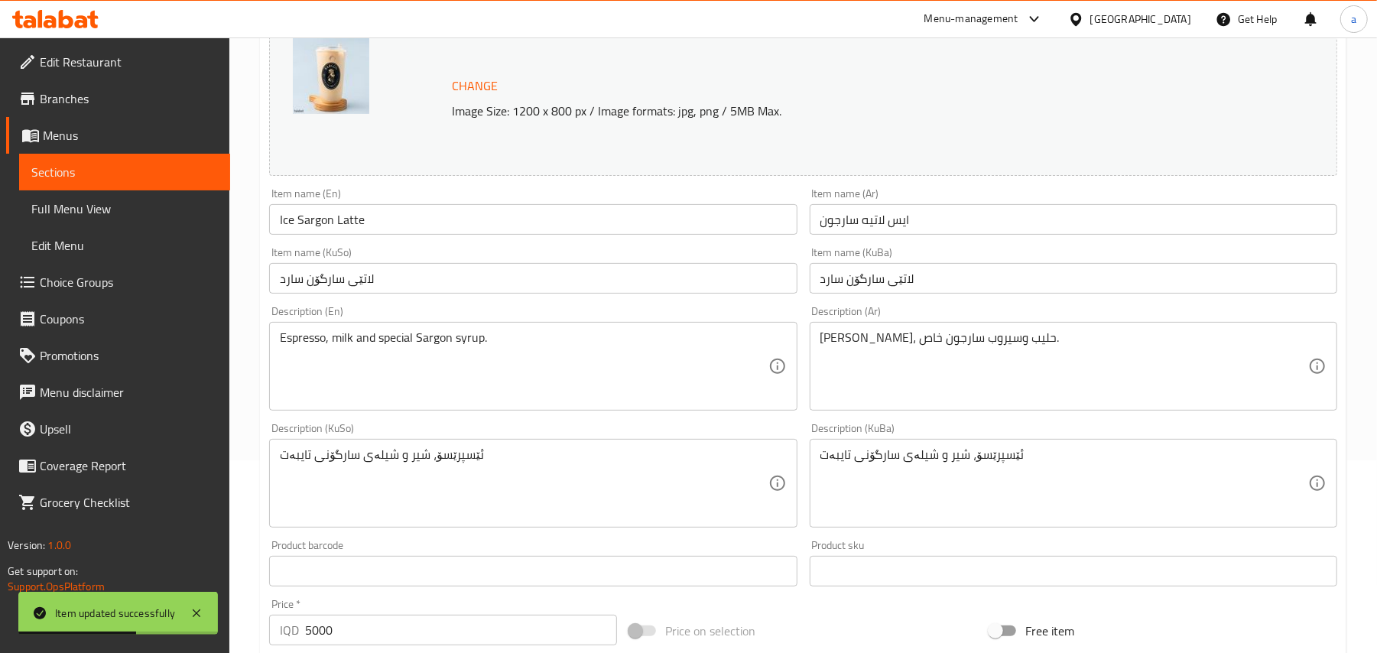
scroll to position [237, 0]
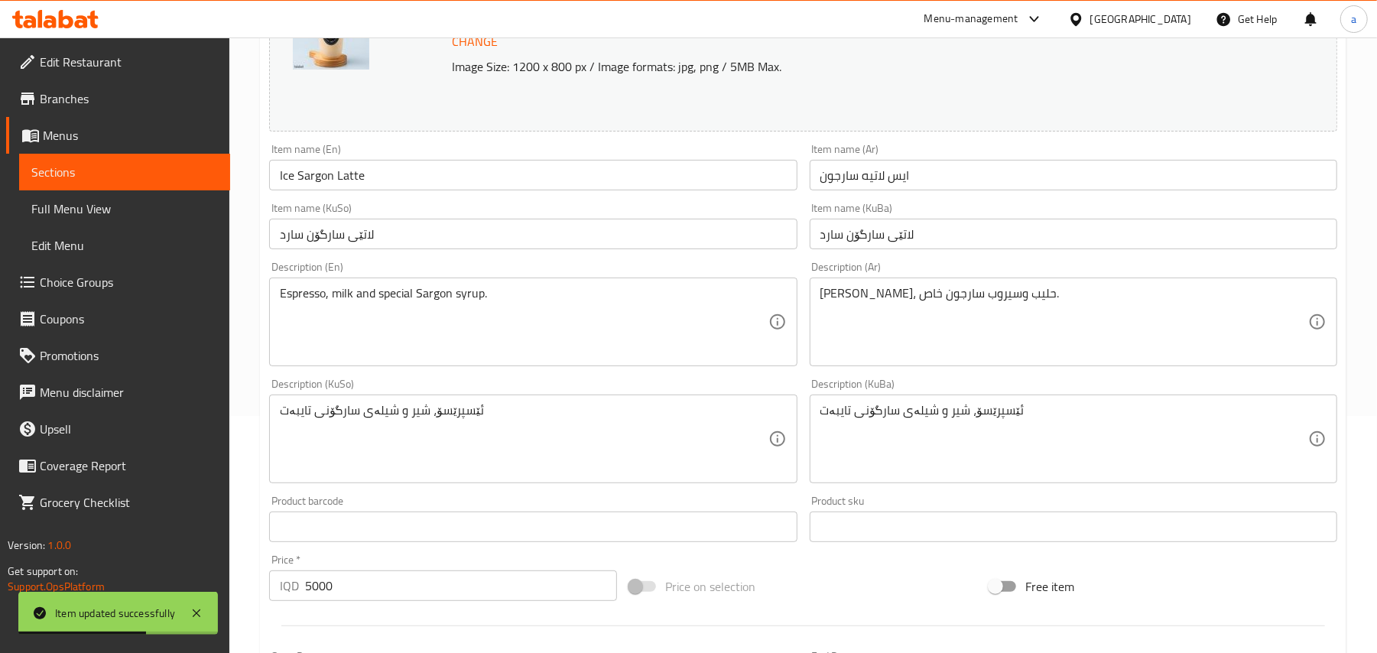
click at [681, 249] on input "لاتێی سارگۆن سارد" at bounding box center [533, 234] width 528 height 31
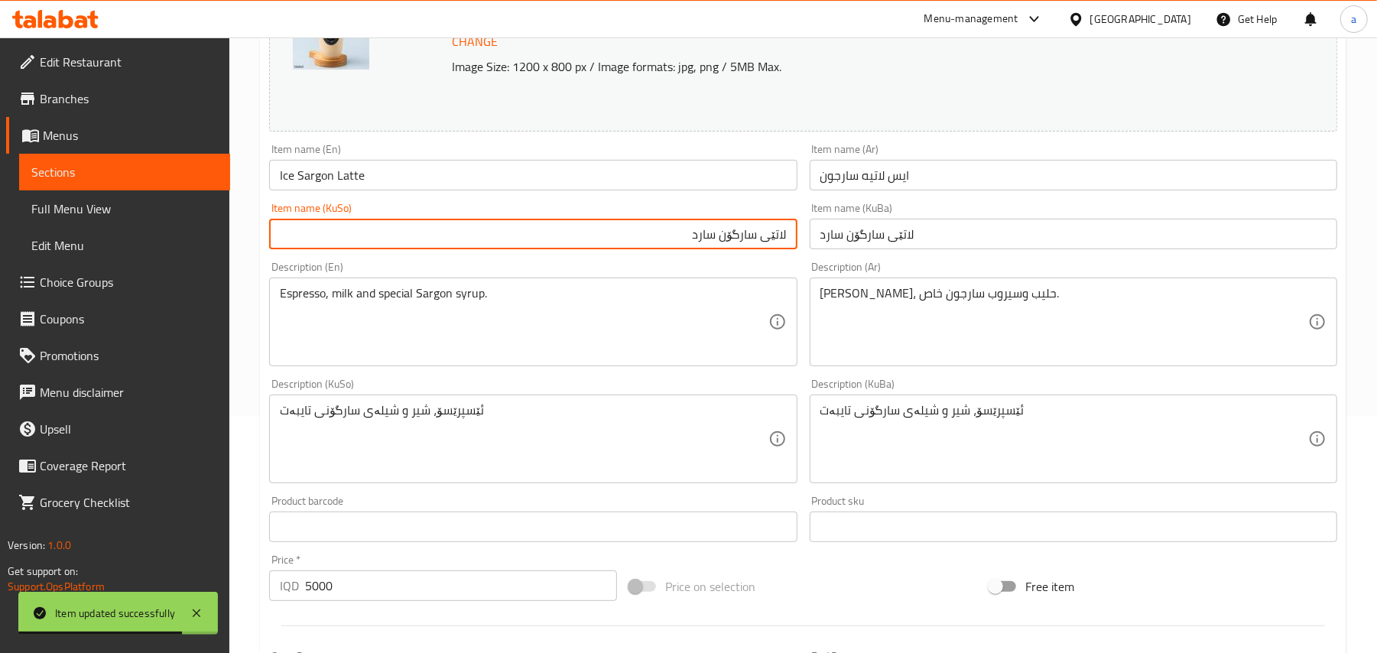
click at [743, 249] on input "لاتێی سارگۆن سارد" at bounding box center [533, 234] width 528 height 31
click at [743, 249] on input "لاتێی سەرگۆنی سارد" at bounding box center [533, 234] width 528 height 31
type input "لاتێی سەرگۆنی سارد"
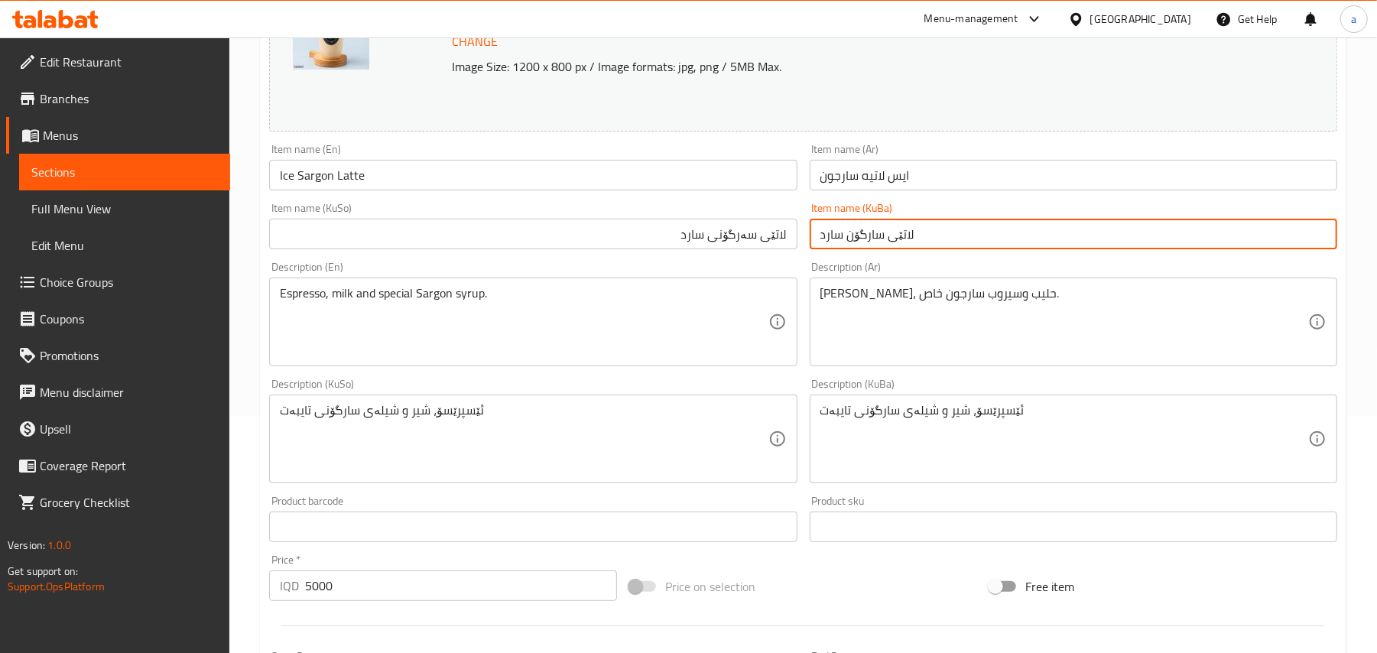
click at [869, 246] on input "لاتێی سارگۆن سارد" at bounding box center [1074, 234] width 528 height 31
paste input "لاتێی سەرگۆنی سارد"
paste input "ەرگۆنی"
type input "لاتێی سەرگۆنی سارد"
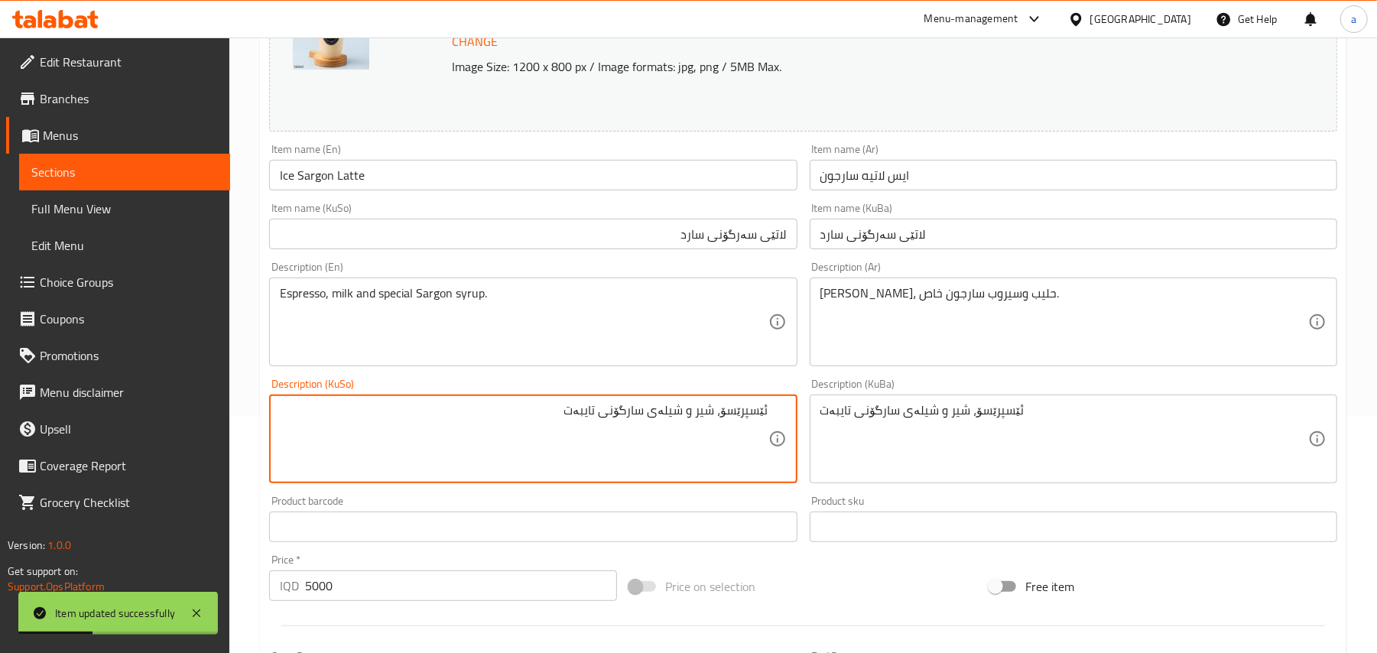
click at [628, 432] on textarea "ئێسپرێسۆ، شیر و شیلەی سارگۆنی تایبەت" at bounding box center [524, 439] width 488 height 73
click at [631, 431] on textarea "ئێسپرێسۆ، شیر و شیلەی سەرگۆنی تایبەت" at bounding box center [524, 439] width 488 height 73
type textarea "ئێسپرێسۆ، شیر و شیلەی سەرگۆنی تایبەت"
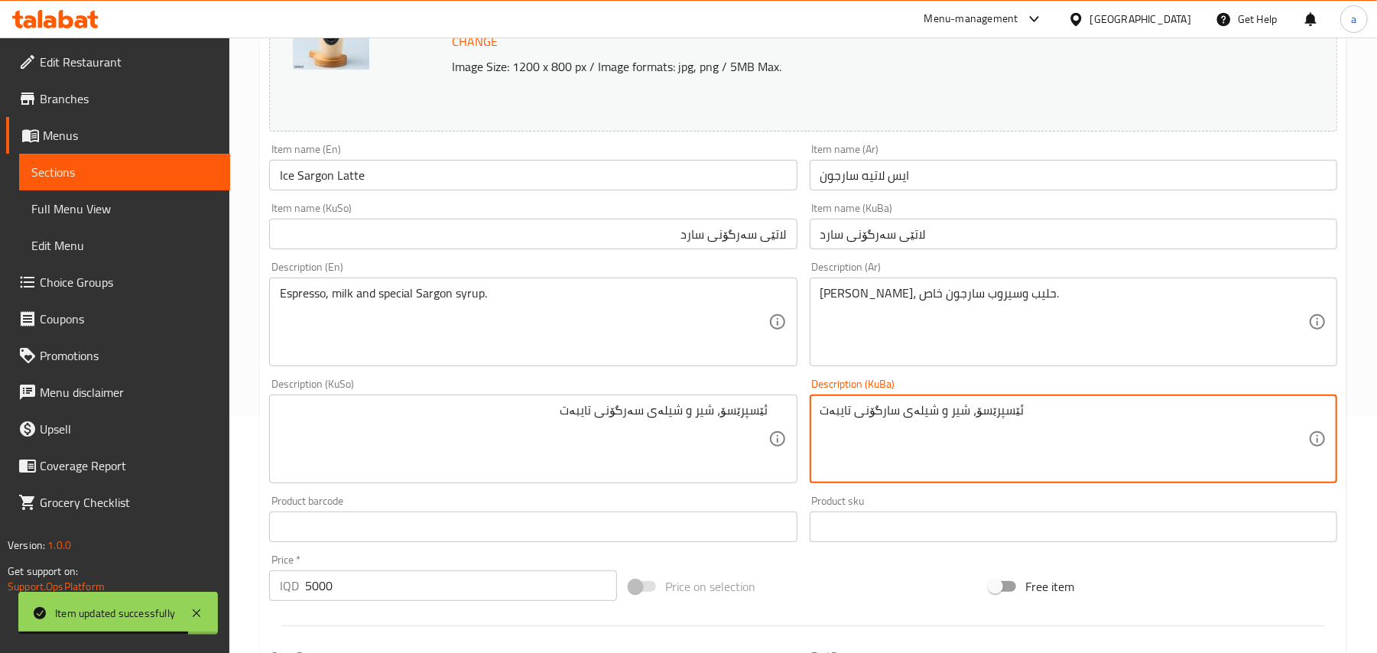
paste textarea "ە"
type textarea "ئێسپرێسۆ، شیر و شیلەی سەرگۆنی تایبەت"
click at [521, 178] on input "Ice Sargon Latte" at bounding box center [533, 175] width 528 height 31
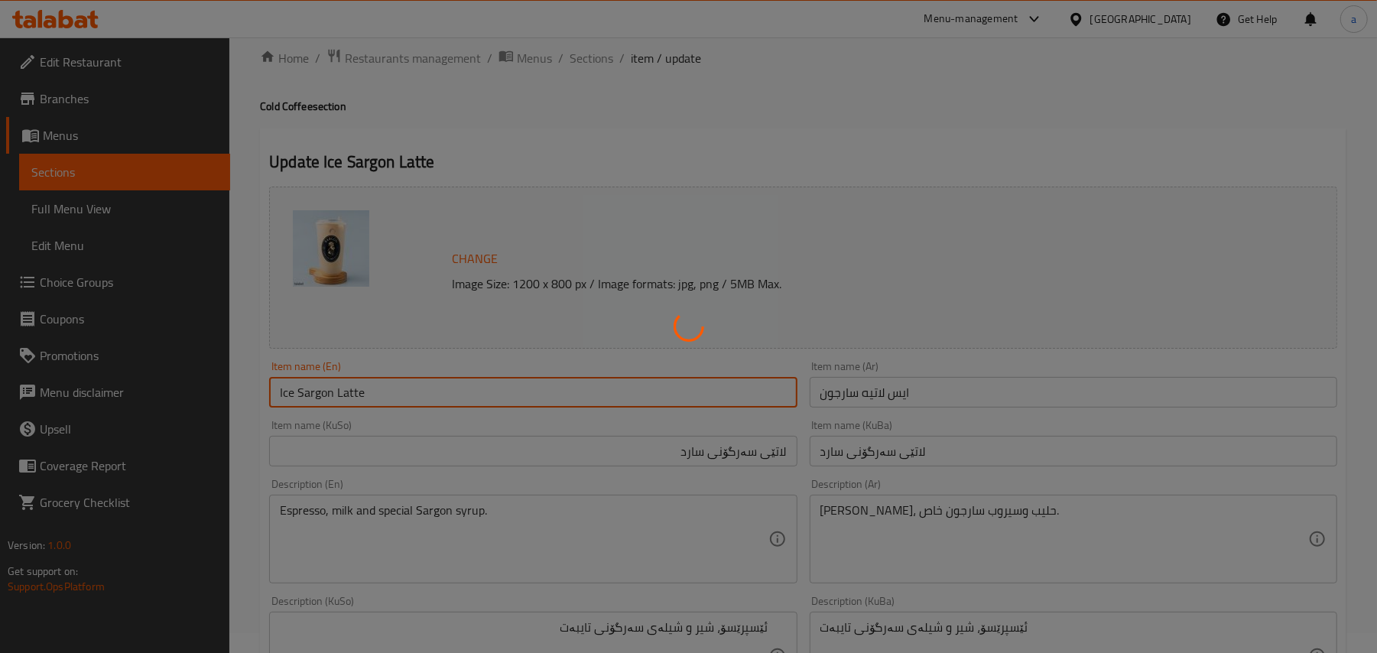
scroll to position [0, 0]
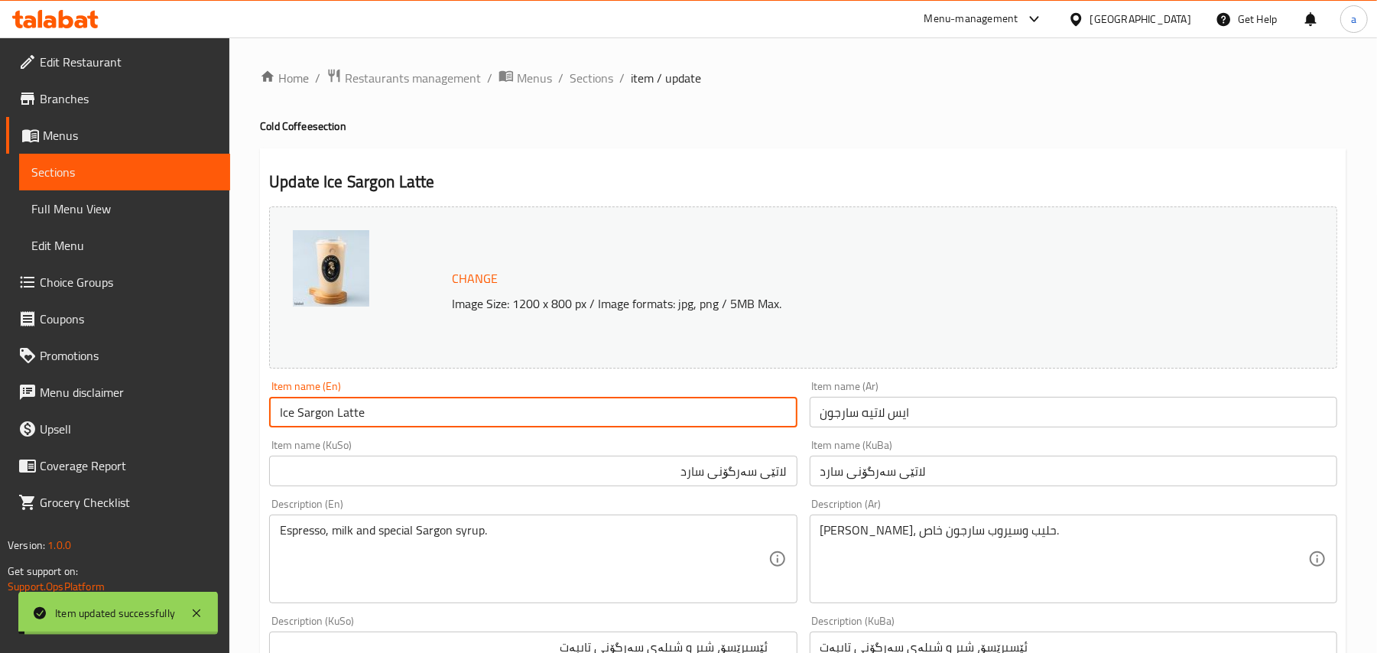
click at [613, 73] on span "Sections" at bounding box center [592, 78] width 44 height 18
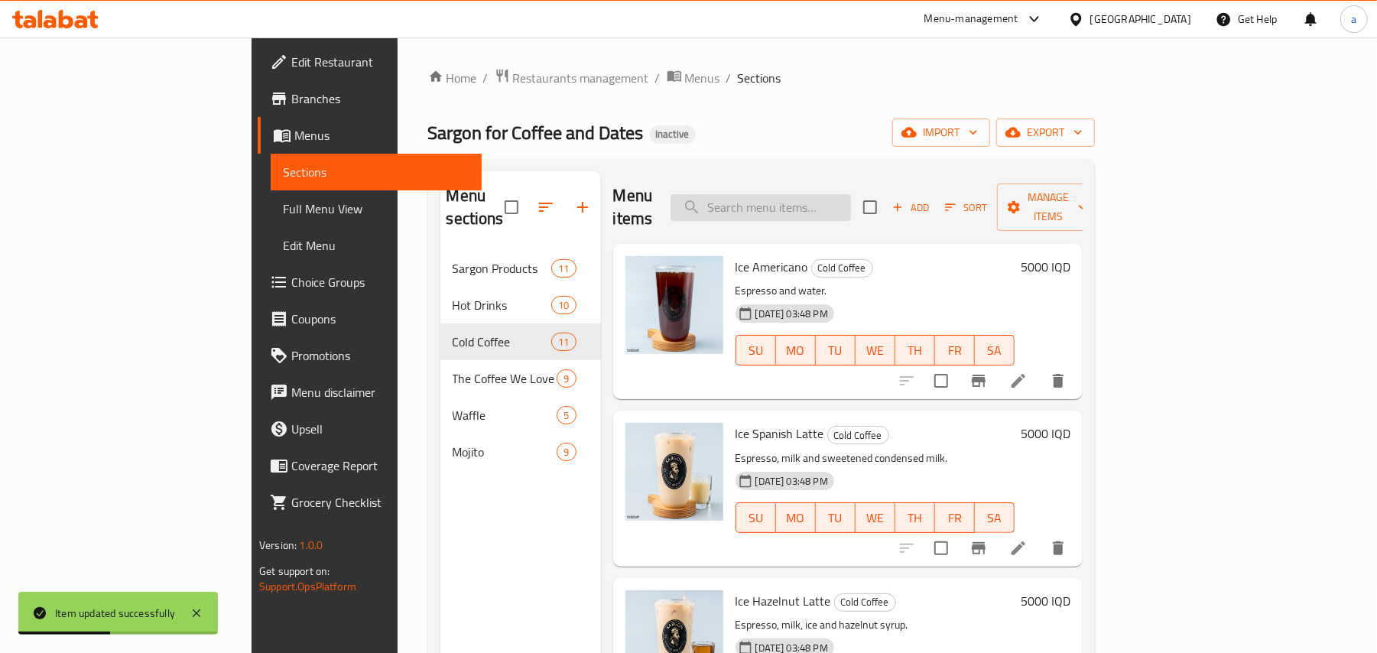
click at [831, 196] on input "search" at bounding box center [761, 207] width 180 height 27
paste input "Caramel Coffee"
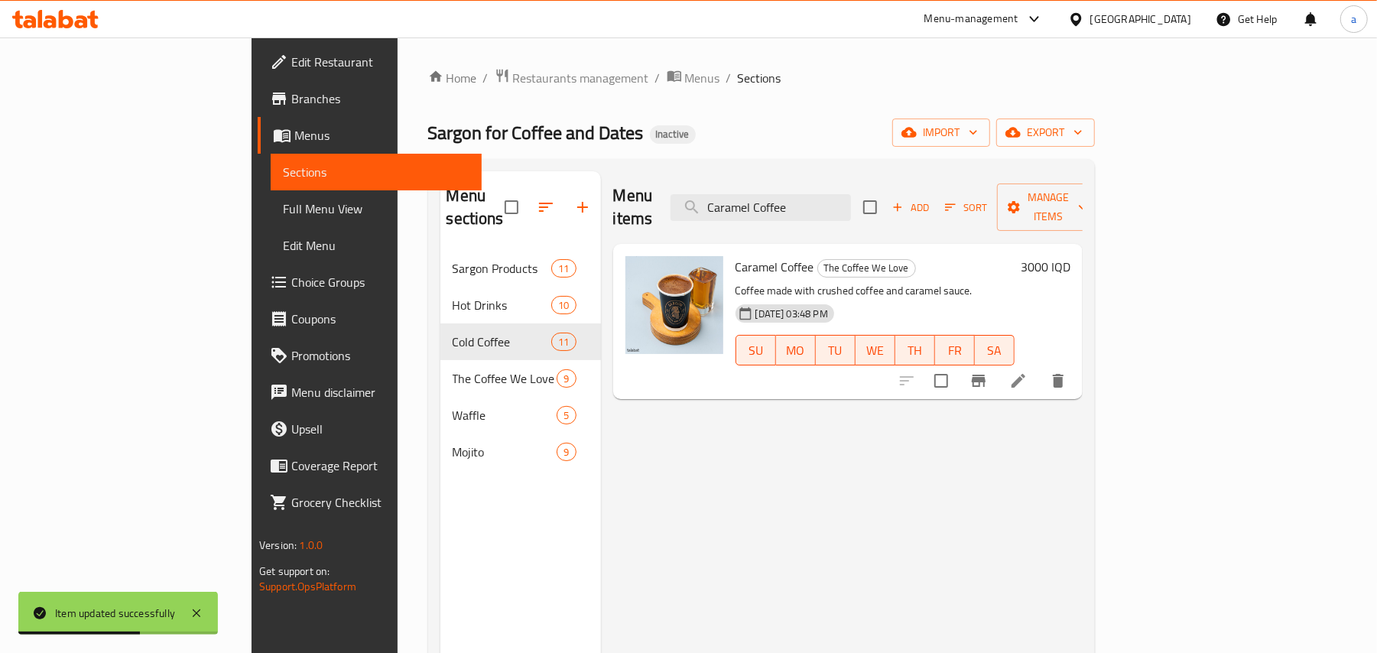
type input "Caramel Coffee"
click at [1028, 372] on icon at bounding box center [1018, 381] width 18 height 18
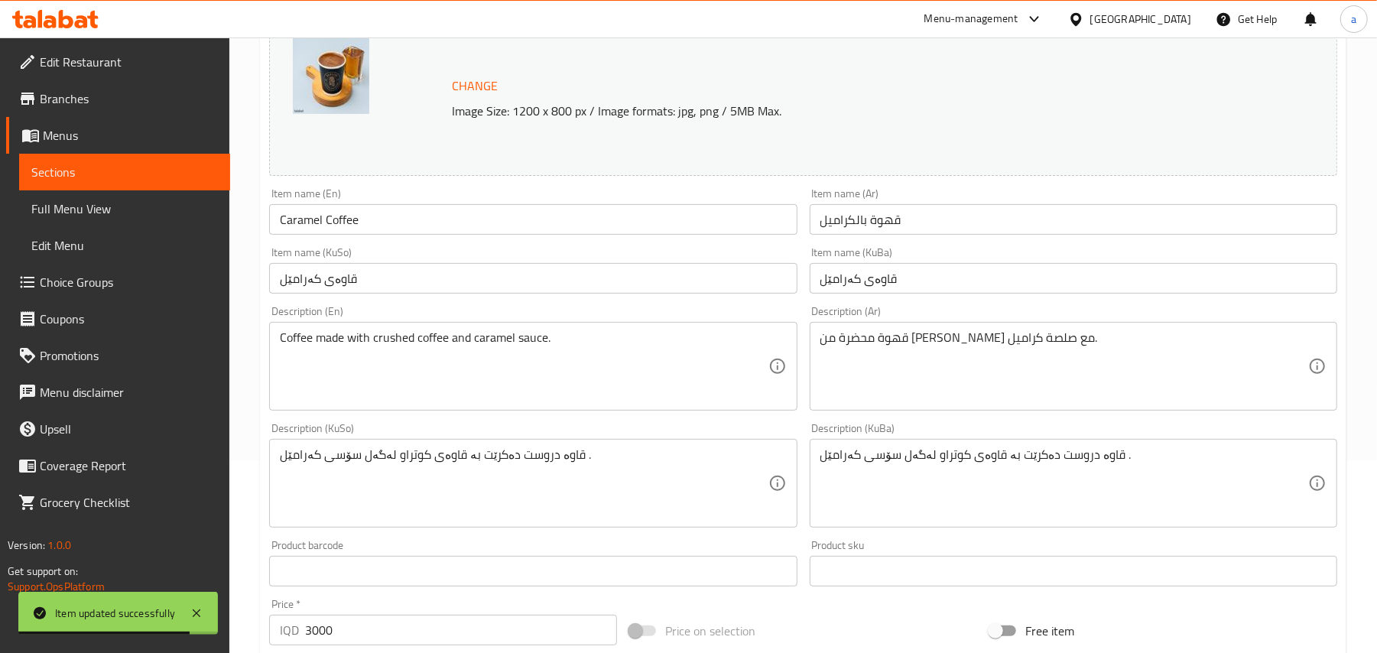
scroll to position [237, 0]
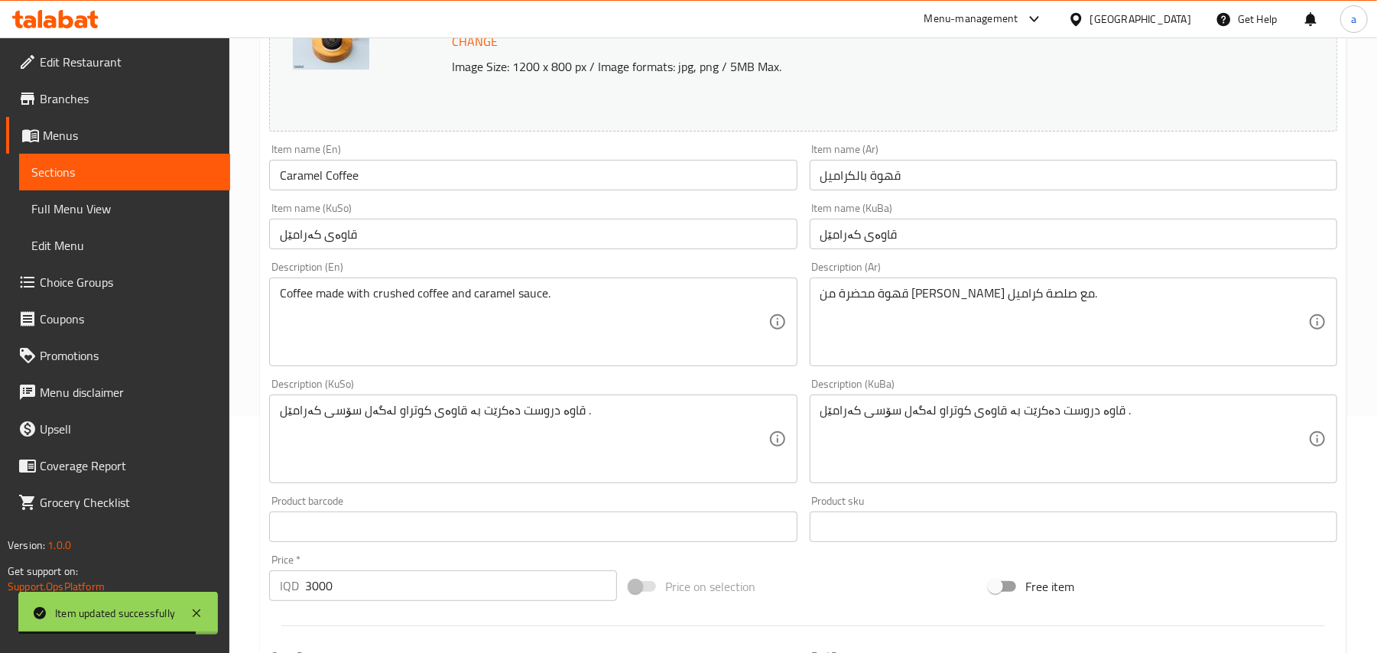
click at [533, 222] on div "Item name (KuSo) قاوەی کەرامێل Item name (KuSo)" at bounding box center [533, 226] width 528 height 47
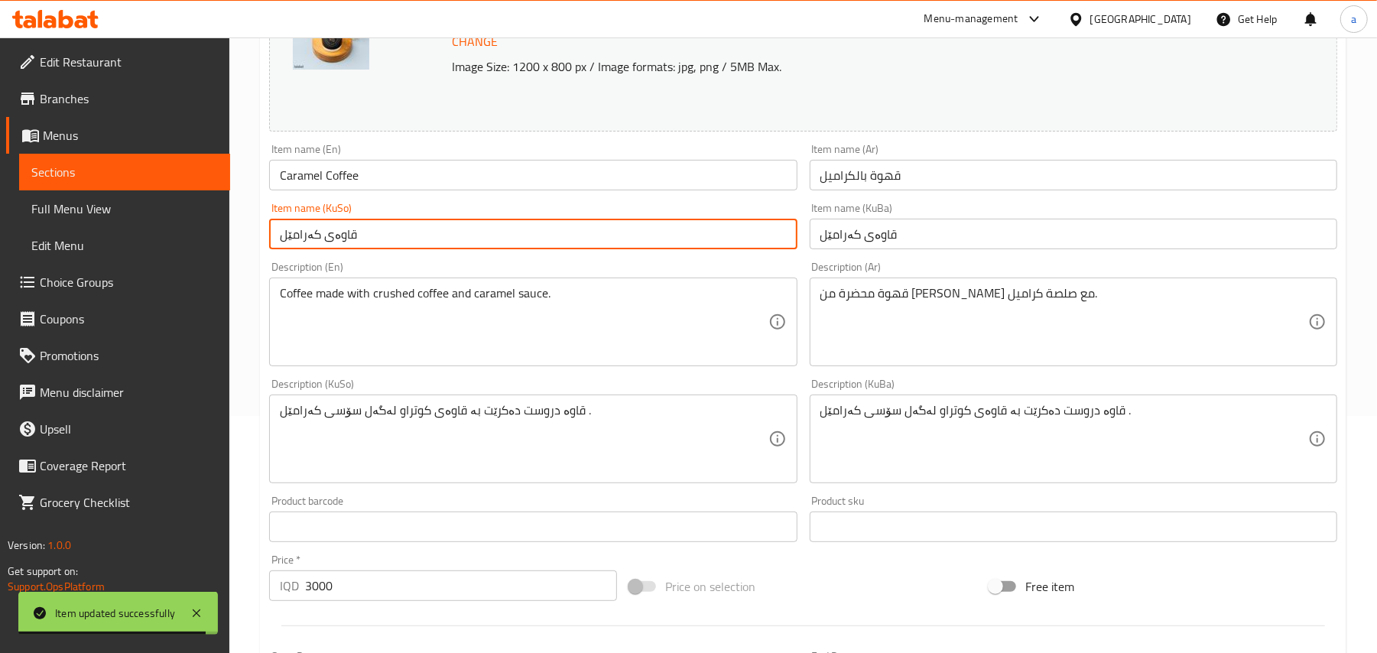
click at [533, 242] on input "قاوەی کەرامێل" at bounding box center [533, 234] width 528 height 31
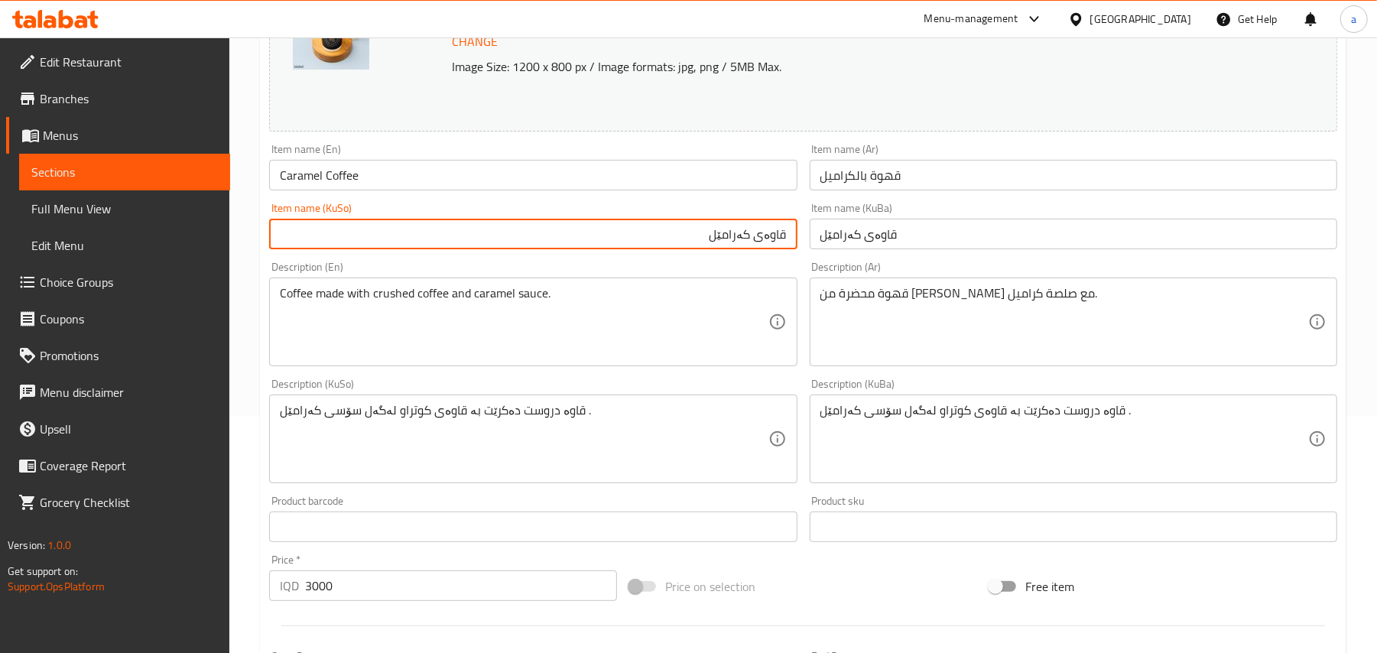
click at [759, 249] on input "قاوەی کەرامێل" at bounding box center [533, 234] width 528 height 31
click at [763, 249] on input "قاوە بە کەرامێل" at bounding box center [533, 234] width 528 height 31
type input "قاوە بە کەرامێل"
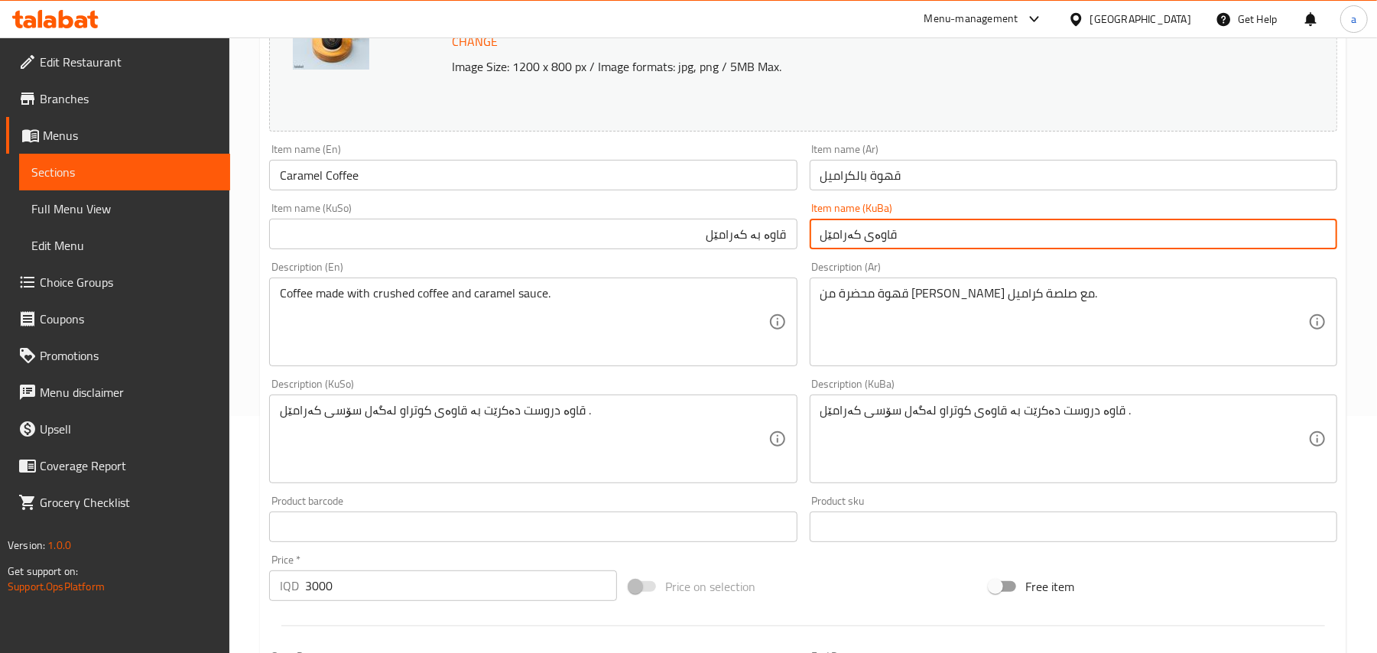
click at [846, 246] on input "قاوەی کەرامێل" at bounding box center [1074, 234] width 528 height 31
paste input "قاوە بە کەرامێل"
paste input "بە کە"
type input "قاوە بە کەرامێل"
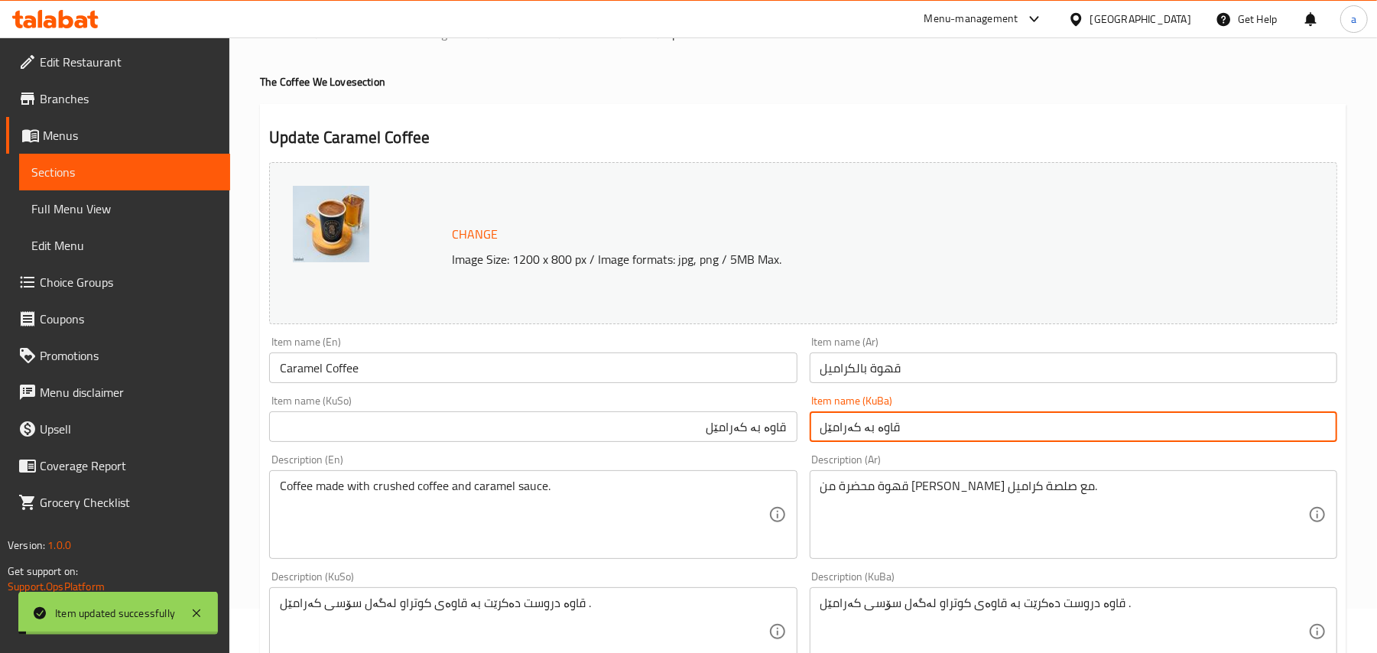
scroll to position [0, 0]
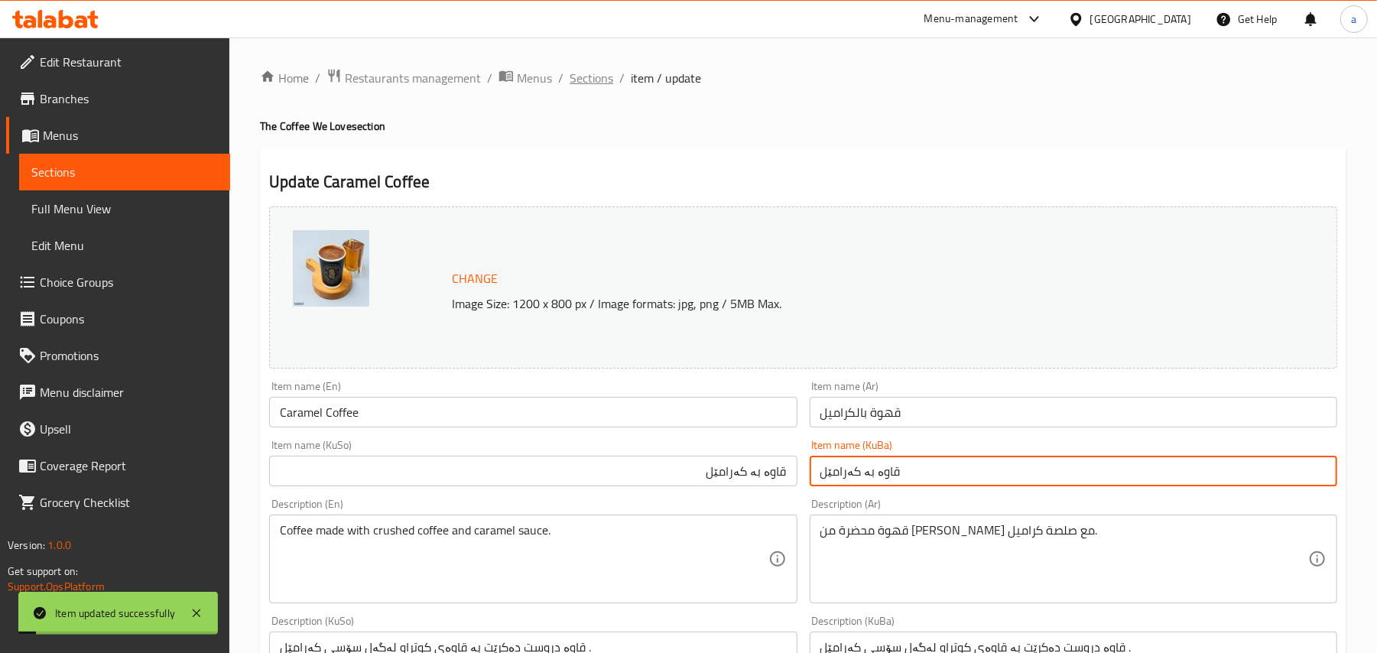
click at [600, 72] on span "Sections" at bounding box center [592, 78] width 44 height 18
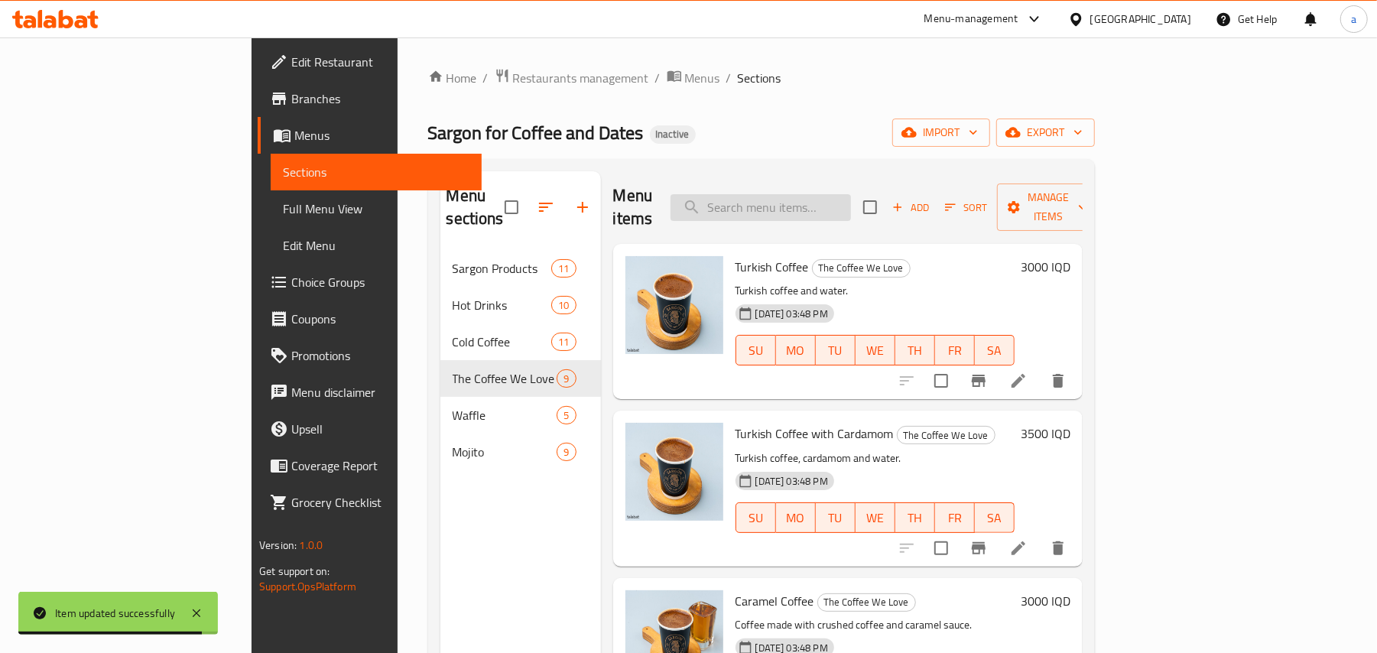
click at [811, 196] on input "search" at bounding box center [761, 207] width 180 height 27
paste input "Chocolate Coffee"
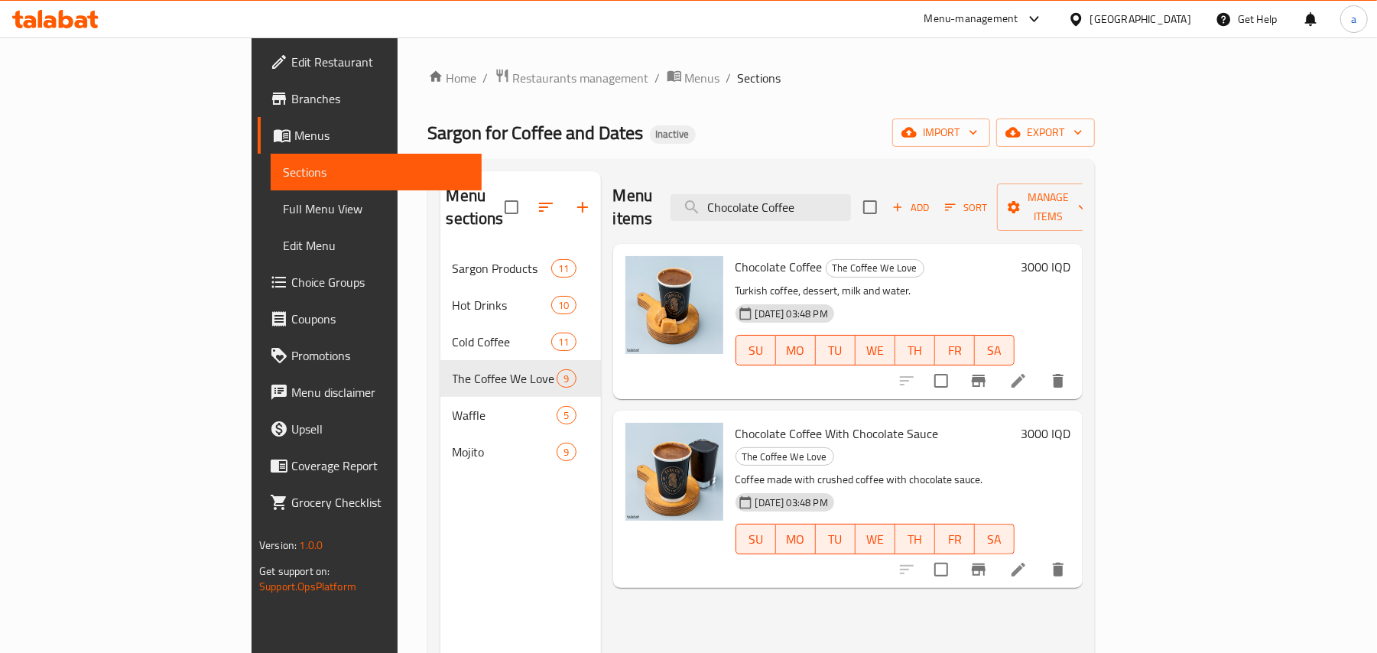
type input "Chocolate Coffee"
click at [1028, 372] on icon at bounding box center [1018, 381] width 18 height 18
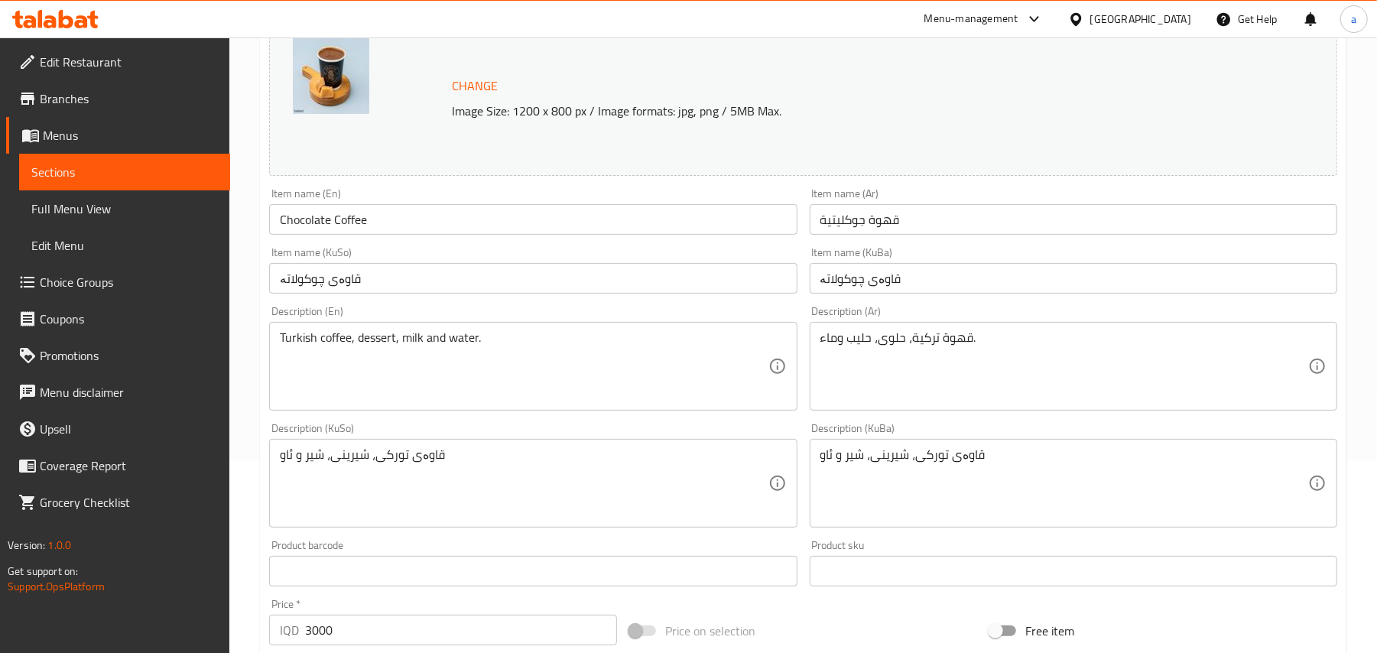
scroll to position [237, 0]
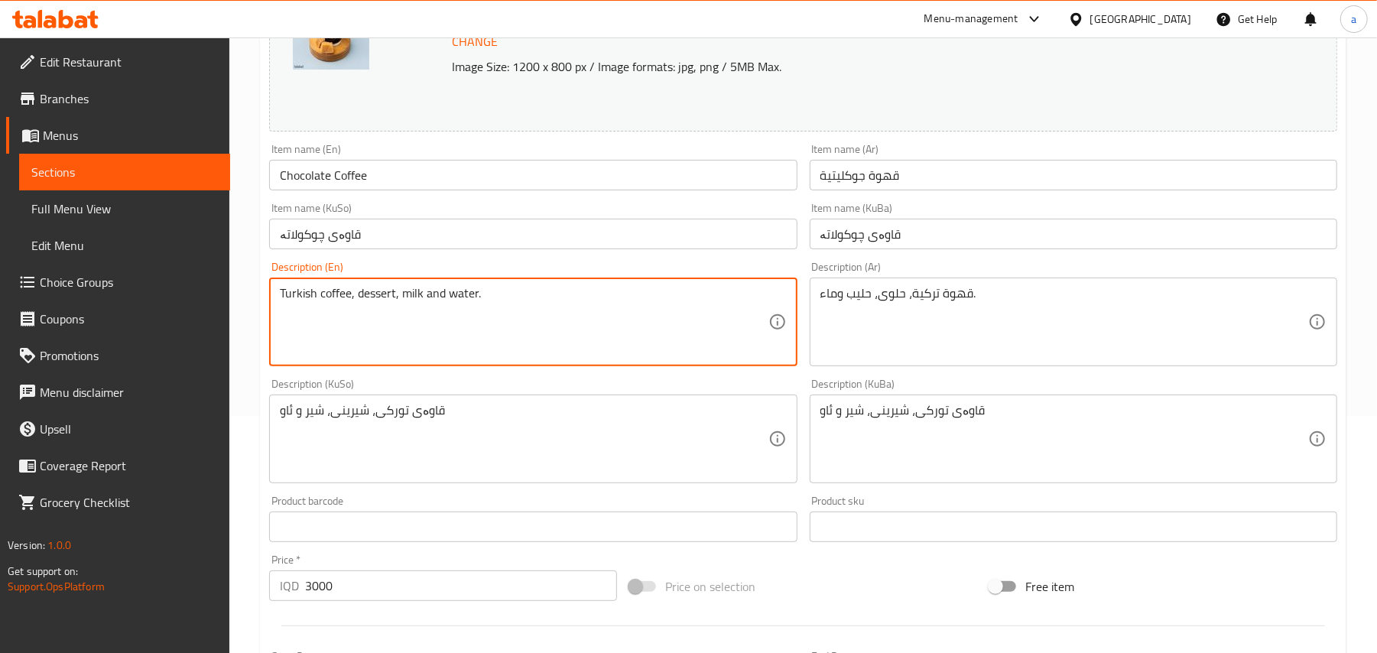
click at [393, 304] on textarea "Turkish coffee, dessert, milk and water." at bounding box center [524, 322] width 488 height 73
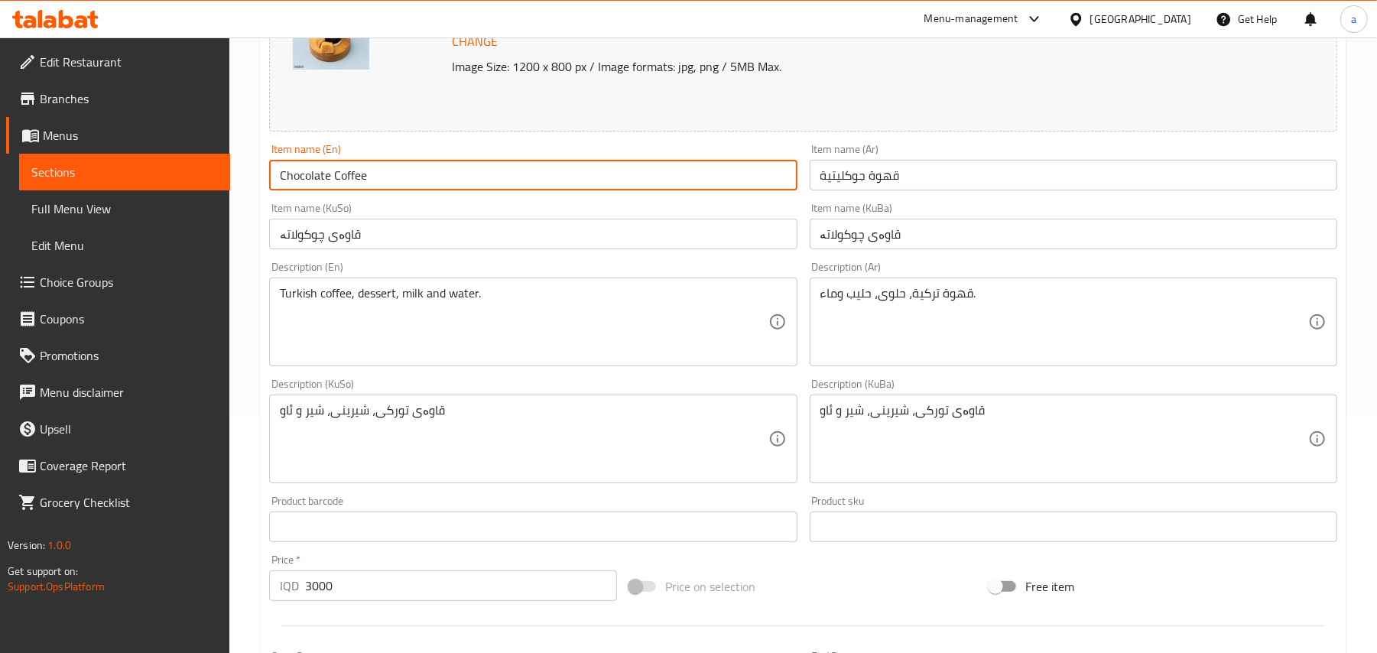
click at [401, 184] on input "Chocolate Coffee" at bounding box center [533, 175] width 528 height 31
paste input "dessert"
click at [408, 187] on input "Chocolate Coffee With dessert" at bounding box center [533, 175] width 528 height 31
click at [512, 182] on input "Chocolate Coffee With Dessert" at bounding box center [533, 175] width 528 height 31
type input "Chocolate Coffee With Dessert"
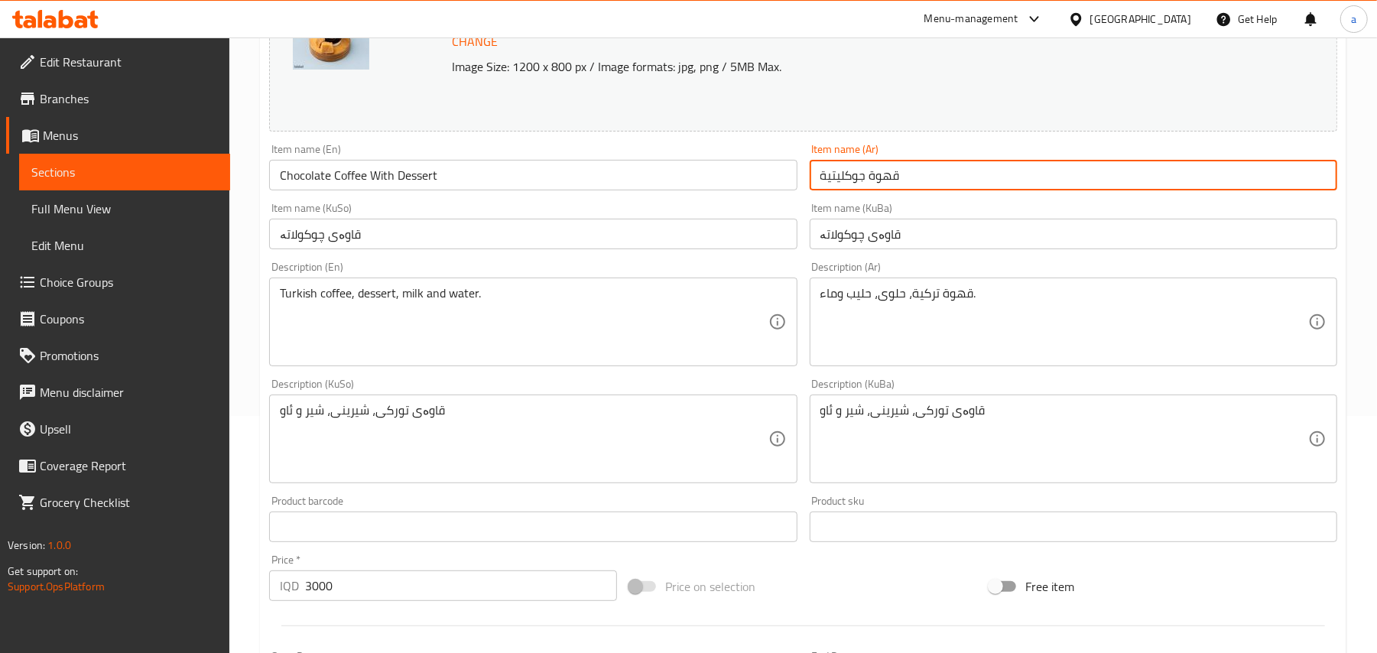
click at [1016, 174] on input "قهوة جوكليتية" at bounding box center [1074, 175] width 528 height 31
click at [1121, 190] on input "قهوة جوكليتية" at bounding box center [1074, 175] width 528 height 31
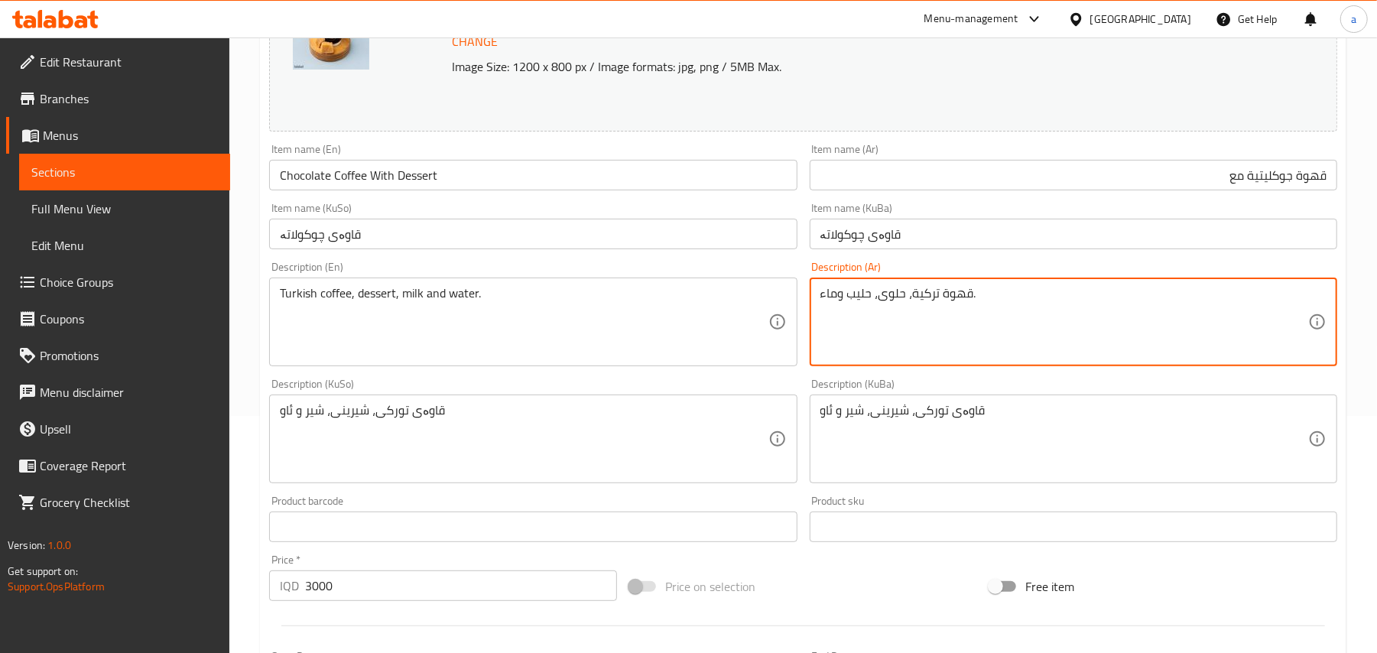
click at [896, 306] on textarea "قهوة تركية، حلوى، حليب وماء." at bounding box center [1065, 322] width 488 height 73
click at [1136, 184] on input "قهوة جوكليتية مع" at bounding box center [1074, 175] width 528 height 31
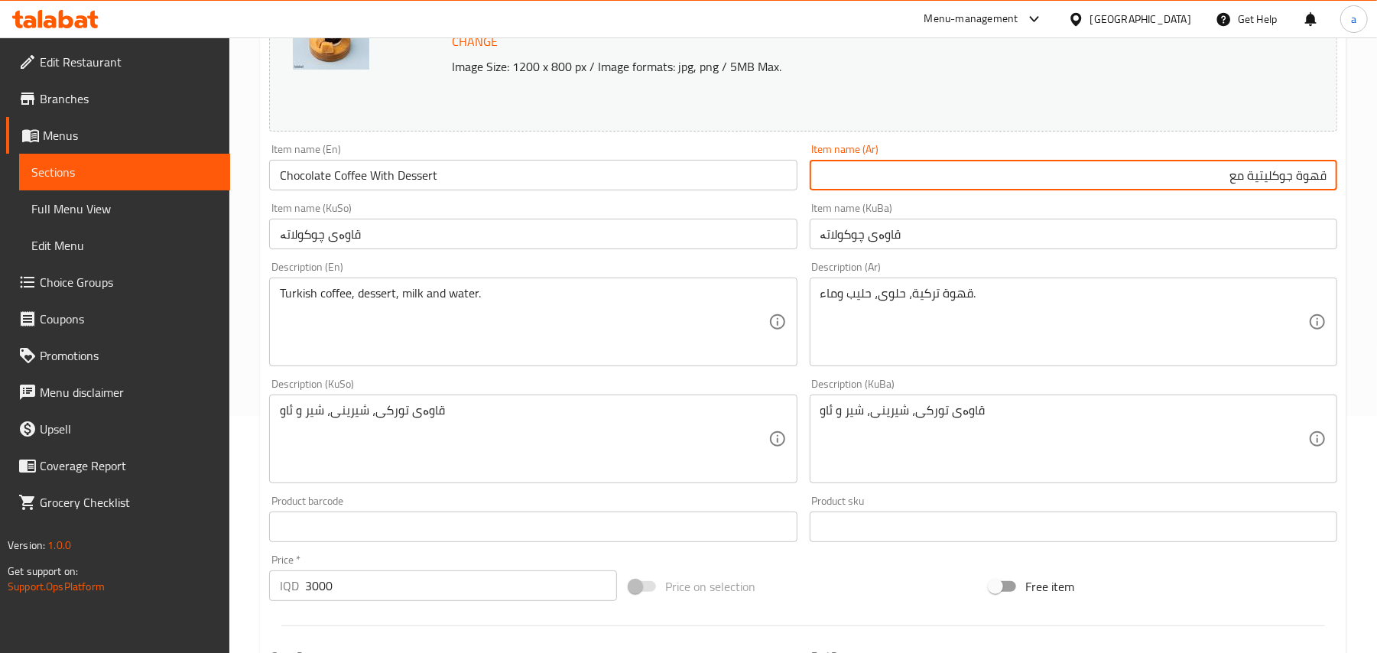
paste input "حلوى"
type input "قهوة جوكليتية مع حلوى"
click at [748, 246] on input "قاوەی چوکولاتە" at bounding box center [533, 234] width 528 height 31
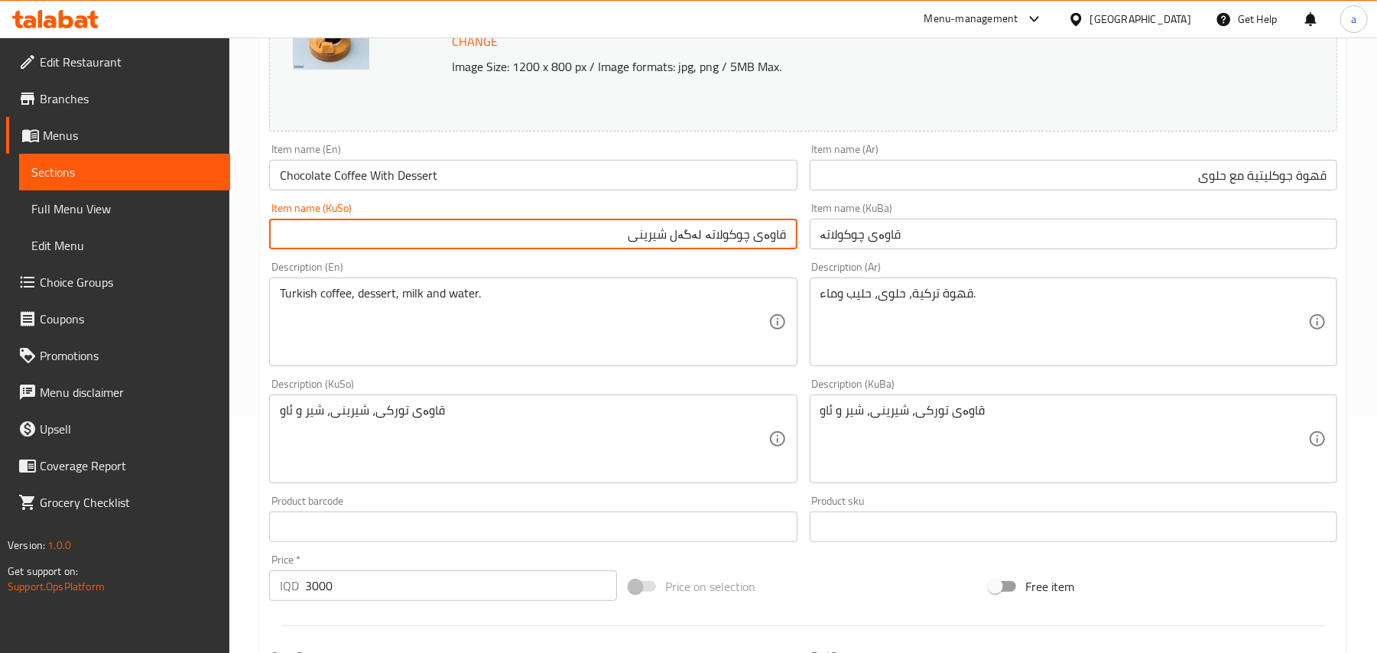
click at [729, 249] on input "قاوەی چوکولاتە لەگەل شیرینی" at bounding box center [533, 234] width 528 height 31
type input "قاوەی چوکولاتە لەگەل شیرینی"
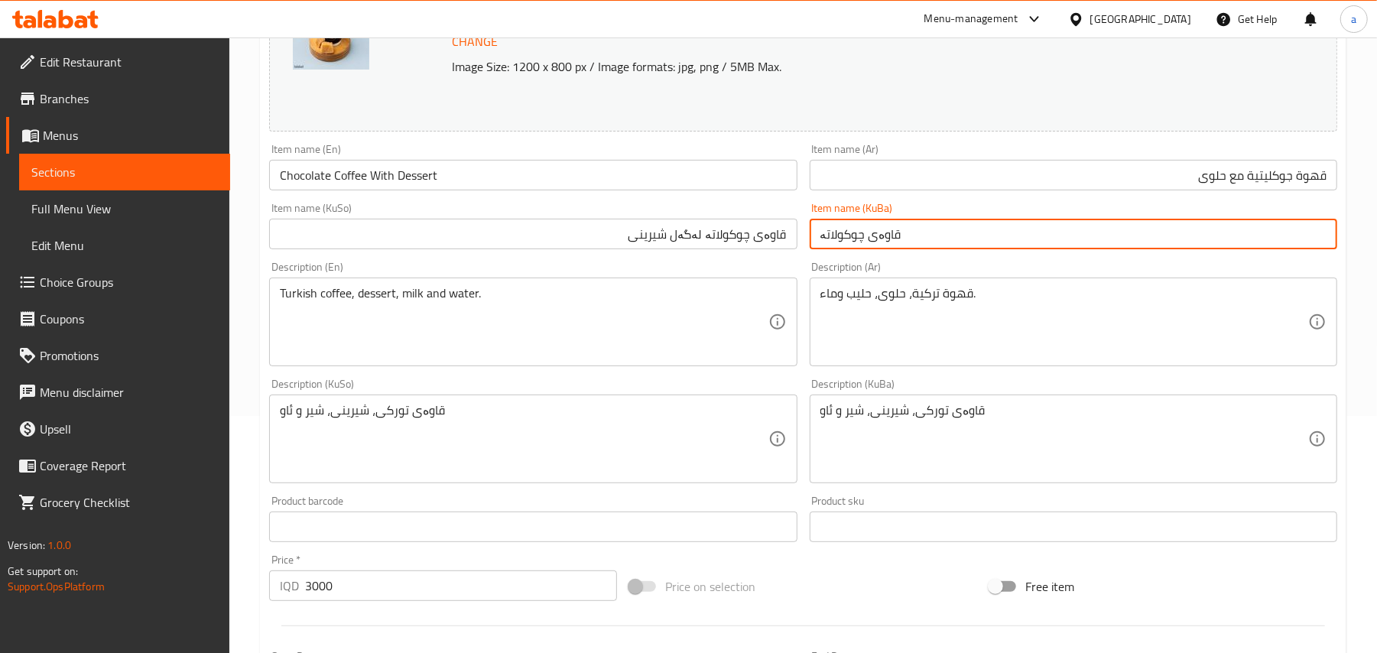
click at [873, 242] on input "قاوەی چوکولاتە" at bounding box center [1074, 234] width 528 height 31
paste input "لەگەل شیرینی"
type input "قاوەی چوکولاتە لەگەل شیرینی"
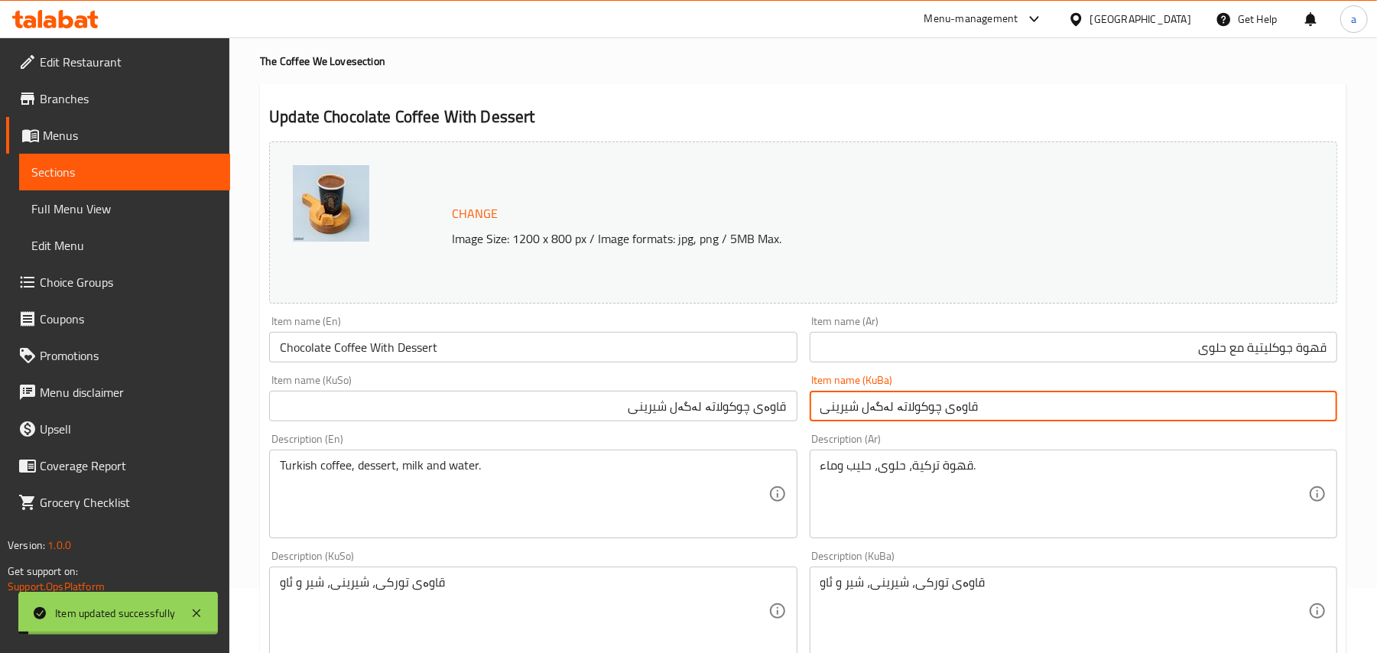
scroll to position [0, 0]
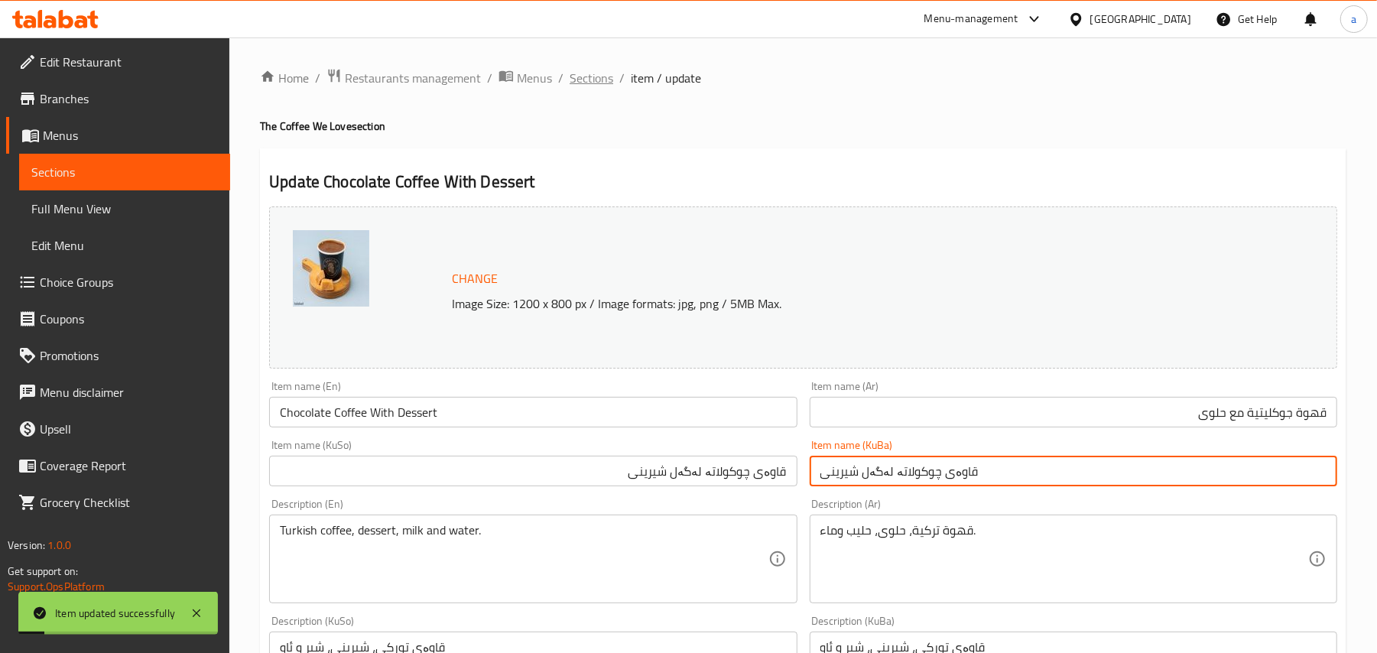
click at [601, 83] on span "Sections" at bounding box center [592, 78] width 44 height 18
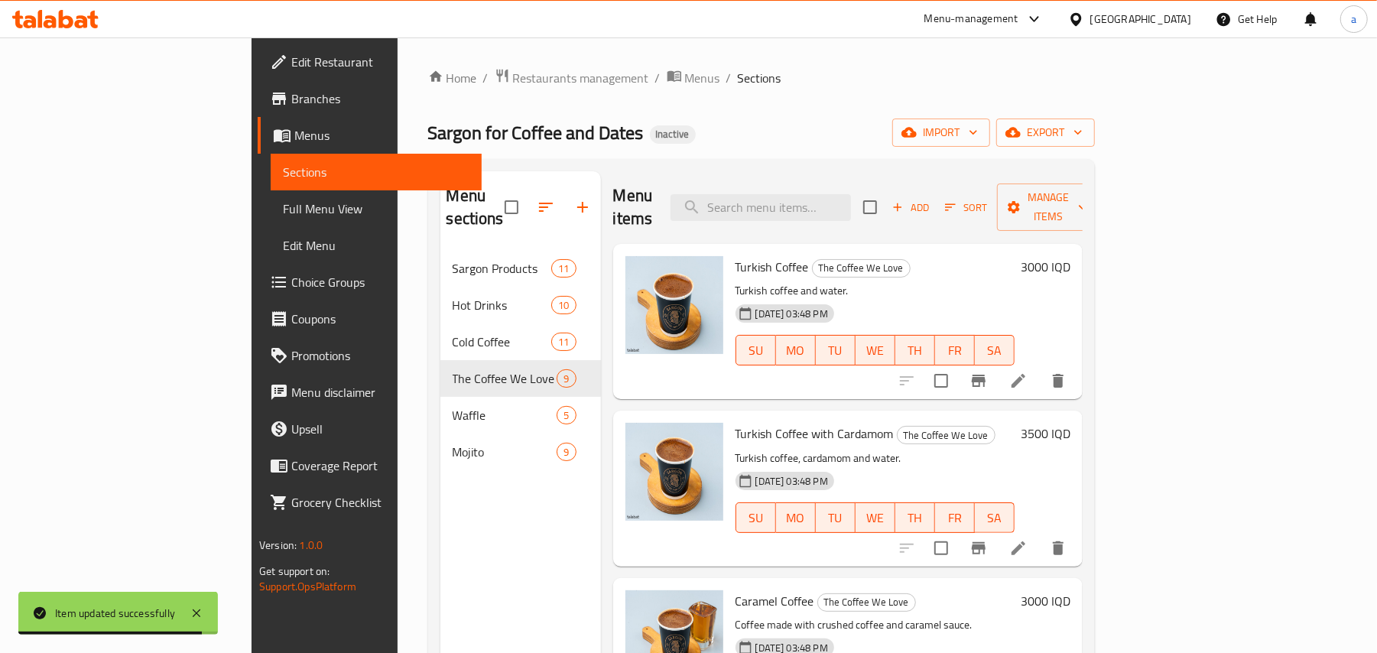
click at [271, 224] on link "Full Menu View" at bounding box center [376, 208] width 211 height 37
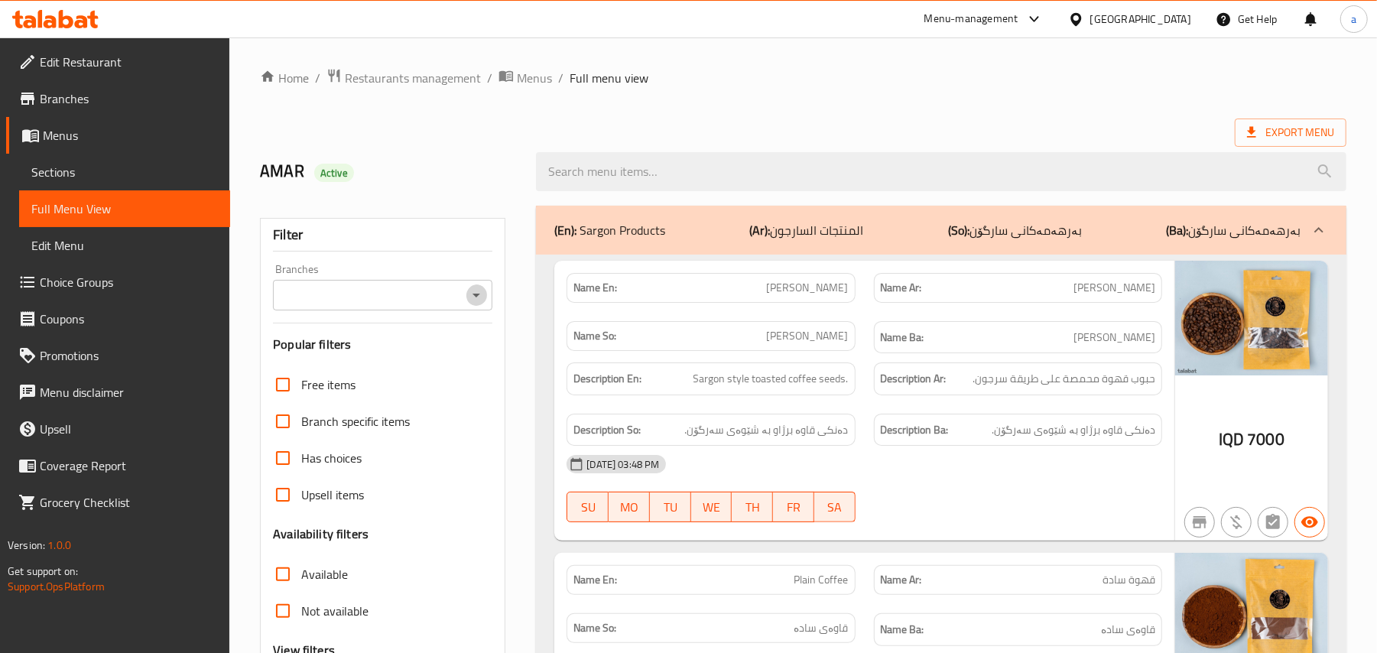
click at [469, 301] on icon "Open" at bounding box center [476, 295] width 18 height 18
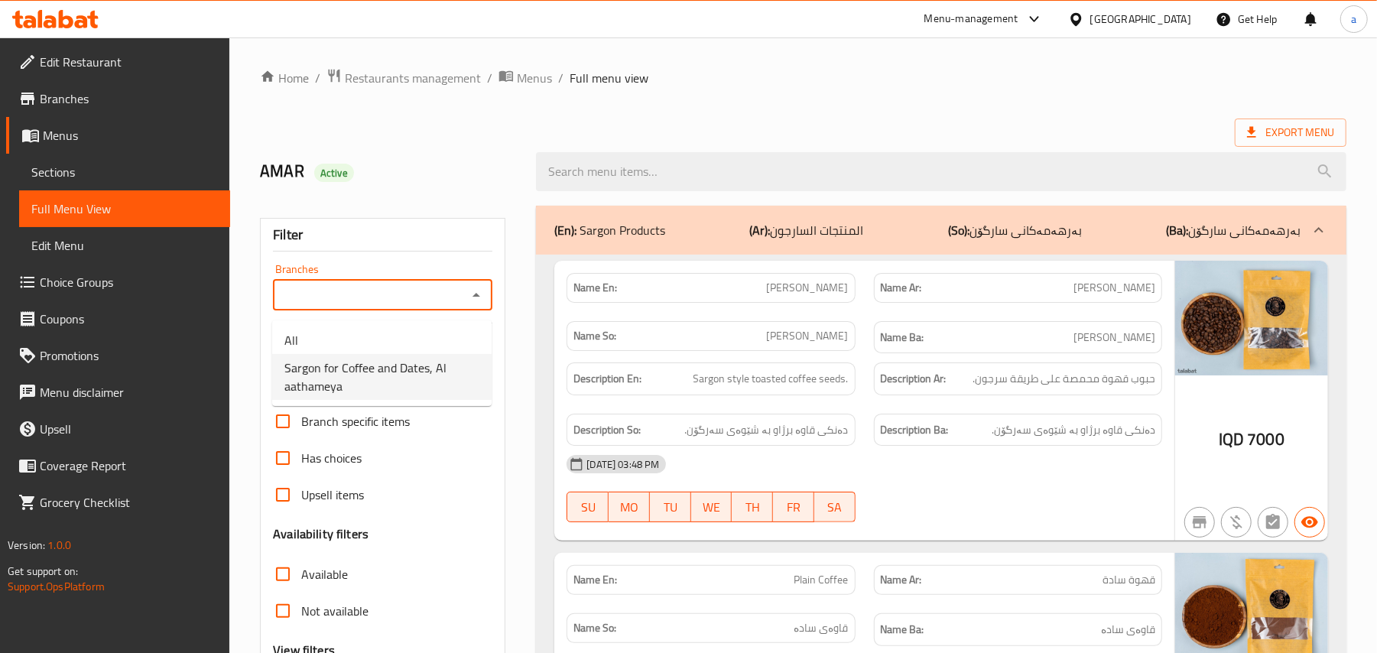
click at [423, 366] on span "Sargon for Coffee and Dates, Al aathameya" at bounding box center [381, 377] width 195 height 37
type input "Sargon for Coffee and Dates, Al aathameya"
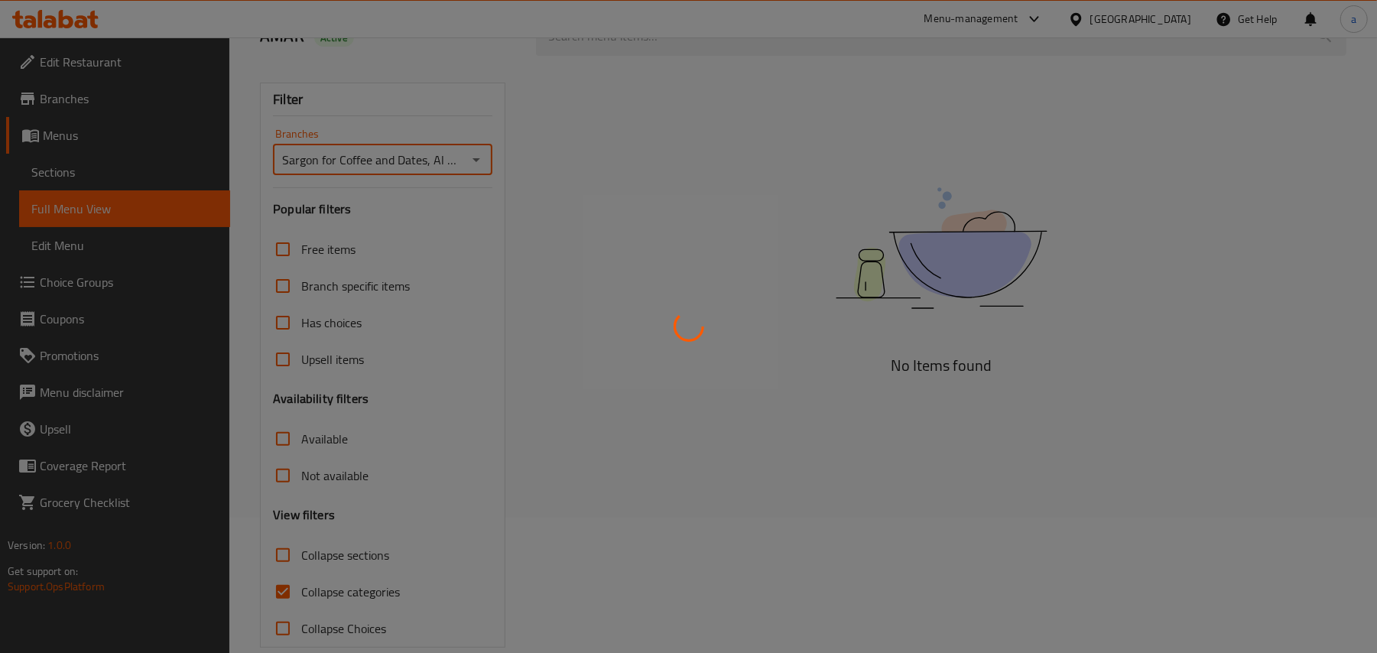
scroll to position [185, 0]
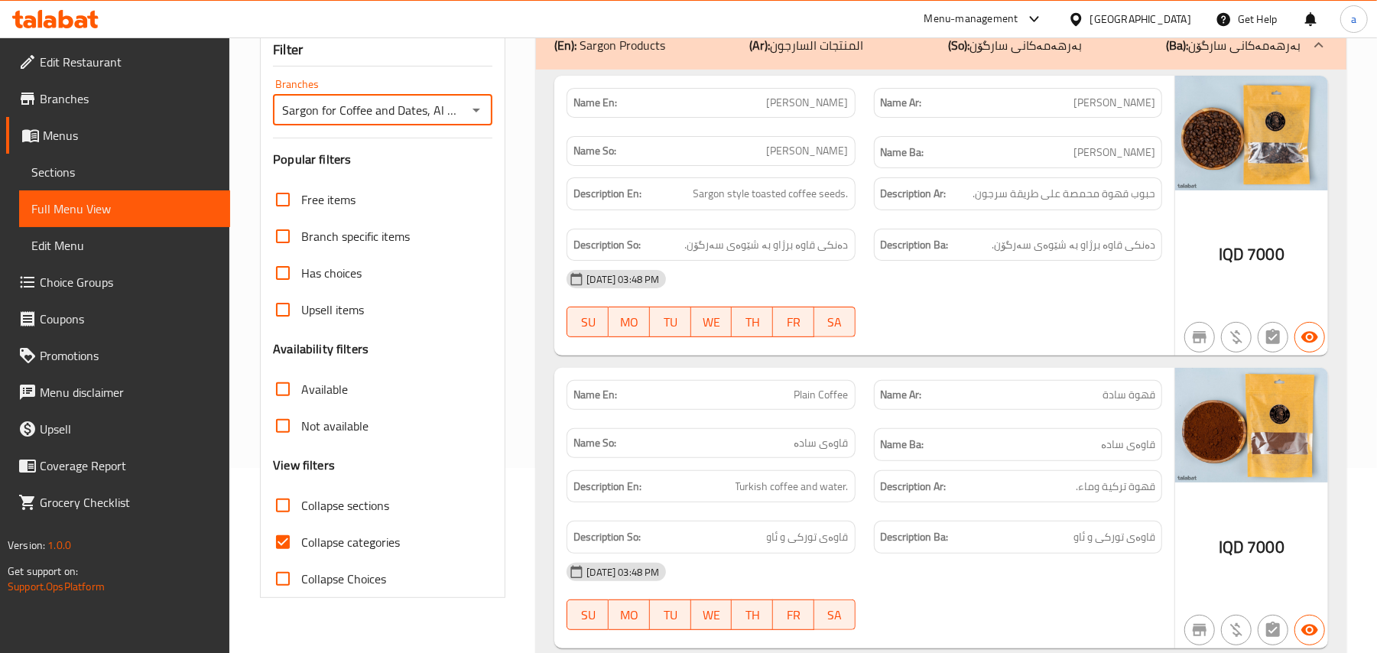
click at [280, 561] on input "Collapse categories" at bounding box center [283, 542] width 37 height 37
checkbox input "false"
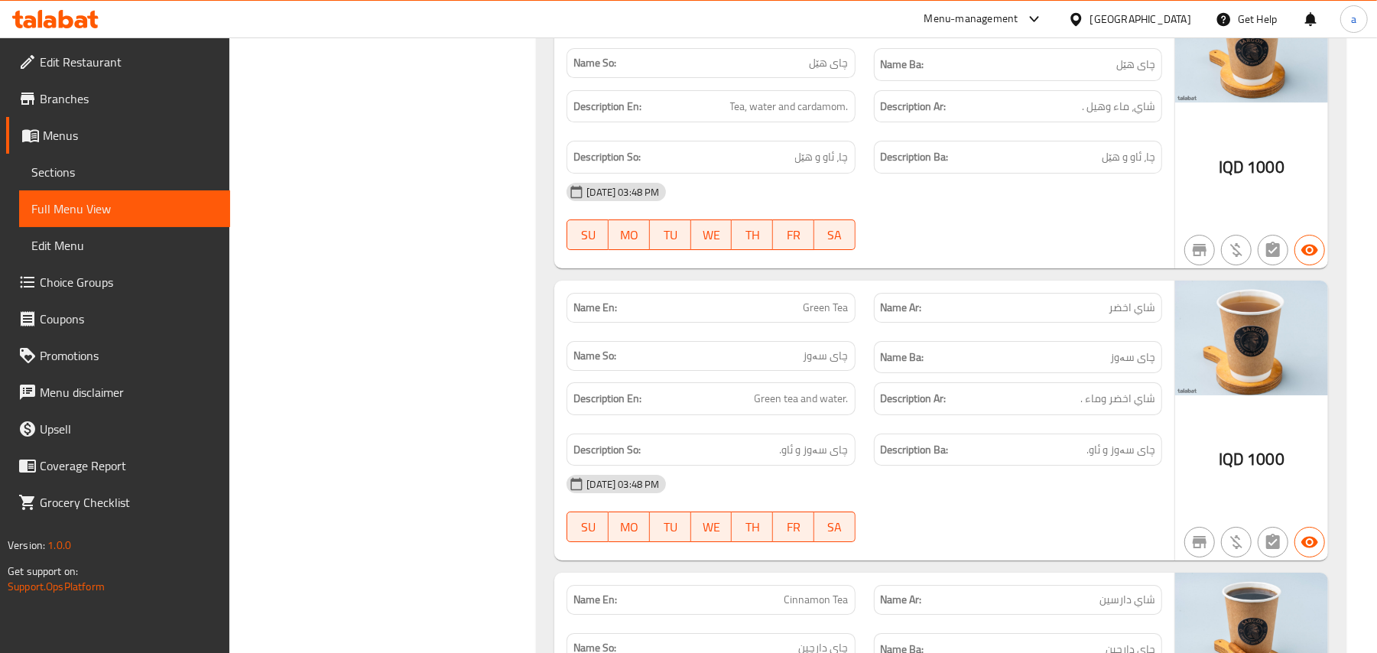
scroll to position [0, 0]
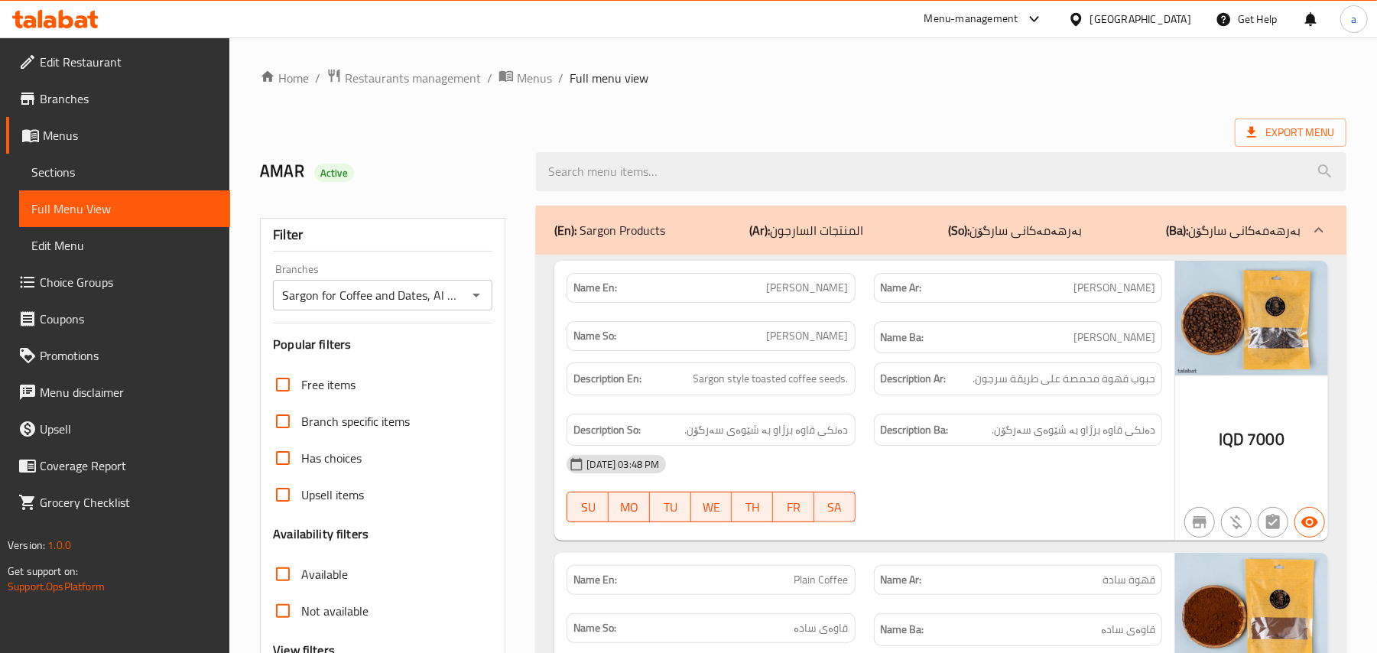
drag, startPoint x: 118, startPoint y: 163, endPoint x: 132, endPoint y: 181, distance: 22.9
click at [116, 163] on link "Sections" at bounding box center [124, 172] width 211 height 37
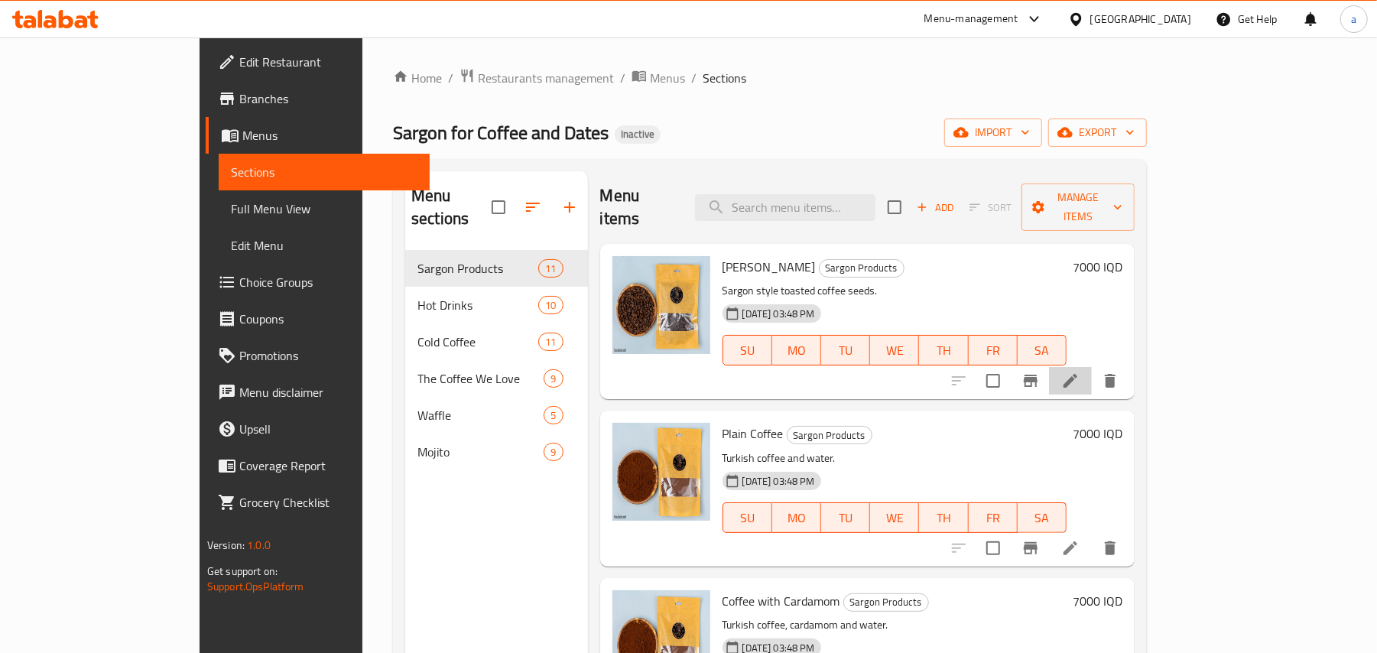
click at [1080, 372] on icon at bounding box center [1070, 381] width 18 height 18
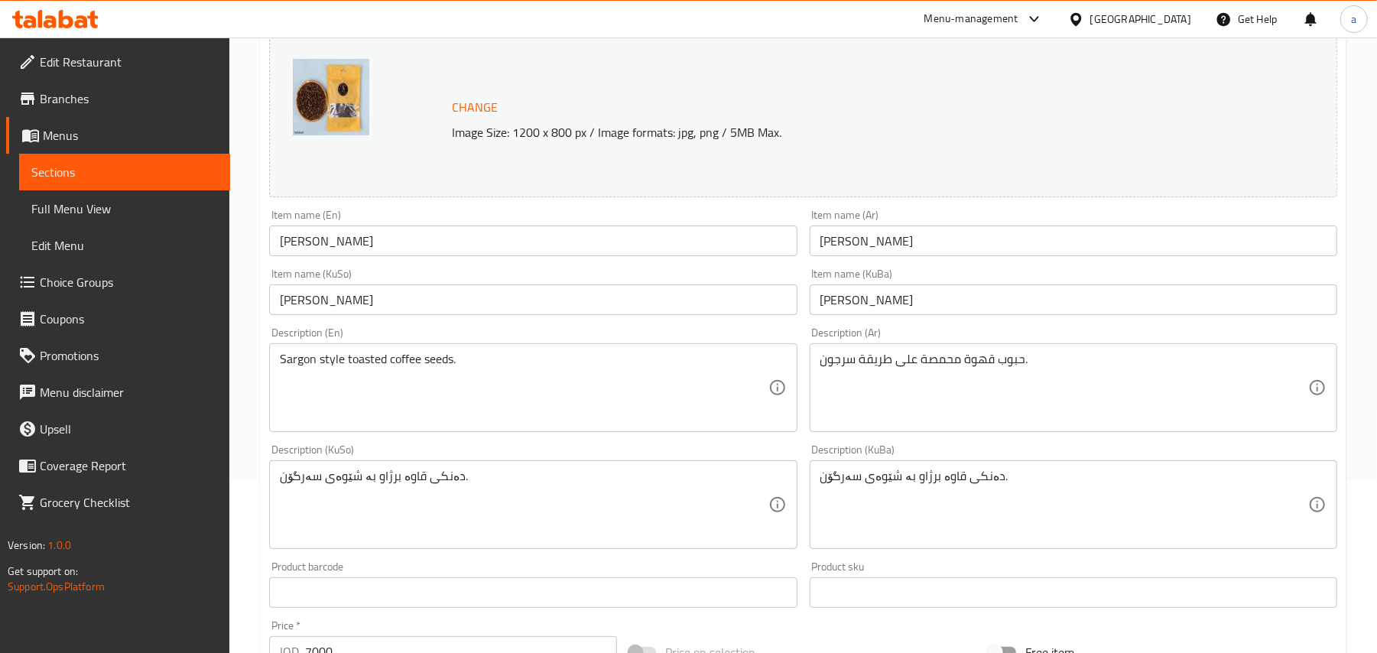
scroll to position [237, 0]
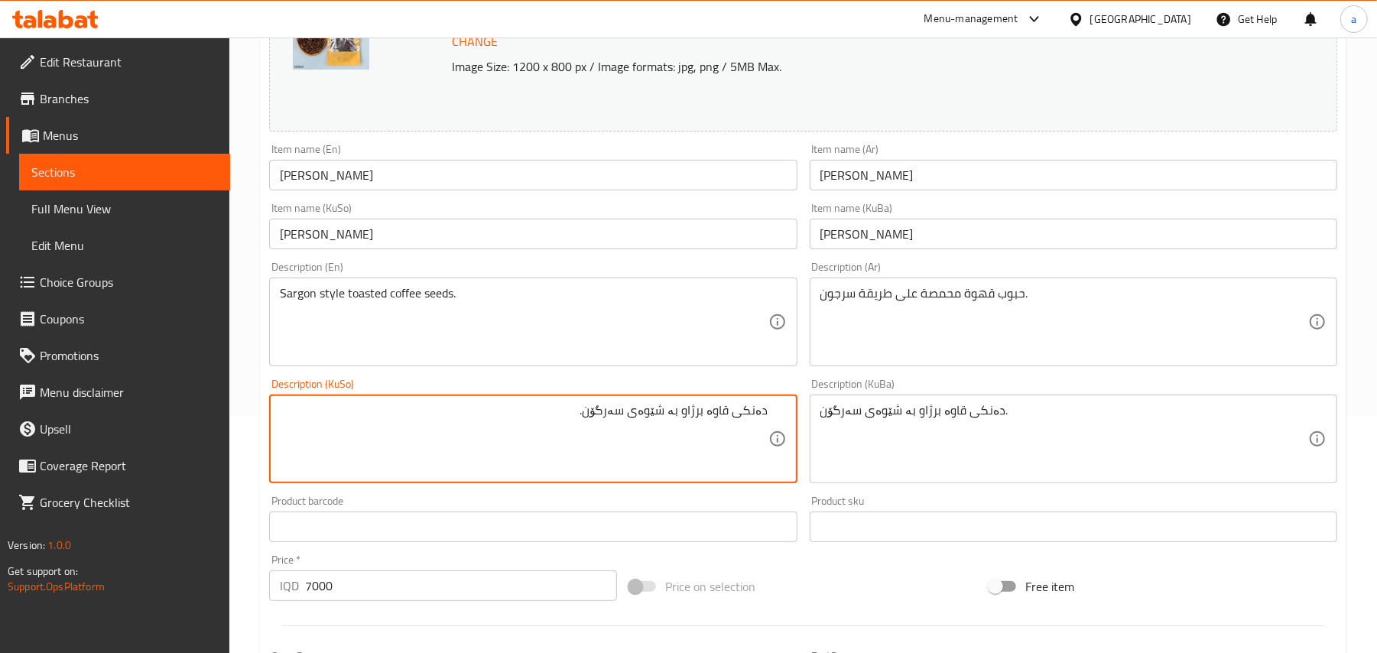
click at [710, 435] on textarea "دەنکی قاوە برژاو بە شێوەی سەرگۆن." at bounding box center [524, 439] width 488 height 73
click at [701, 429] on textarea "دەنکی قاوەی برژاو بە شێوەی سەرگۆن." at bounding box center [524, 439] width 488 height 73
type textarea "دەنکی قاوەی برژاو بە شێوەی سەرگۆن."
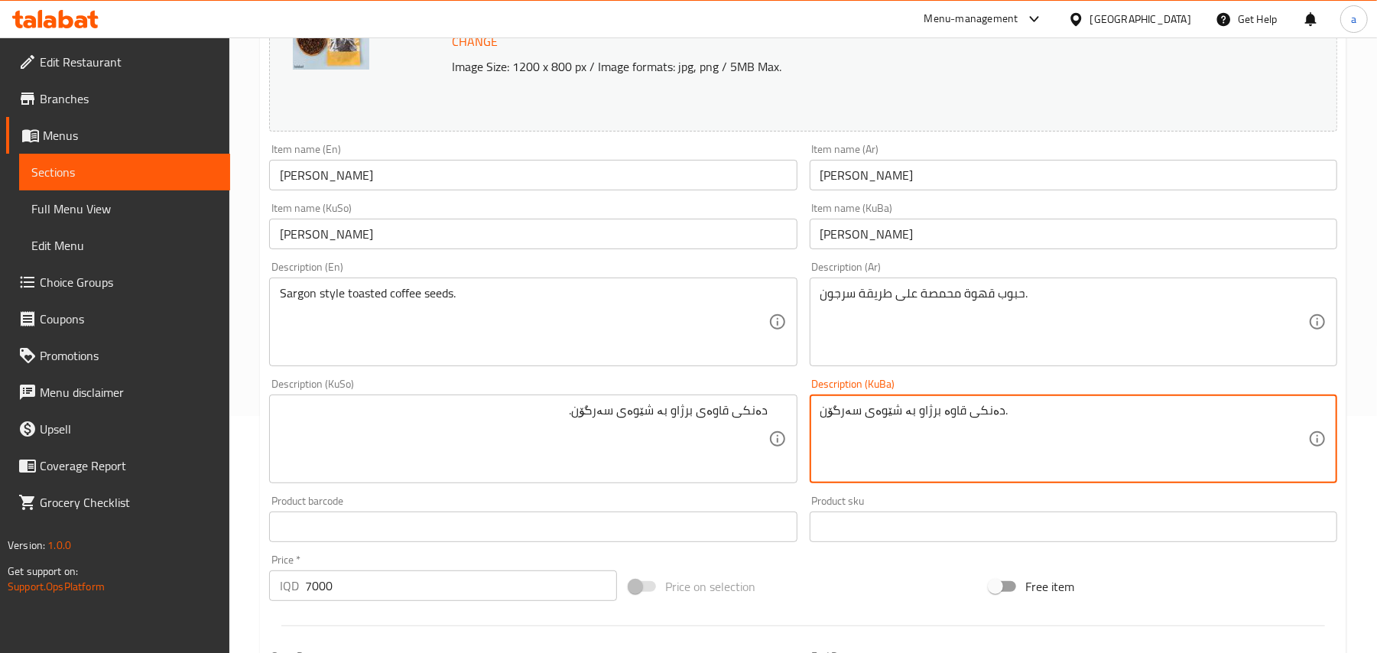
paste textarea "ی"
type textarea "دەنکی قاوەی برژاو بە شێوەی سەرگۆن."
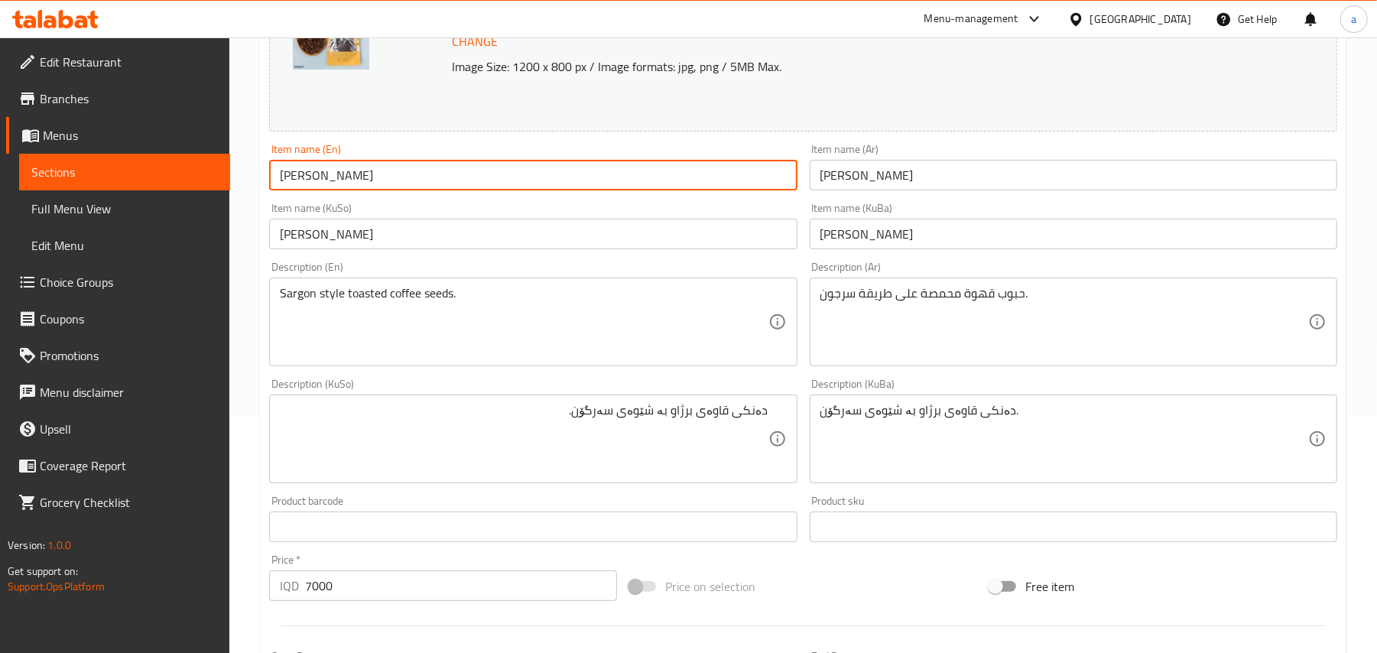
click at [378, 177] on input "[PERSON_NAME]" at bounding box center [533, 175] width 528 height 31
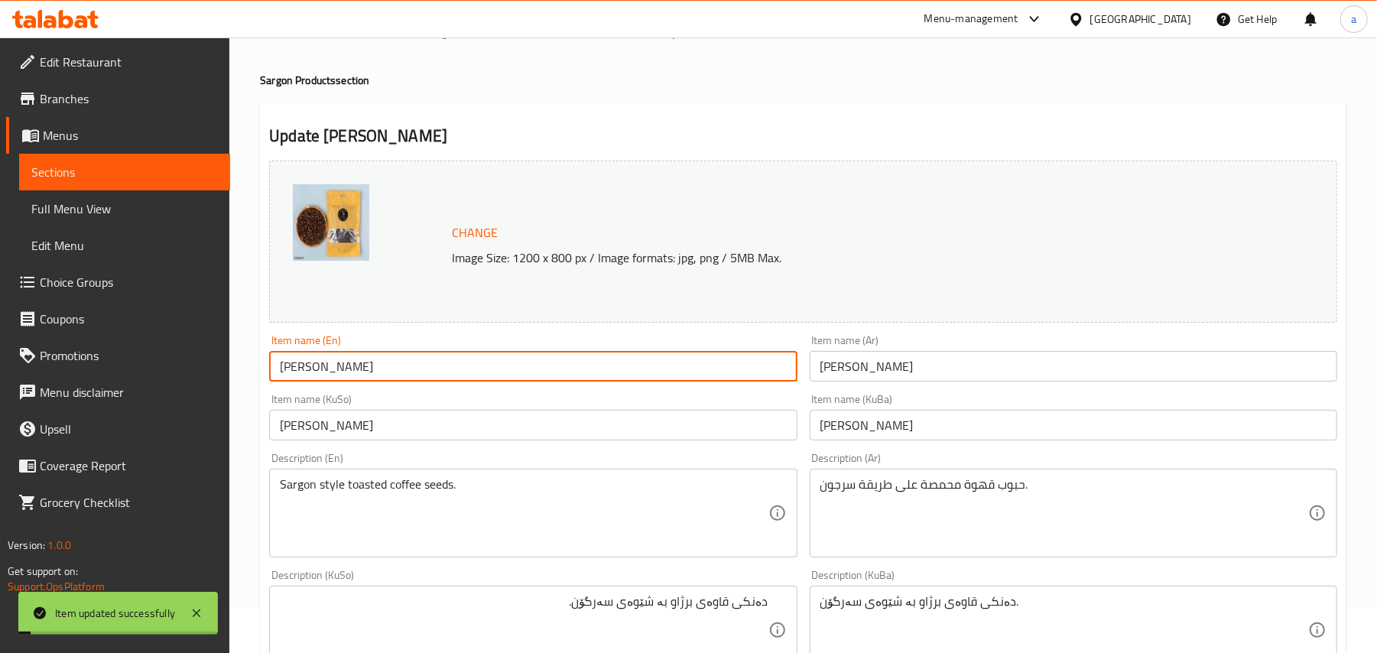
scroll to position [0, 0]
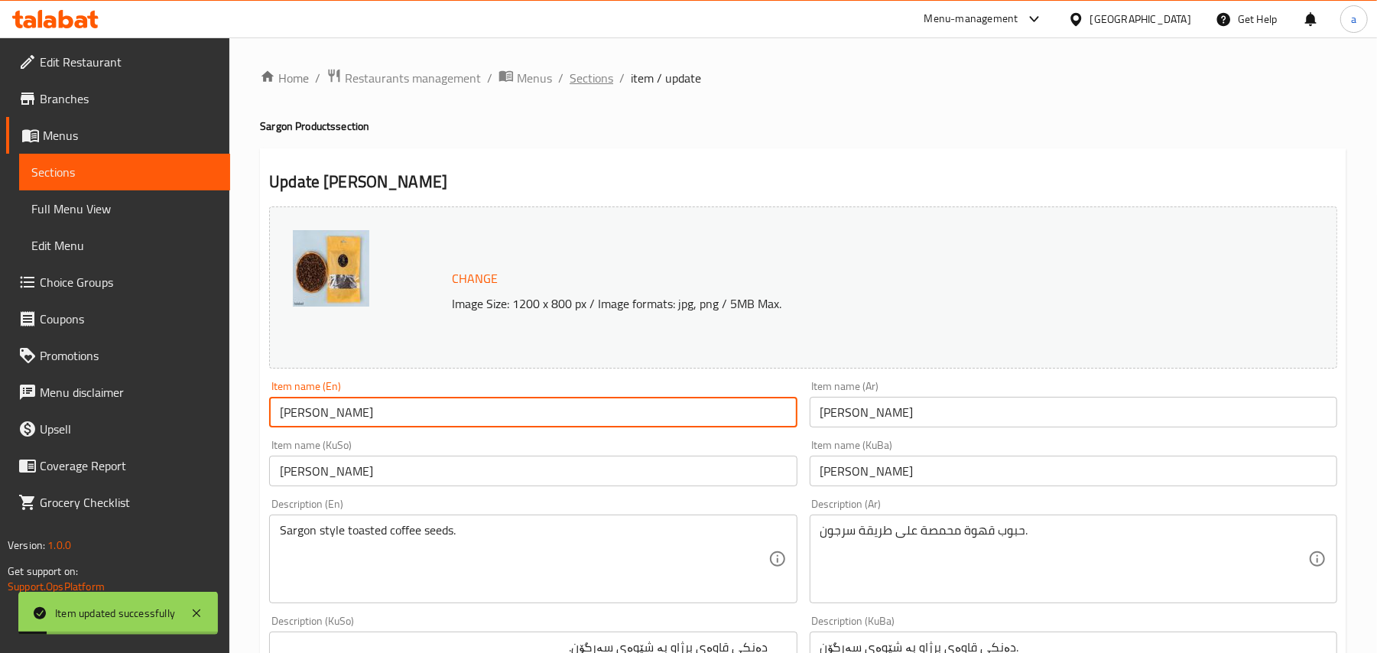
click at [589, 83] on span "Sections" at bounding box center [592, 78] width 44 height 18
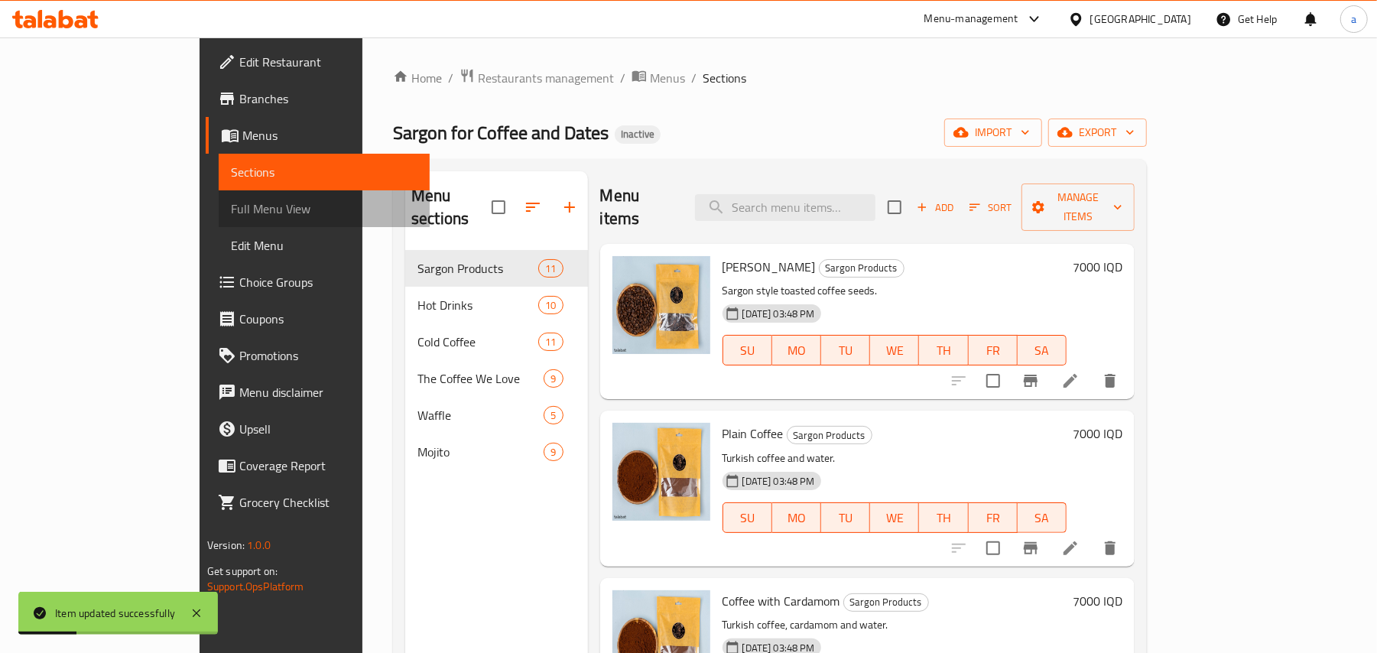
click at [231, 208] on span "Full Menu View" at bounding box center [324, 209] width 187 height 18
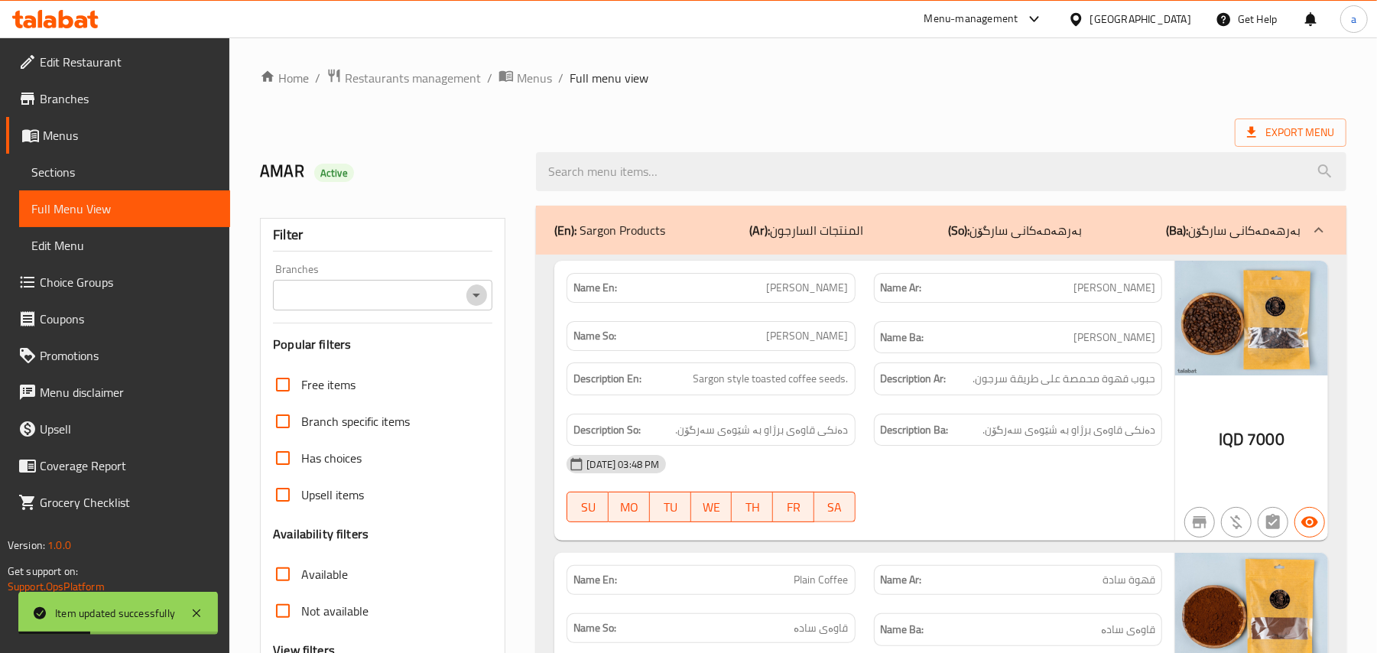
click at [484, 301] on icon "Open" at bounding box center [476, 295] width 18 height 18
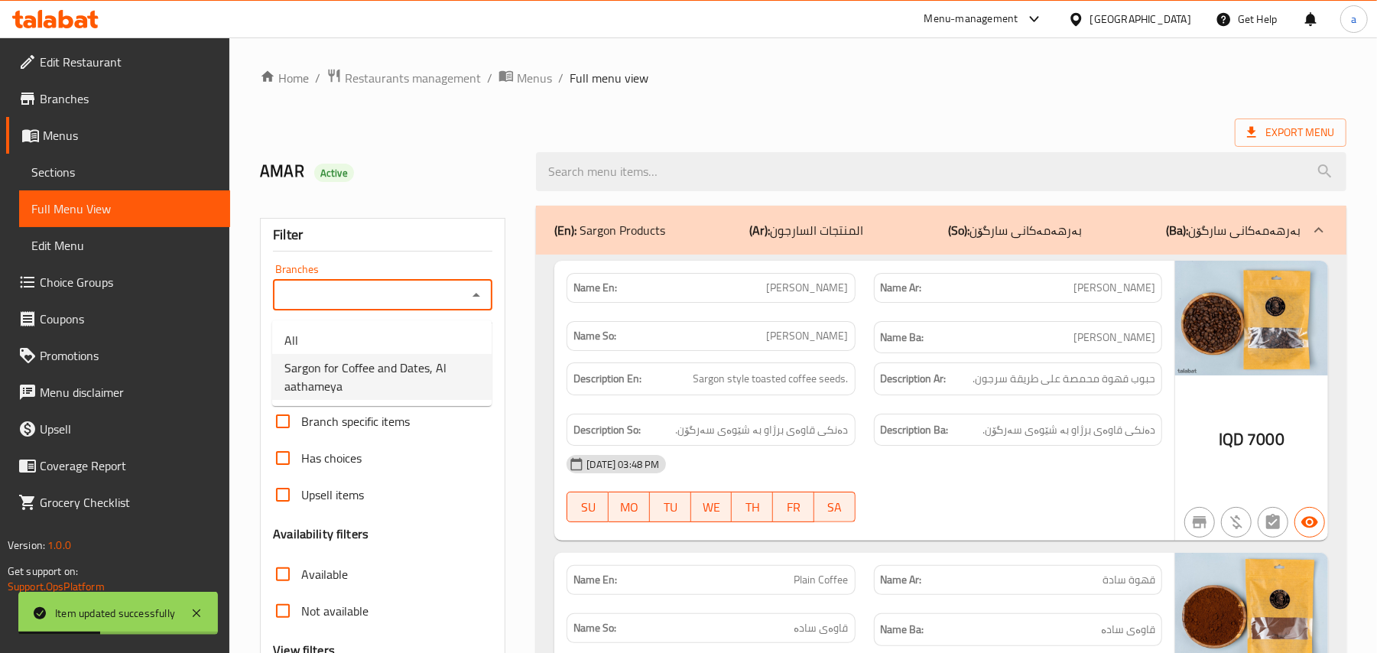
click at [421, 378] on span "Sargon for Coffee and Dates, Al aathameya" at bounding box center [381, 377] width 195 height 37
type input "Sargon for Coffee and Dates, Al aathameya"
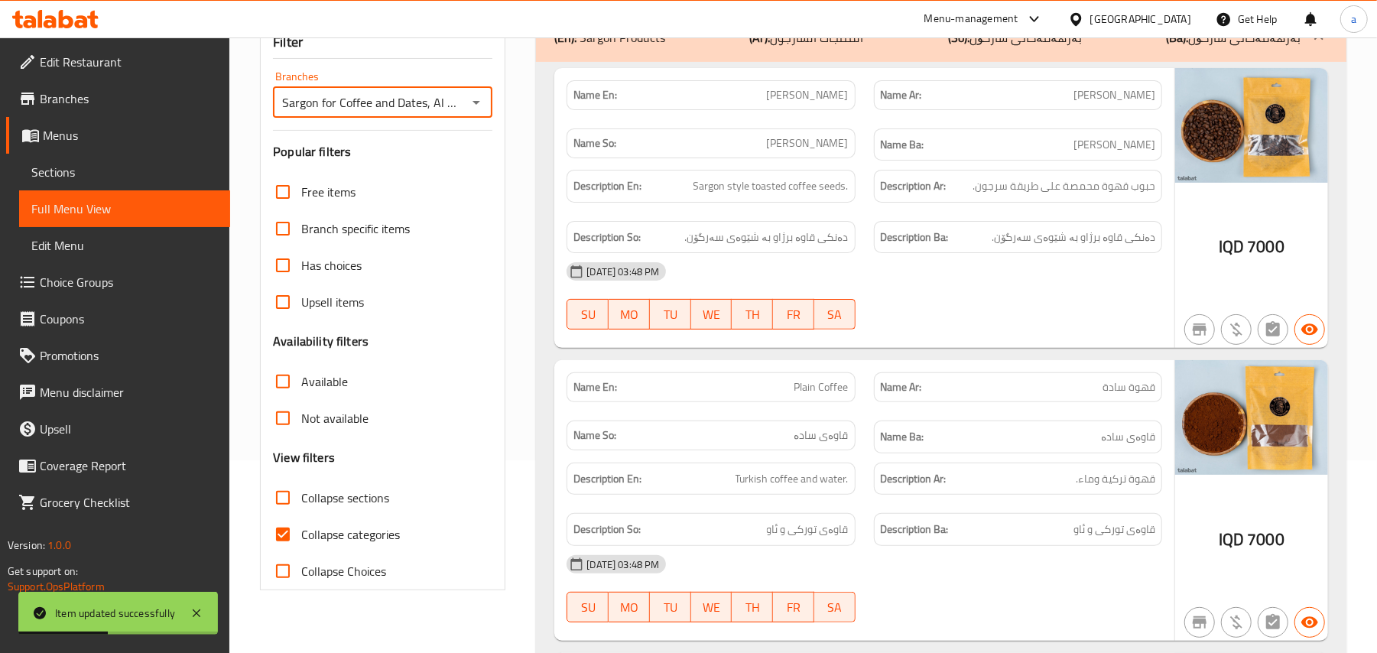
scroll to position [237, 0]
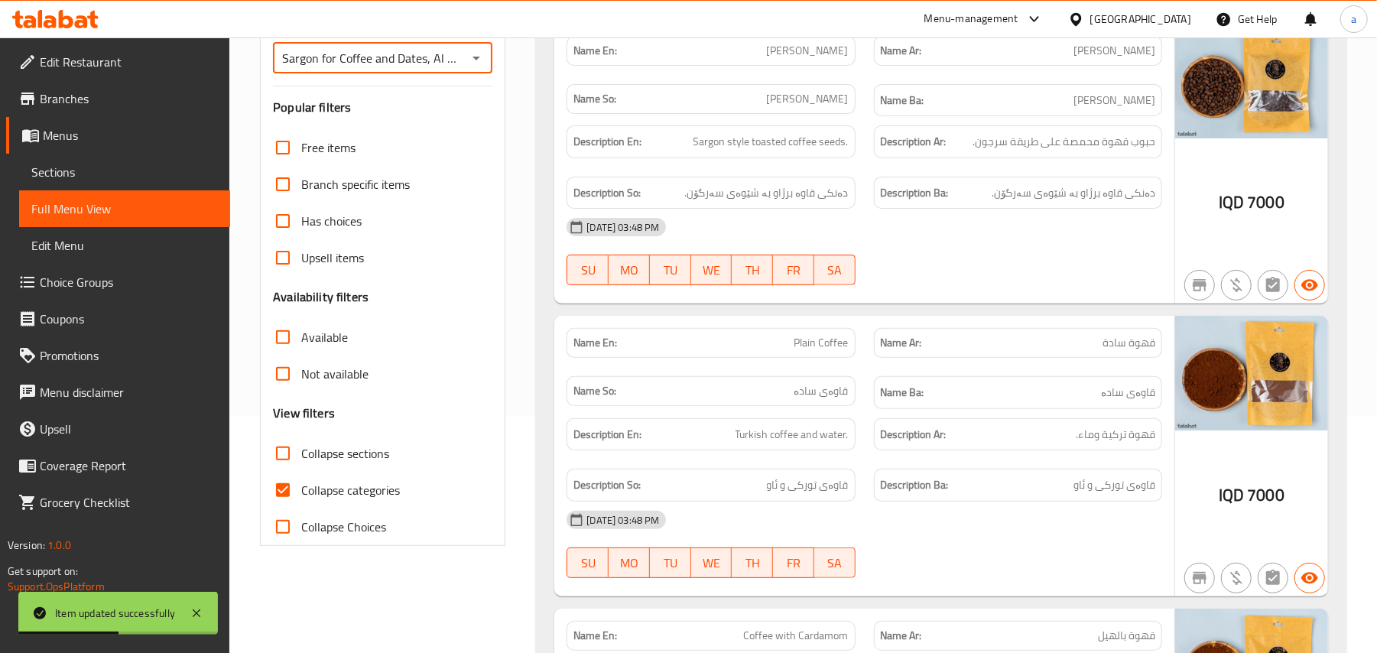
click at [295, 509] on input "Collapse categories" at bounding box center [283, 490] width 37 height 37
checkbox input "false"
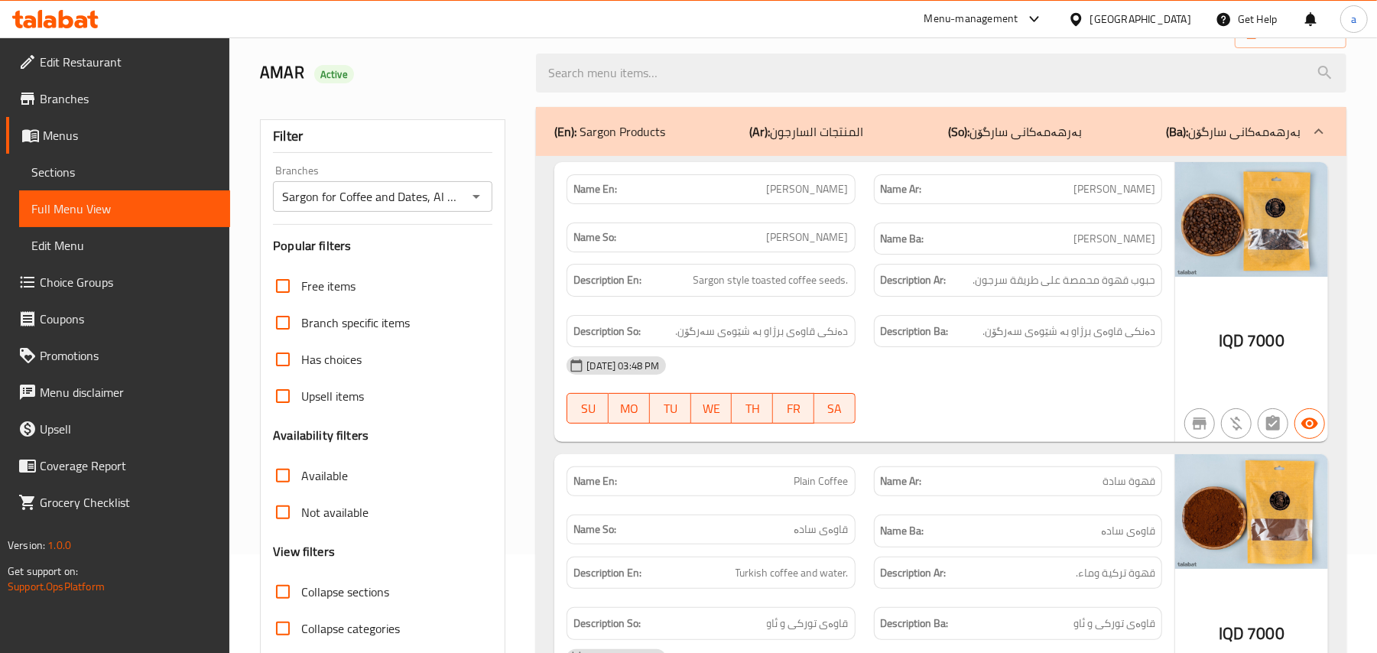
scroll to position [0, 0]
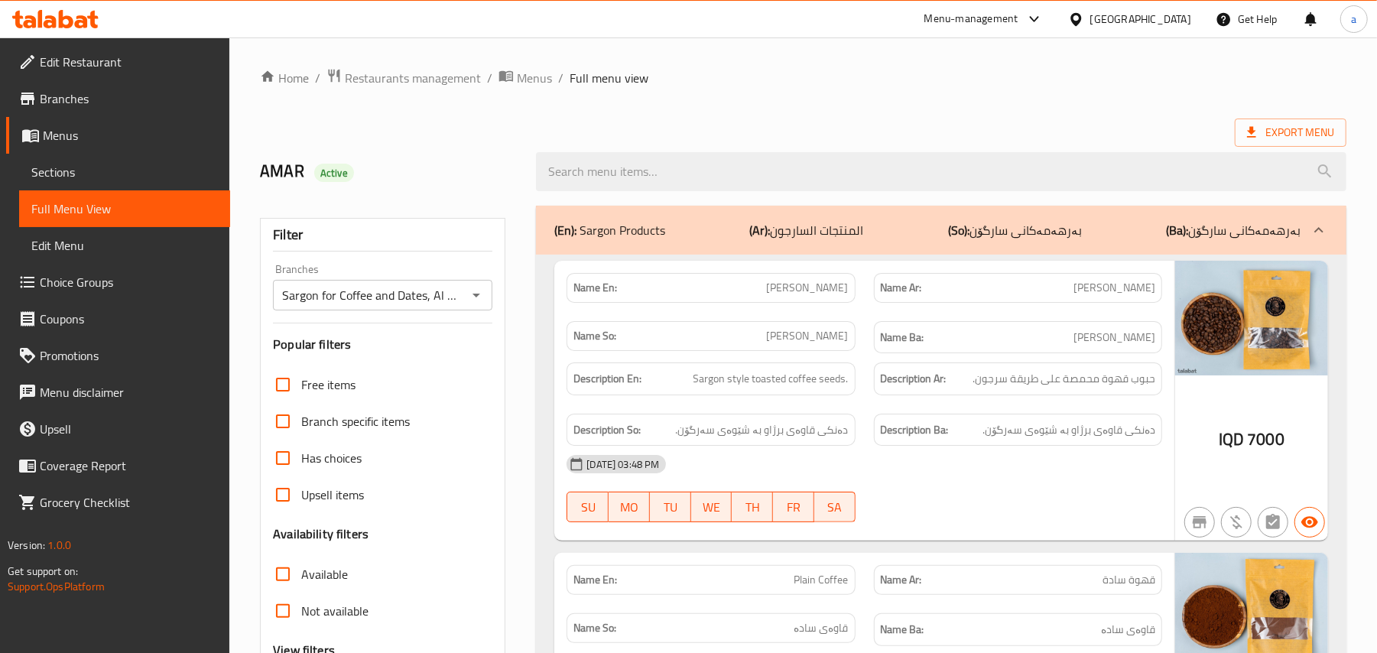
click at [119, 113] on link "Branches" at bounding box center [118, 98] width 224 height 37
click at [404, 78] on span "Restaurants management" at bounding box center [413, 78] width 136 height 18
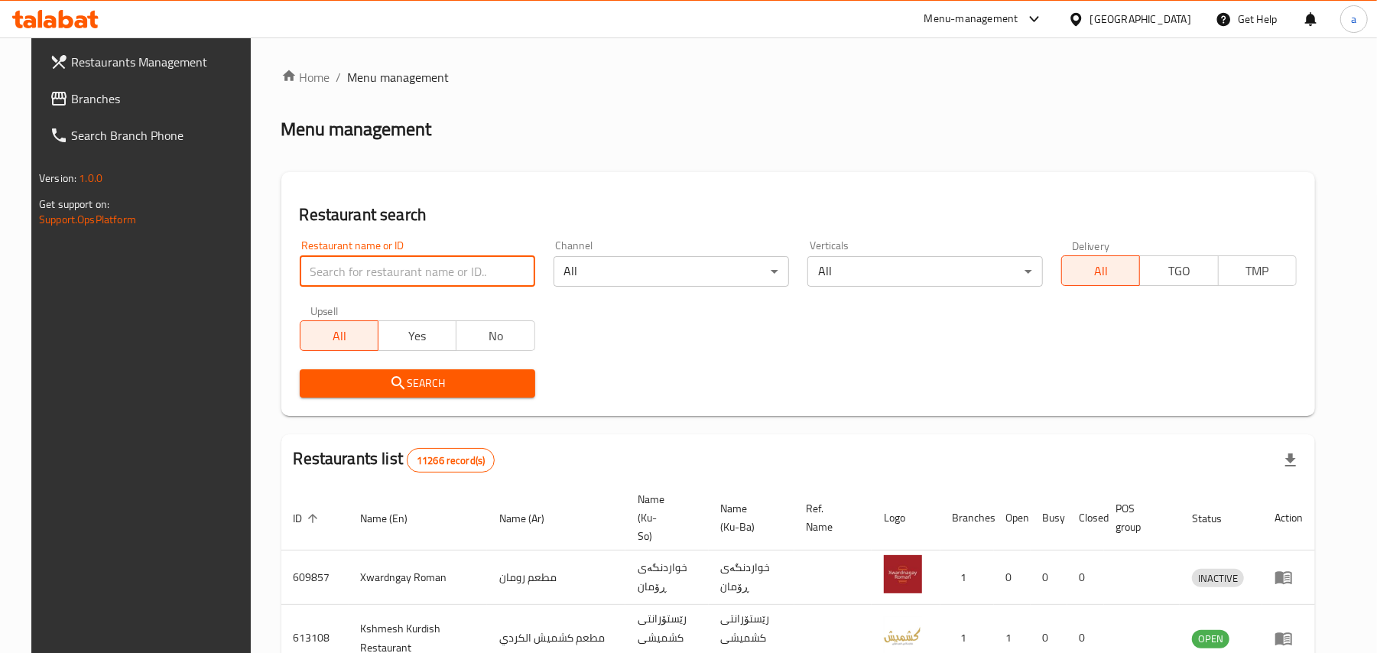
click at [384, 283] on input "search" at bounding box center [418, 271] width 236 height 31
paste input "Cheshtkhanay Mama Shera"
type input "Cheshtkhanay Mama Shera"
click button "Search" at bounding box center [418, 383] width 236 height 28
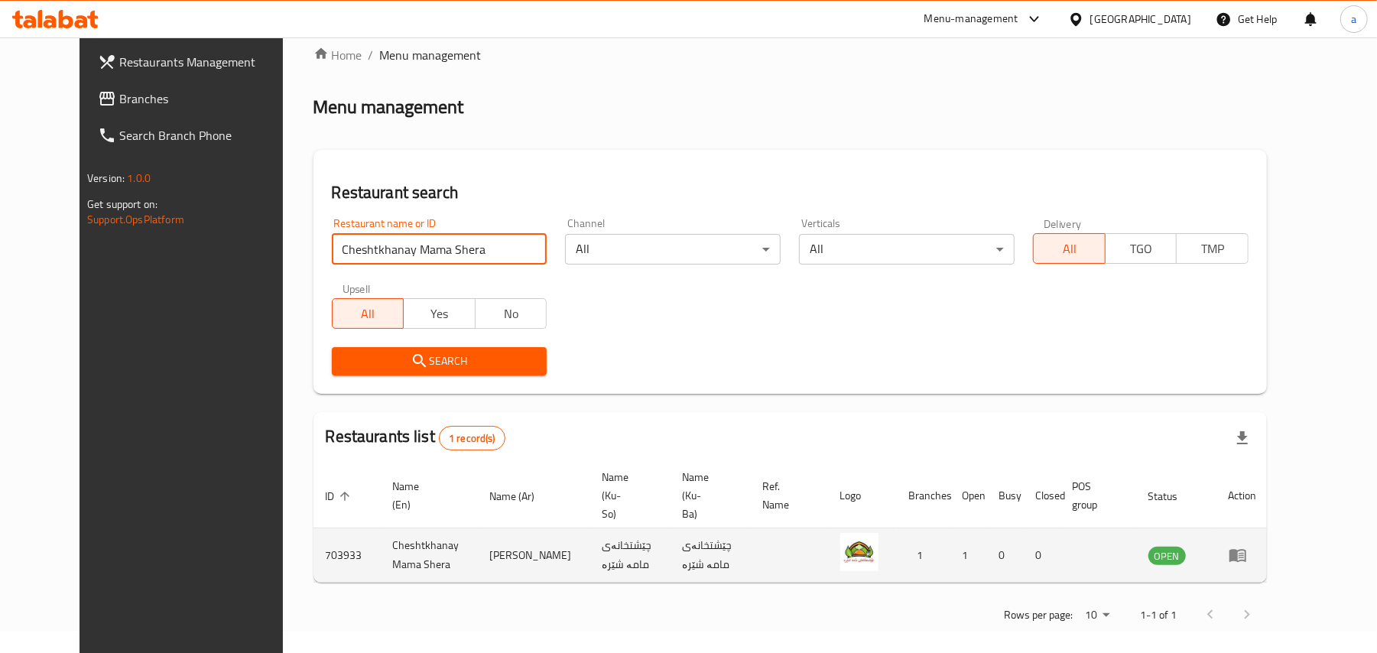
scroll to position [28, 0]
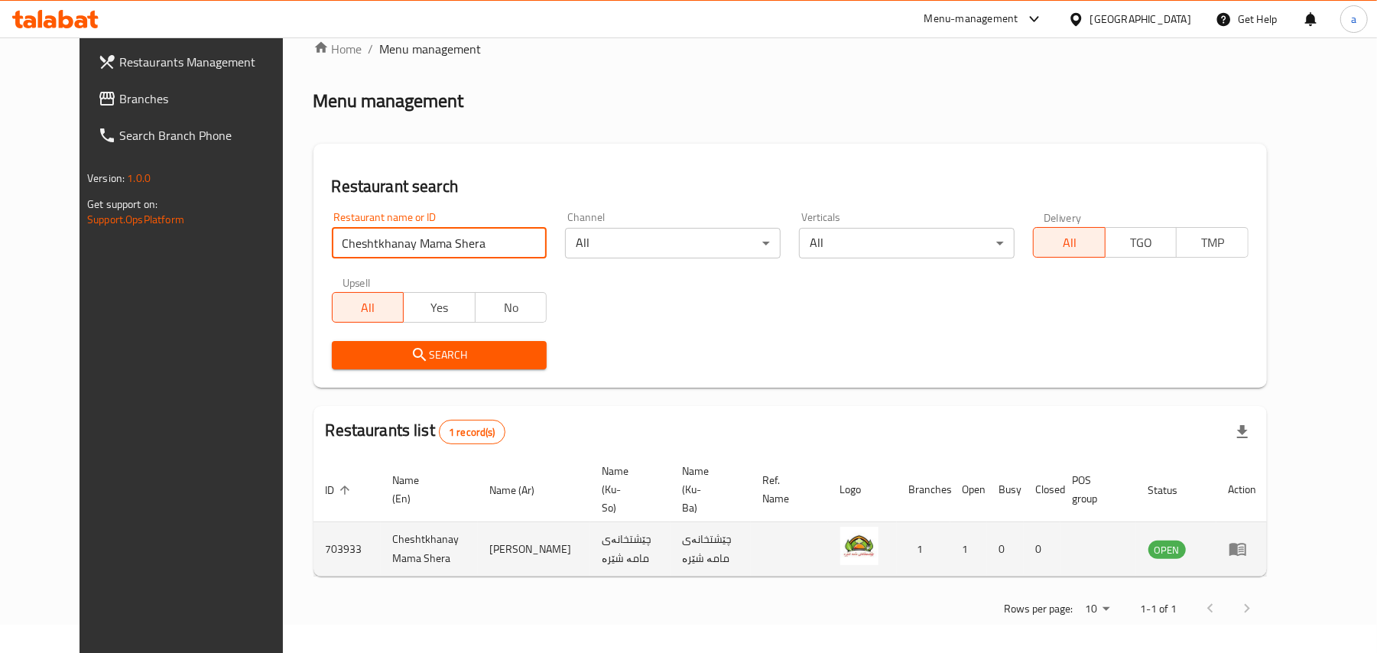
click at [1269, 545] on td "enhanced table" at bounding box center [1243, 549] width 53 height 54
click at [1247, 540] on icon "enhanced table" at bounding box center [1238, 549] width 18 height 18
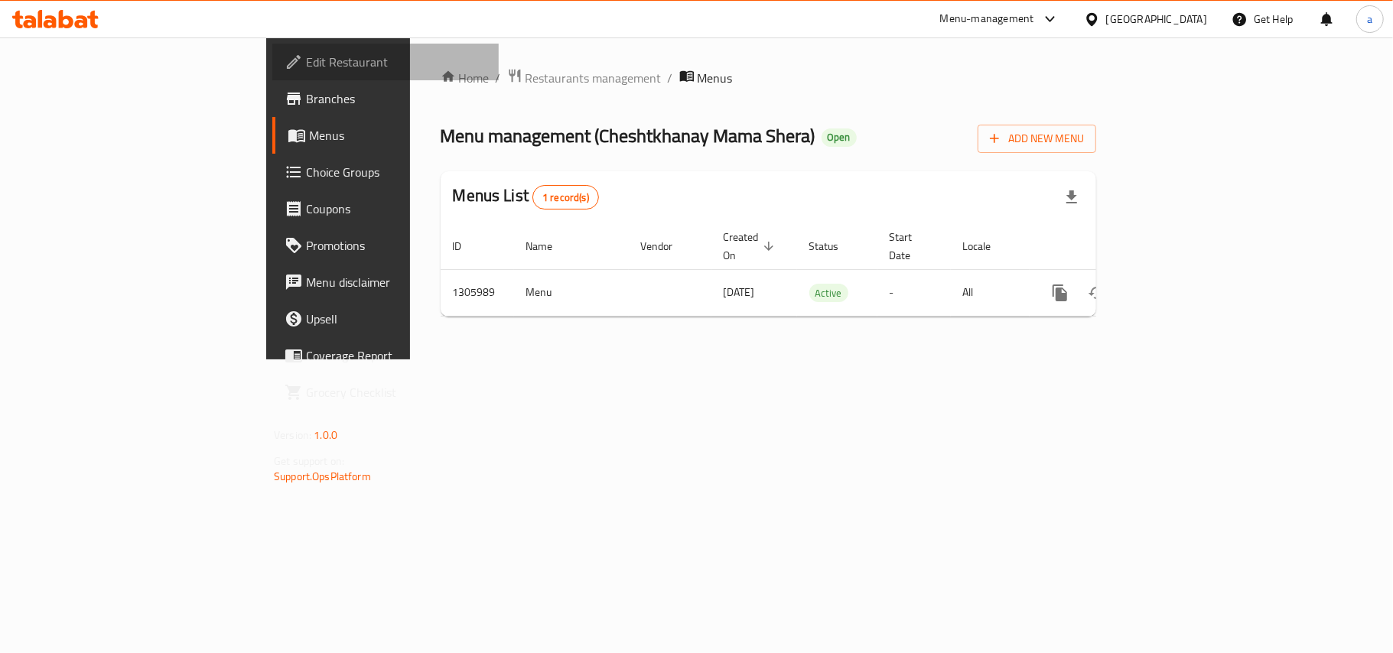
click at [306, 68] on span "Edit Restaurant" at bounding box center [396, 62] width 180 height 18
